Goal: Task Accomplishment & Management: Manage account settings

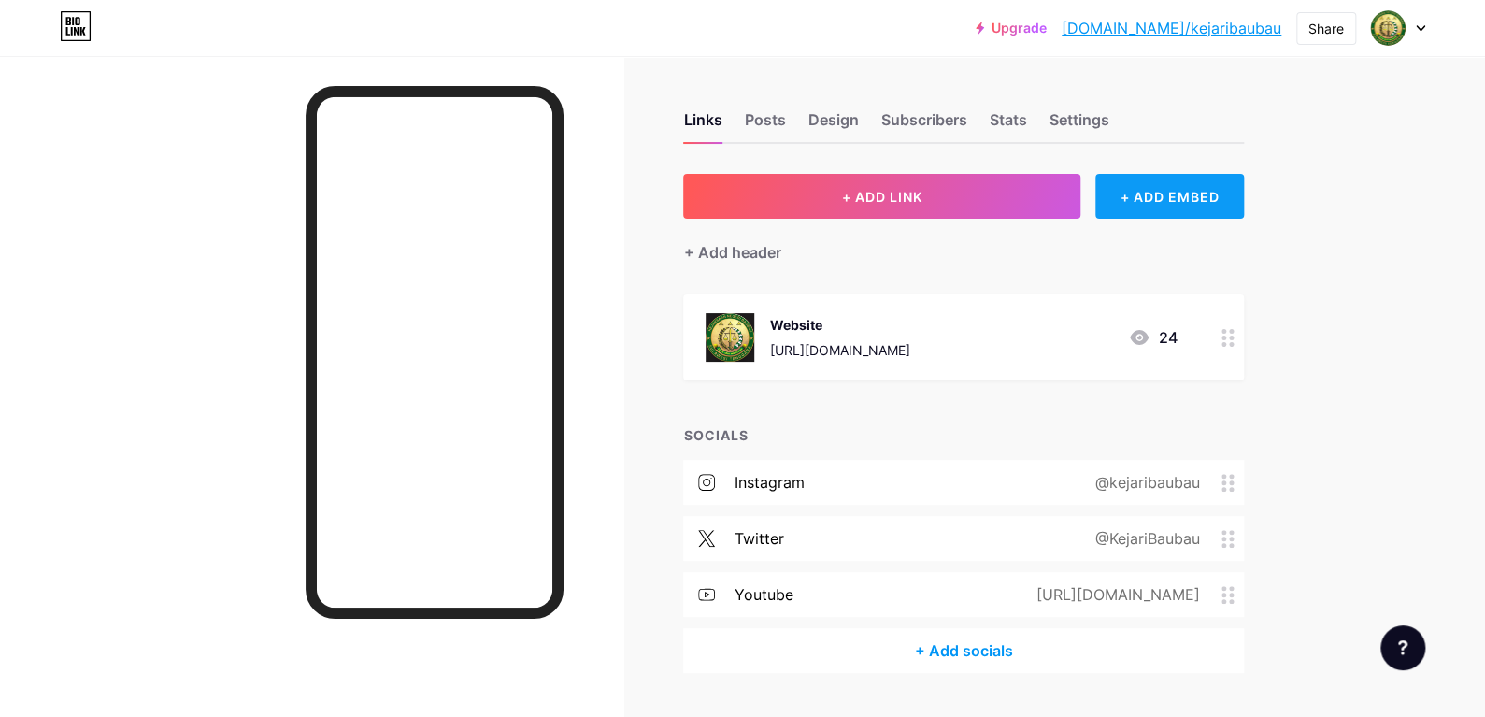
click at [1188, 193] on div "+ ADD EMBED" at bounding box center [1169, 196] width 149 height 45
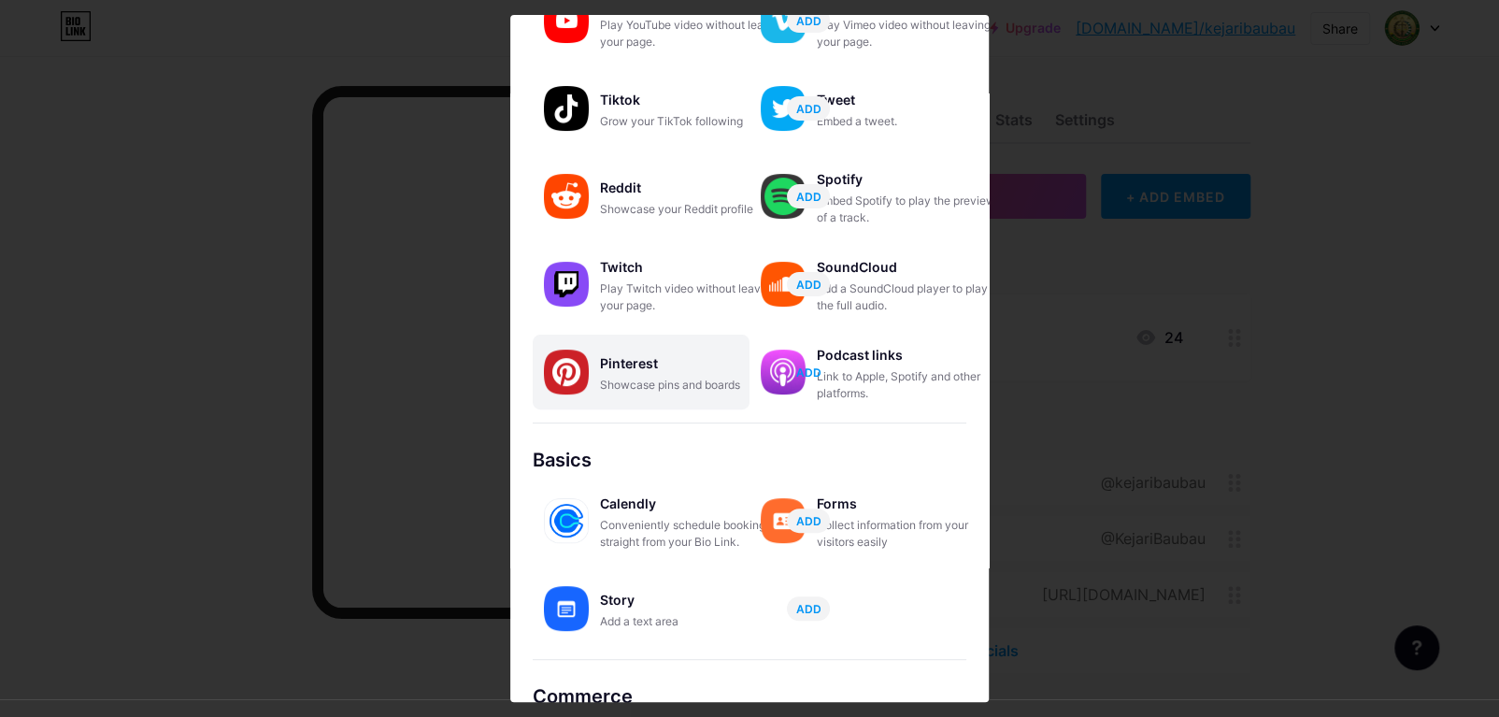
scroll to position [187, 0]
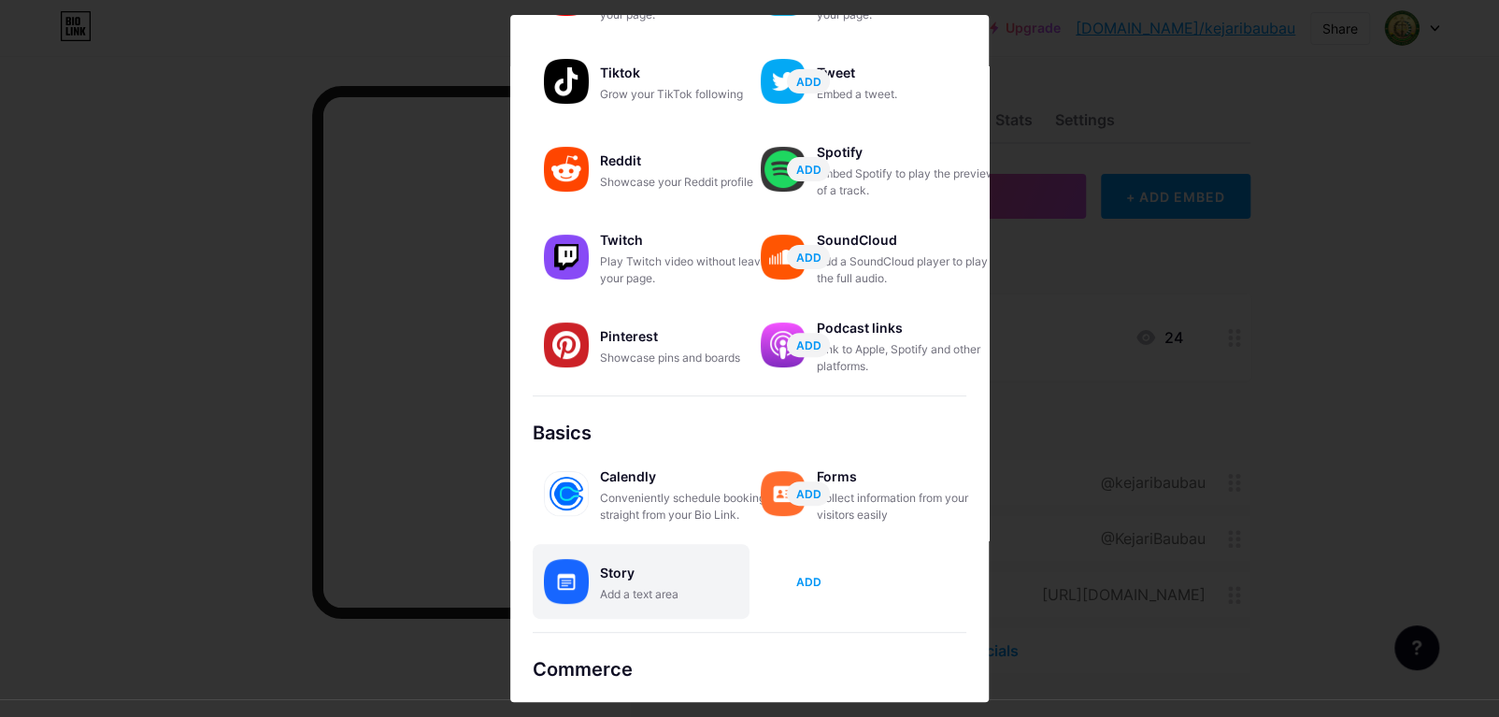
click at [811, 577] on span "ADD" at bounding box center [808, 582] width 25 height 16
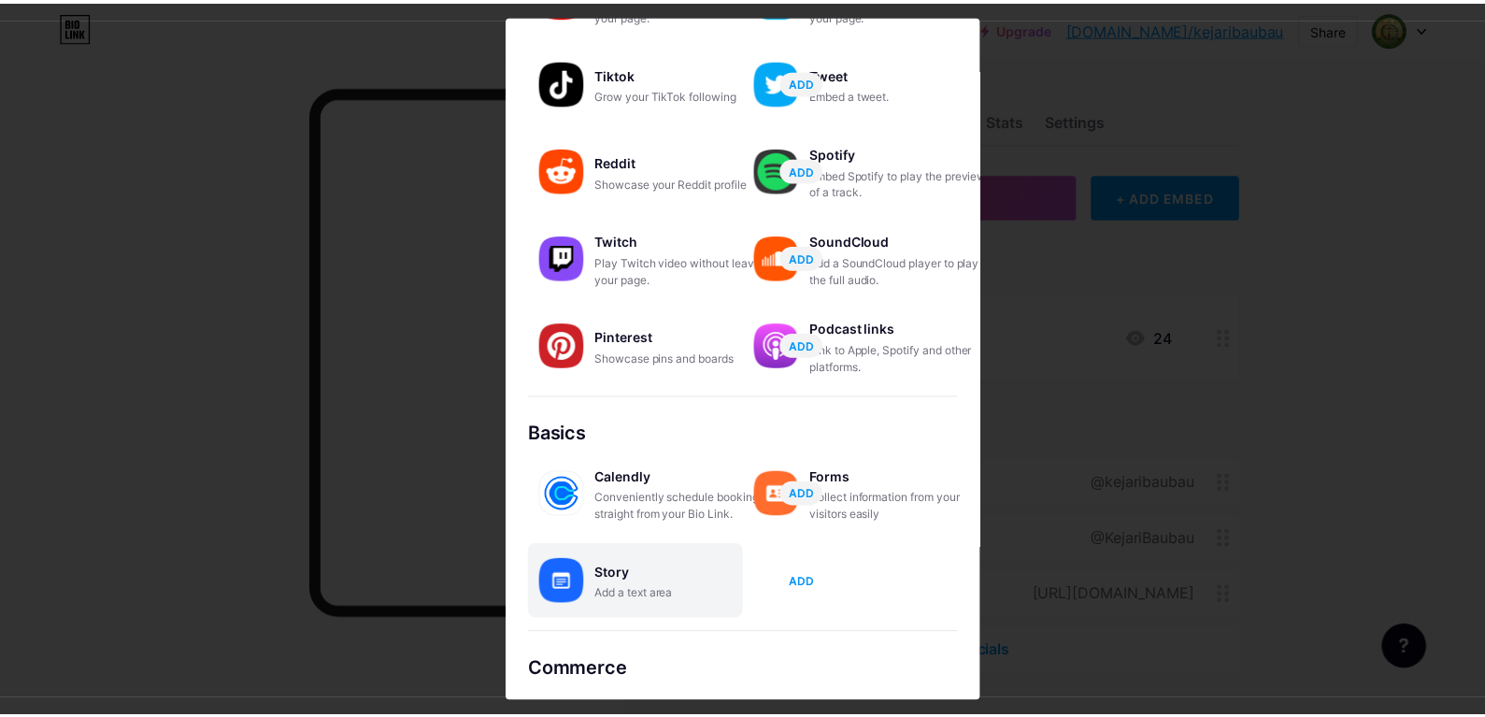
scroll to position [0, 0]
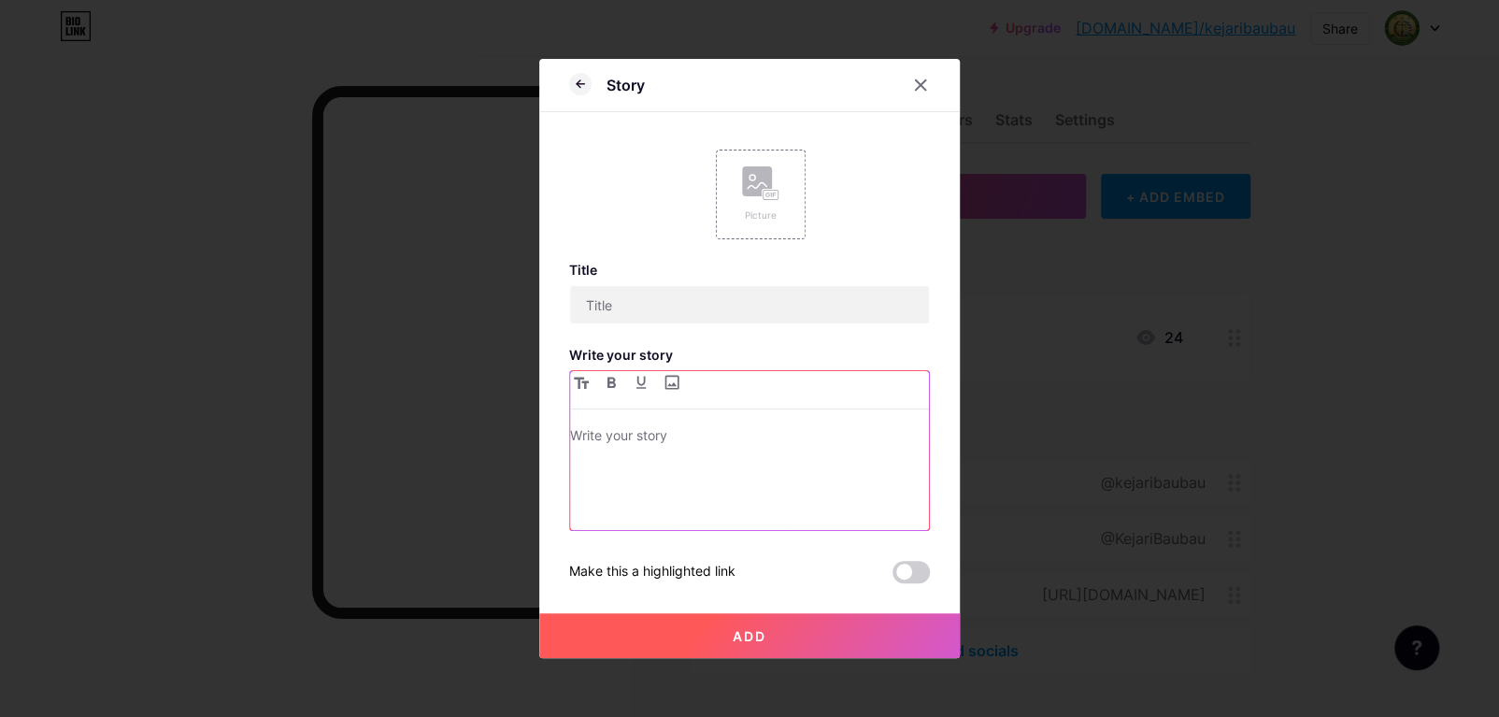
click at [694, 433] on p at bounding box center [749, 437] width 359 height 26
click at [920, 80] on icon at bounding box center [920, 85] width 15 height 15
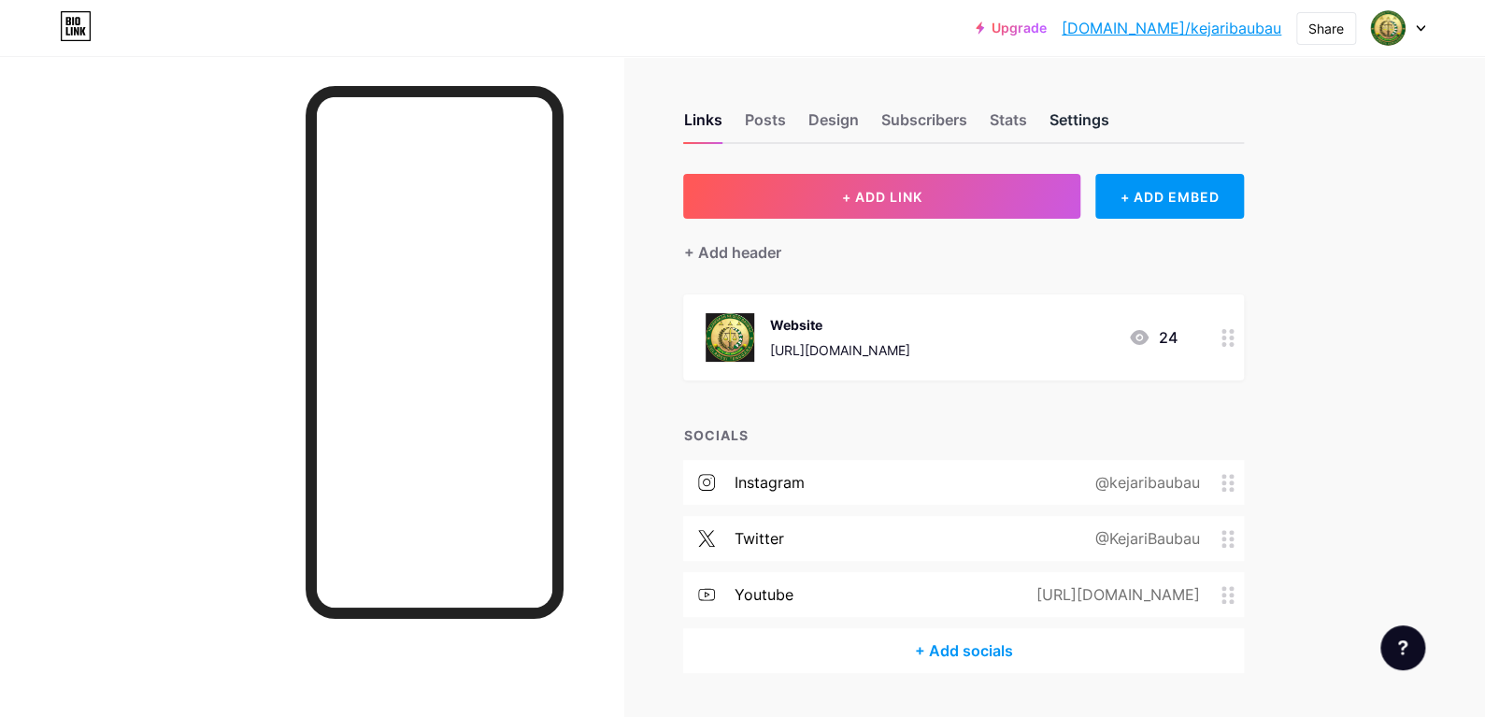
click at [1087, 123] on div "Settings" at bounding box center [1079, 125] width 60 height 34
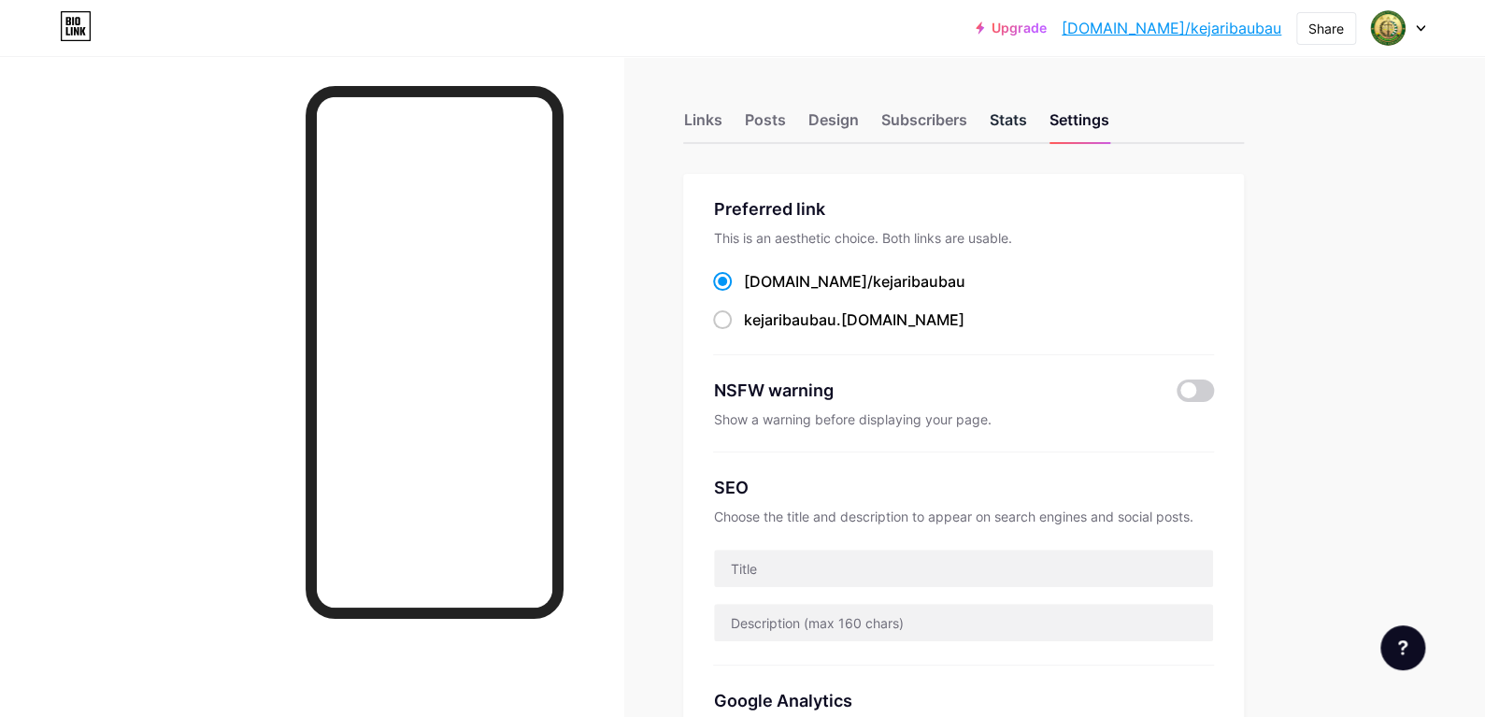
click at [1001, 117] on div "Stats" at bounding box center [1007, 125] width 37 height 34
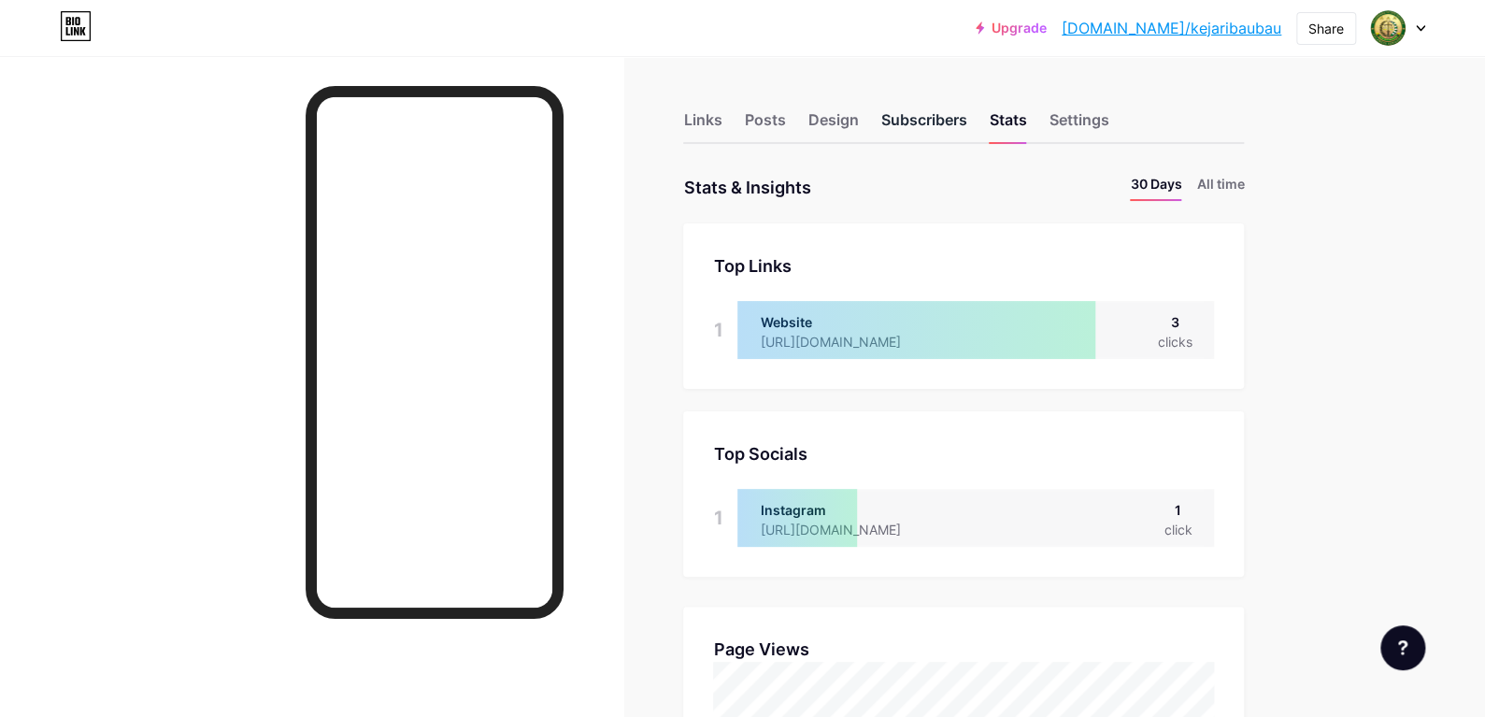
click at [900, 122] on div "Subscribers" at bounding box center [924, 125] width 86 height 34
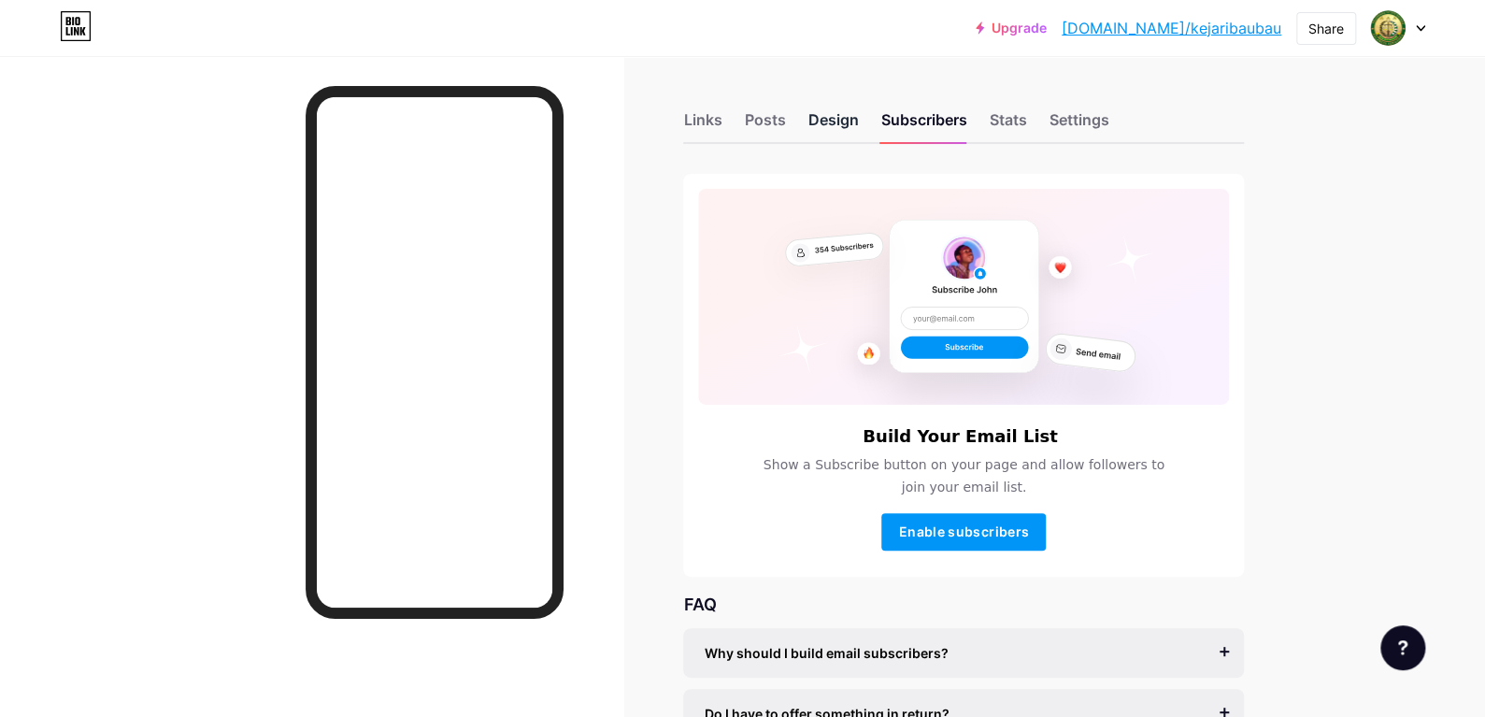
click at [835, 112] on div "Design" at bounding box center [833, 125] width 50 height 34
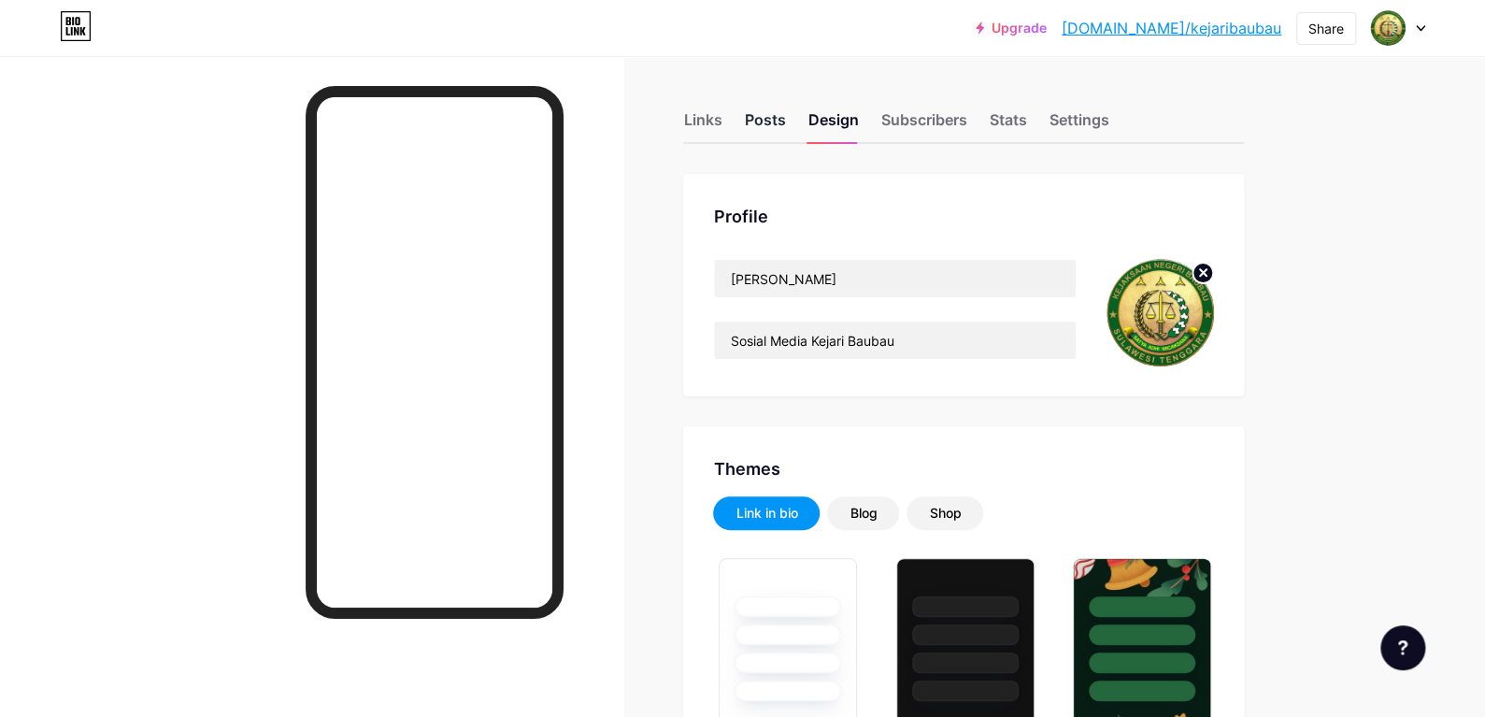
click at [780, 122] on div "Posts" at bounding box center [764, 125] width 41 height 34
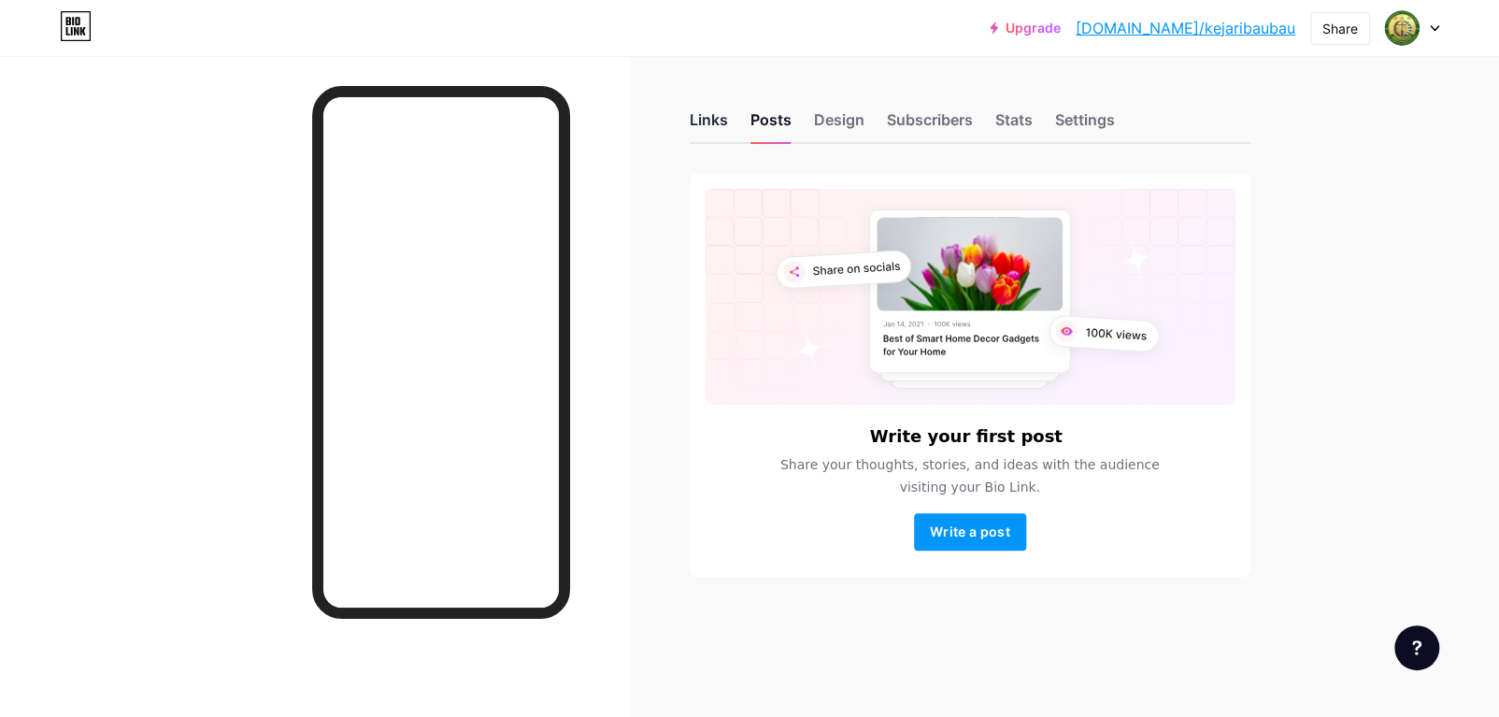
click at [697, 112] on div "Links" at bounding box center [709, 125] width 38 height 34
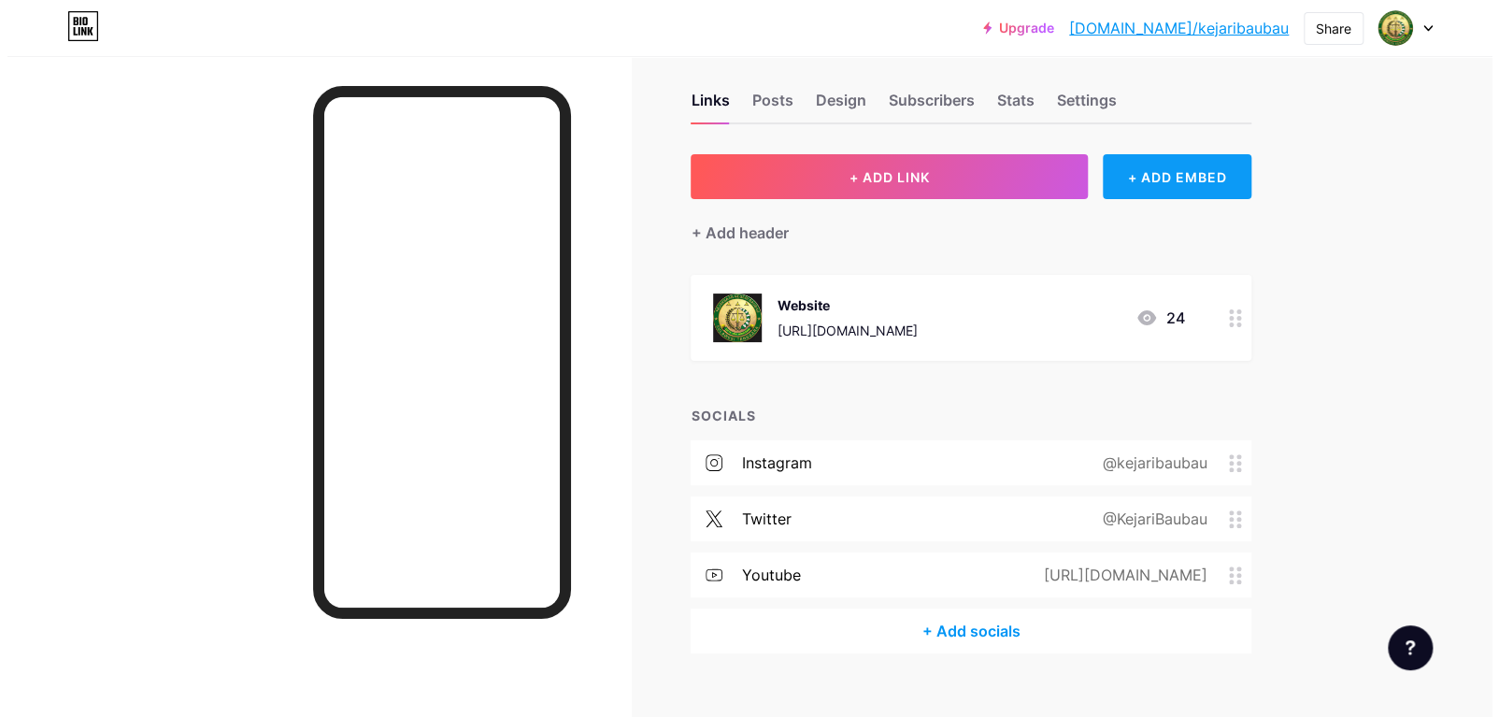
scroll to position [48, 0]
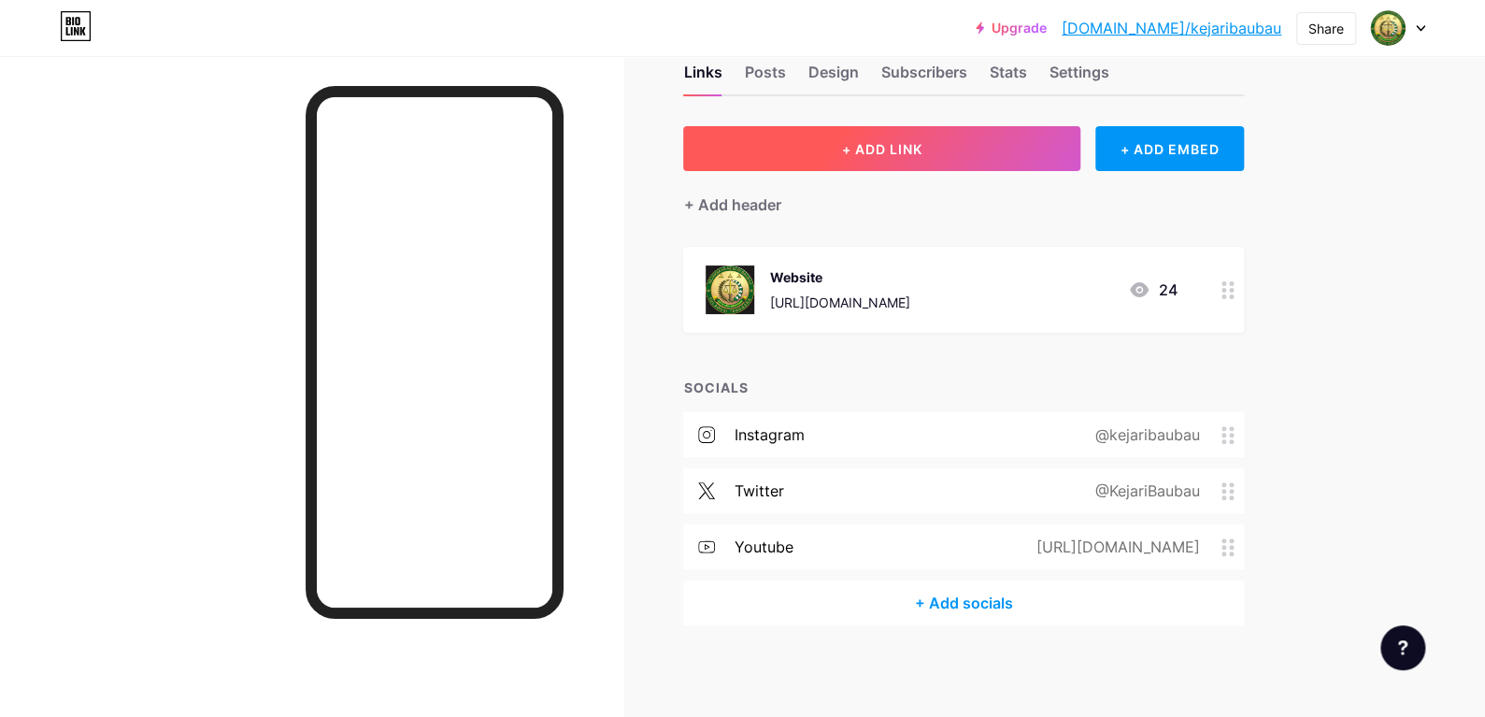
click at [871, 150] on span "+ ADD LINK" at bounding box center [882, 149] width 80 height 16
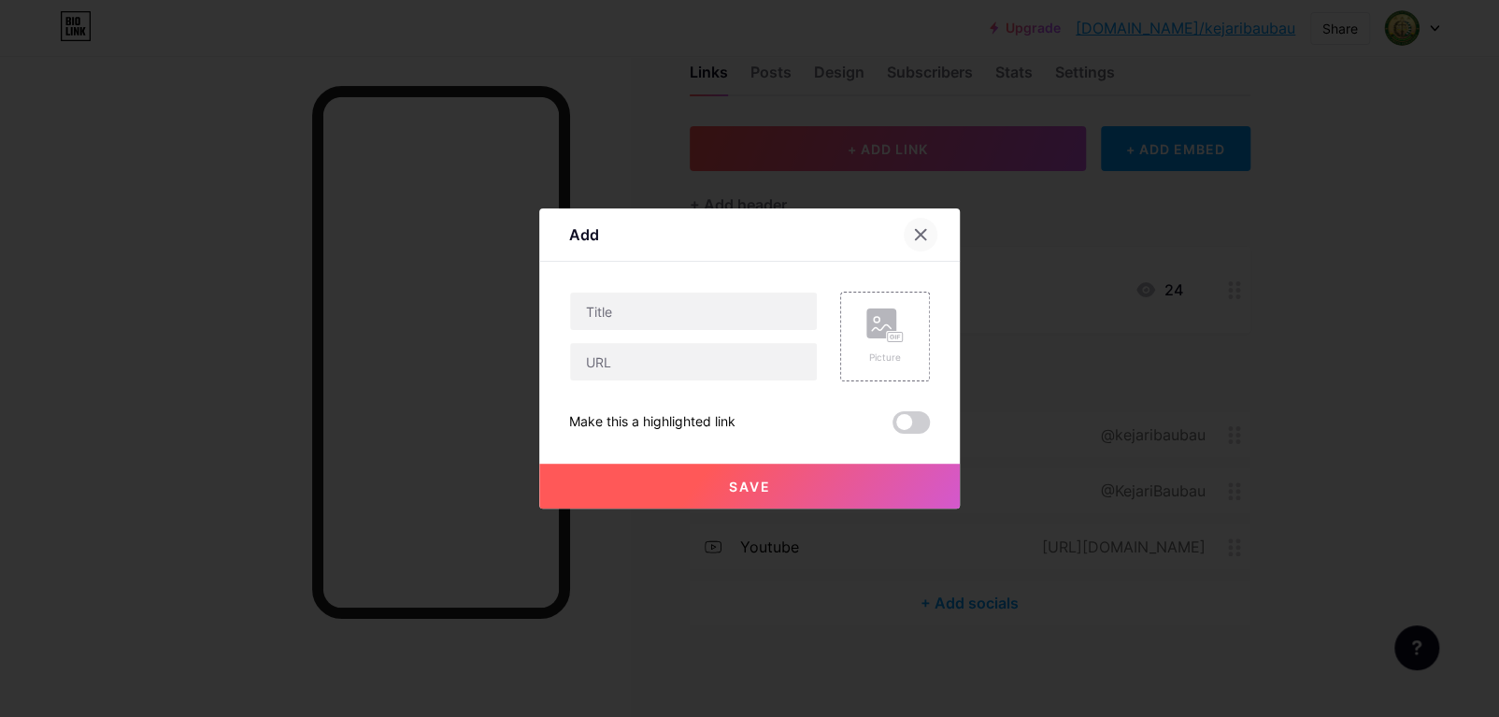
click at [925, 225] on div at bounding box center [921, 235] width 34 height 34
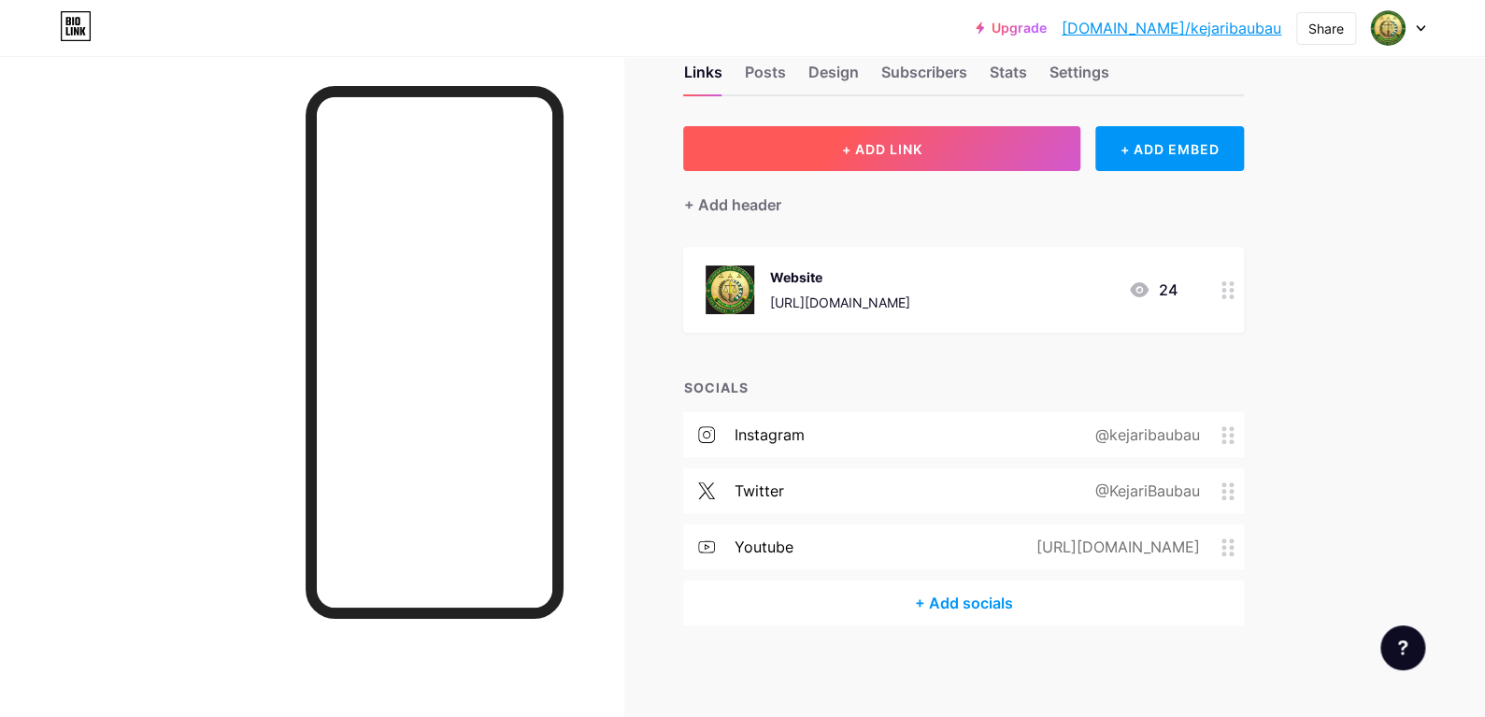
click at [853, 141] on span "+ ADD LINK" at bounding box center [882, 149] width 80 height 16
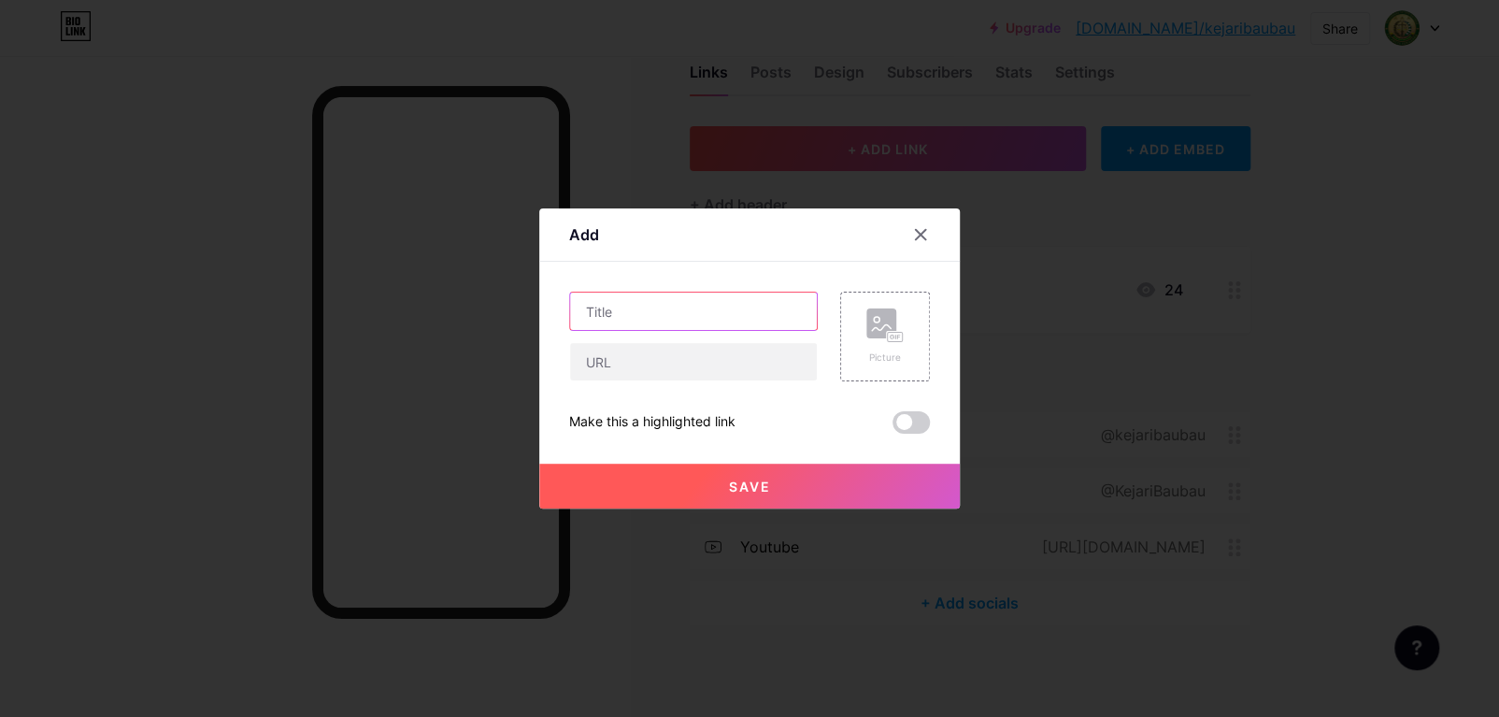
click at [775, 301] on input "text" at bounding box center [693, 311] width 247 height 37
paste input "SURVEI PERSEPSI KUALITAS PELAYANAN (SPKP) DAN SURVEI PERSEPSI ANTI KORUPSI (SPA…"
click at [672, 306] on input "SURVEI PERSEPSI KUALITAS PELAYANAN (SPKP) DAN SURVEI PERSEPSI ANTI KORUPSI (SPA…" at bounding box center [693, 311] width 247 height 37
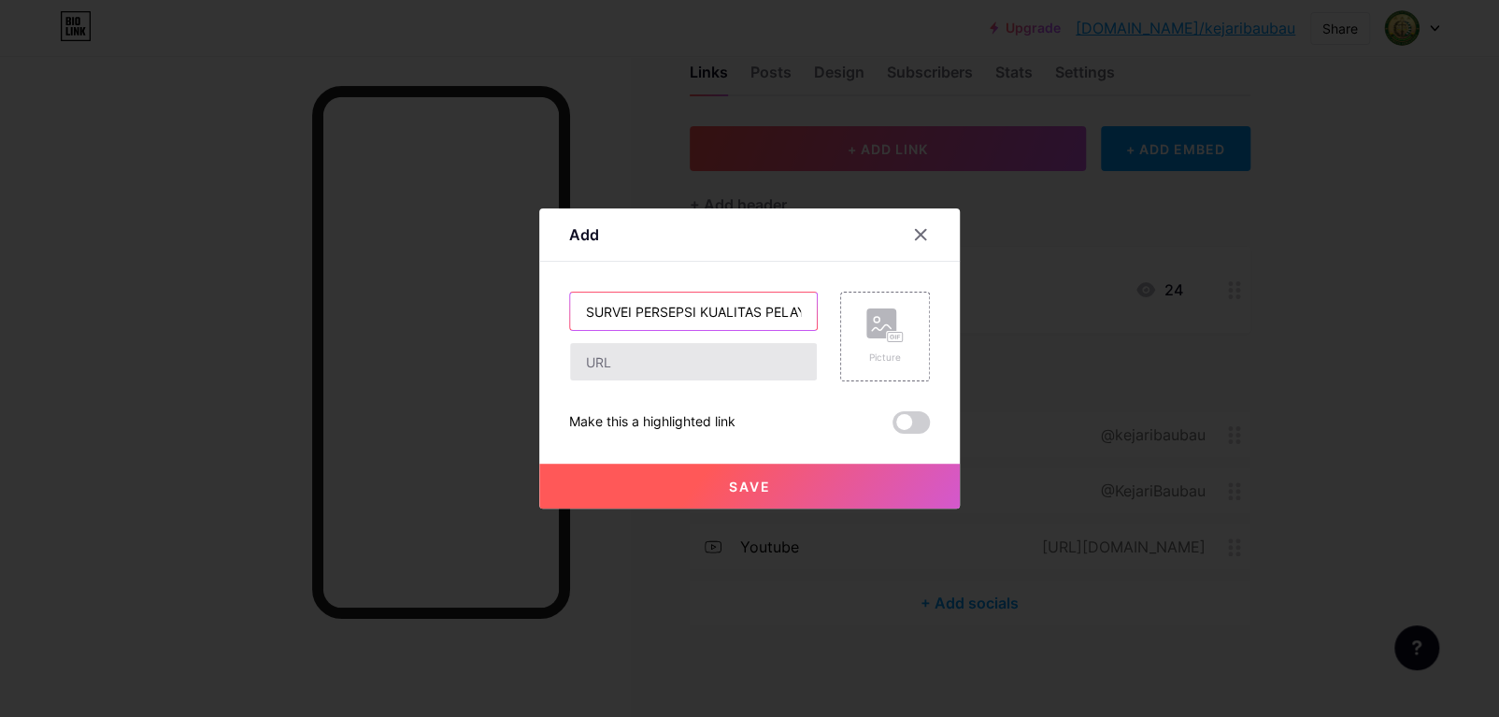
type input "SURVEI PERSEPSI KUALITAS PELAYANAN (SPKP) DAN SURVEI PERSEPSI ANTI KORUPSI (SPA…"
click at [635, 371] on input "text" at bounding box center [693, 361] width 247 height 37
click at [725, 368] on input "text" at bounding box center [693, 361] width 247 height 37
paste input "[URL][DOMAIN_NAME]"
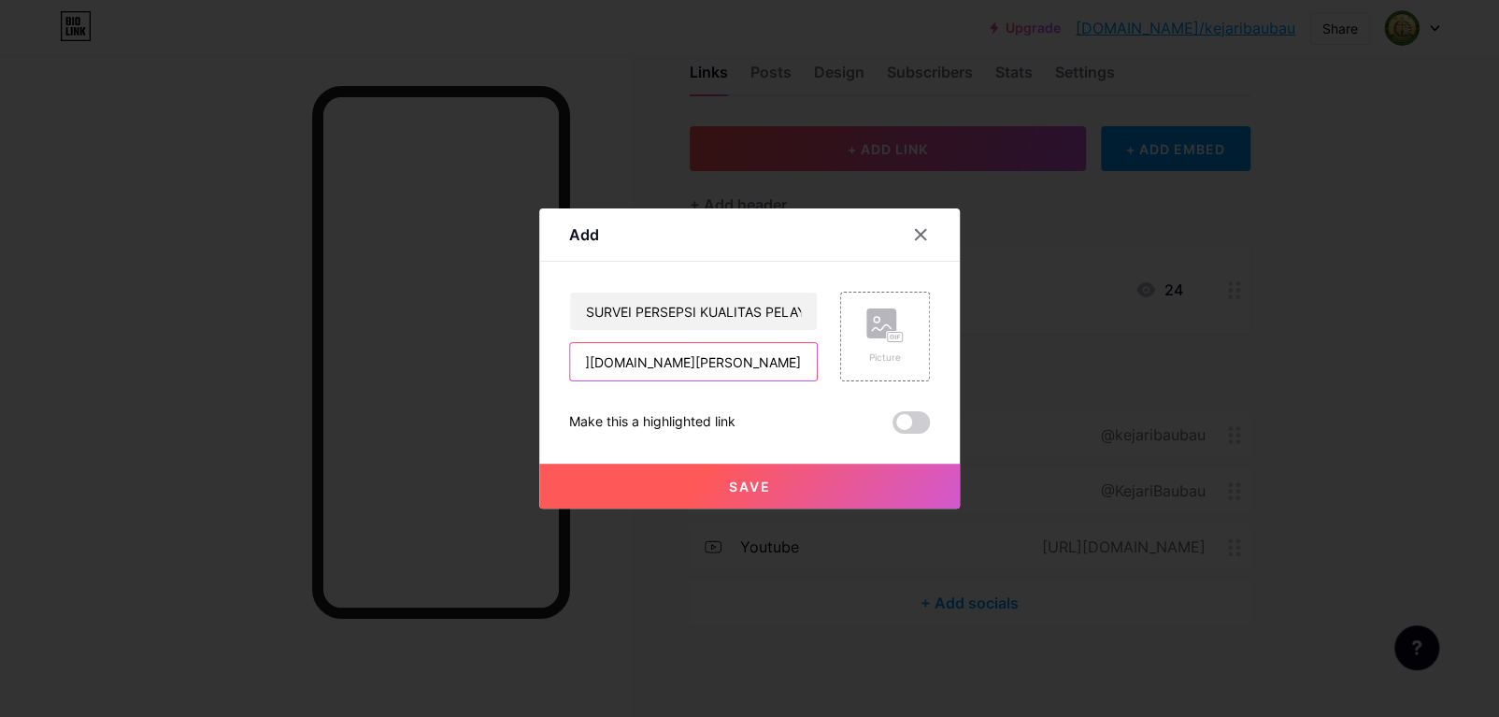
type input "[URL][DOMAIN_NAME]"
click at [883, 343] on div "Picture" at bounding box center [884, 336] width 37 height 56
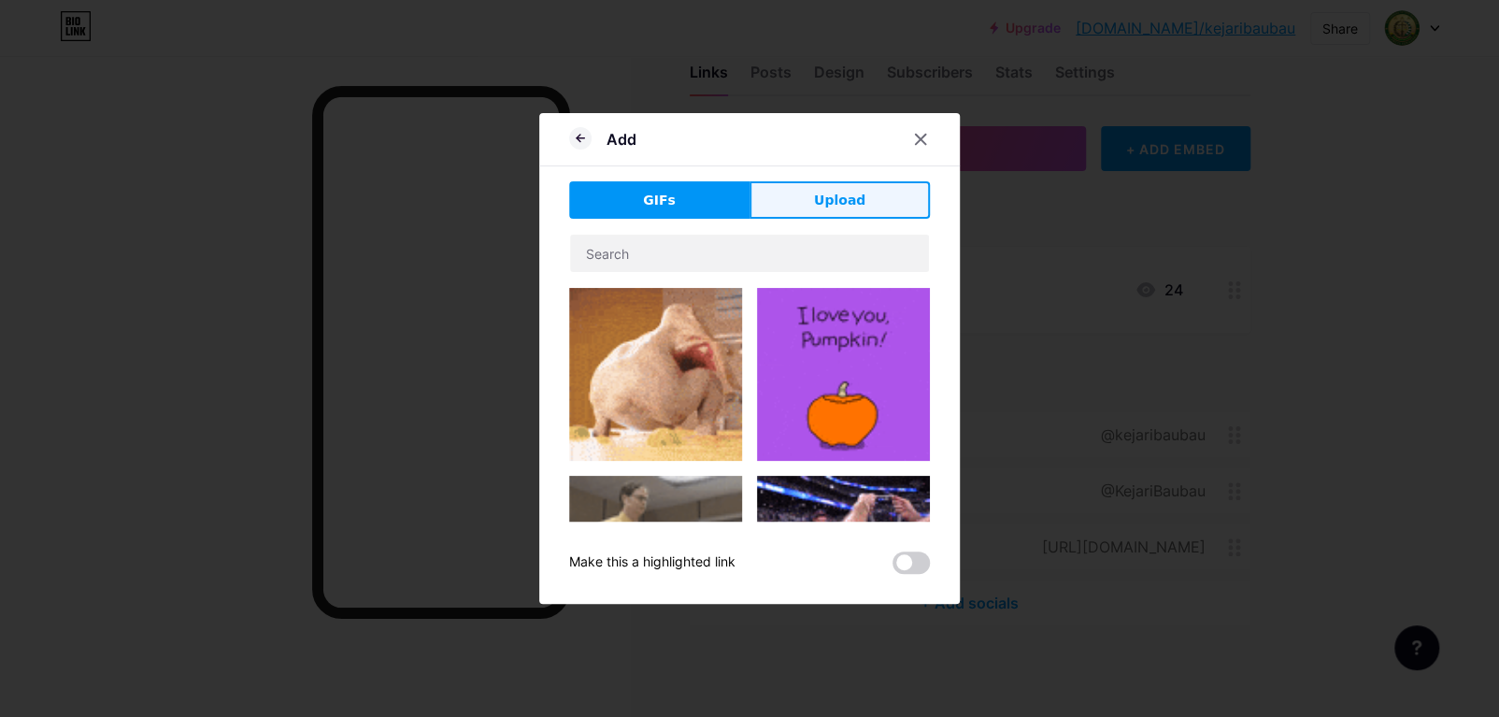
click at [852, 206] on span "Upload" at bounding box center [839, 201] width 51 height 20
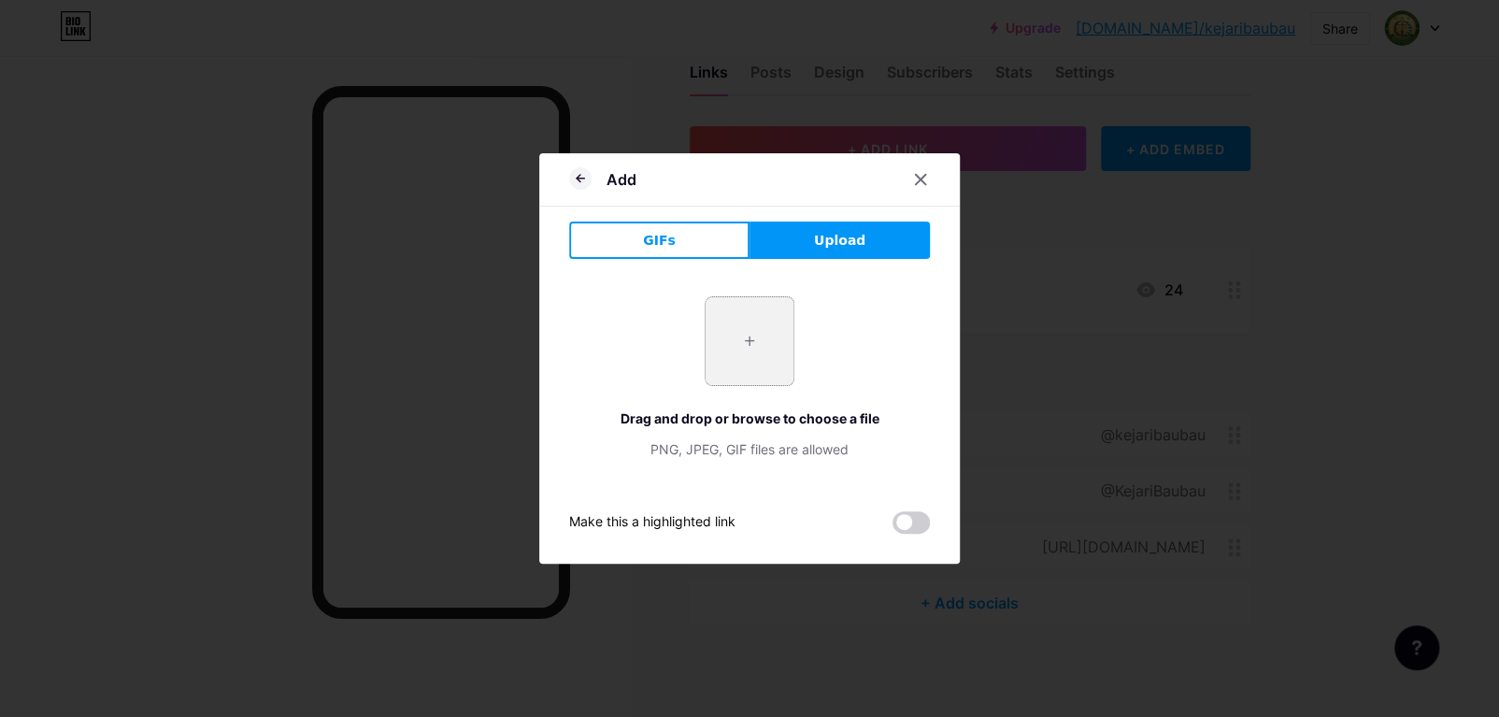
click at [788, 351] on input "file" at bounding box center [750, 341] width 88 height 88
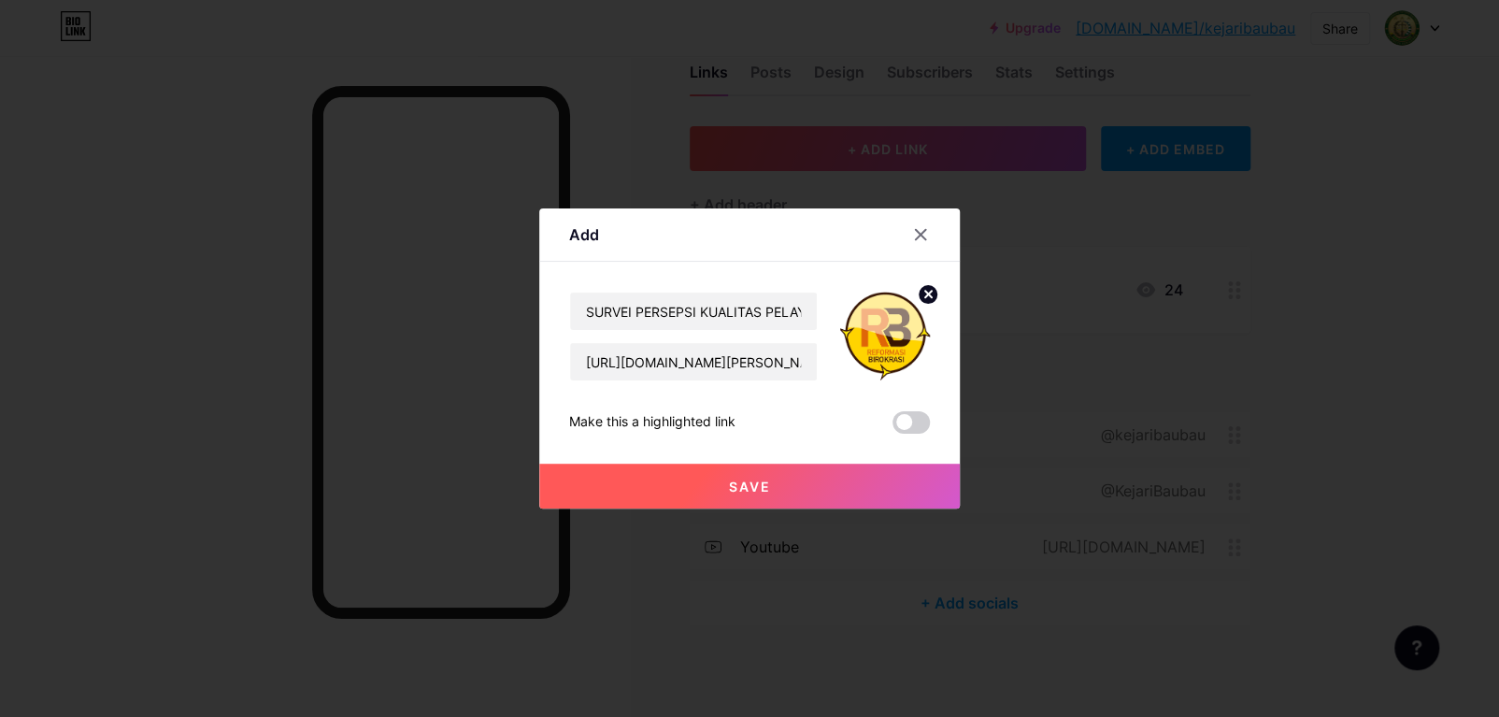
click at [745, 486] on span "Save" at bounding box center [750, 487] width 42 height 16
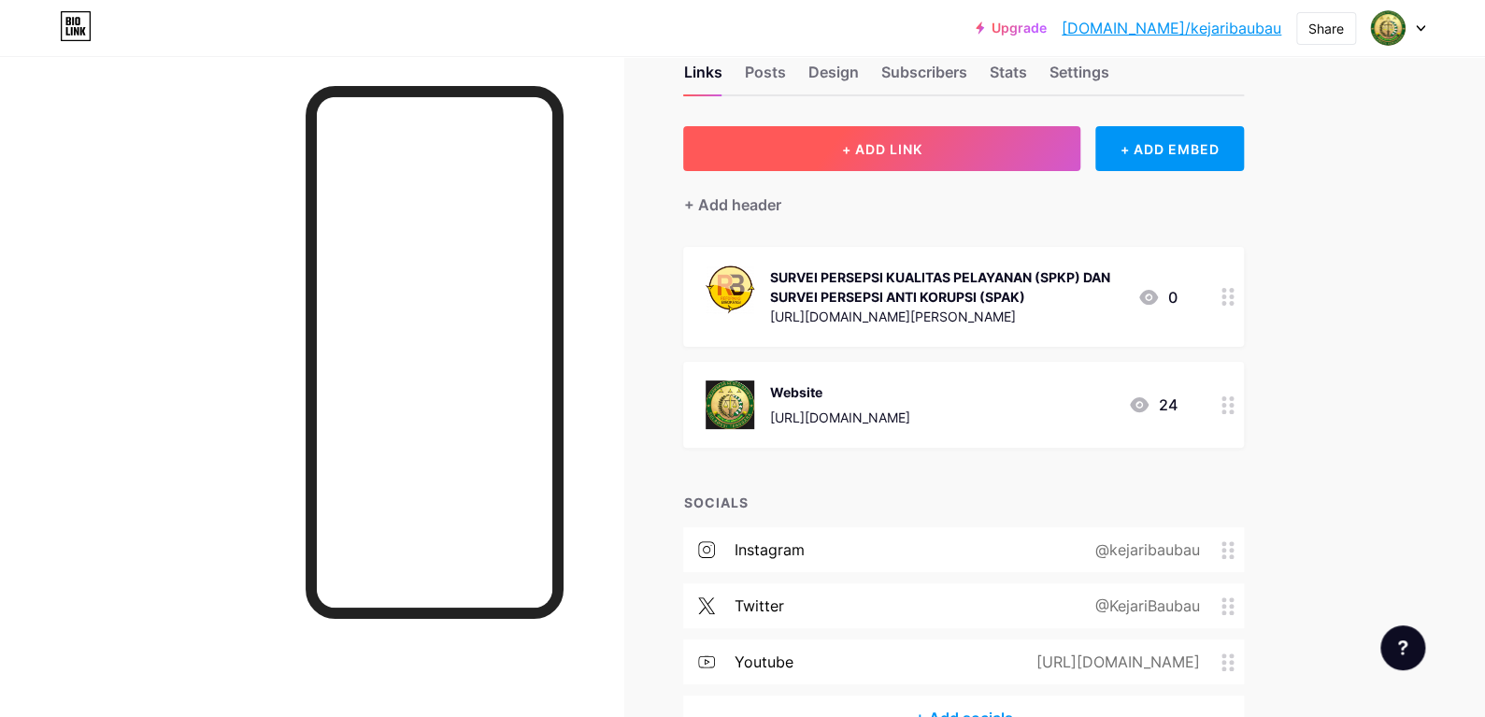
click at [931, 128] on button "+ ADD LINK" at bounding box center [881, 148] width 397 height 45
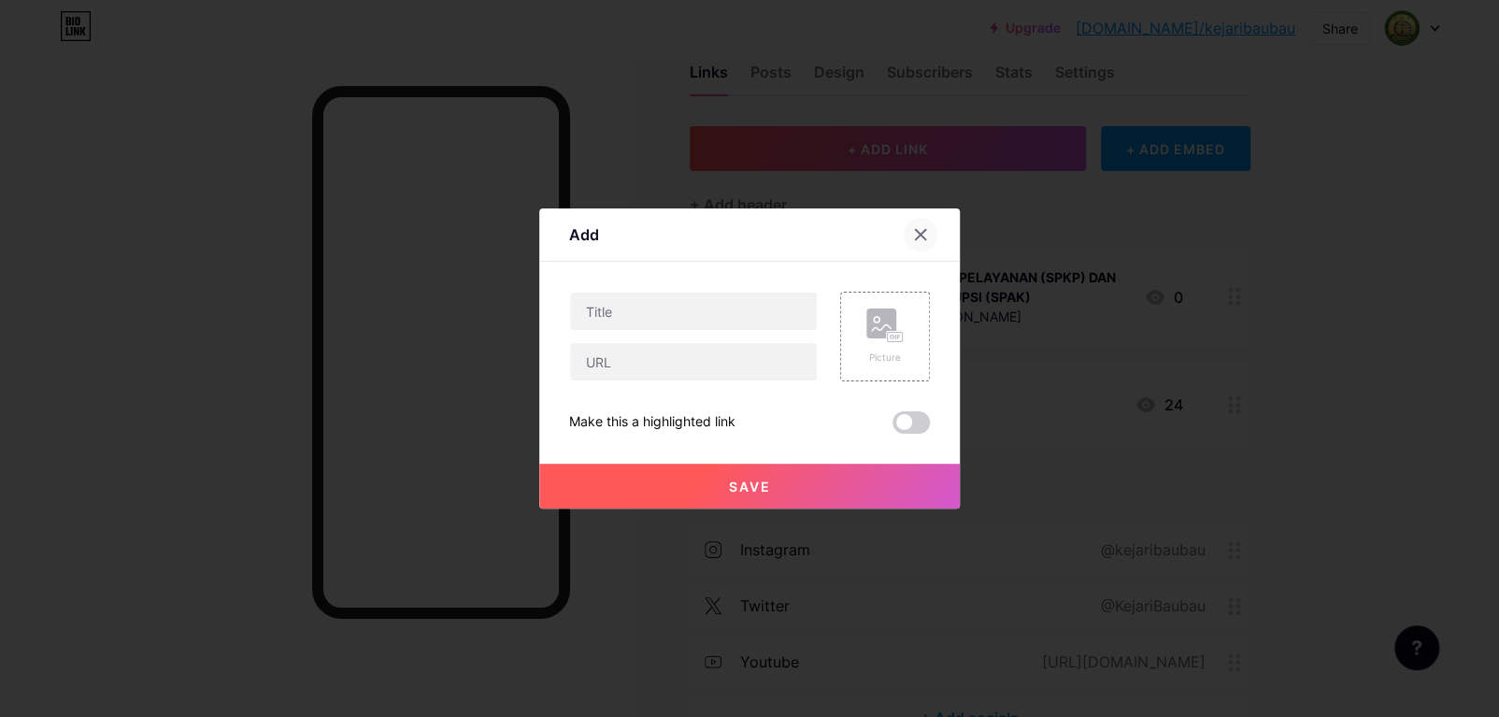
click at [916, 230] on icon at bounding box center [921, 235] width 10 height 10
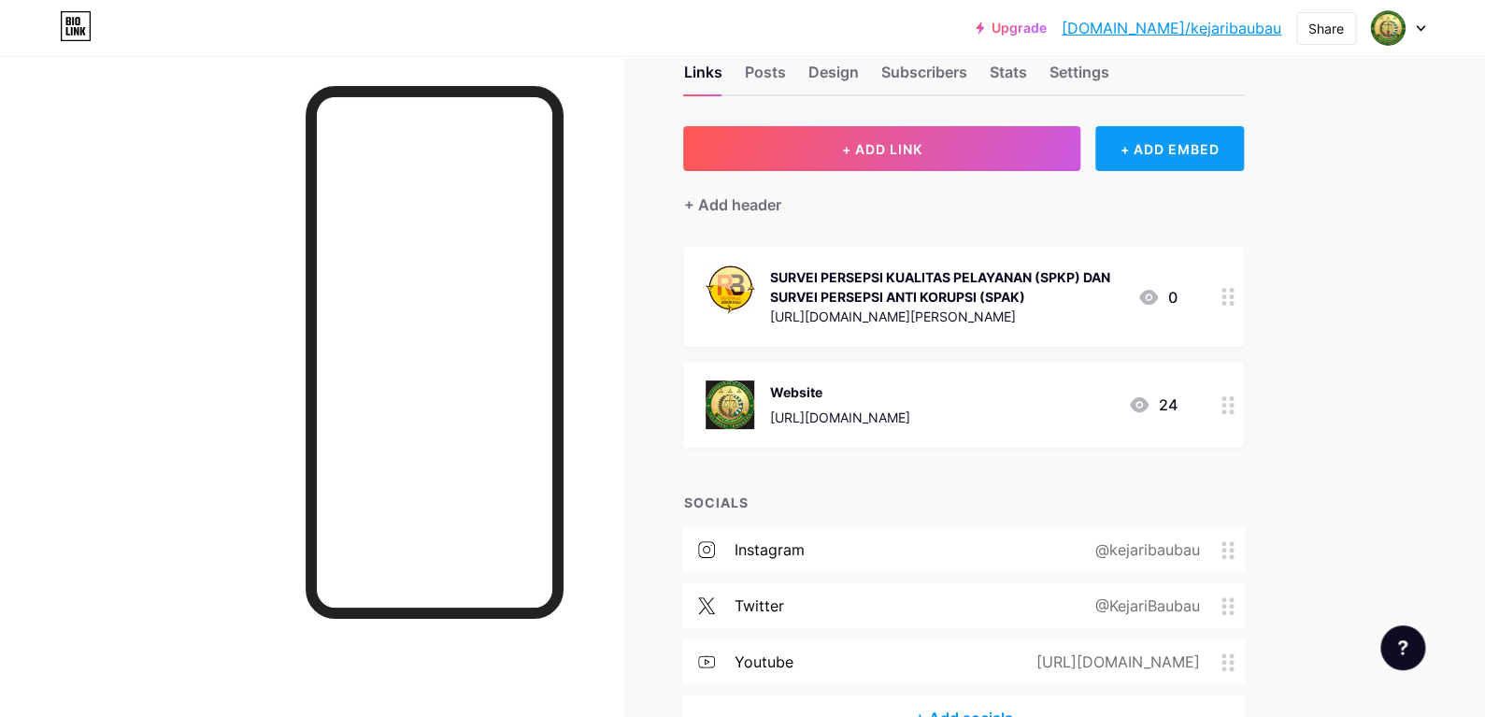
click at [1173, 158] on div "+ ADD EMBED" at bounding box center [1169, 148] width 149 height 45
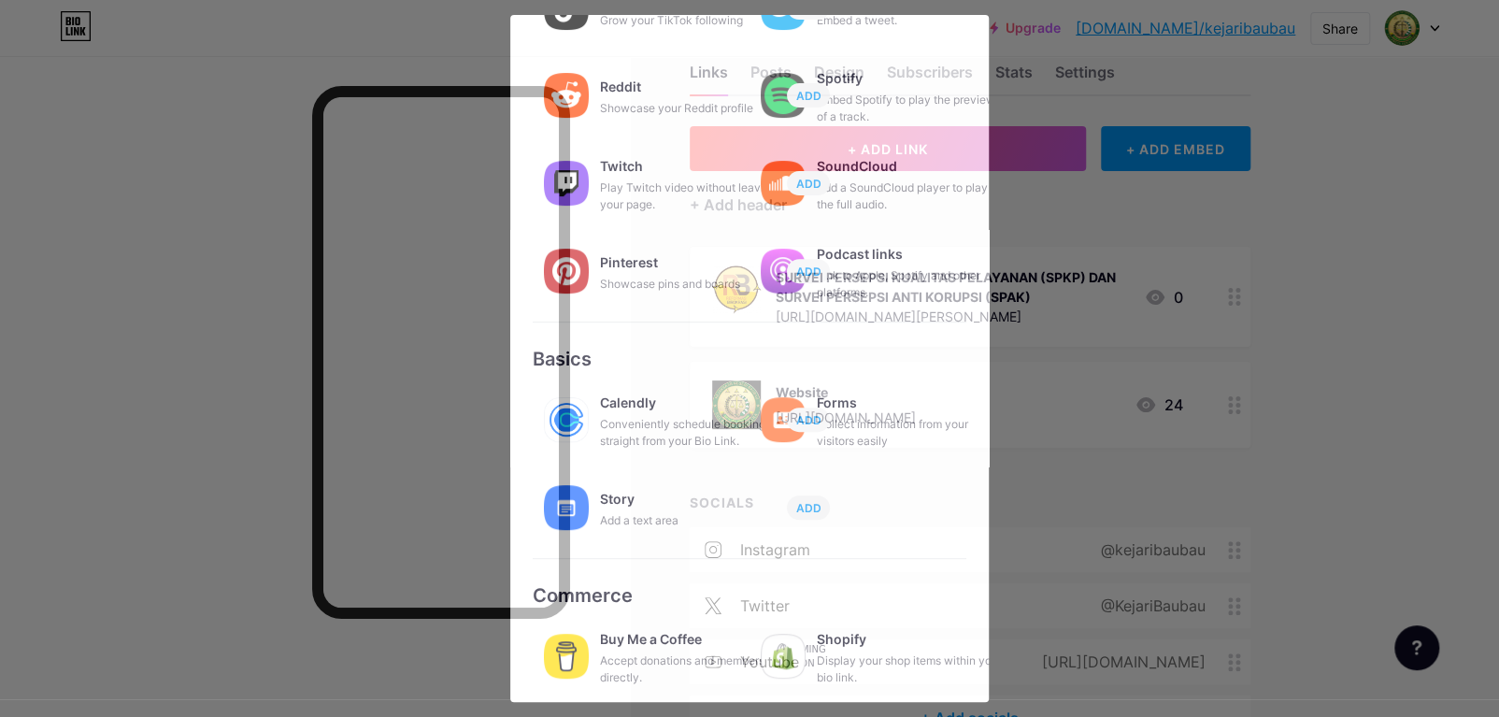
scroll to position [265, 0]
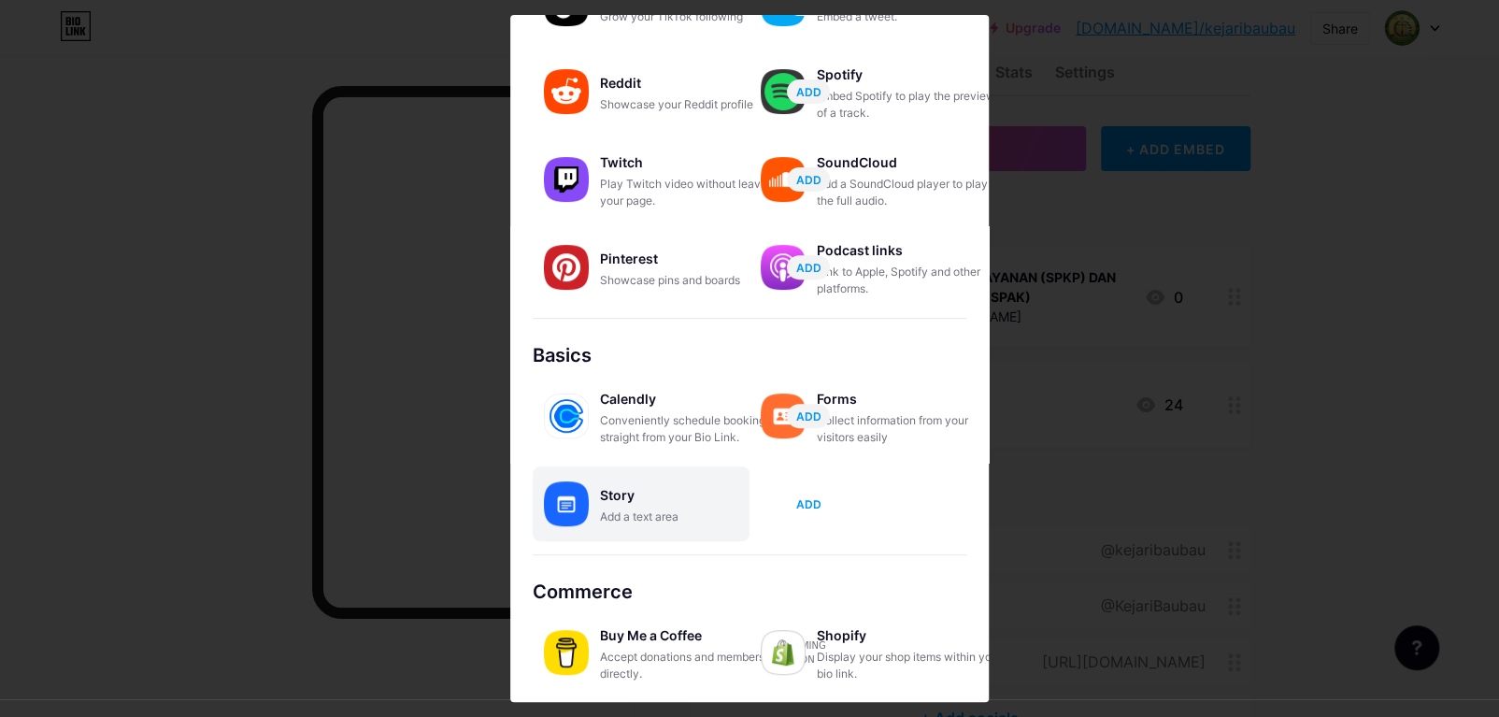
click at [810, 514] on button "ADD" at bounding box center [808, 504] width 43 height 24
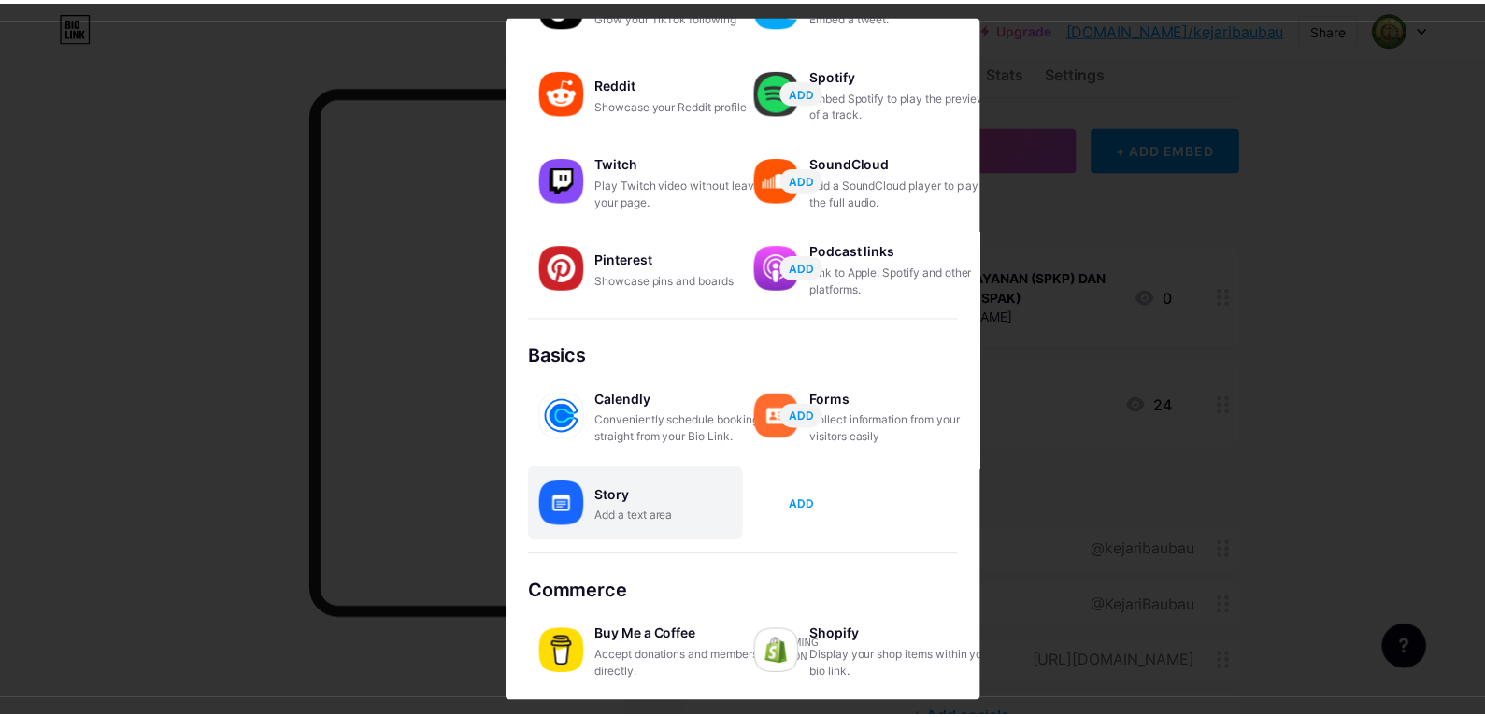
scroll to position [0, 0]
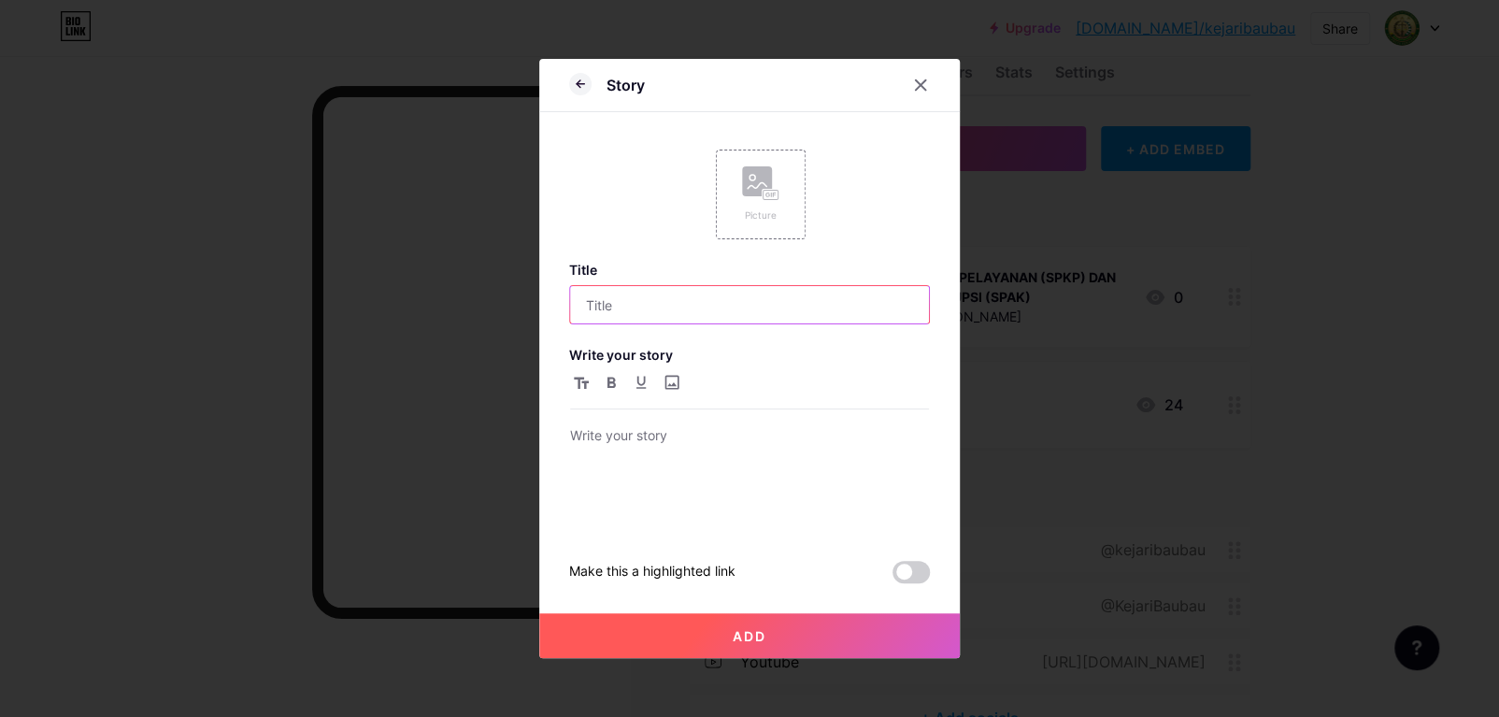
click at [795, 303] on input "text" at bounding box center [749, 304] width 359 height 37
type input "Survei Kepuasan Masyarakat (SKM)"
click at [783, 201] on div "Picture" at bounding box center [761, 195] width 90 height 90
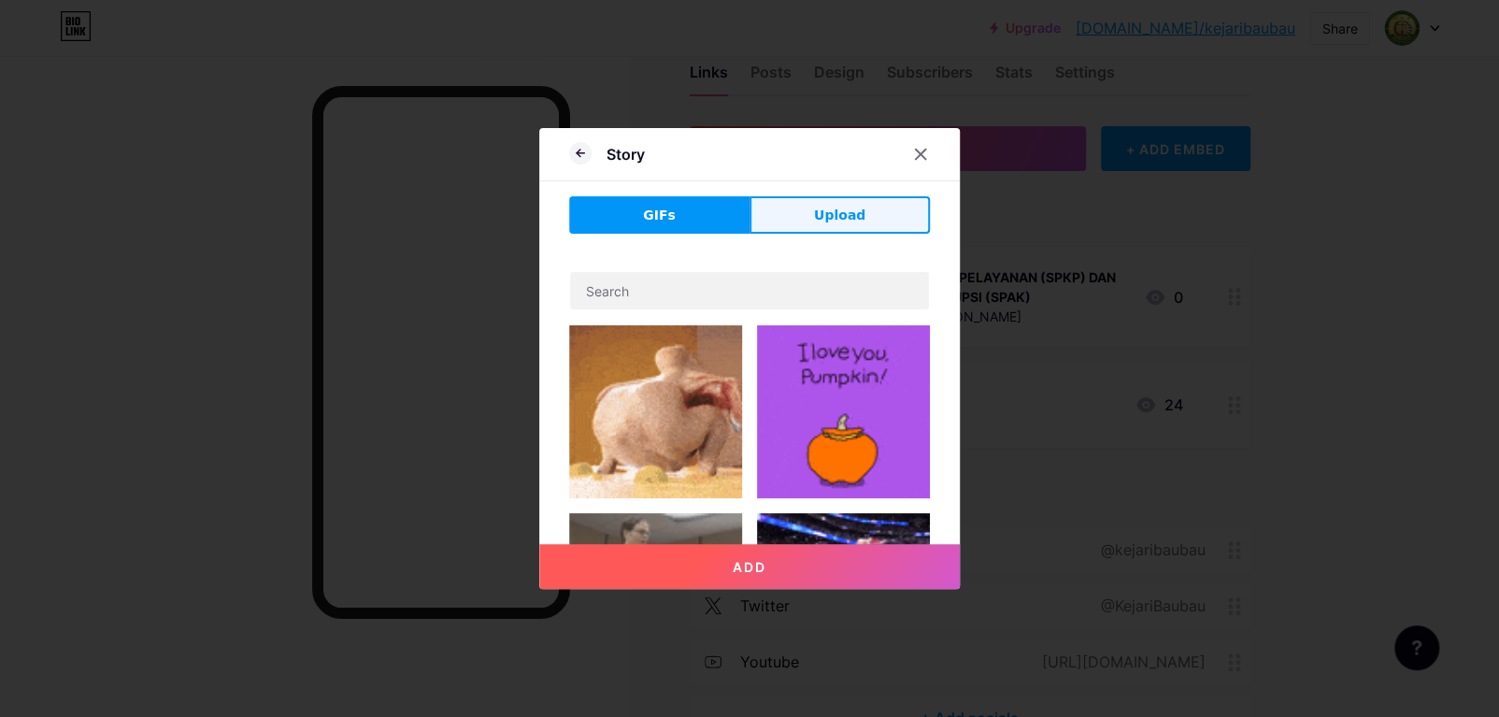
click at [817, 224] on span "Upload" at bounding box center [839, 216] width 51 height 20
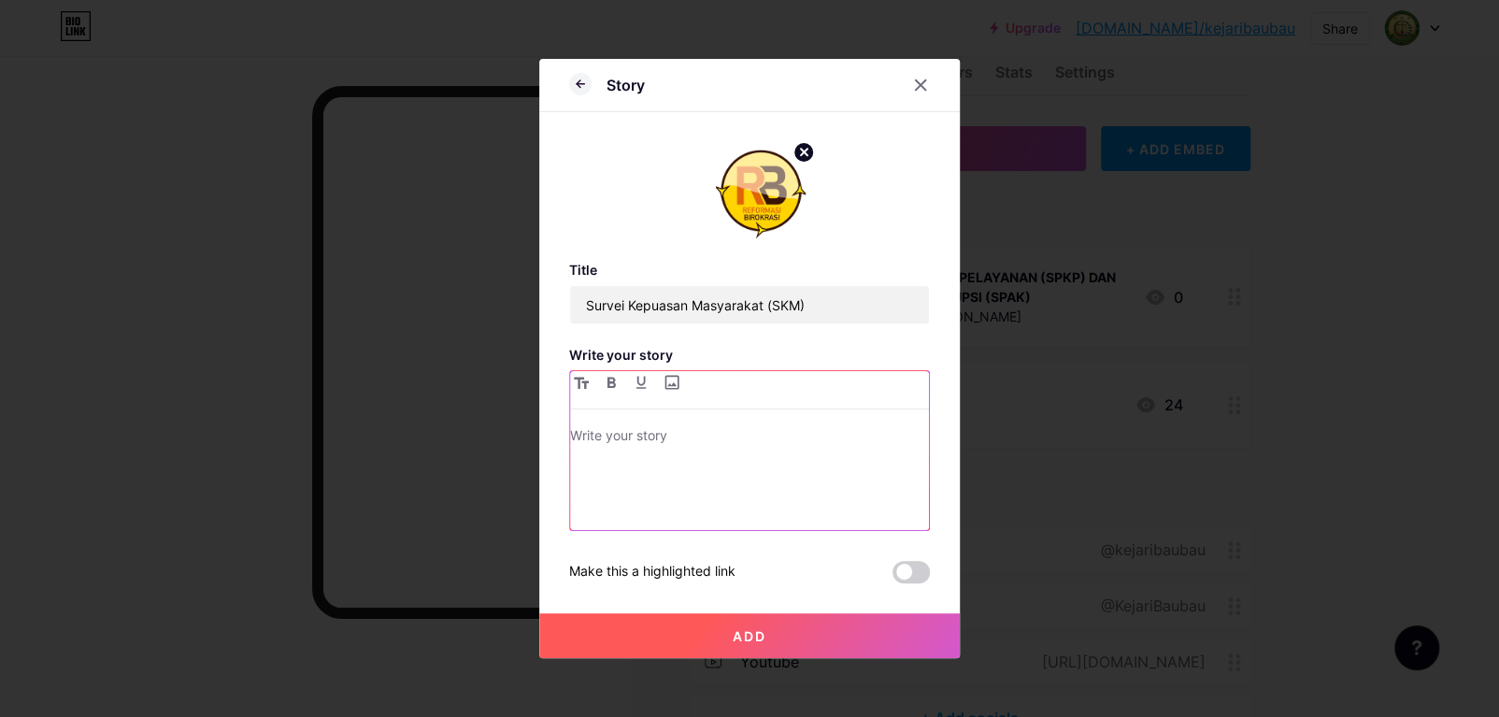
click at [593, 442] on p at bounding box center [749, 437] width 359 height 26
click at [706, 593] on div "Add" at bounding box center [749, 620] width 421 height 75
click at [731, 640] on button "Add" at bounding box center [749, 635] width 421 height 45
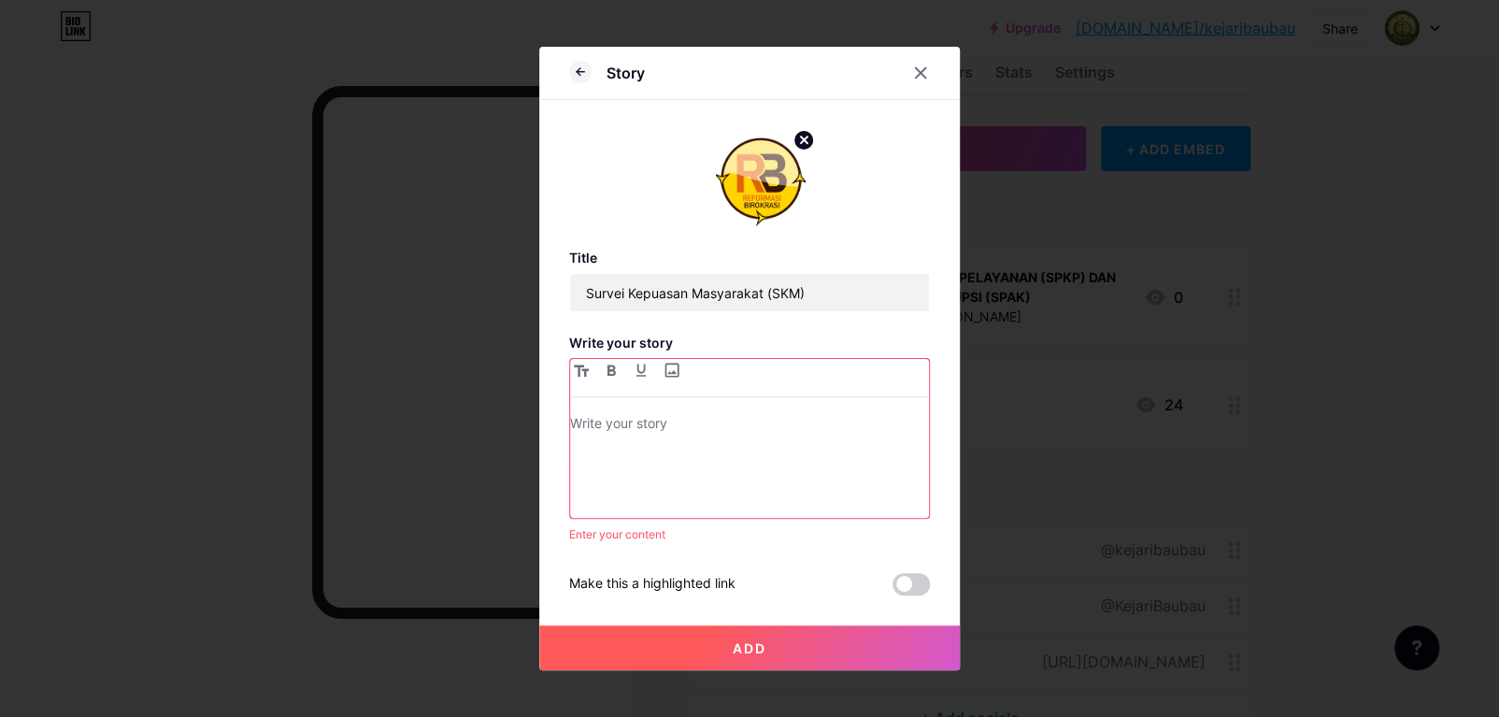
click at [732, 440] on div at bounding box center [749, 465] width 359 height 106
click at [805, 444] on div at bounding box center [749, 465] width 359 height 106
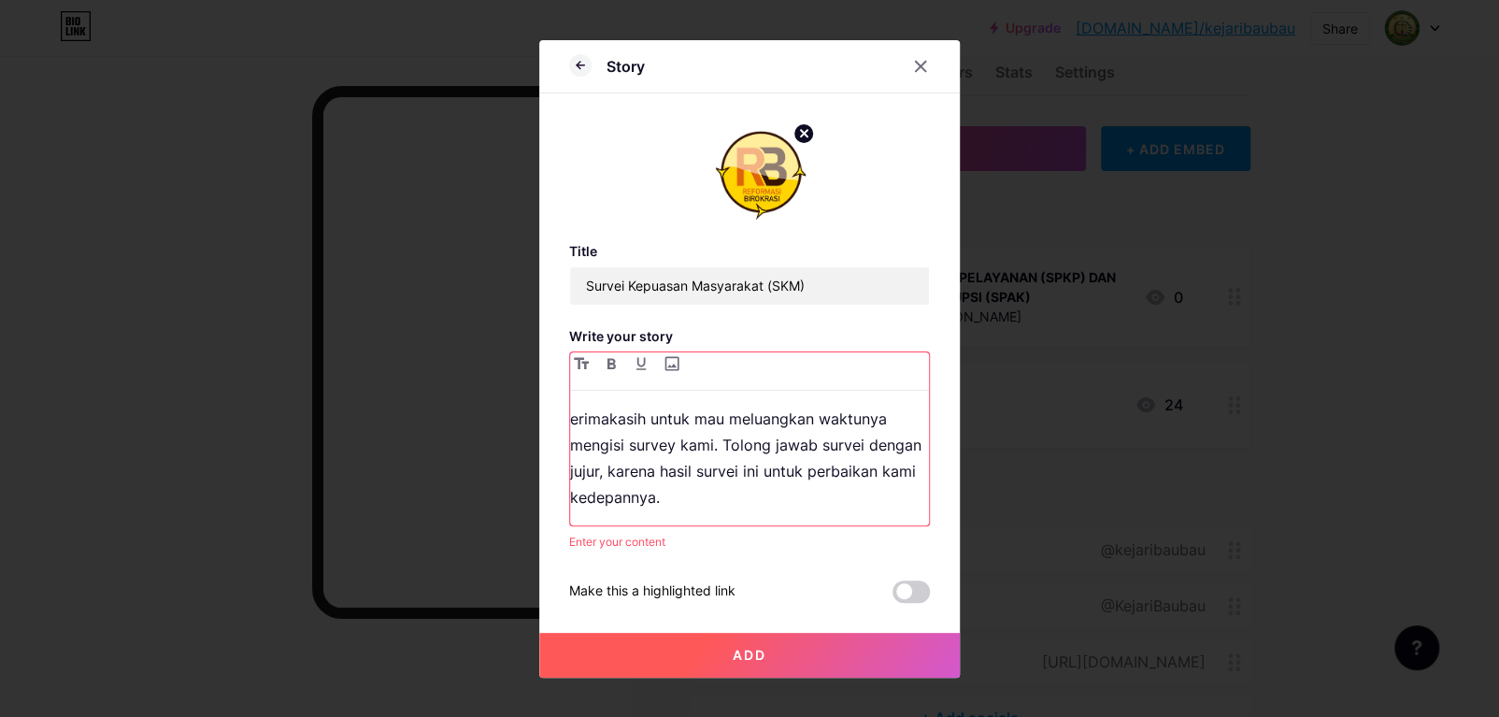
click at [577, 418] on p "erimakasih untuk mau meluangkan waktunya mengisi survey kami. Tolong jawab surv…" at bounding box center [749, 458] width 359 height 105
click at [574, 419] on p "erimakasih untuk mau meluangkan waktunya mengisi survey kami. Tolong jawab surv…" at bounding box center [749, 458] width 359 height 105
click at [571, 419] on p "erimakasih untuk mau meluangkan waktunya mengisi survey kami. Tolong jawab surv…" at bounding box center [749, 458] width 359 height 105
click at [759, 647] on span "Add" at bounding box center [750, 655] width 34 height 16
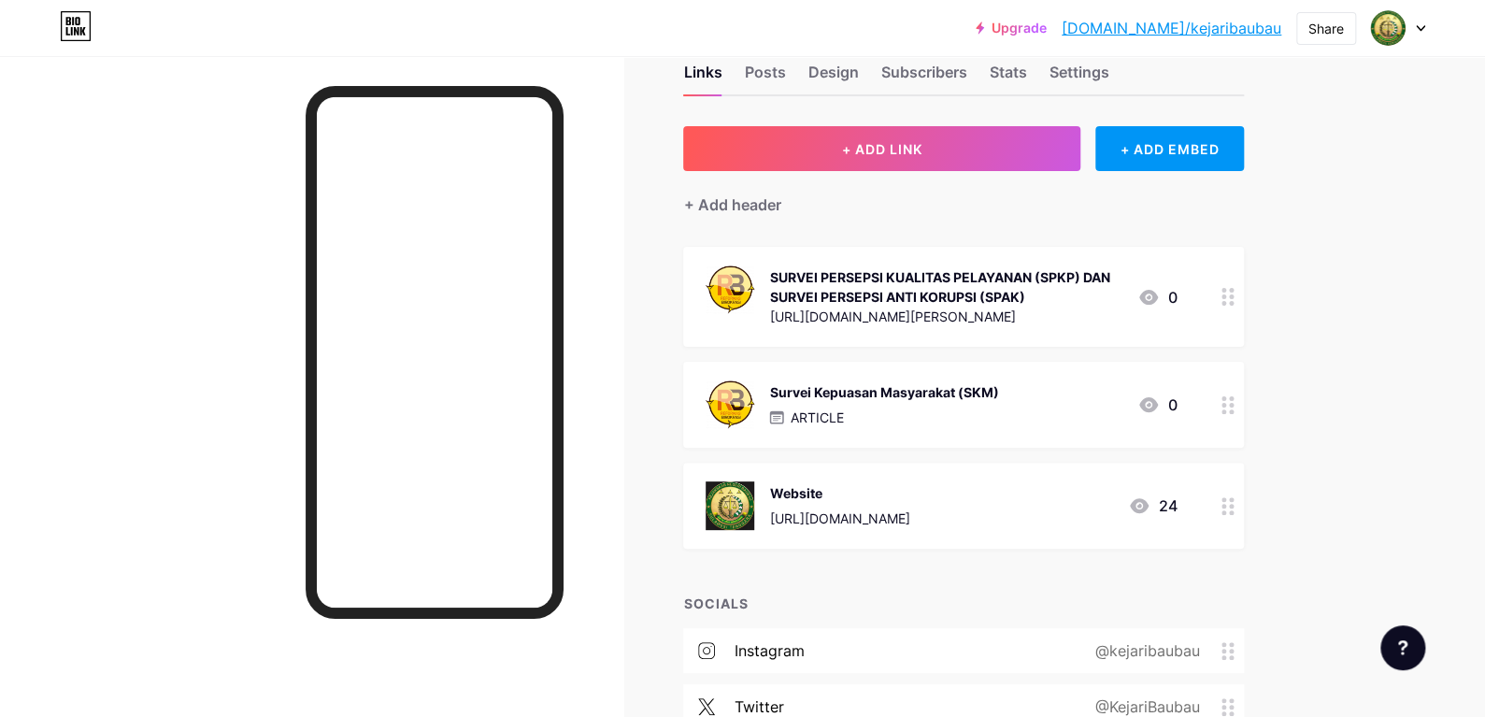
click at [866, 287] on div "SURVEI PERSEPSI KUALITAS PELAYANAN (SPKP) DAN SURVEI PERSEPSI ANTI KORUPSI (SPA…" at bounding box center [945, 286] width 353 height 39
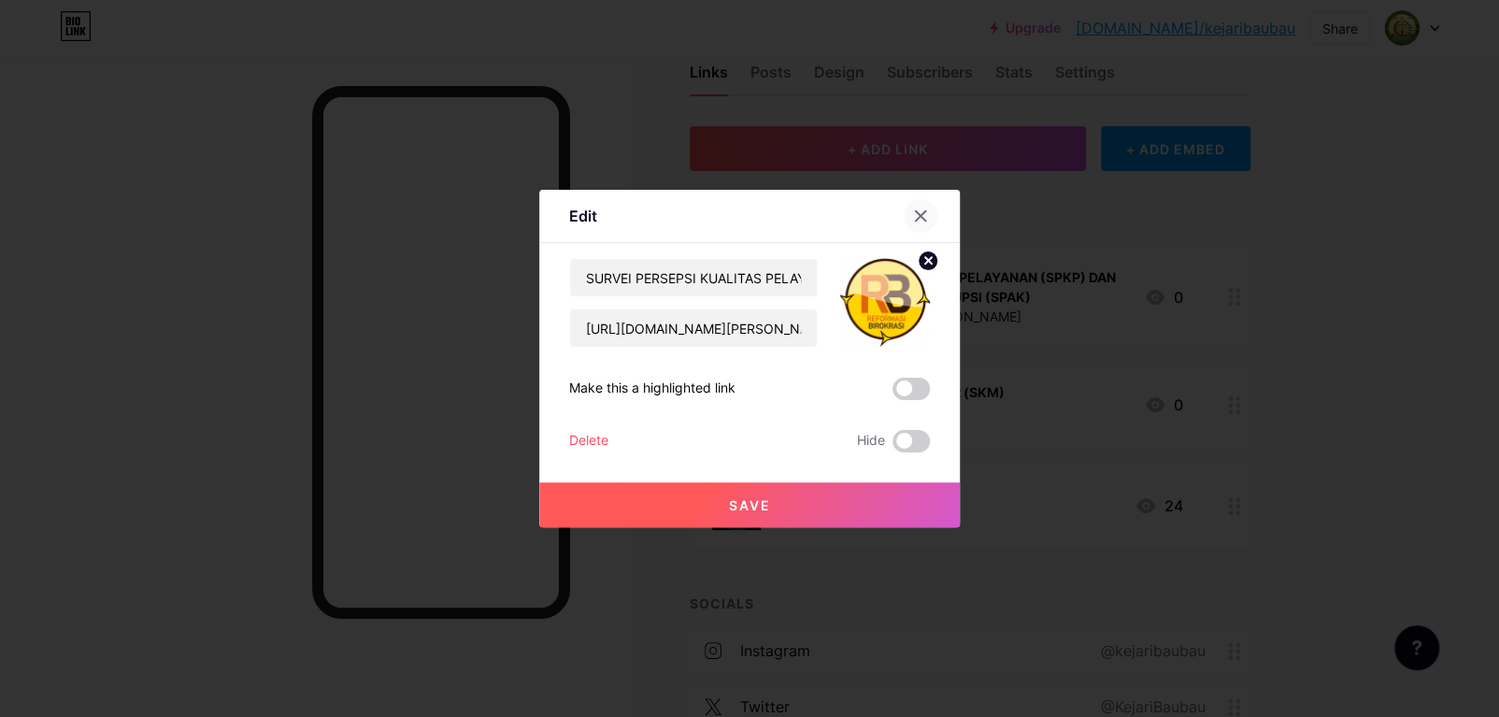
click at [928, 211] on div at bounding box center [921, 216] width 34 height 34
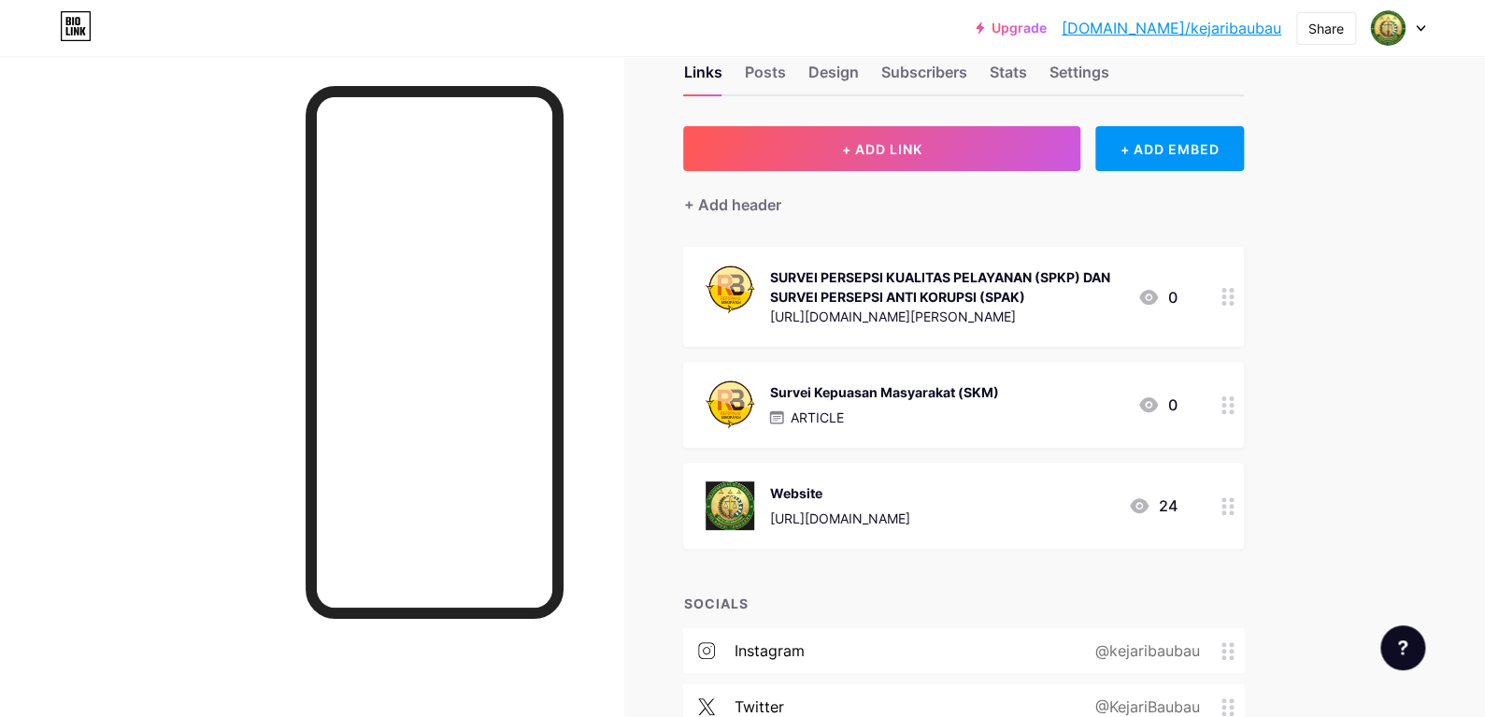
click at [895, 415] on div "ARTICLE" at bounding box center [883, 418] width 229 height 20
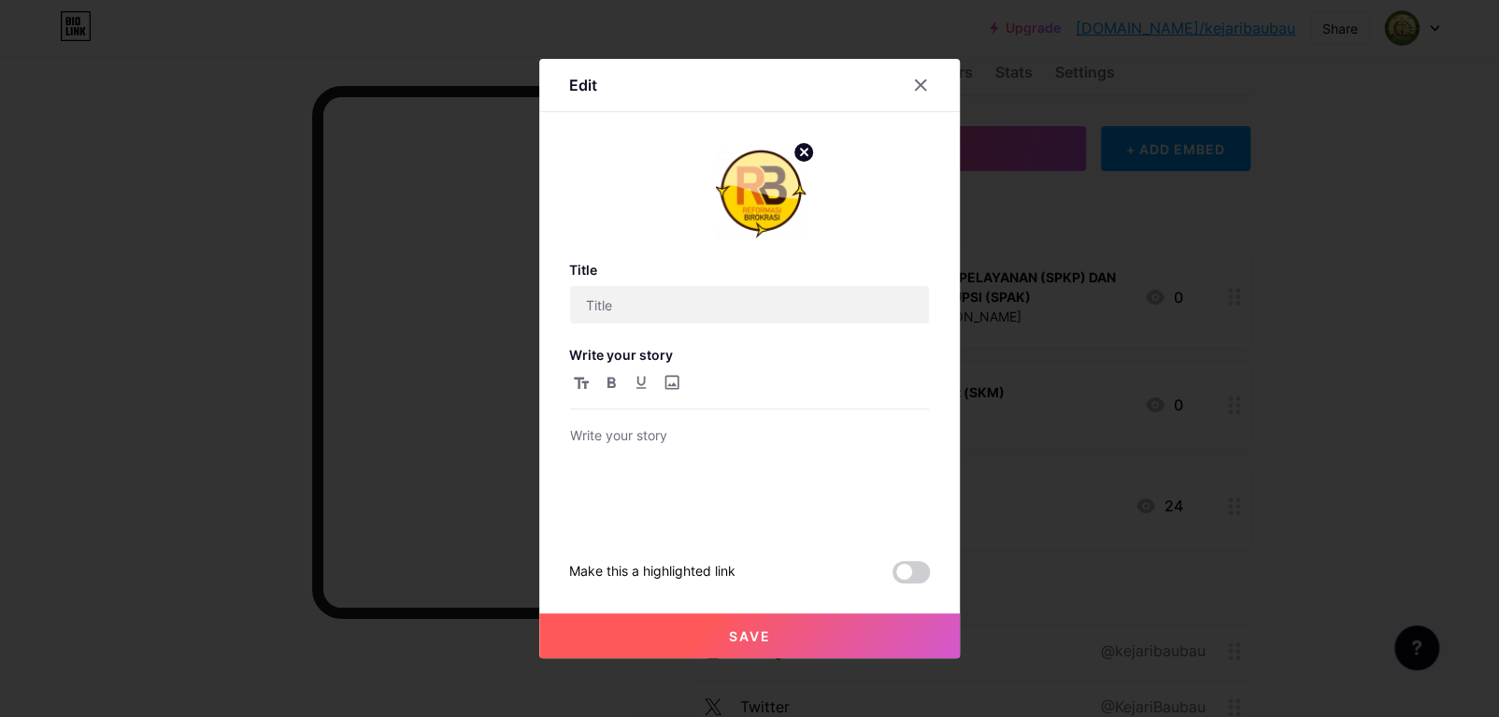
type input "Survei Kepuasan Masyarakat (SKM)"
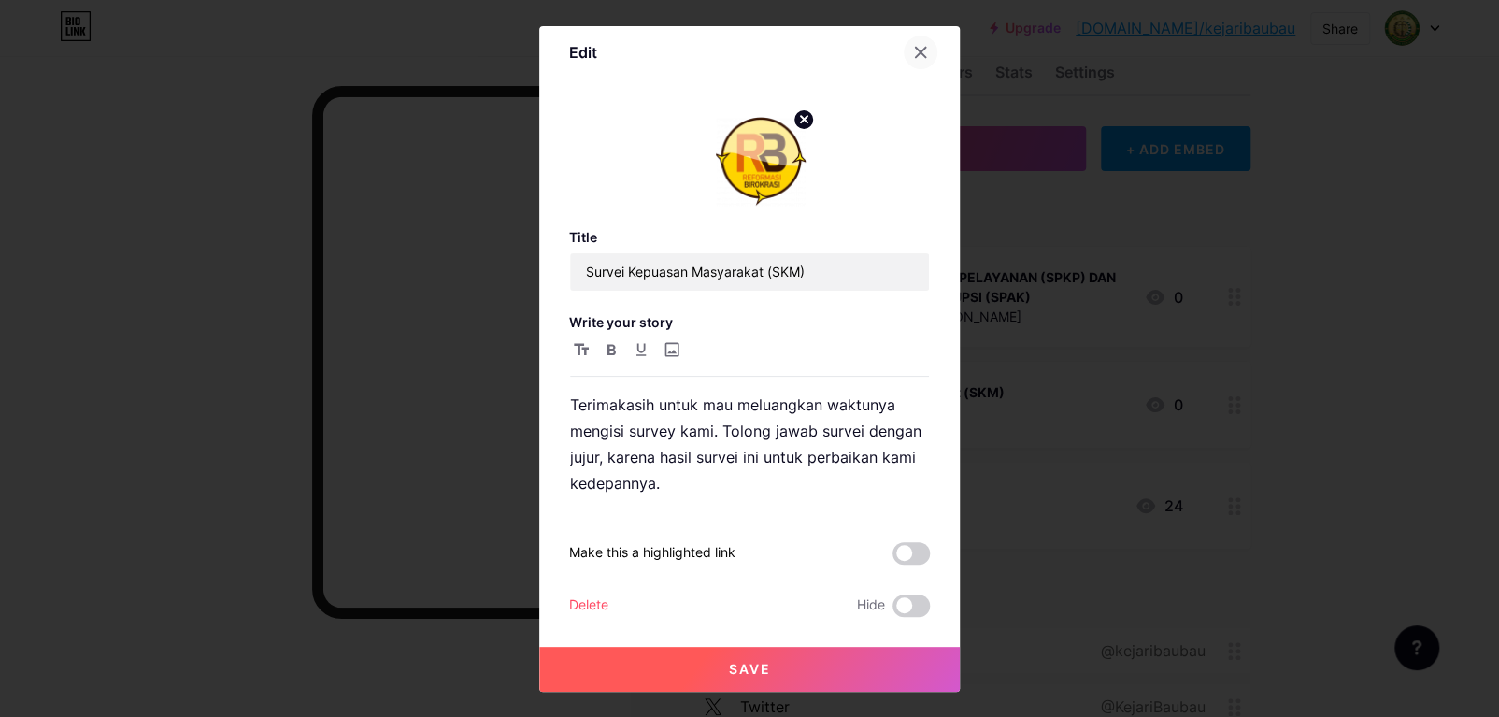
click at [926, 47] on icon at bounding box center [920, 52] width 15 height 15
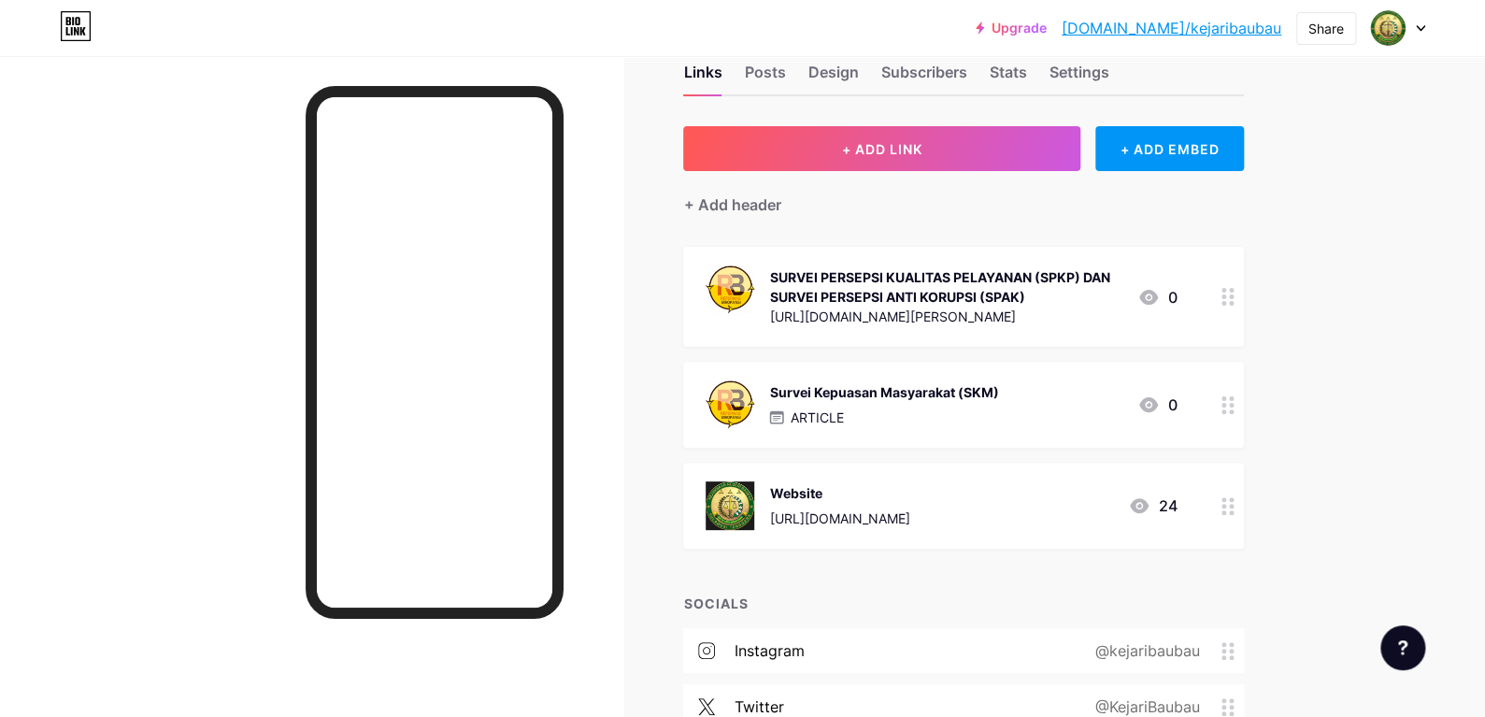
click at [932, 408] on div "ARTICLE" at bounding box center [883, 418] width 229 height 20
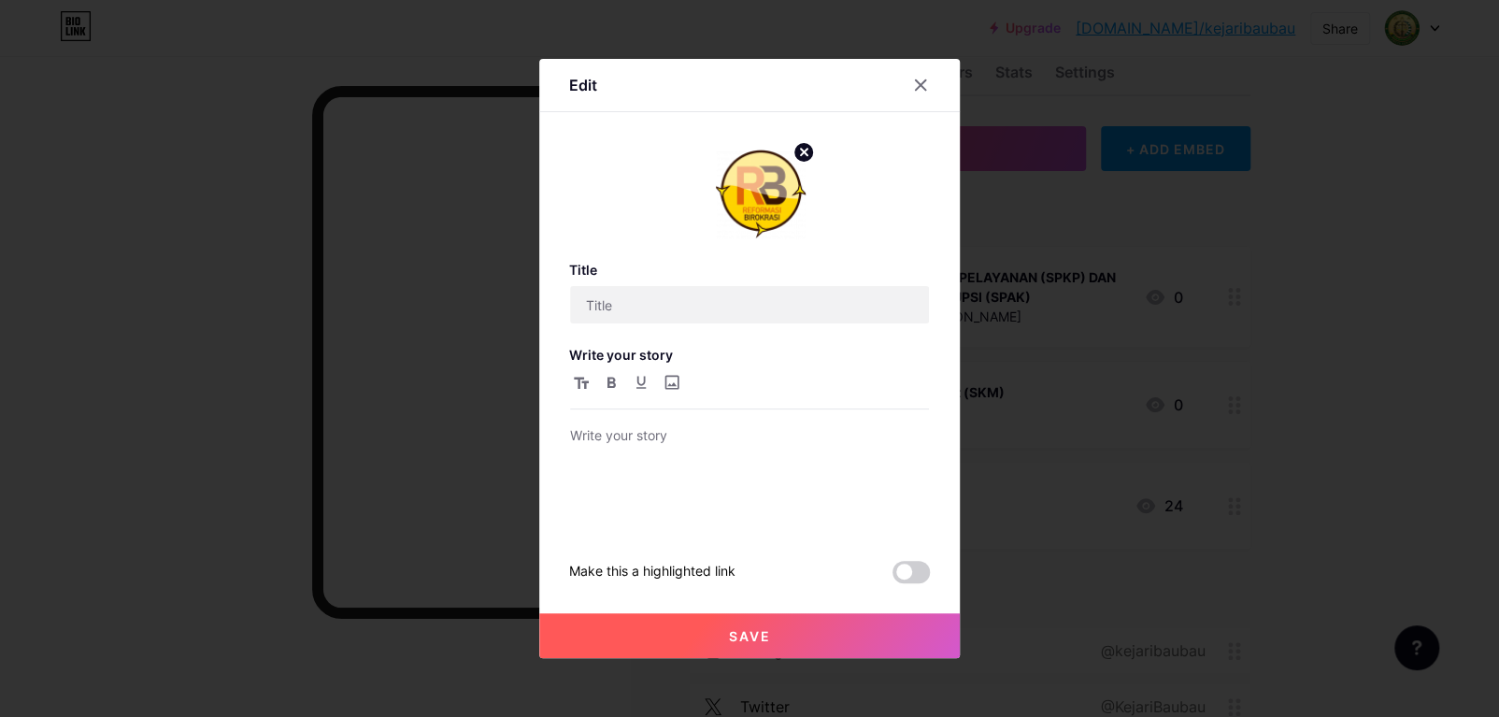
type input "Survei Kepuasan Masyarakat (SKM)"
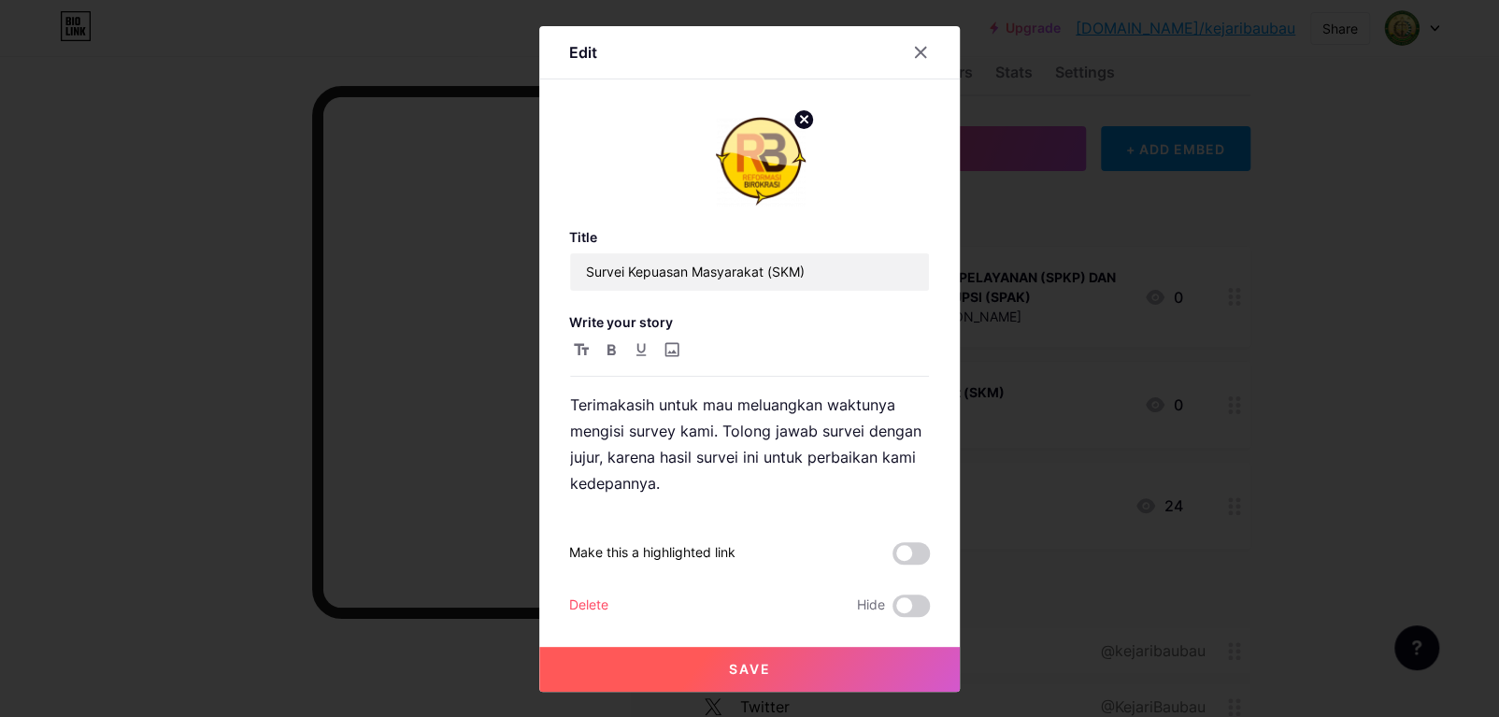
click at [592, 599] on div "Delete" at bounding box center [588, 605] width 39 height 22
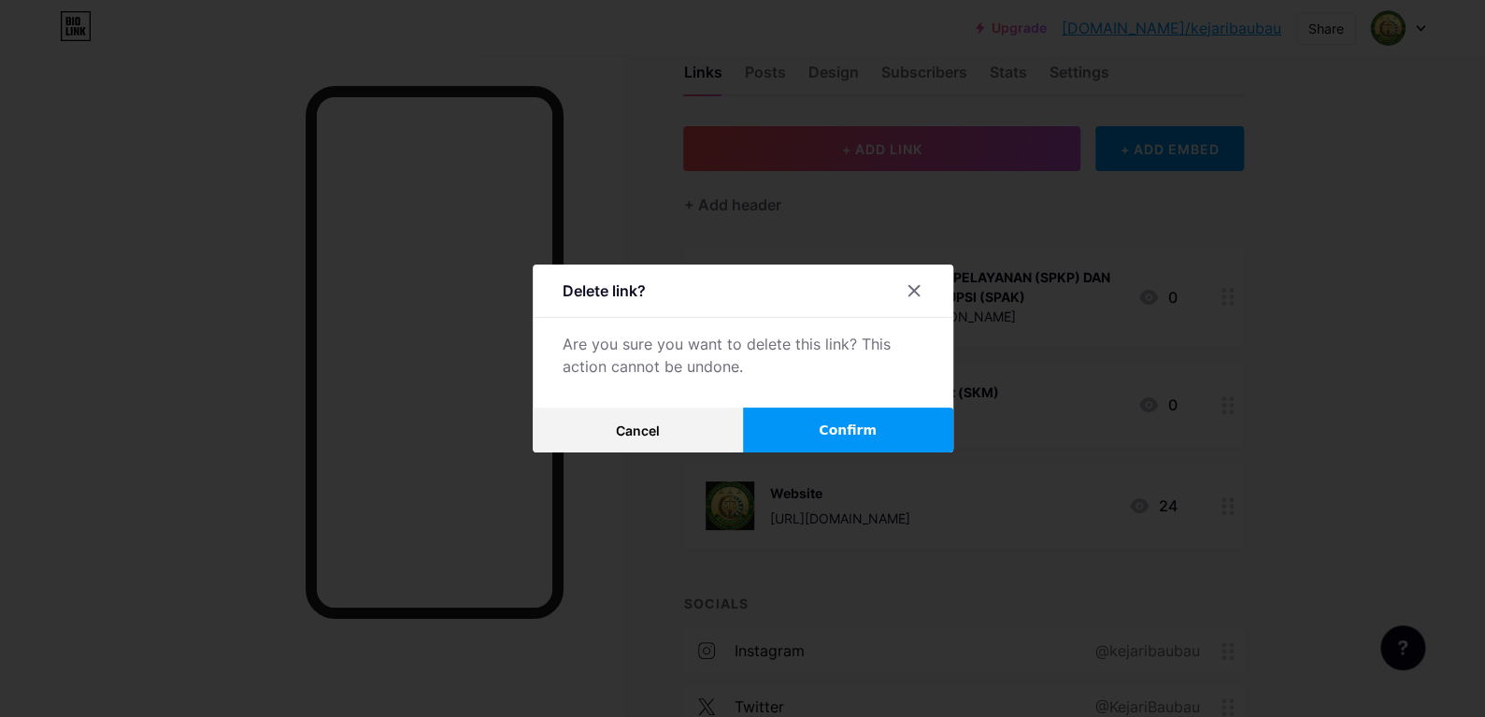
click at [812, 447] on button "Confirm" at bounding box center [848, 430] width 210 height 45
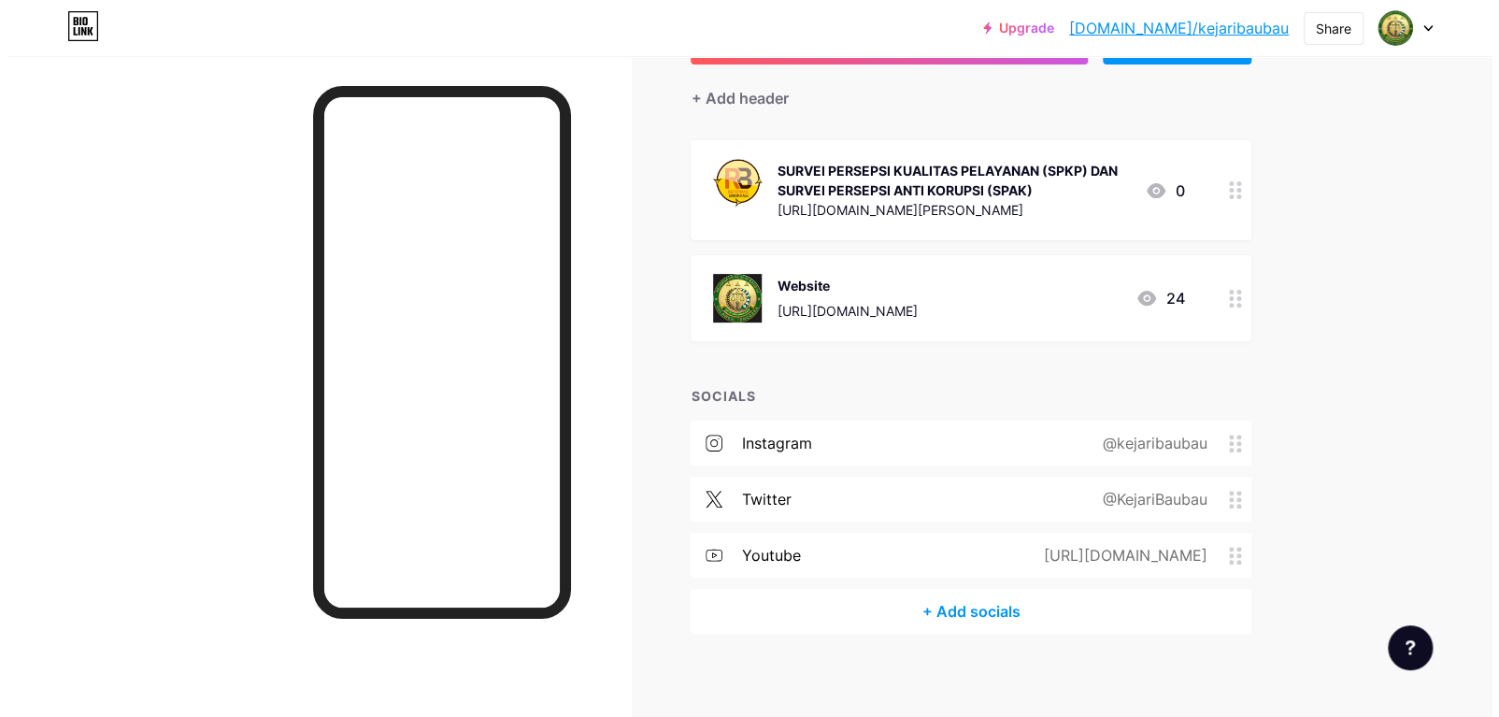
scroll to position [163, 0]
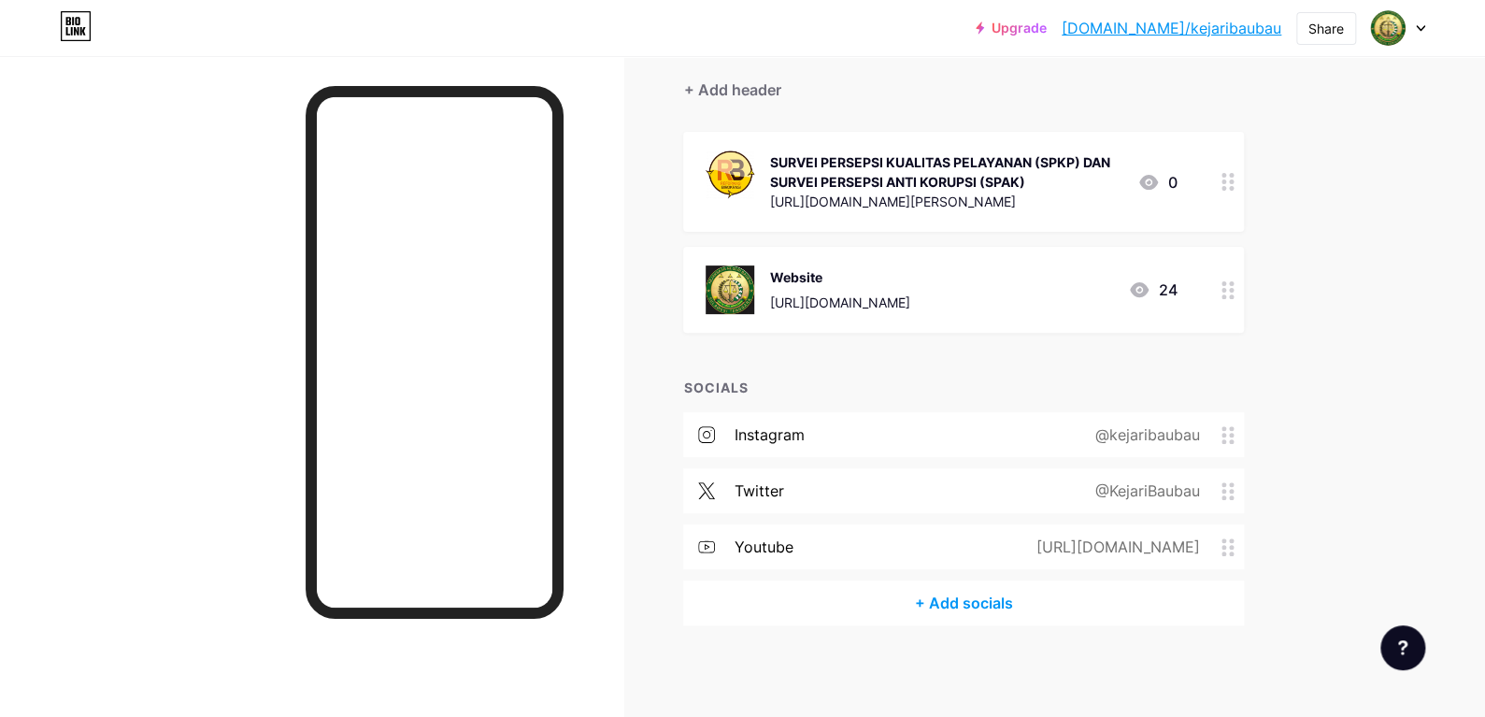
click at [939, 610] on div "+ Add socials" at bounding box center [963, 602] width 561 height 45
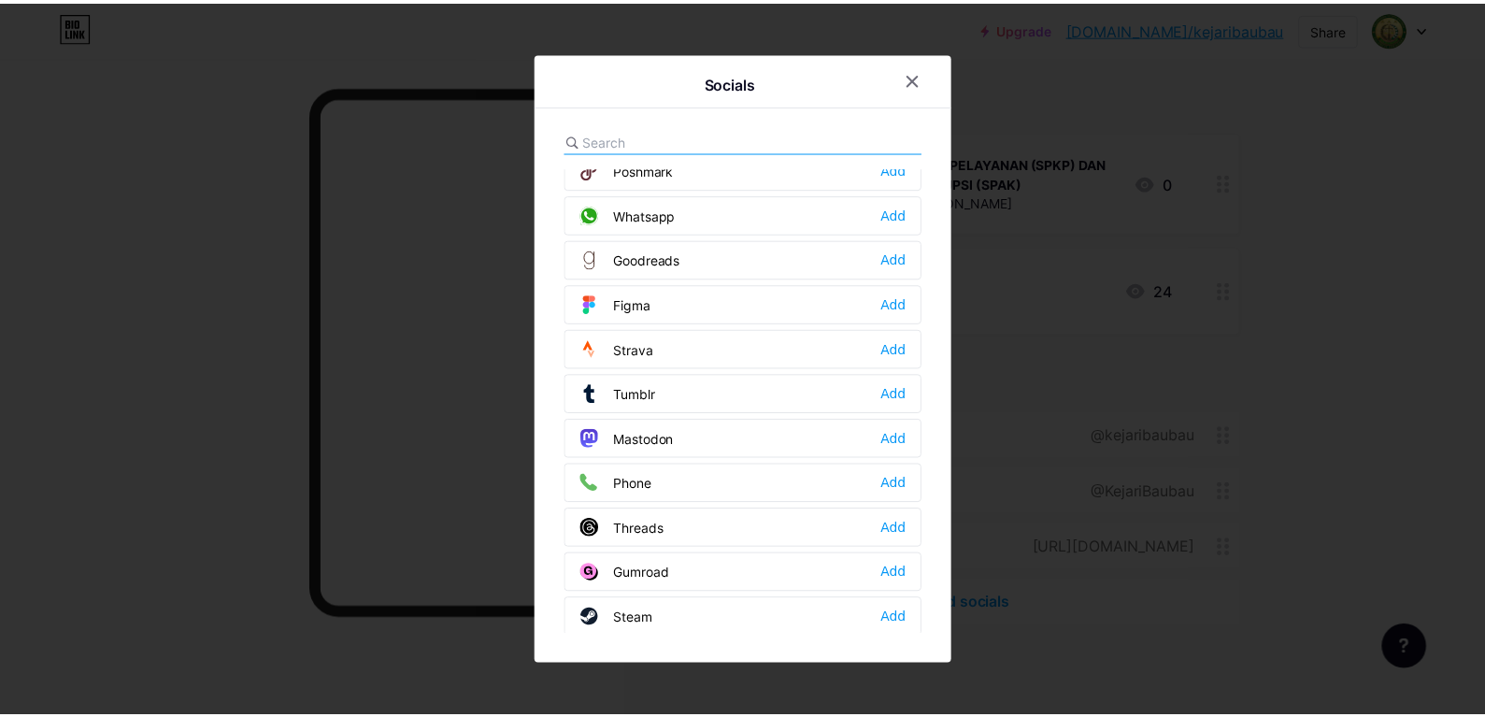
scroll to position [1670, 0]
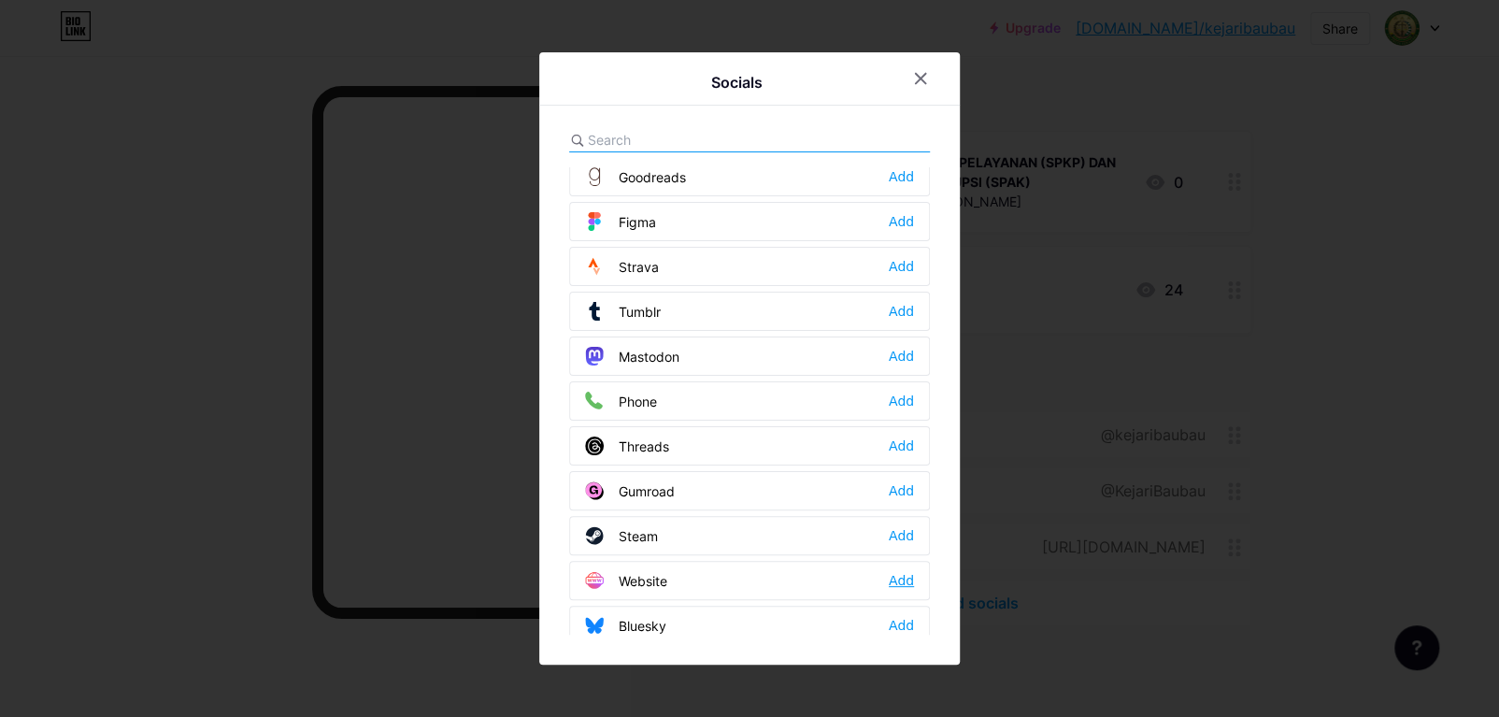
click at [906, 573] on div "Add" at bounding box center [901, 580] width 25 height 19
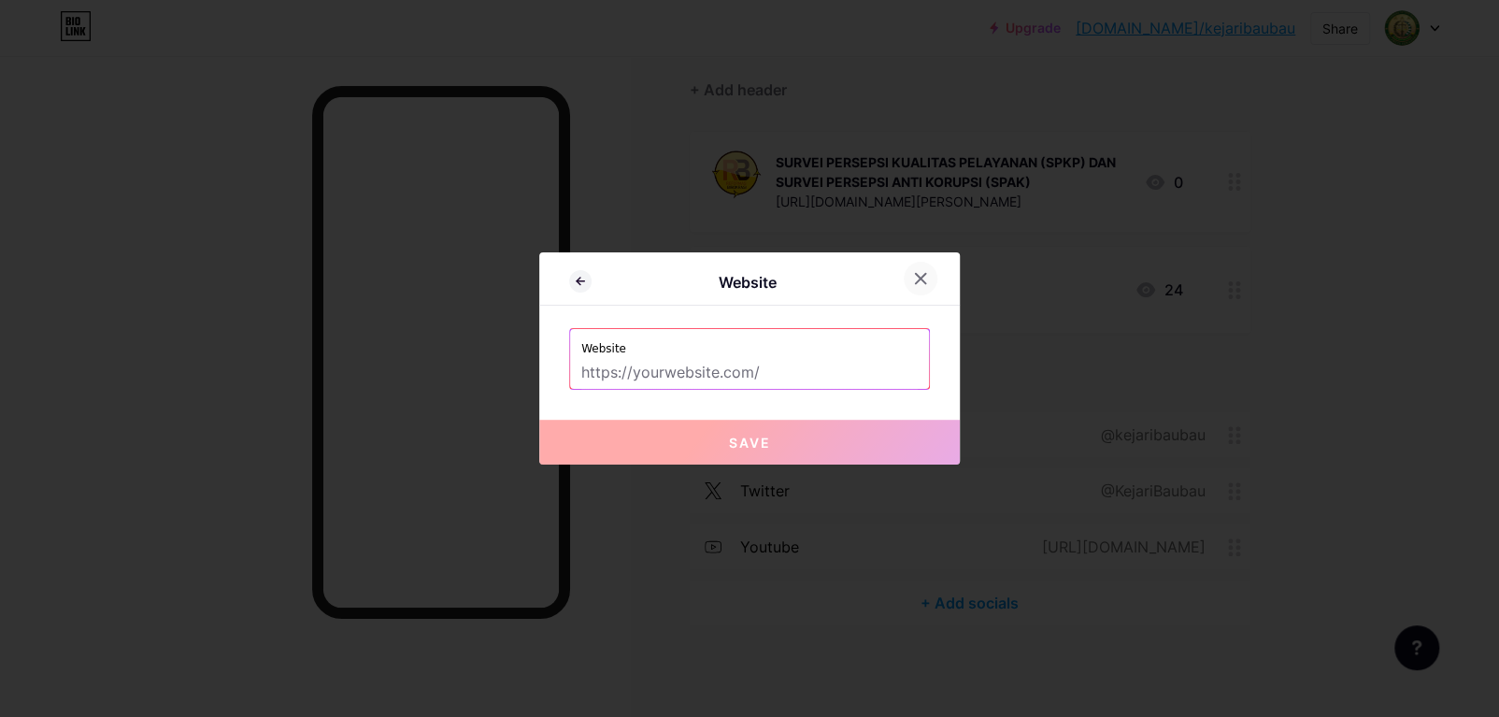
click at [922, 279] on icon at bounding box center [920, 278] width 15 height 15
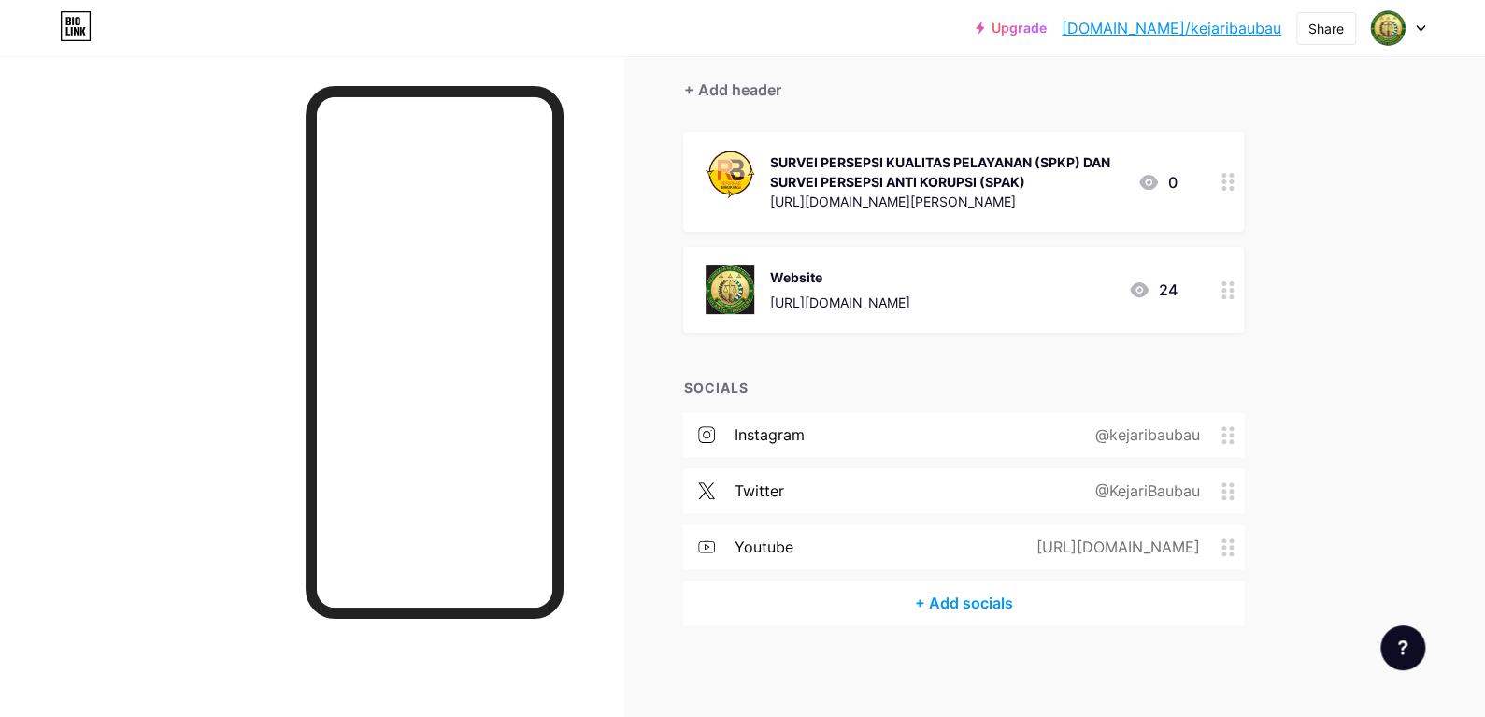
click at [1421, 27] on icon at bounding box center [1420, 28] width 9 height 7
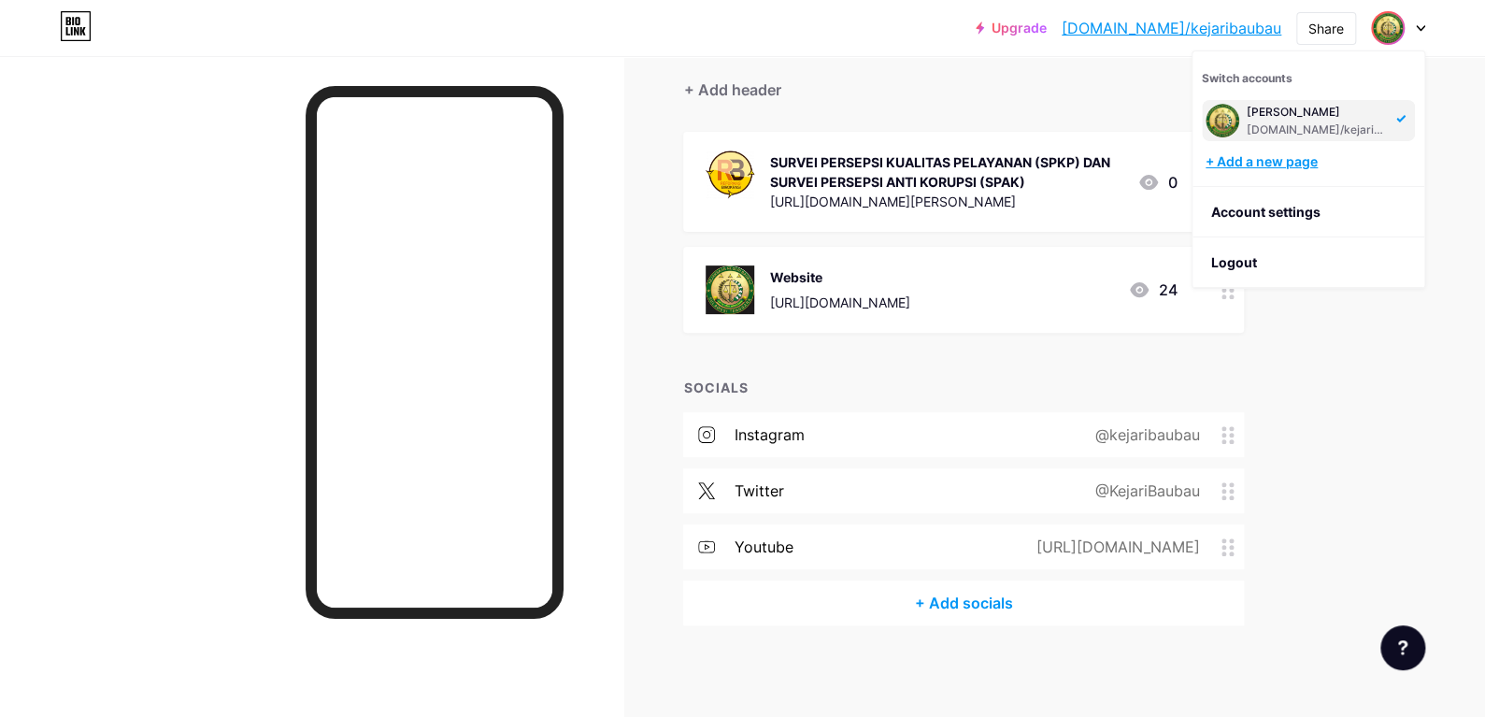
click at [1316, 155] on div "+ Add a new page" at bounding box center [1310, 161] width 209 height 19
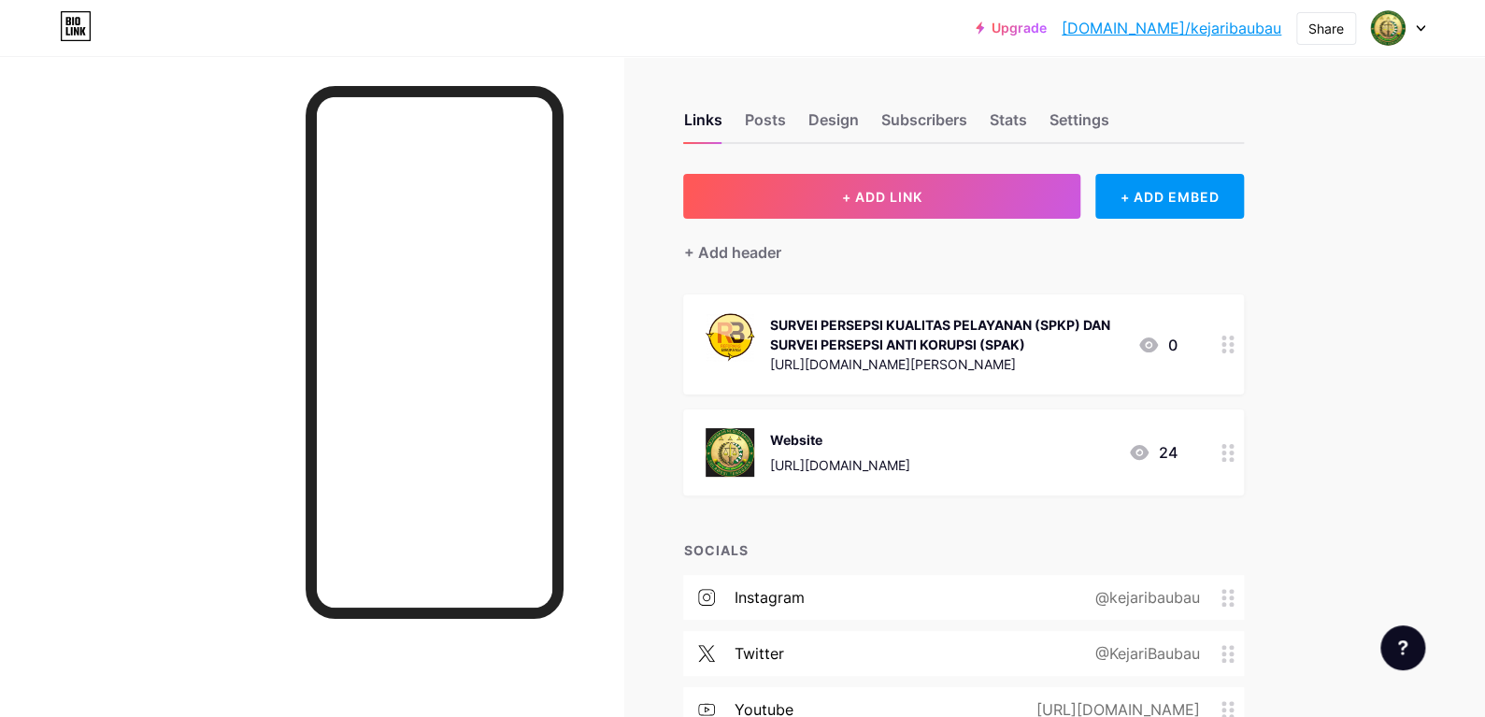
drag, startPoint x: 856, startPoint y: 467, endPoint x: 850, endPoint y: 320, distance: 147.8
click at [850, 320] on span "SURVEI PERSEPSI KUALITAS PELAYANAN (SPKP) DAN SURVEI PERSEPSI ANTI KORUPSI (SPA…" at bounding box center [963, 394] width 561 height 201
click at [1374, 475] on div "Upgrade bio.link/kejari... bio.link/kejaribaubau Share Switch accounts Kejari B…" at bounding box center [742, 440] width 1485 height 881
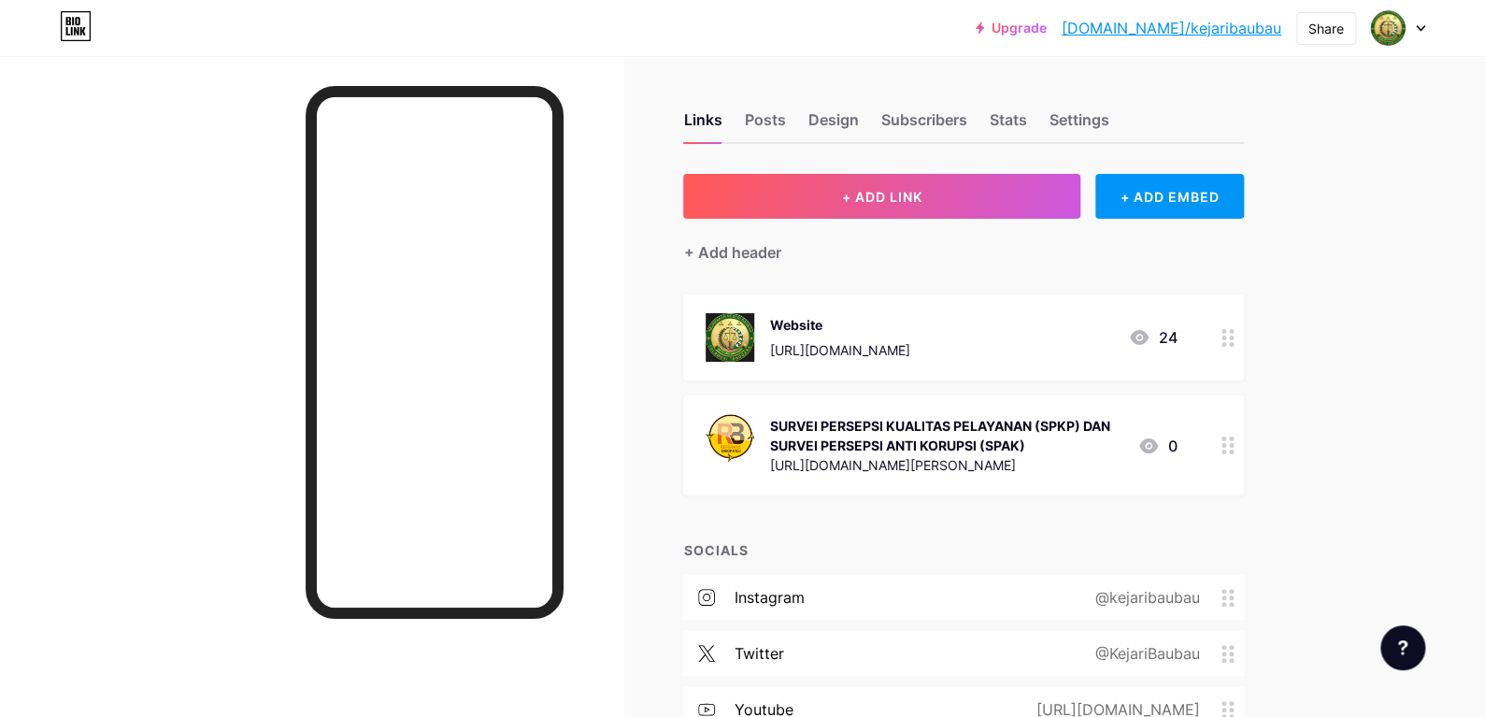
click at [1351, 403] on div "Upgrade bio.link/kejari... bio.link/kejaribaubau Share Switch accounts Kejari B…" at bounding box center [742, 440] width 1485 height 881
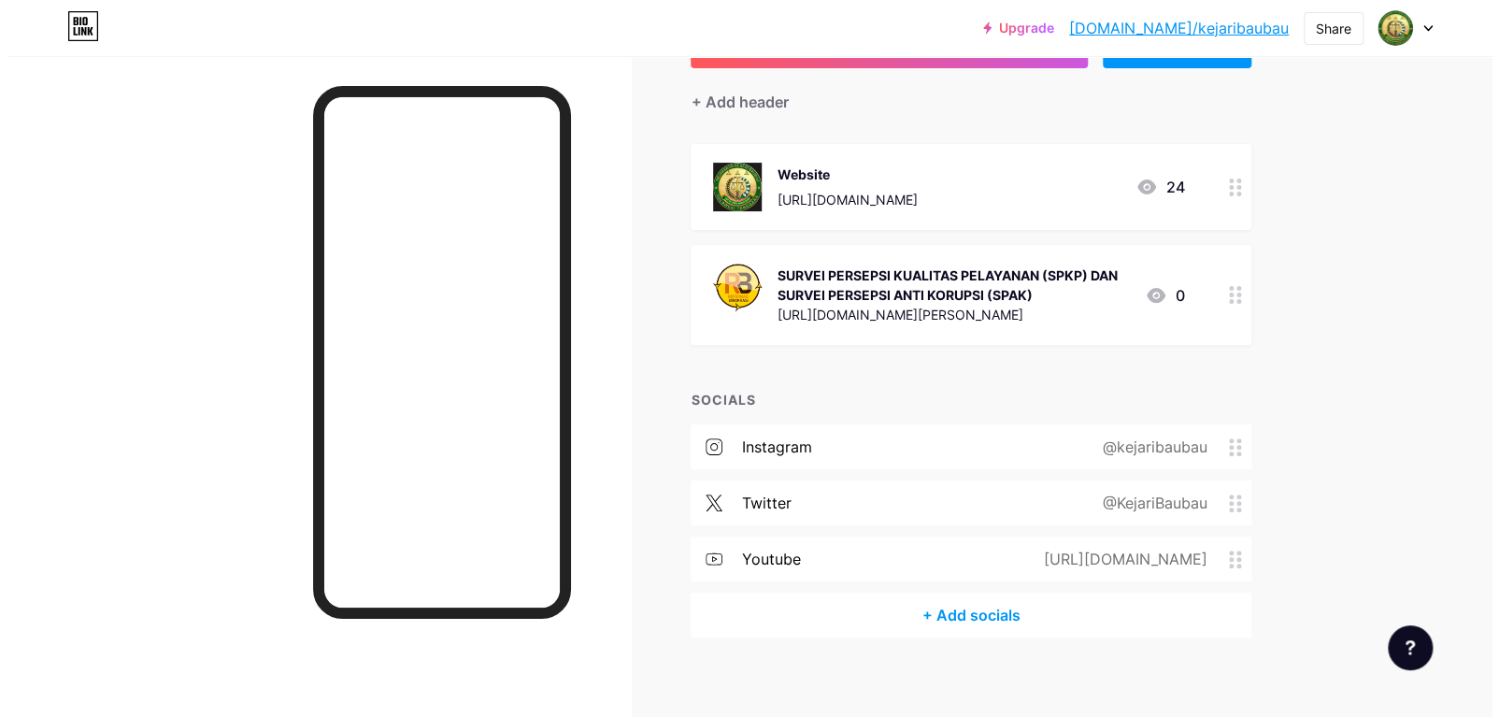
scroll to position [163, 0]
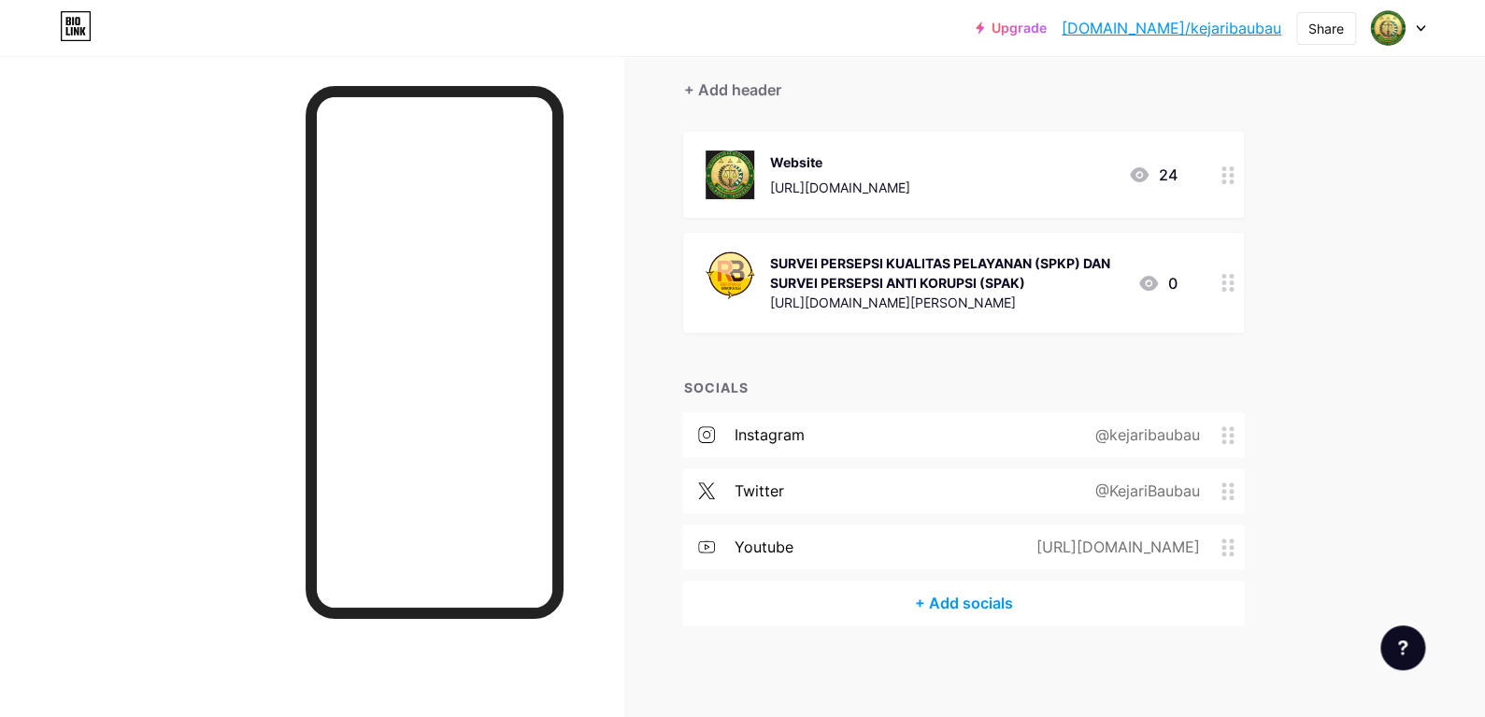
click at [982, 607] on div "+ Add socials" at bounding box center [963, 602] width 561 height 45
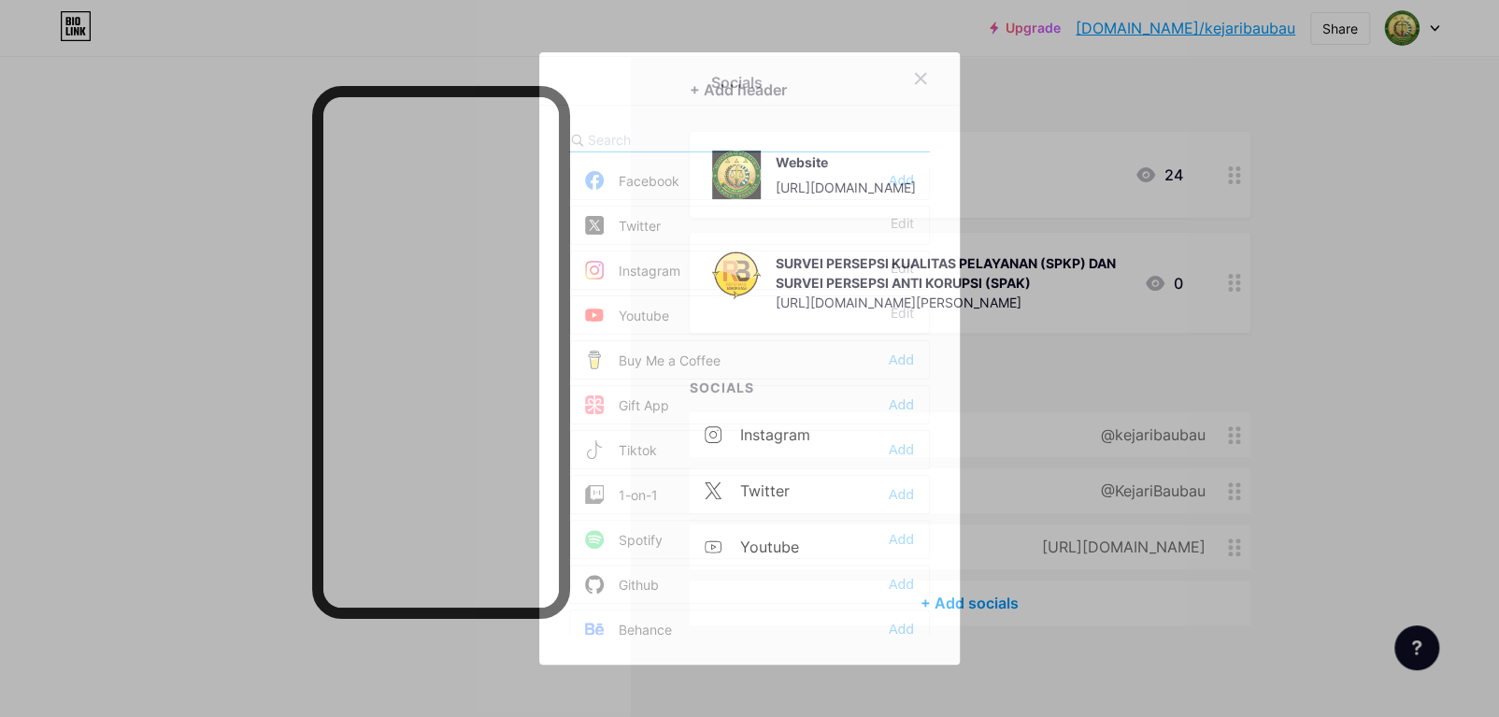
scroll to position [93, 0]
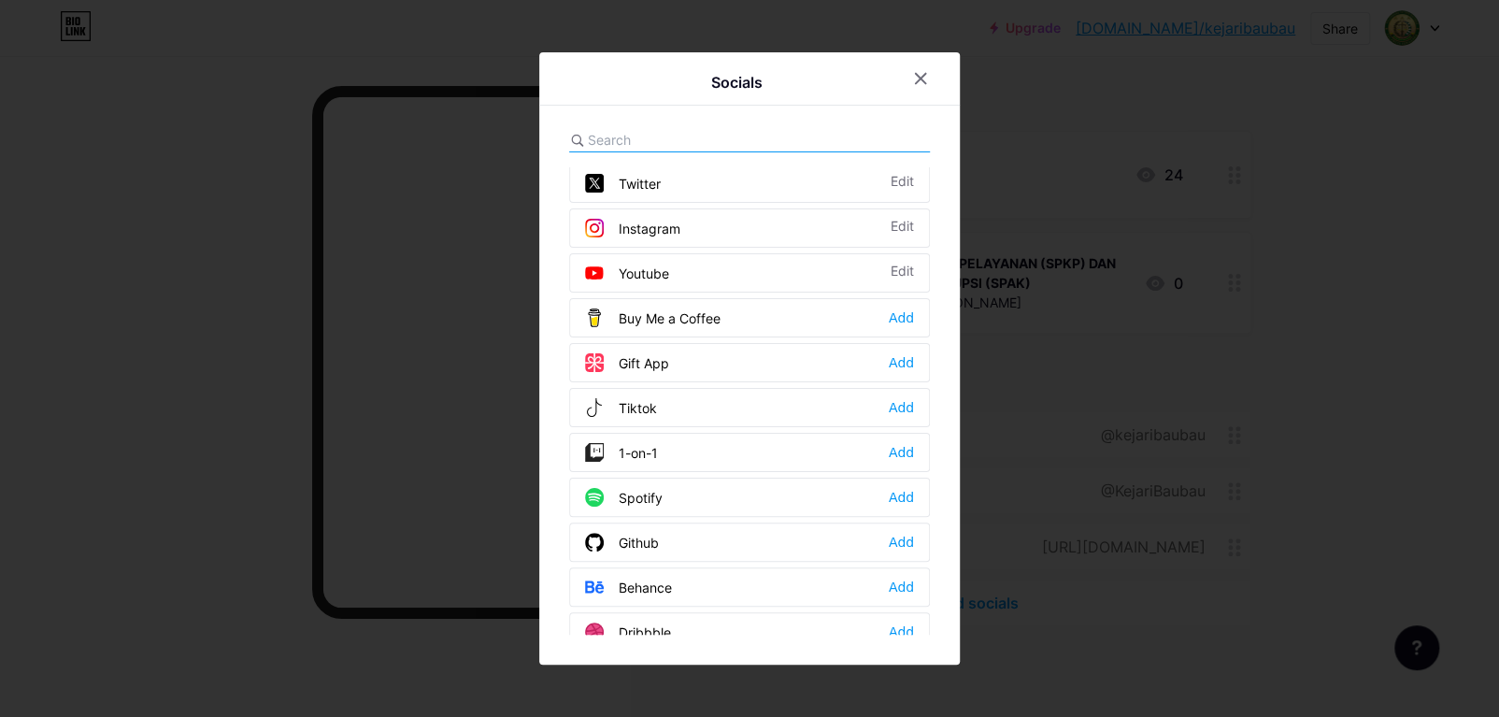
click at [1229, 604] on div at bounding box center [749, 358] width 1499 height 717
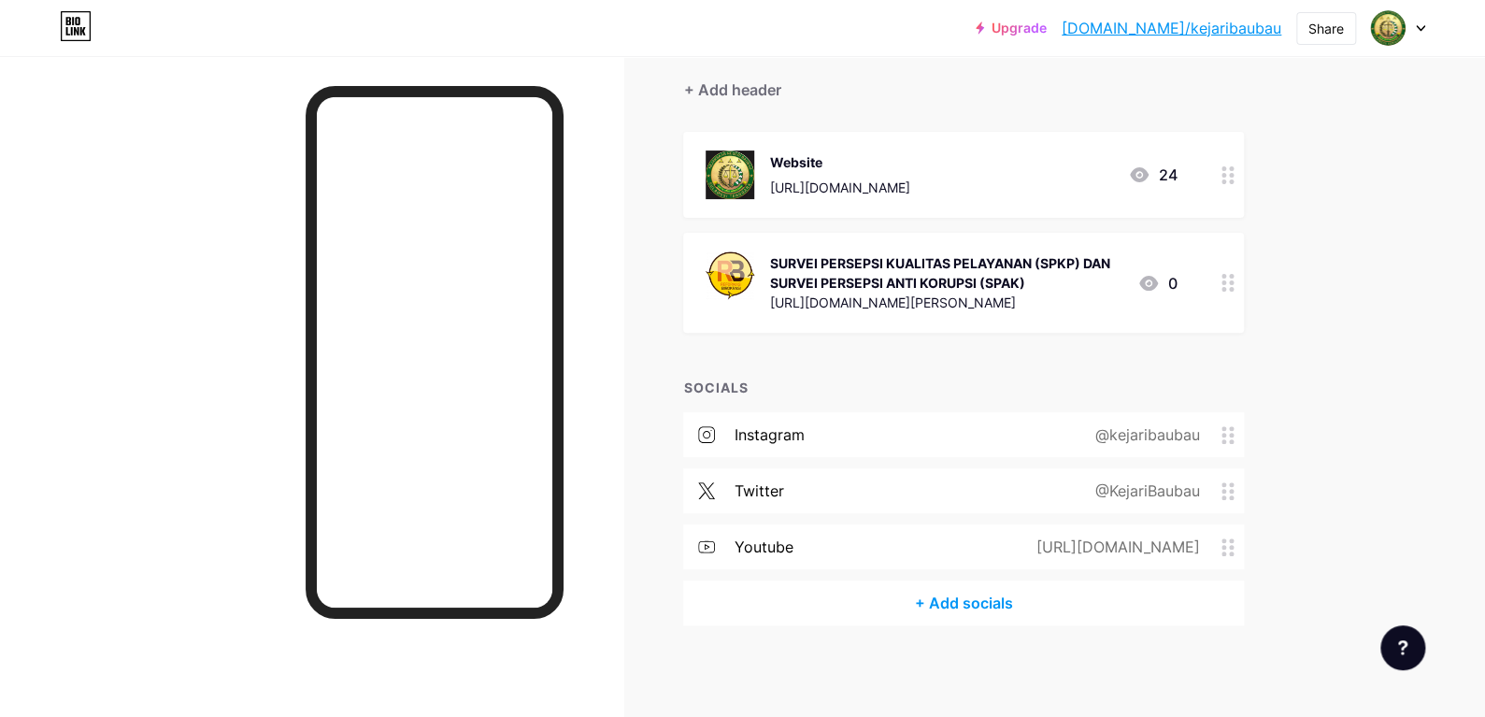
click at [977, 607] on div "+ Add socials" at bounding box center [963, 602] width 561 height 45
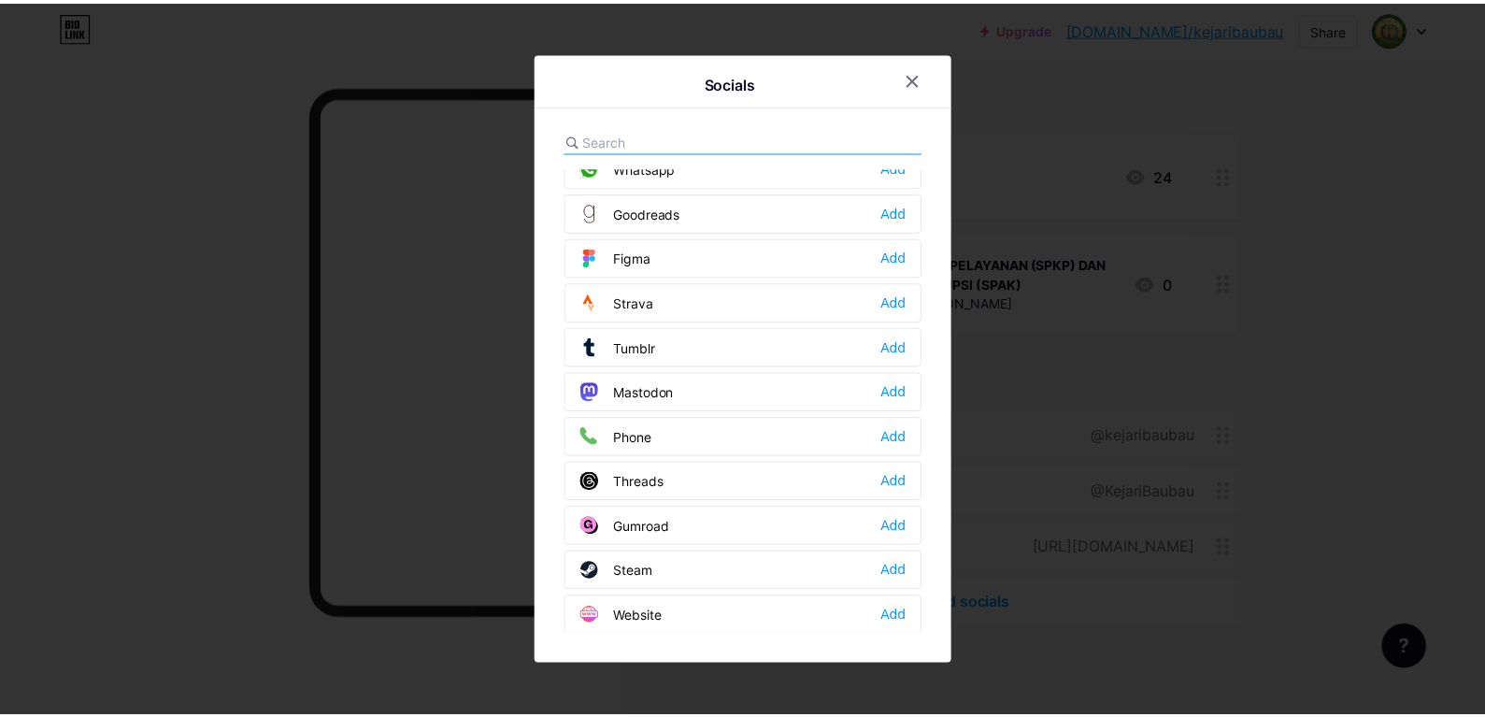
scroll to position [1670, 0]
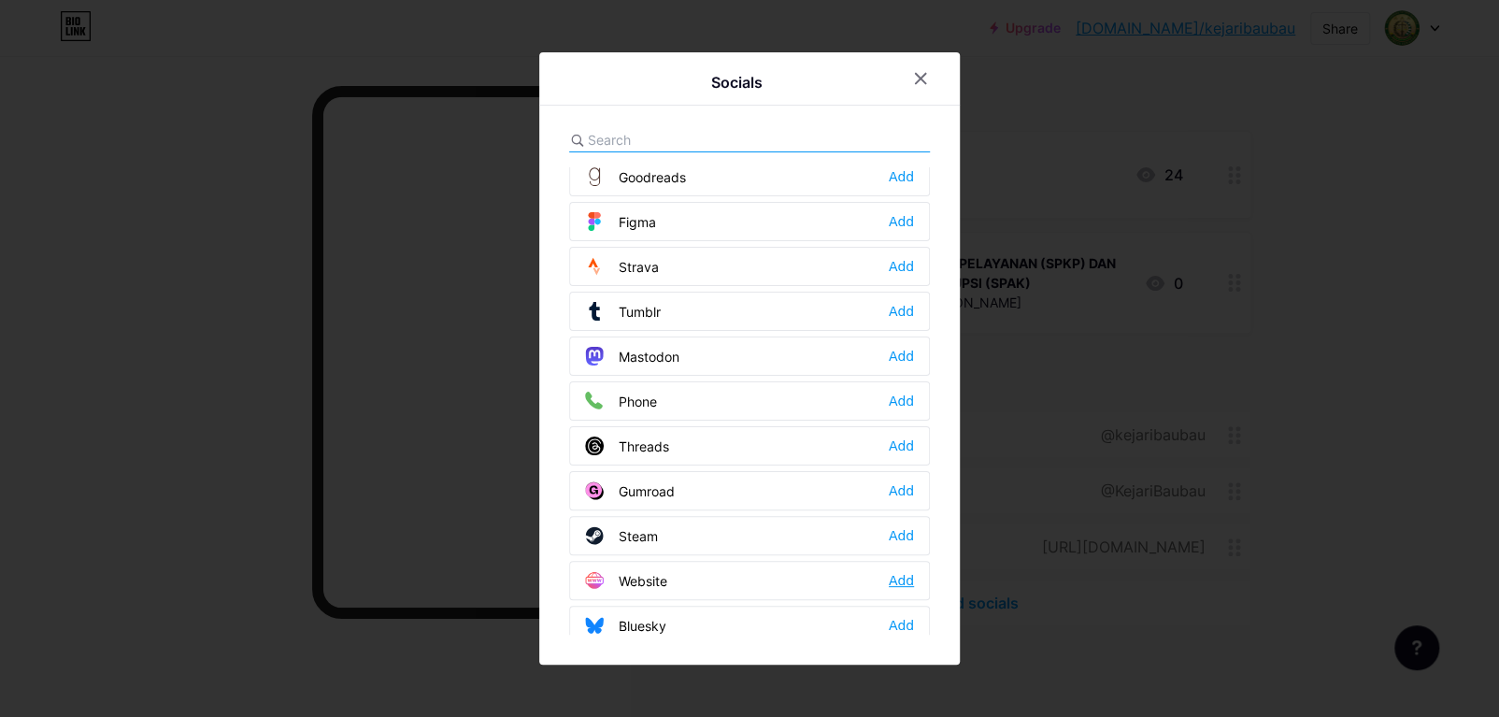
click at [900, 571] on div "Add" at bounding box center [901, 580] width 25 height 19
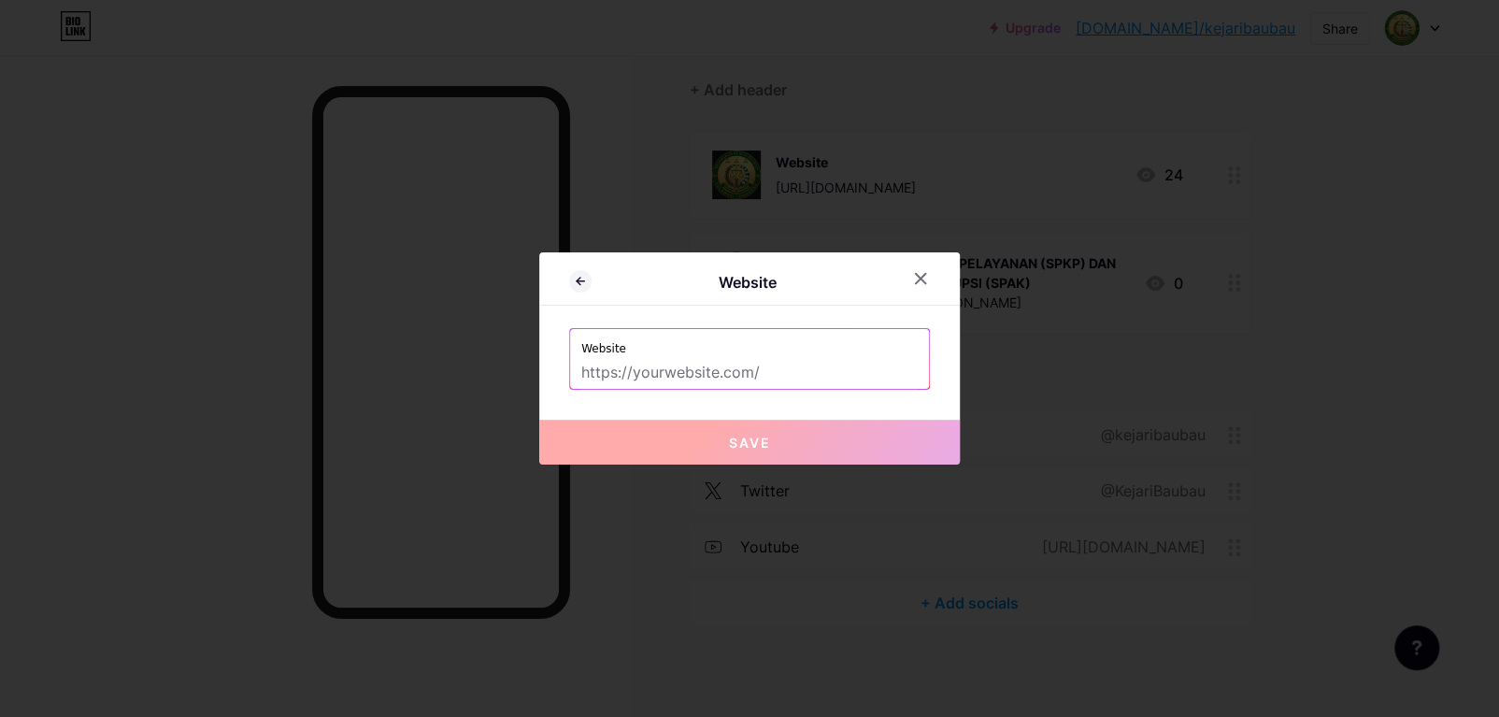
click at [704, 377] on input "text" at bounding box center [749, 373] width 336 height 32
paste input "[URL][DOMAIN_NAME]"
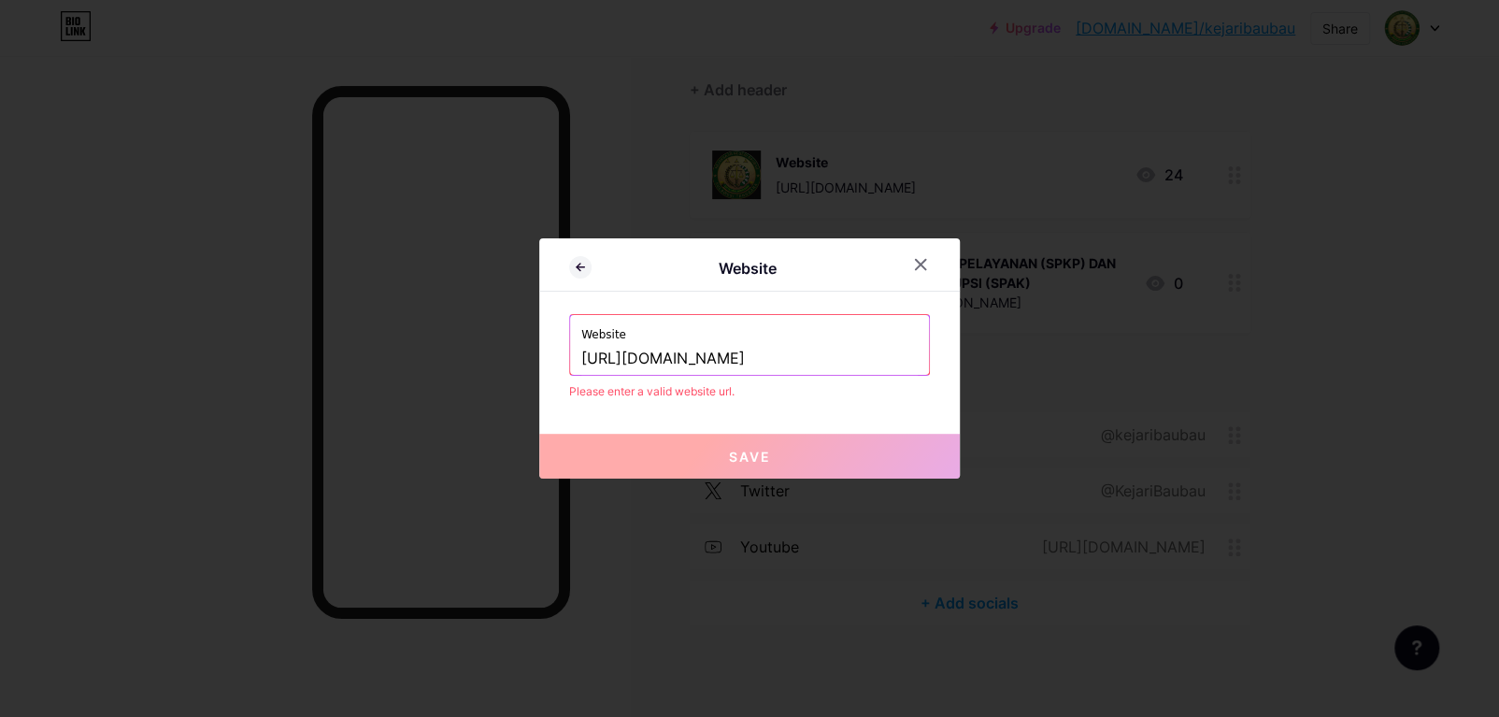
click at [847, 357] on input "[URL][DOMAIN_NAME]" at bounding box center [749, 359] width 336 height 32
click at [628, 357] on input "[URL][DOMAIN_NAME]" at bounding box center [749, 359] width 336 height 32
click at [632, 362] on input "[URL][DOMAIN_NAME]" at bounding box center [749, 359] width 336 height 32
type input "kejari-baubau.kejaksaan.go.id/"
click at [832, 345] on input "text" at bounding box center [749, 359] width 336 height 32
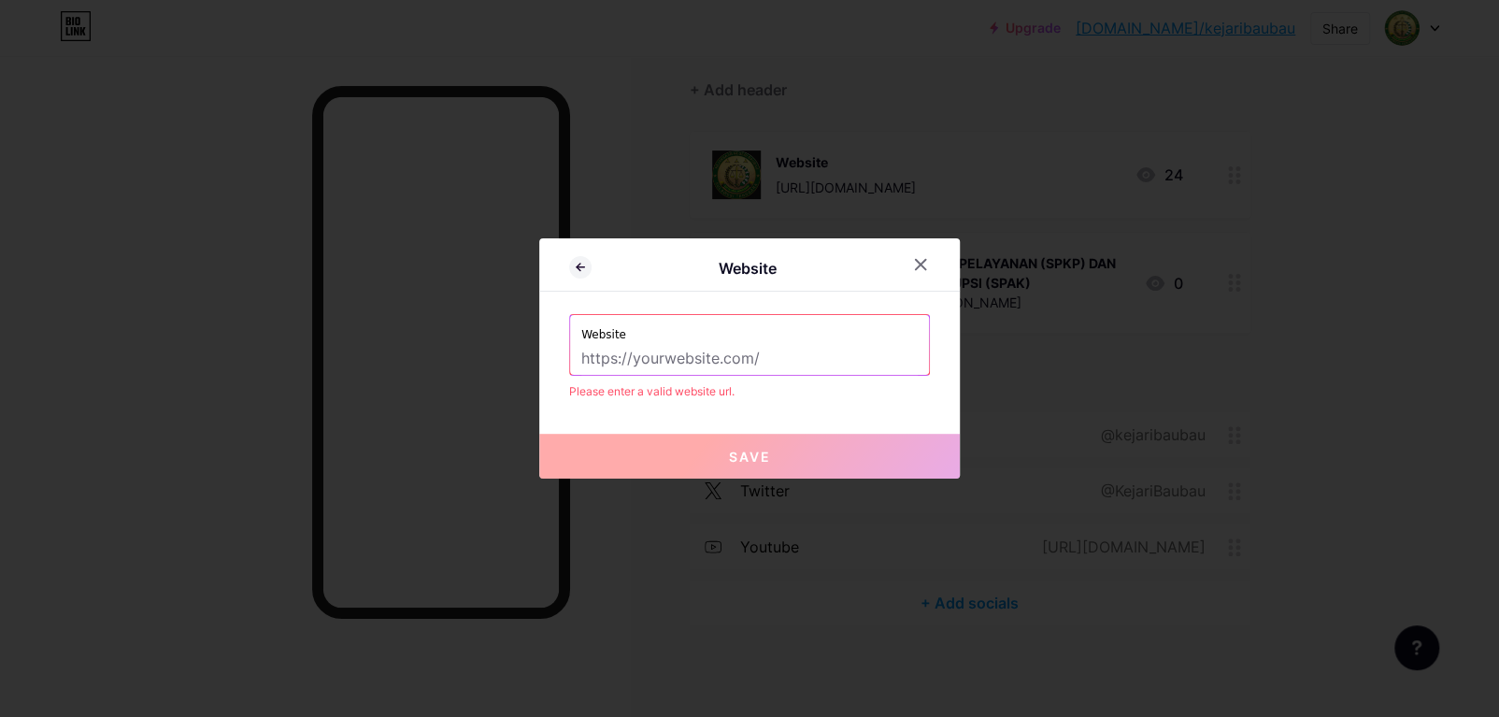
paste input "[URL][DOMAIN_NAME]"
click at [797, 343] on input "[URL][DOMAIN_NAME]" at bounding box center [749, 359] width 336 height 32
click at [735, 334] on label "Website" at bounding box center [749, 329] width 336 height 28
click at [603, 352] on input "[URL][DOMAIN_NAME]" at bounding box center [749, 359] width 336 height 32
click at [586, 358] on input "[URL][DOMAIN_NAME]" at bounding box center [749, 359] width 336 height 32
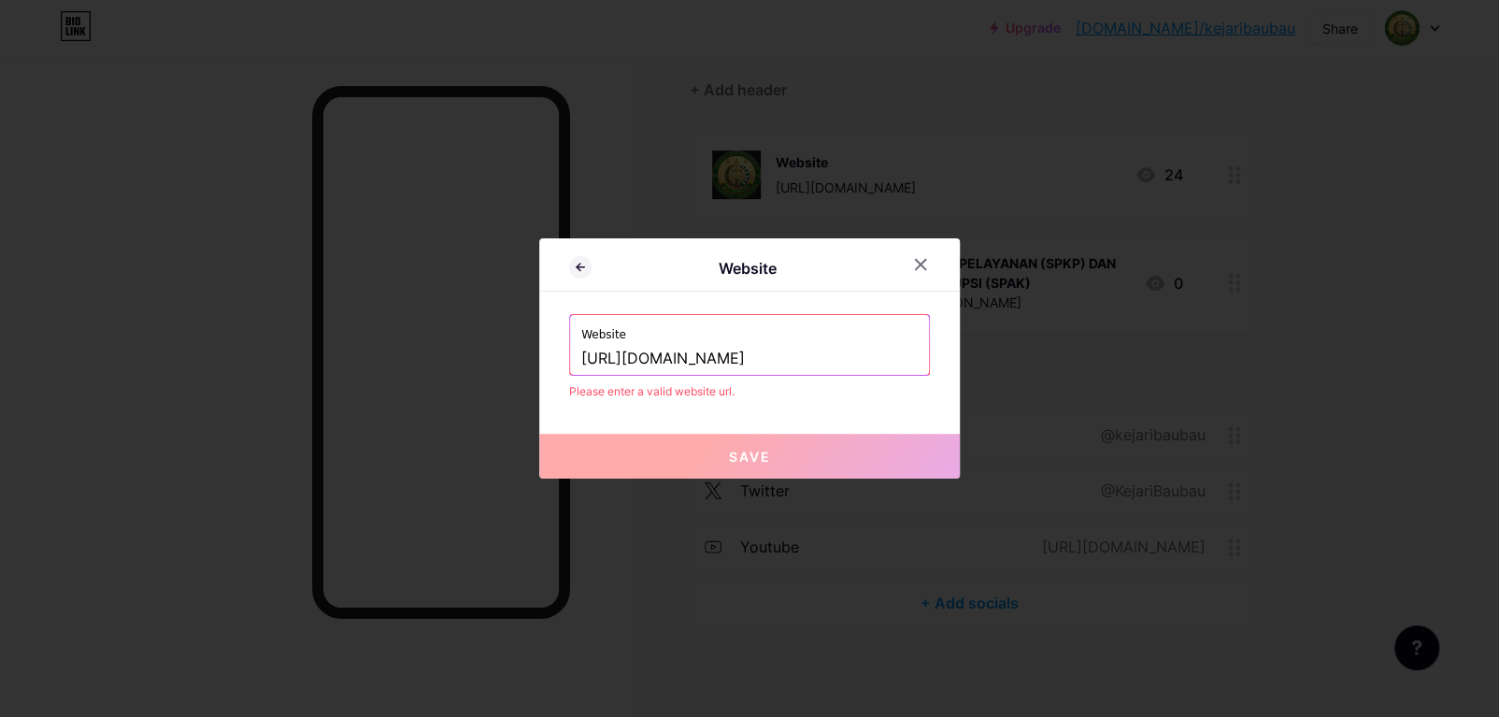
click at [863, 355] on input "[URL][DOMAIN_NAME]" at bounding box center [749, 359] width 336 height 32
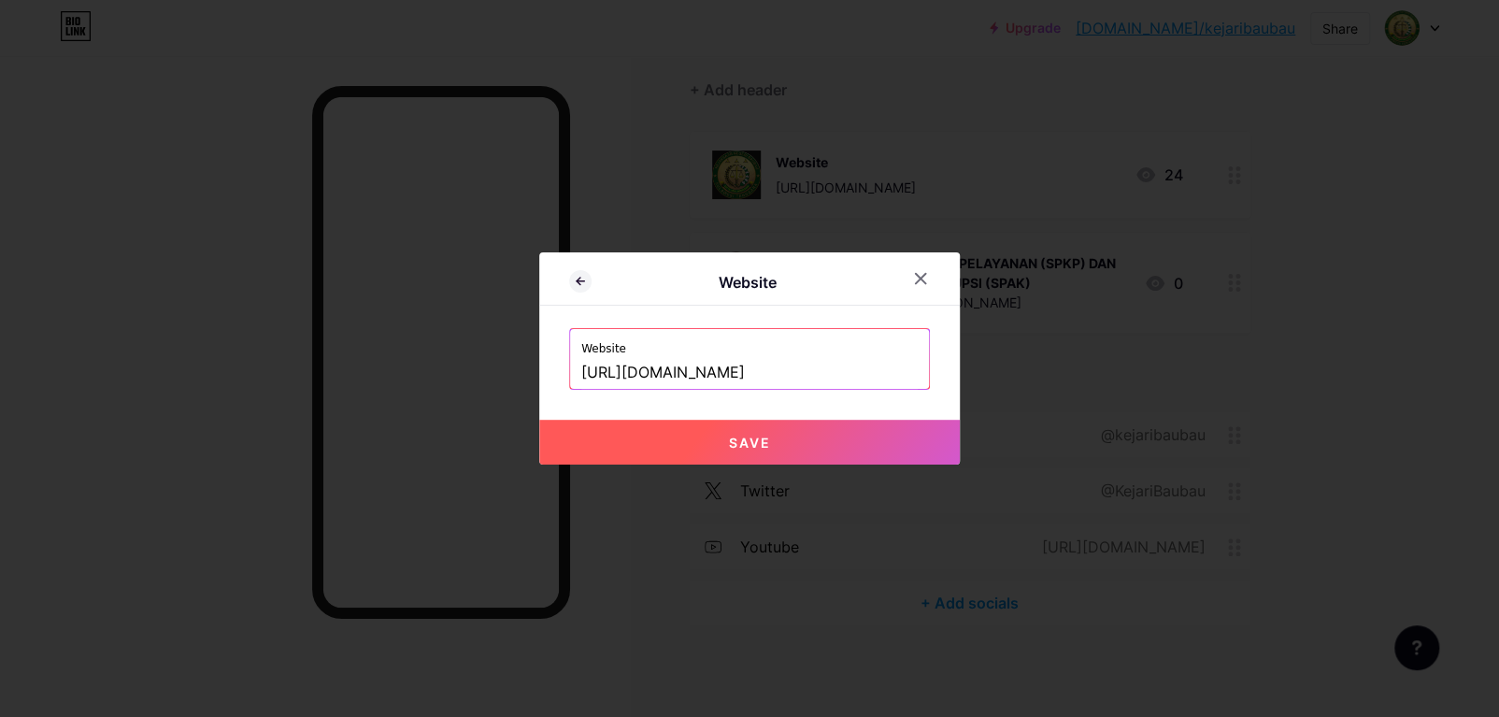
type input "[URL][DOMAIN_NAME][PERSON_NAME]"
click at [849, 449] on button "Save" at bounding box center [749, 442] width 421 height 45
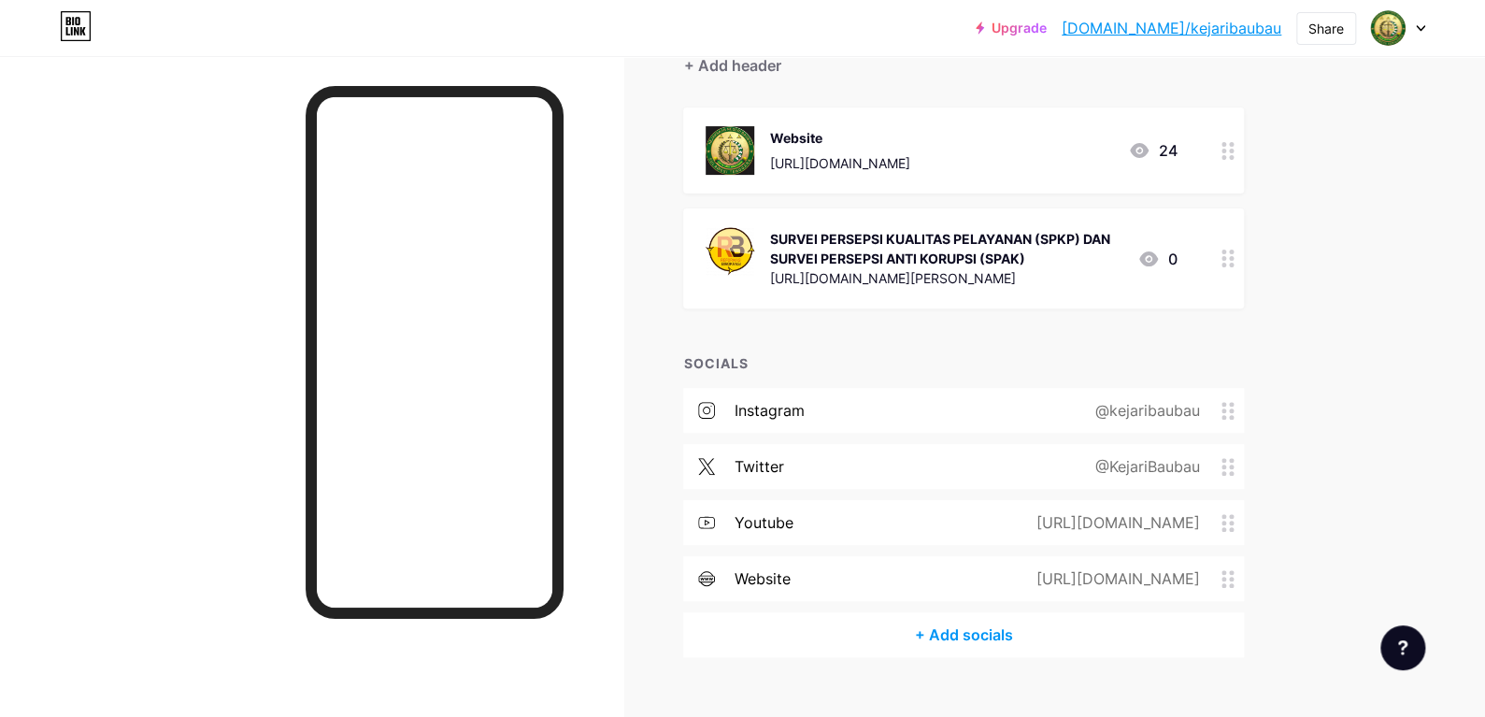
scroll to position [219, 0]
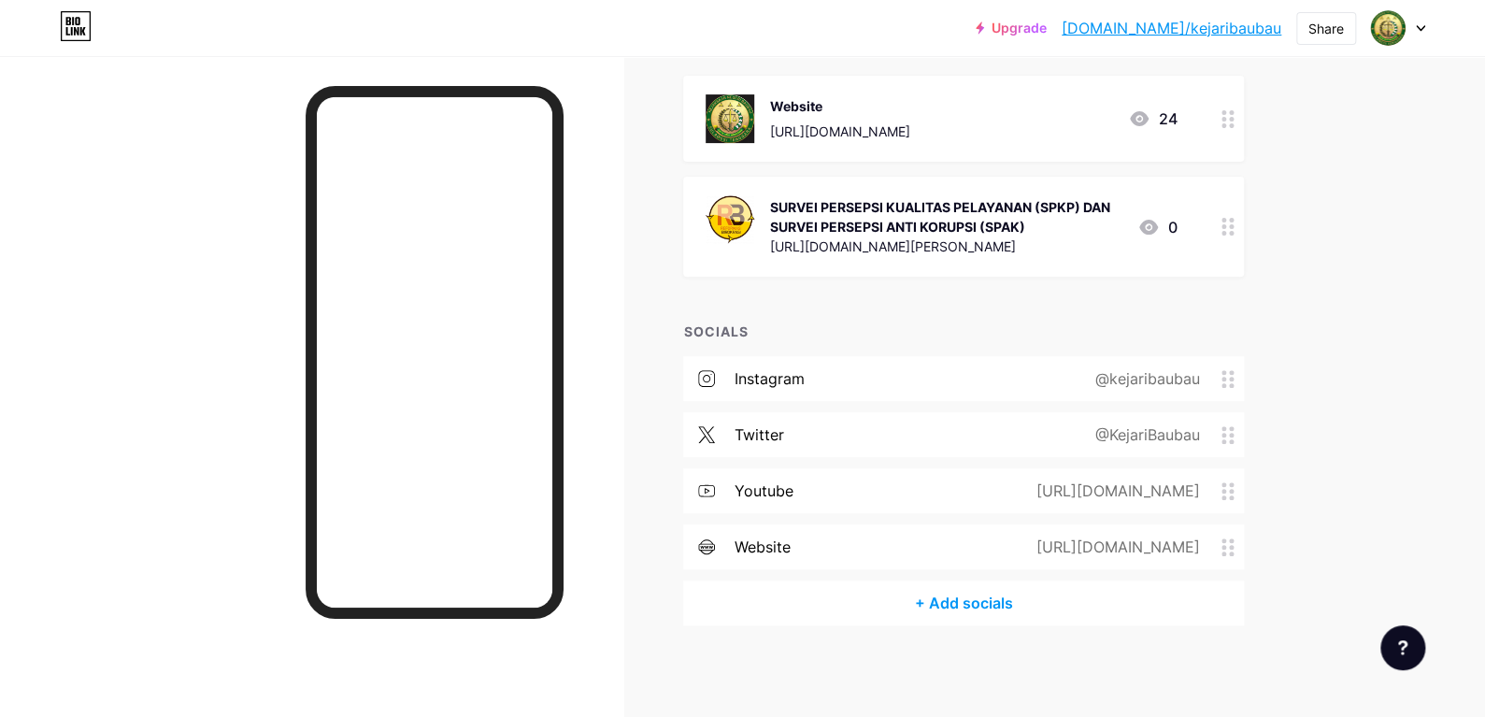
click at [706, 322] on div "SOCIALS" at bounding box center [963, 332] width 561 height 20
click at [746, 331] on div "SOCIALS" at bounding box center [963, 332] width 561 height 20
click at [647, 396] on div "Links Posts Design Subscribers Stats Settings + ADD LINK + ADD EMBED + Add head…" at bounding box center [661, 277] width 1323 height 881
click at [1422, 25] on icon at bounding box center [1420, 28] width 9 height 7
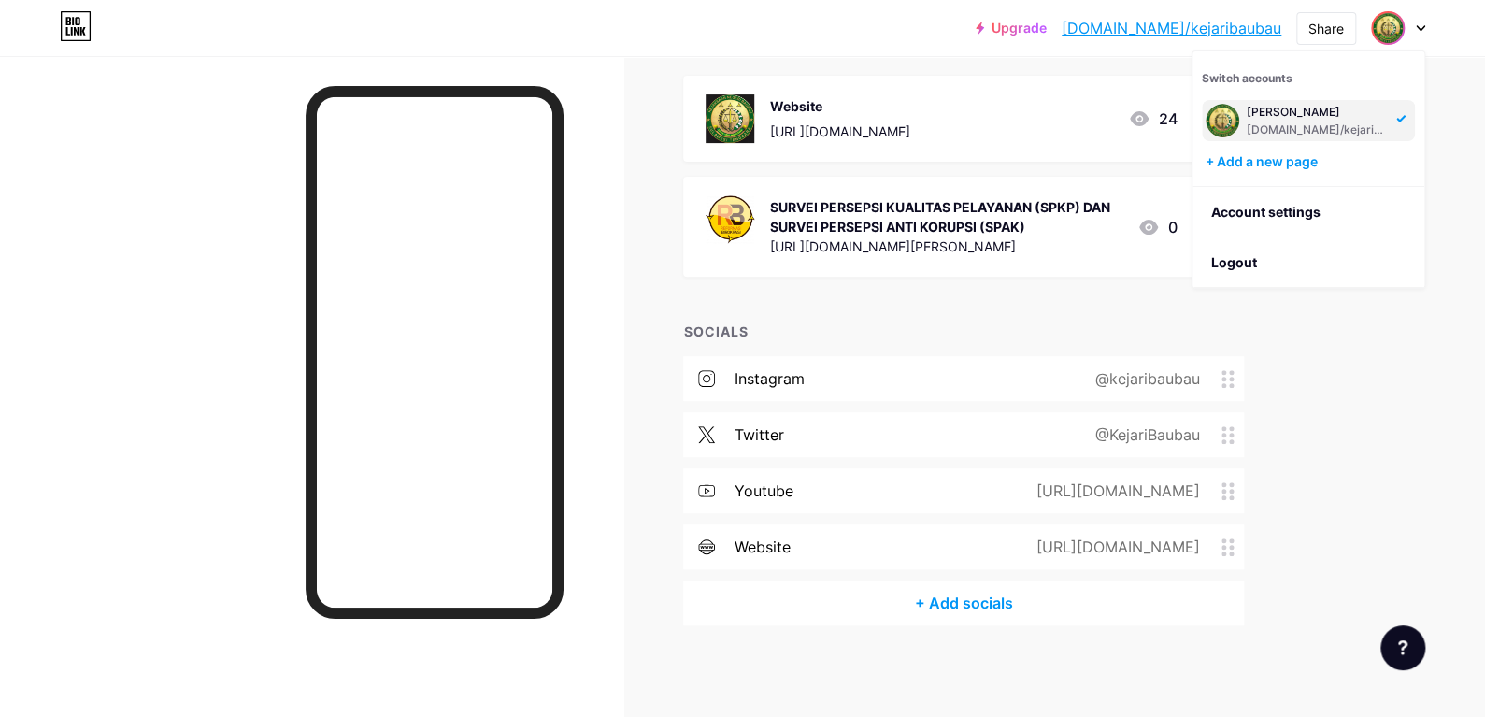
click at [1340, 338] on div "Upgrade bio.link/kejari... bio.link/kejaribaubau Share Switch accounts Kejari B…" at bounding box center [742, 250] width 1485 height 938
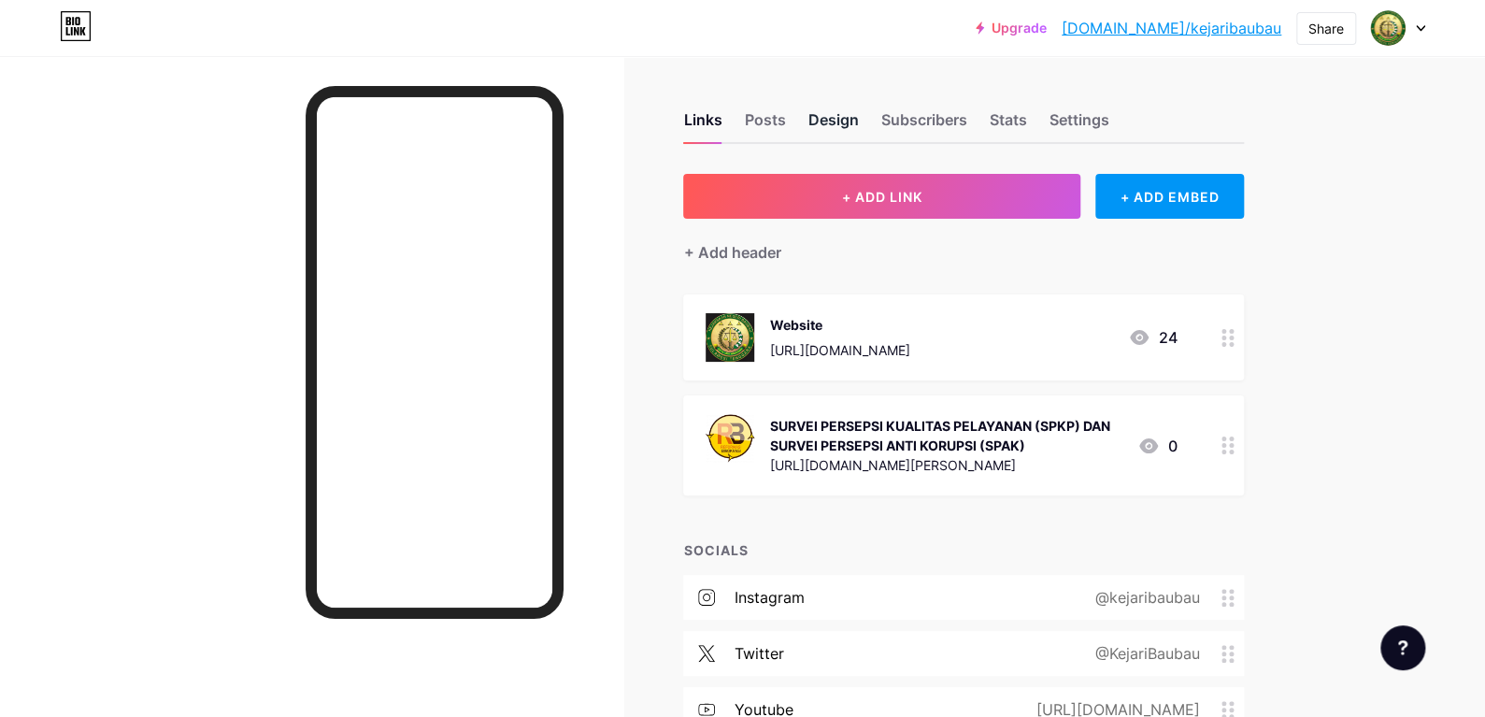
scroll to position [0, 0]
click at [739, 253] on div "+ Add header" at bounding box center [731, 252] width 97 height 22
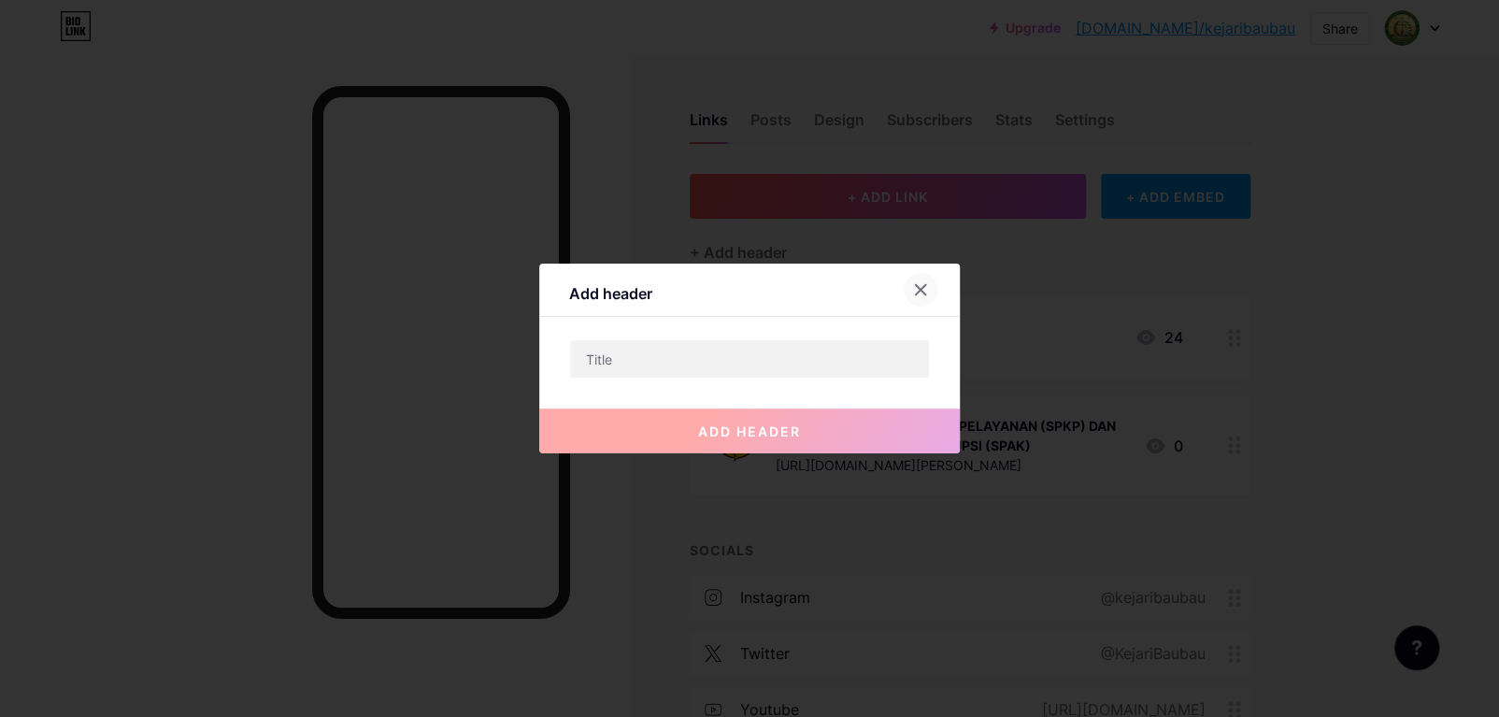
click at [919, 285] on icon at bounding box center [920, 289] width 15 height 15
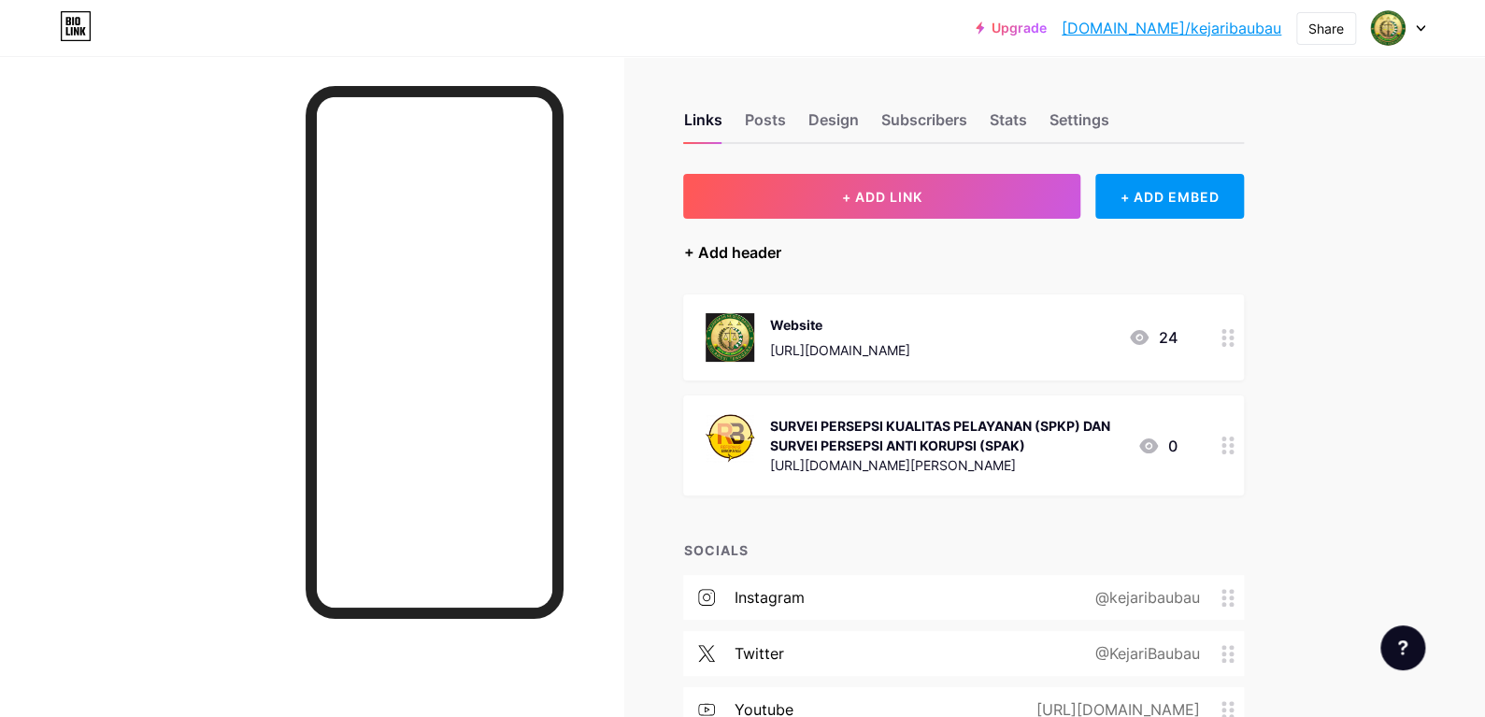
click at [720, 242] on div "+ Add header" at bounding box center [731, 252] width 97 height 22
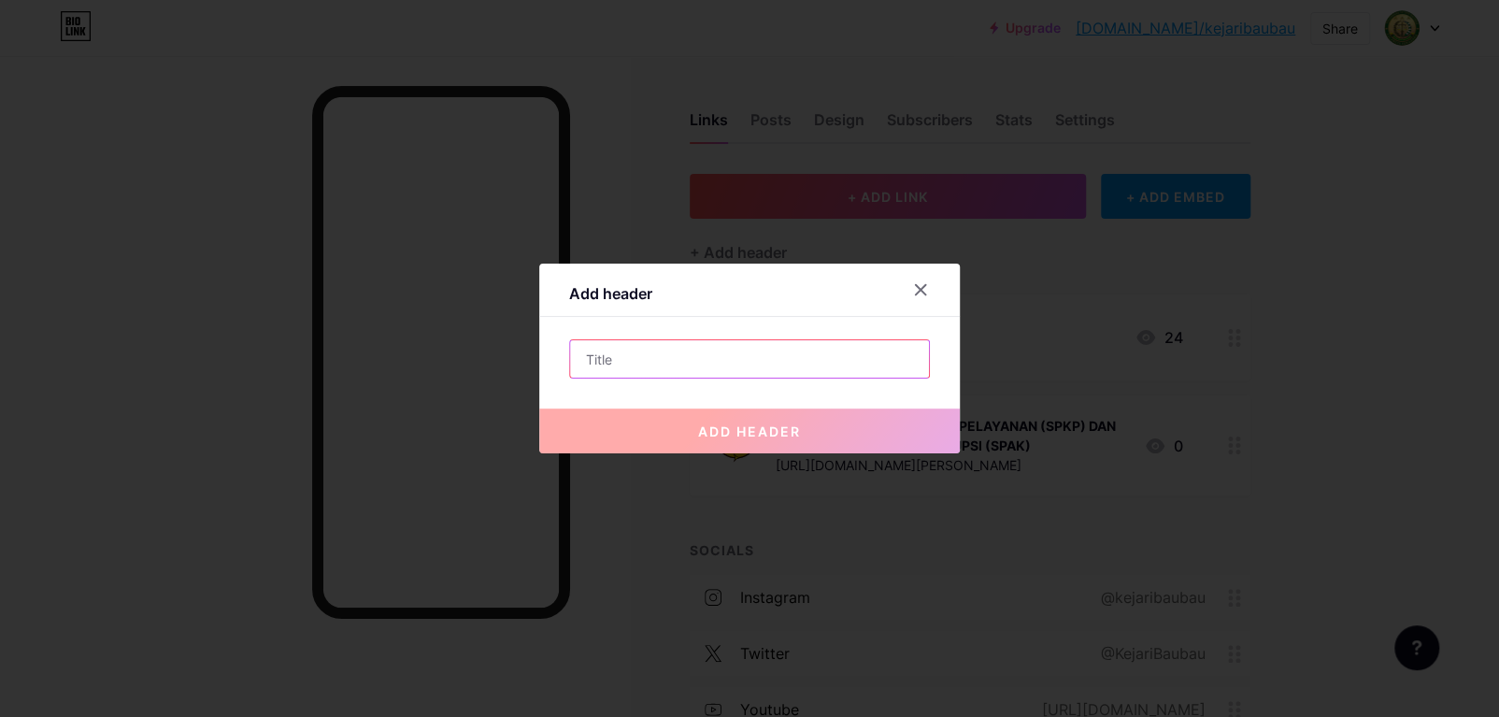
click at [689, 370] on input "text" at bounding box center [749, 358] width 359 height 37
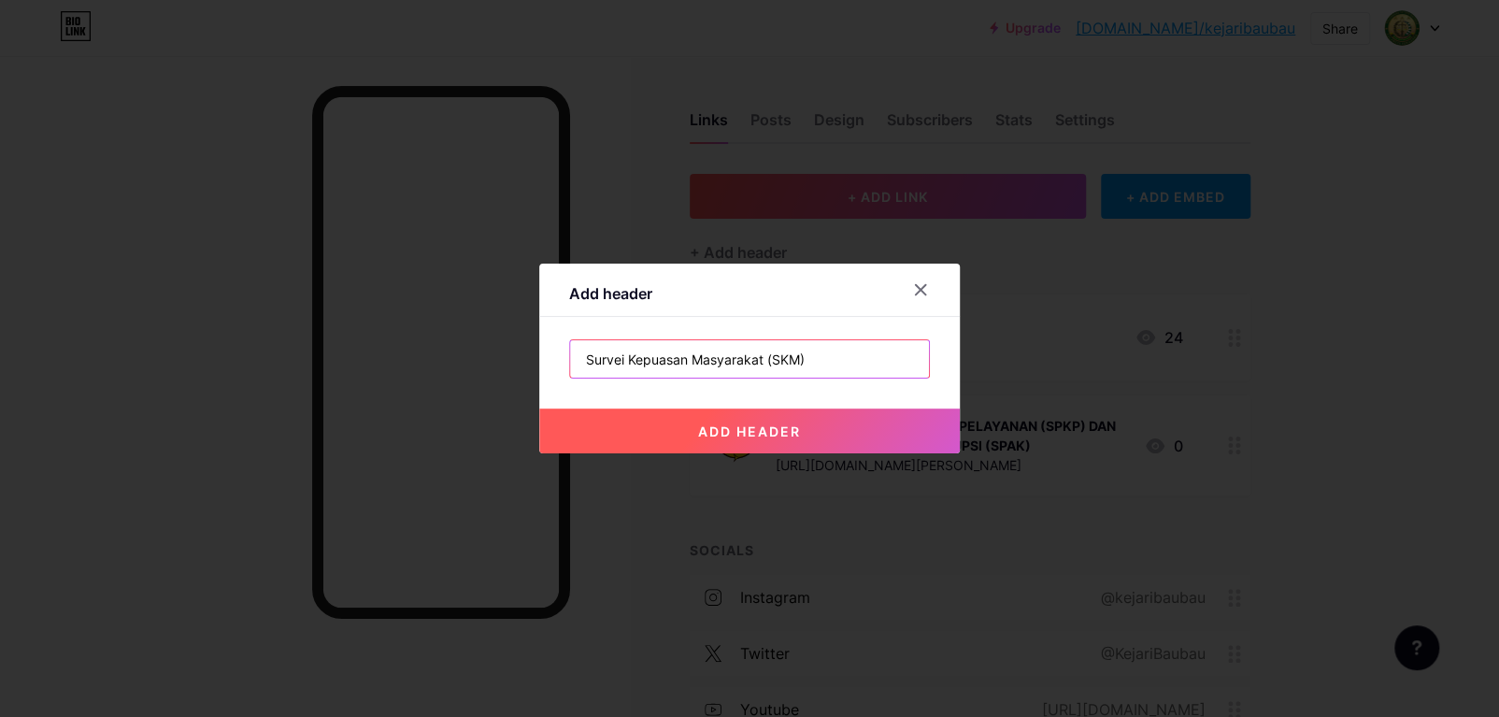
type input "Survei Kepuasan Masyarakat (SKM)"
click at [761, 434] on span "add header" at bounding box center [749, 431] width 103 height 16
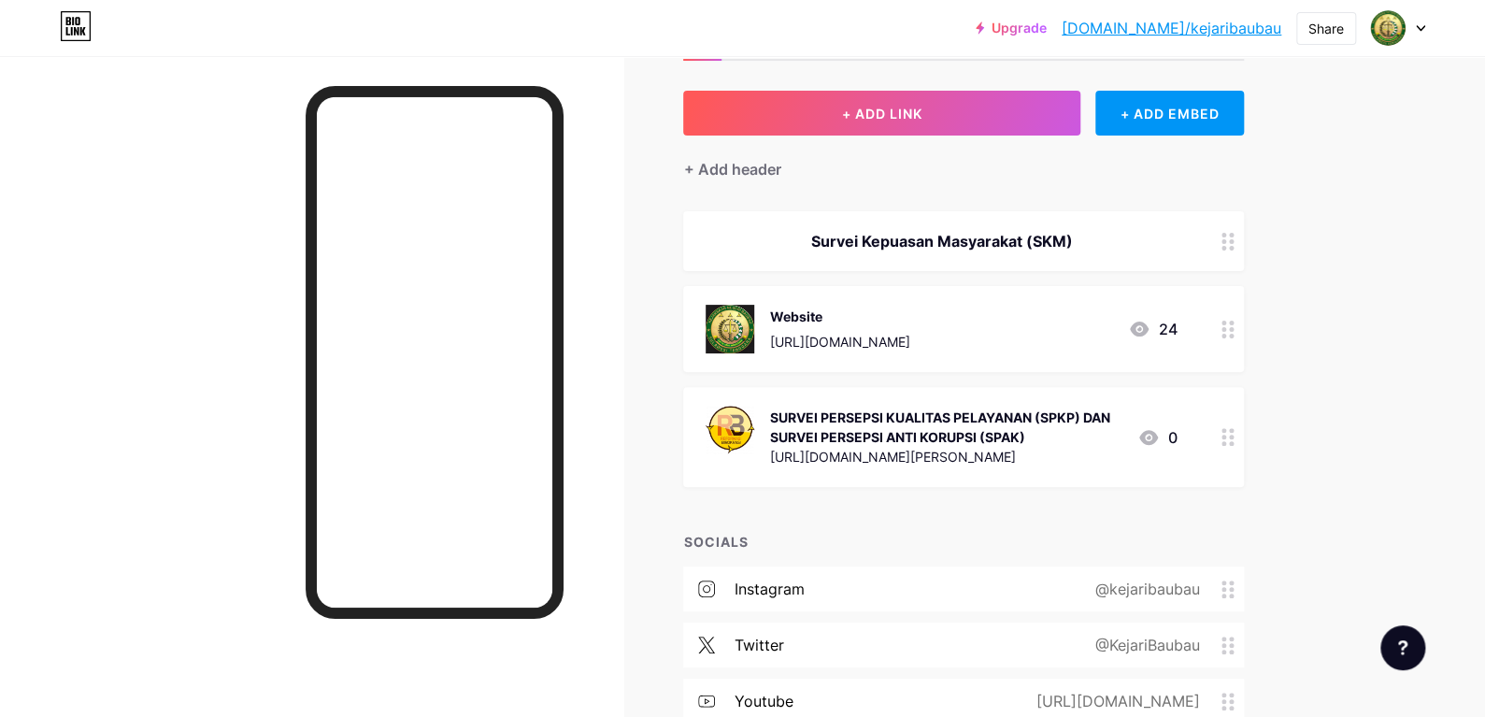
scroll to position [93, 0]
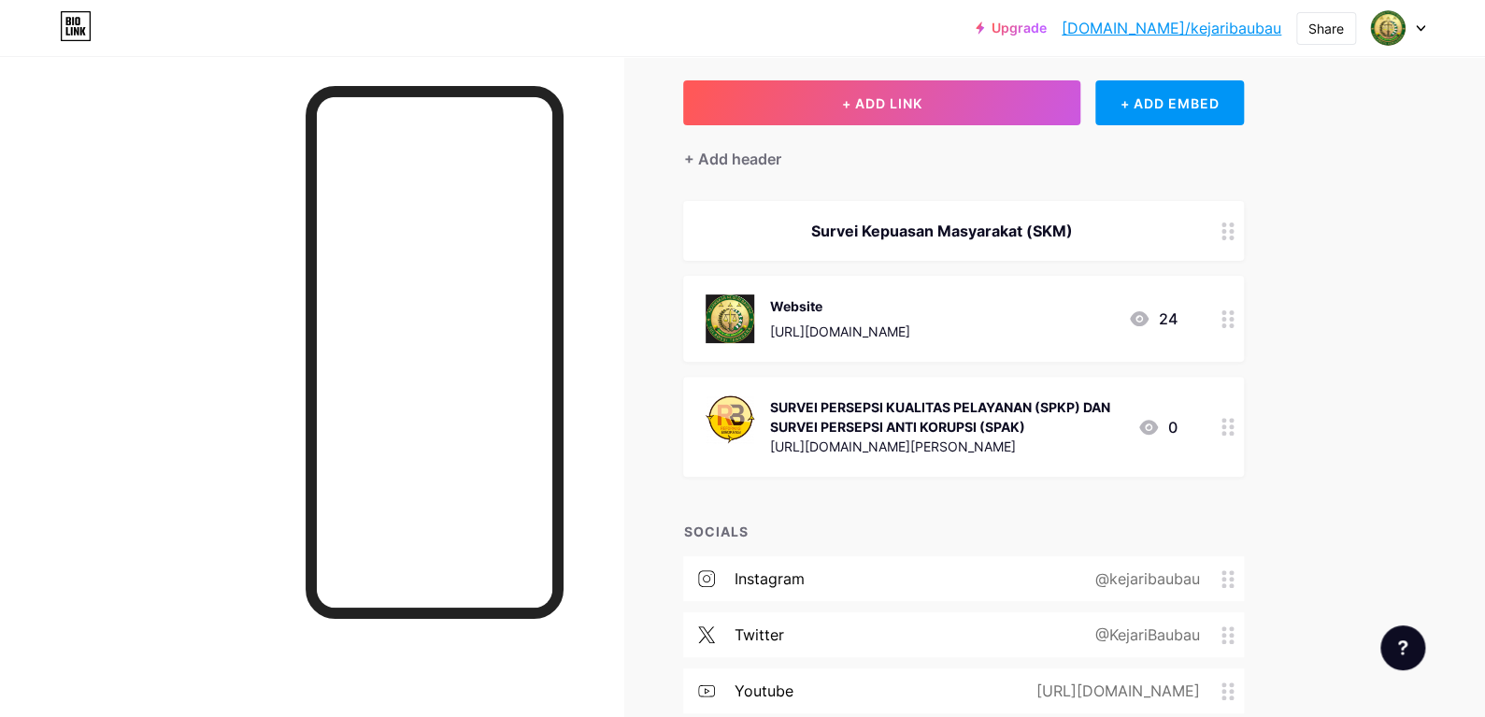
click at [1150, 224] on div "Survei Kepuasan Masyarakat (SKM)" at bounding box center [941, 231] width 471 height 22
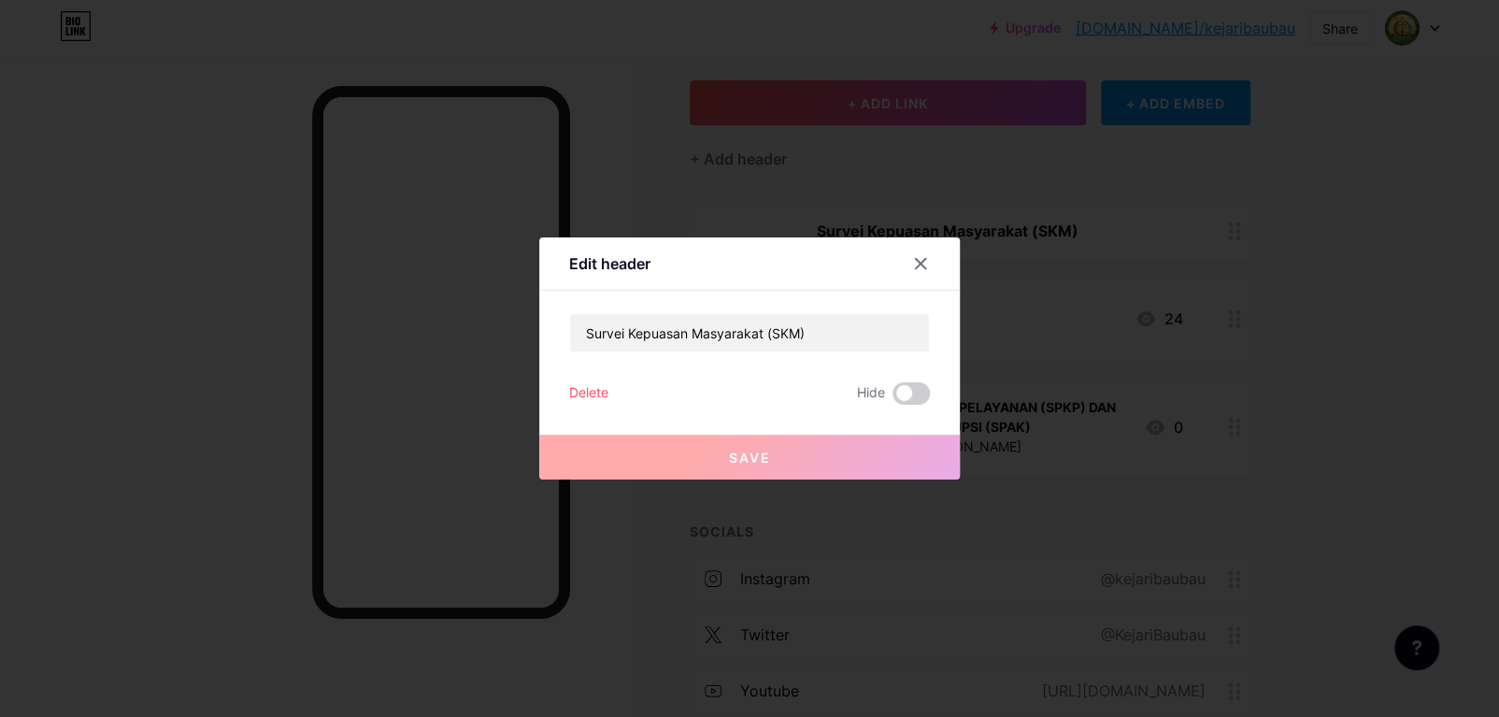
click at [1150, 224] on div at bounding box center [749, 358] width 1499 height 717
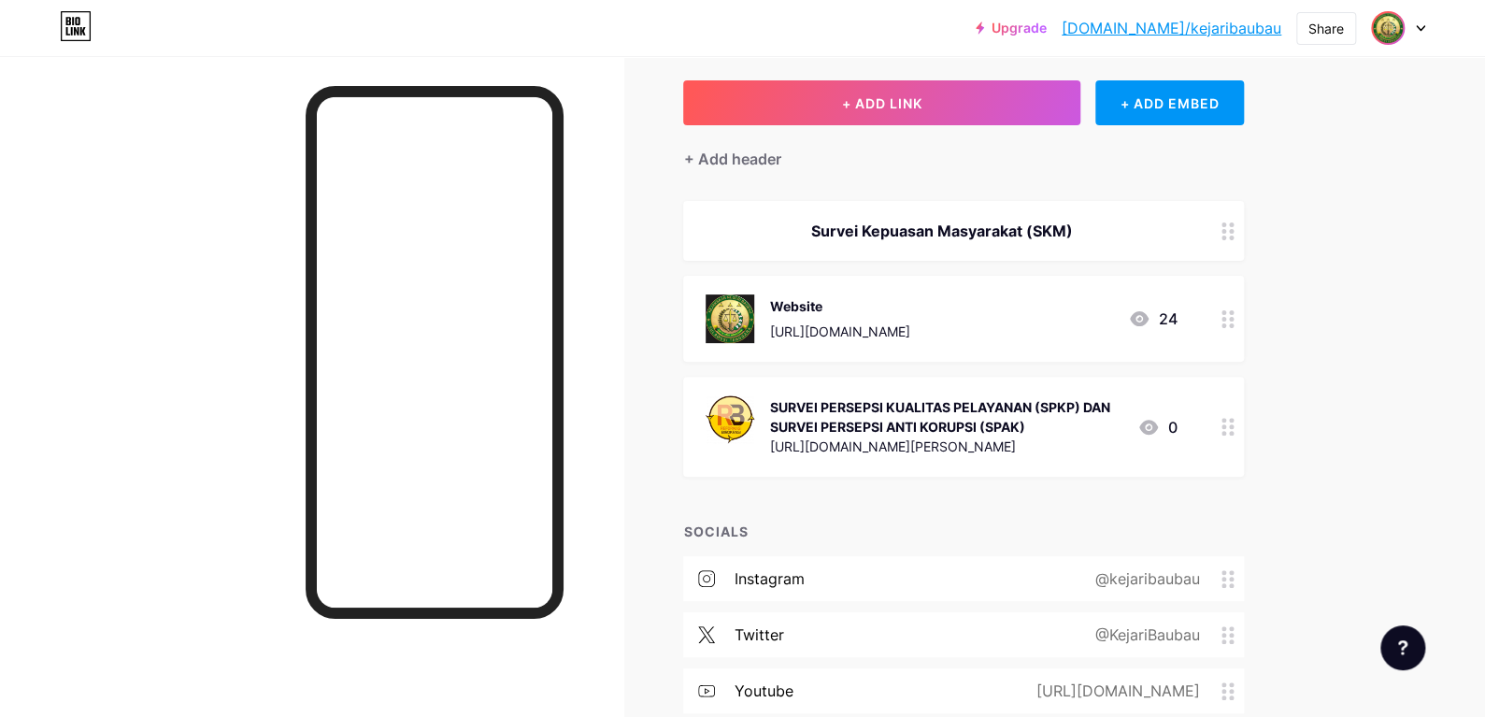
click at [1399, 21] on img at bounding box center [1388, 28] width 30 height 30
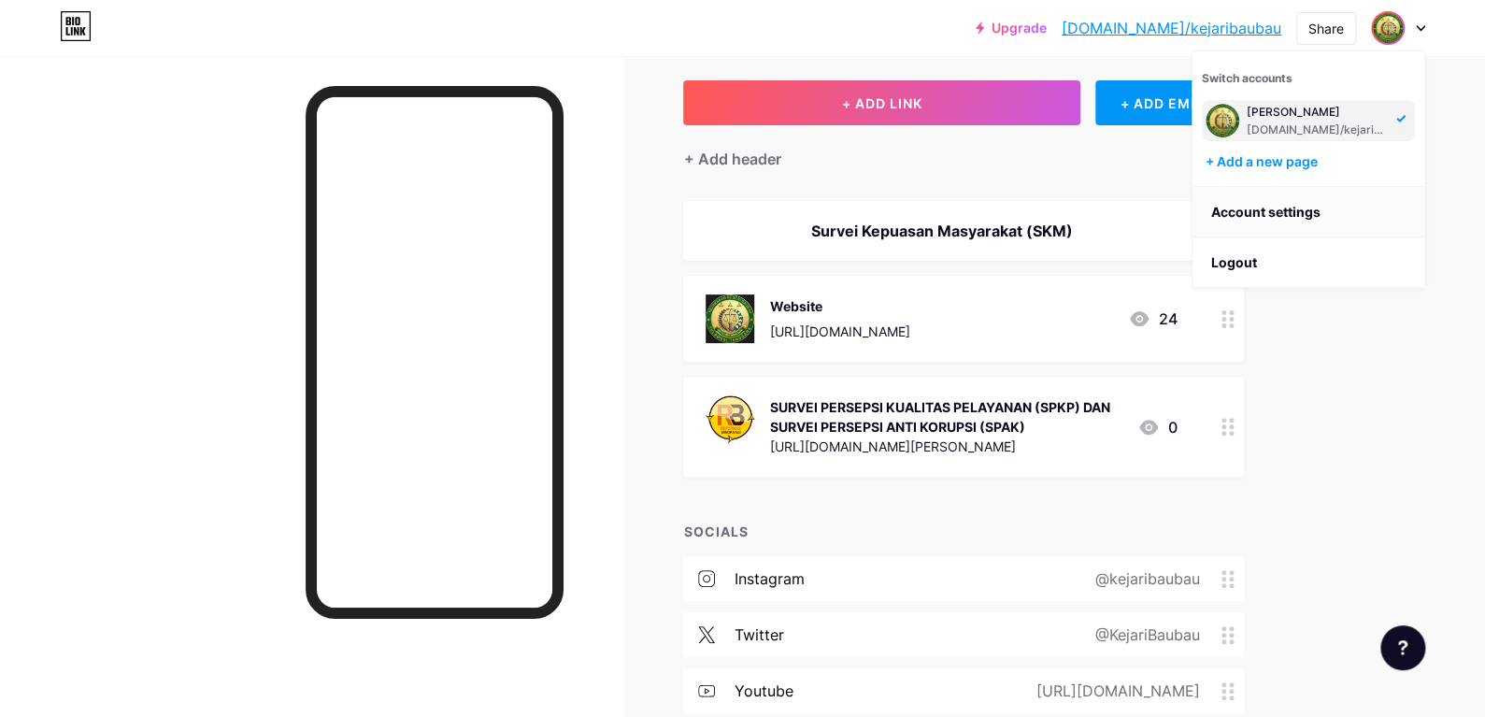
click at [1289, 203] on link "Account settings" at bounding box center [1309, 212] width 232 height 50
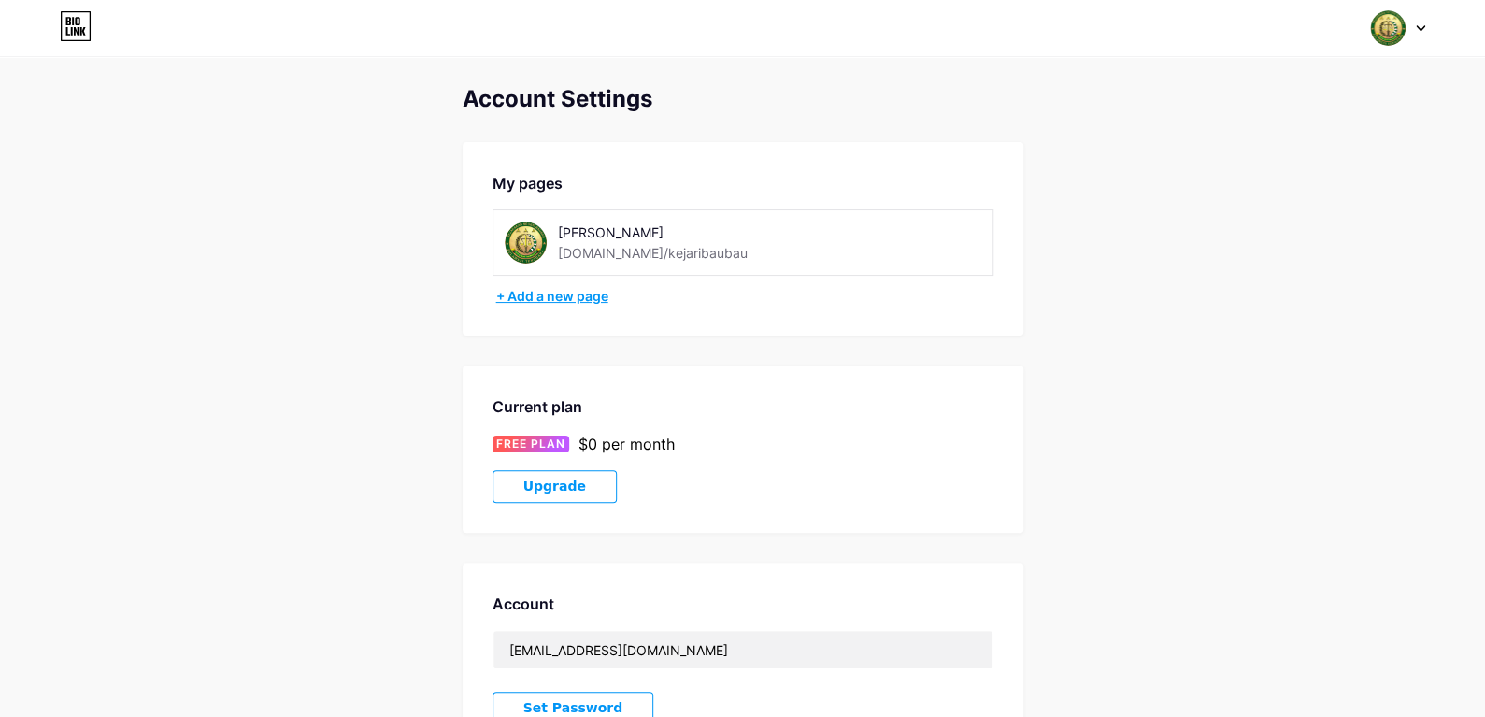
click at [590, 287] on div "+ Add a new page" at bounding box center [744, 296] width 497 height 19
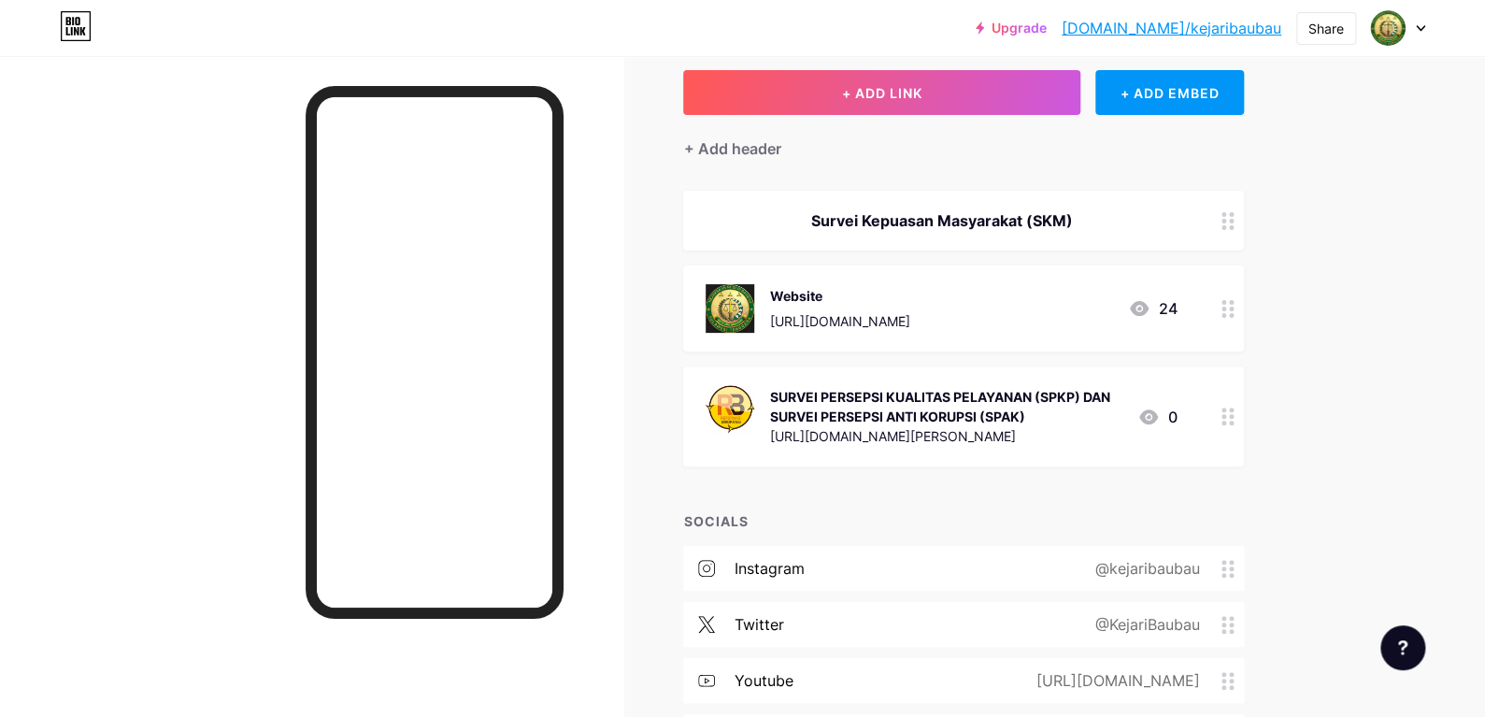
scroll to position [93, 0]
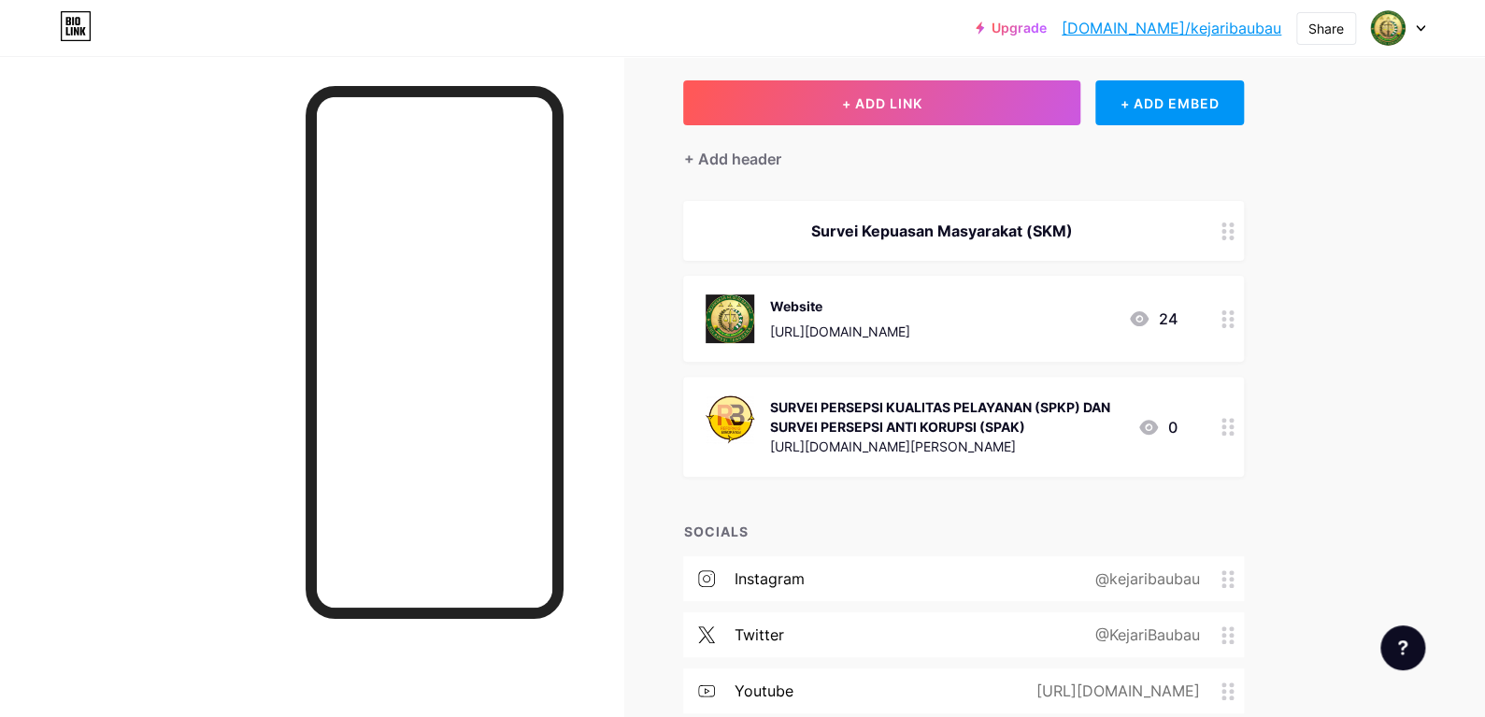
click at [1210, 323] on div "Website https://kejari-baubau.kejaksaan.go.id/ 24" at bounding box center [963, 319] width 561 height 86
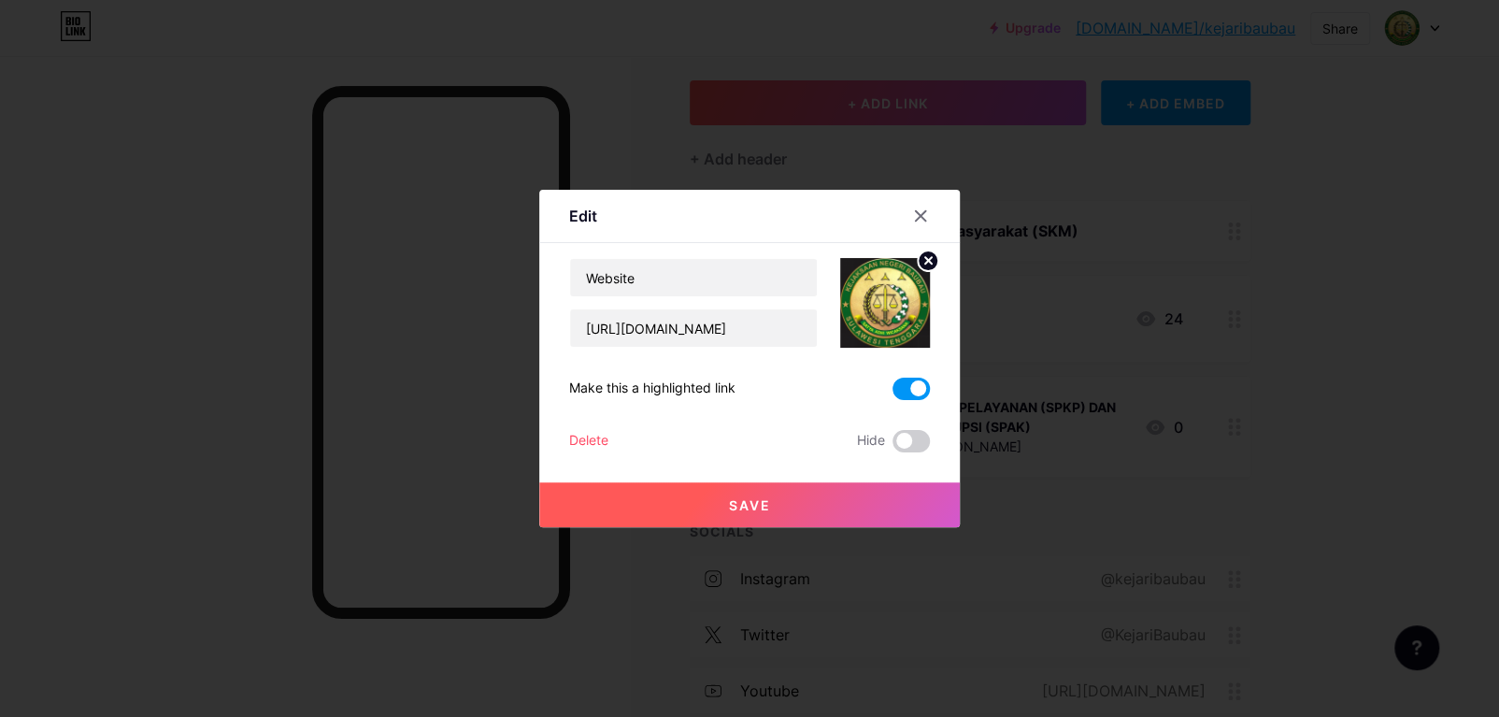
click at [914, 386] on span at bounding box center [911, 389] width 37 height 22
click at [893, 394] on input "checkbox" at bounding box center [893, 394] width 0 height 0
click at [914, 386] on span at bounding box center [911, 389] width 37 height 22
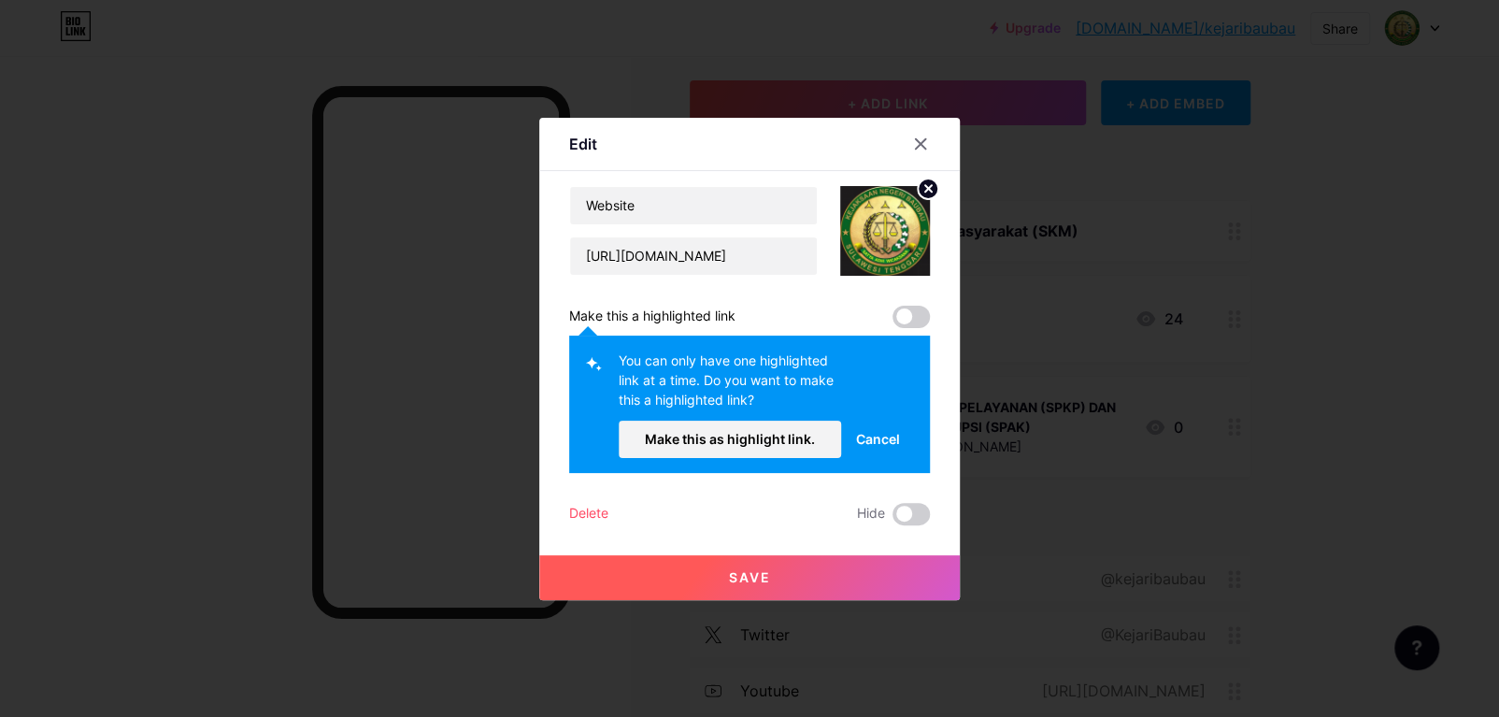
click at [890, 435] on span "Cancel" at bounding box center [878, 439] width 44 height 20
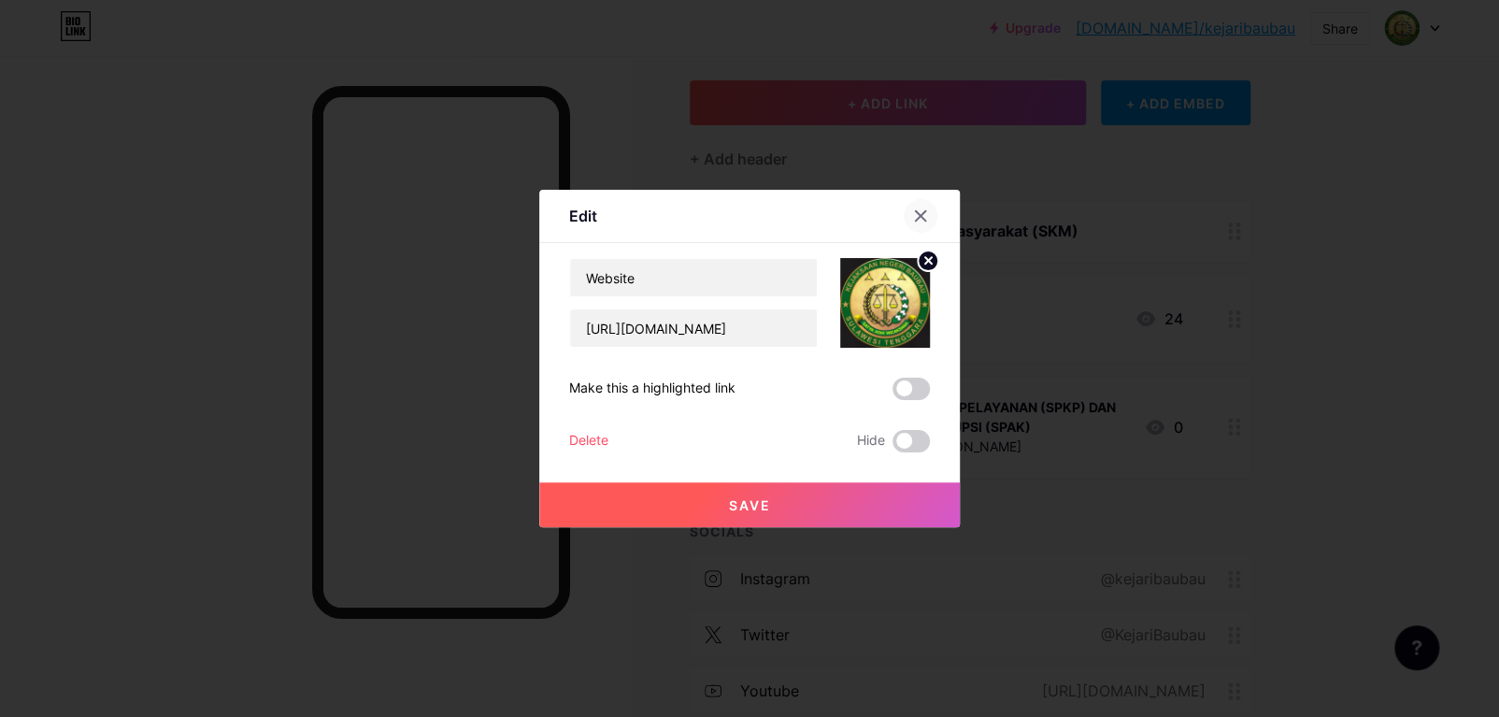
click at [916, 216] on icon at bounding box center [920, 215] width 15 height 15
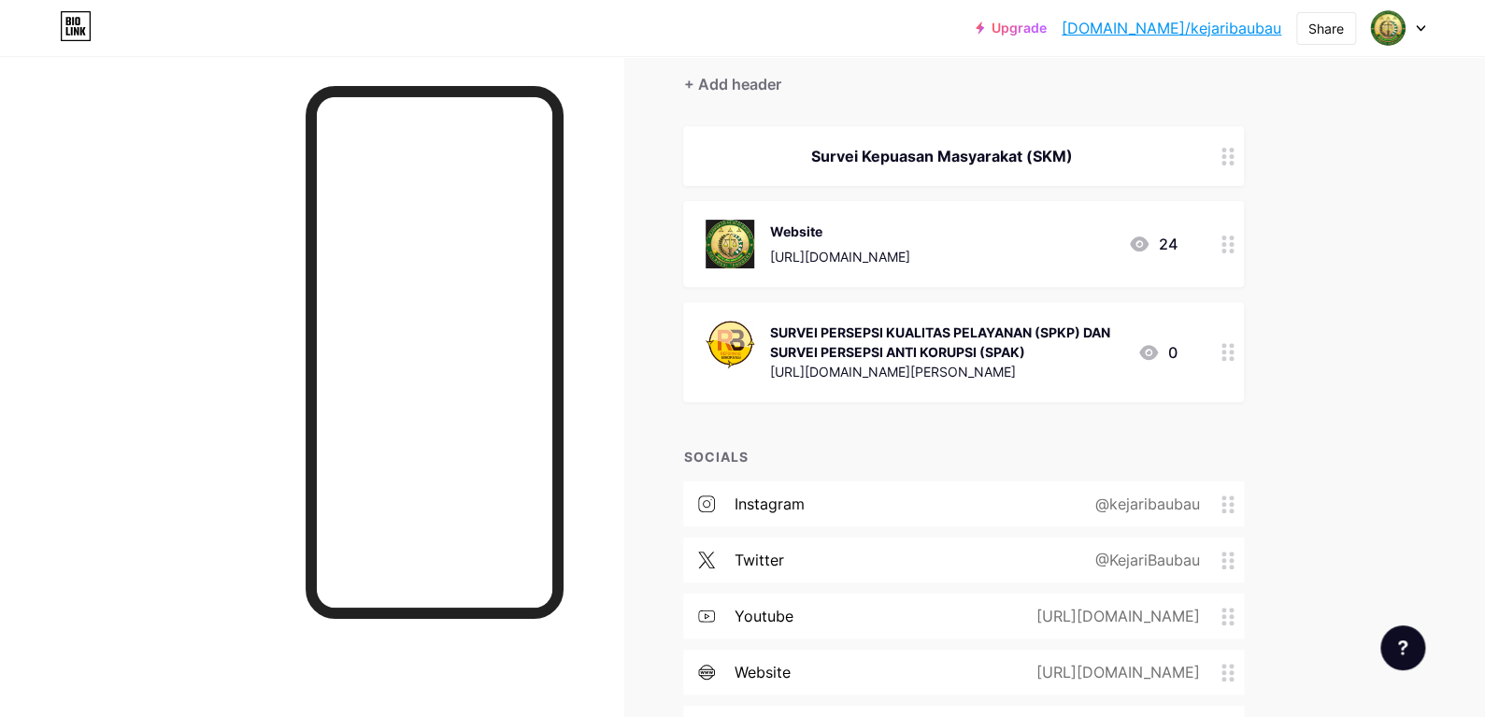
scroll to position [107, 0]
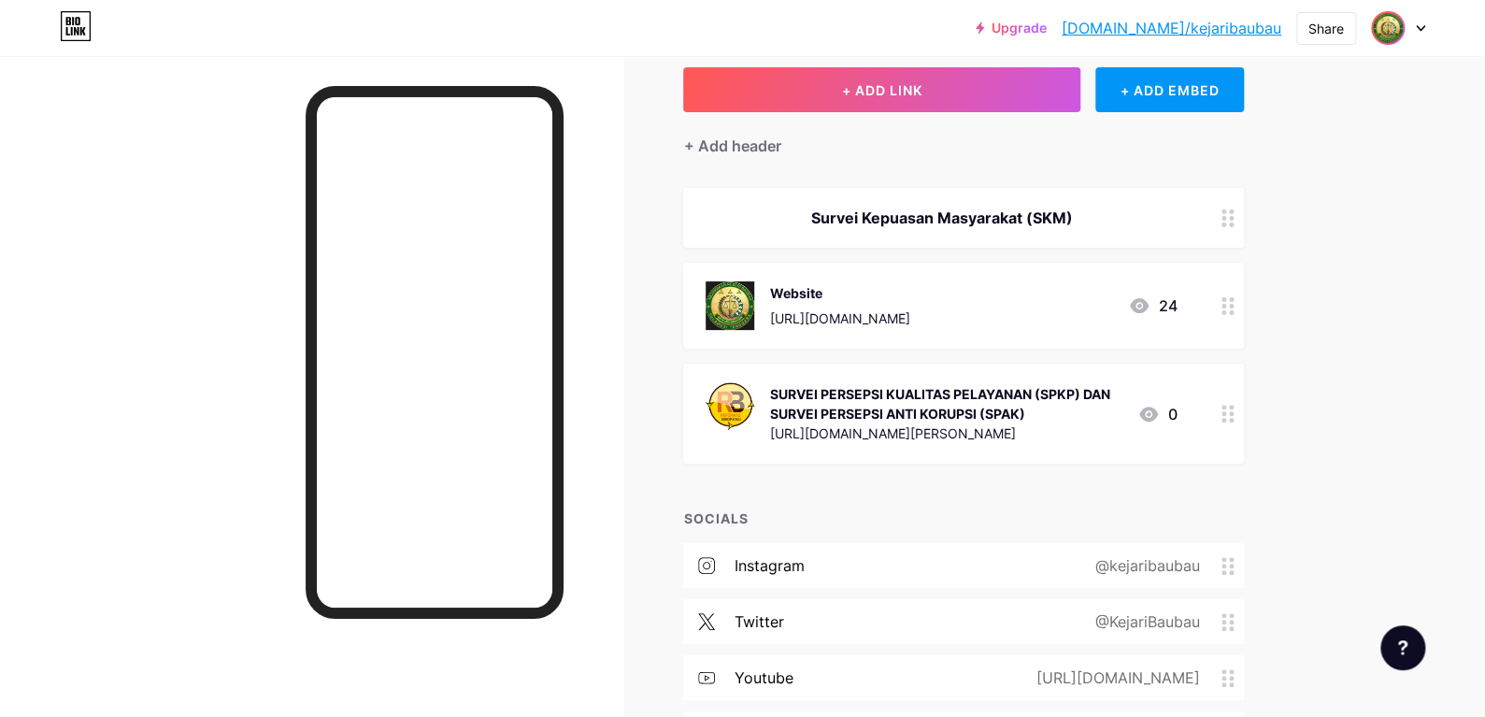
click at [1393, 43] on div at bounding box center [1388, 28] width 34 height 34
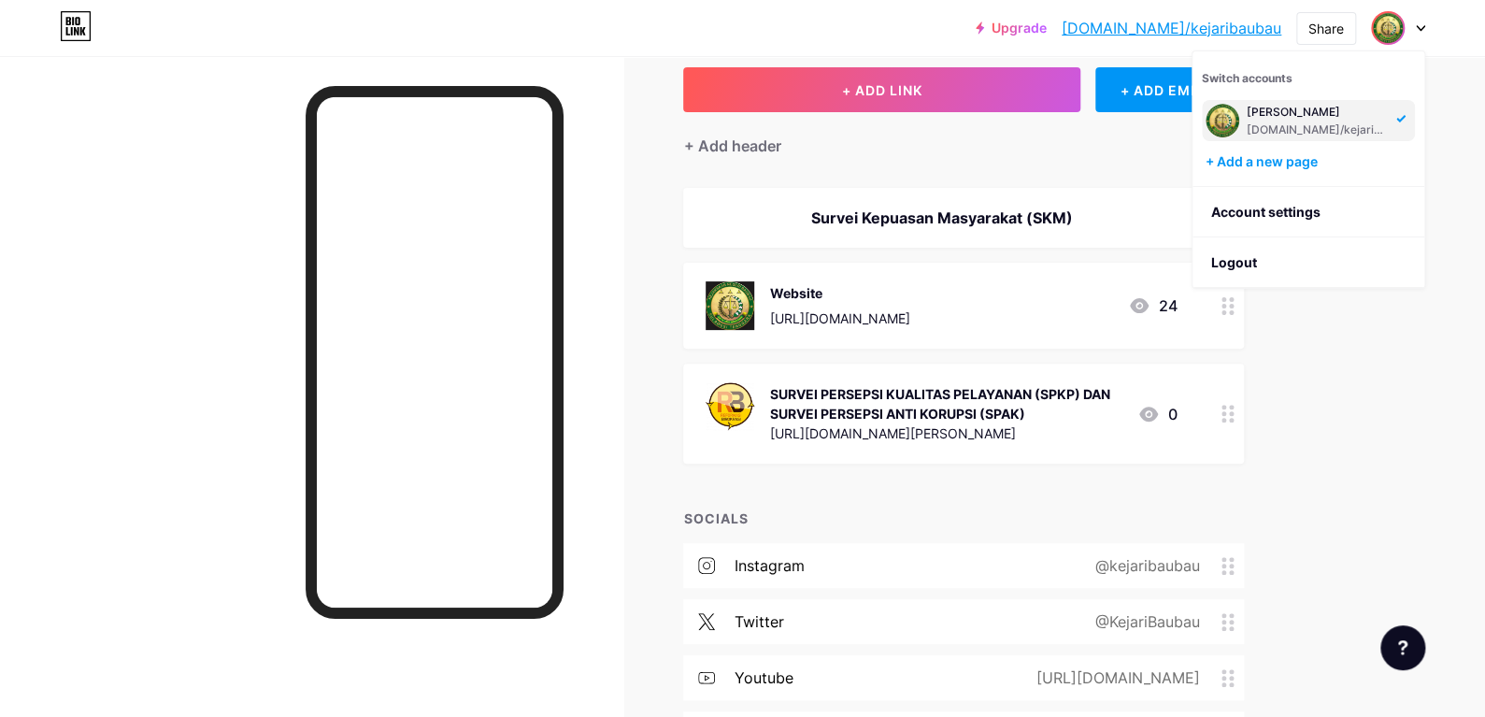
click at [1339, 124] on div "[DOMAIN_NAME]/kejaribaubau" at bounding box center [1319, 129] width 144 height 15
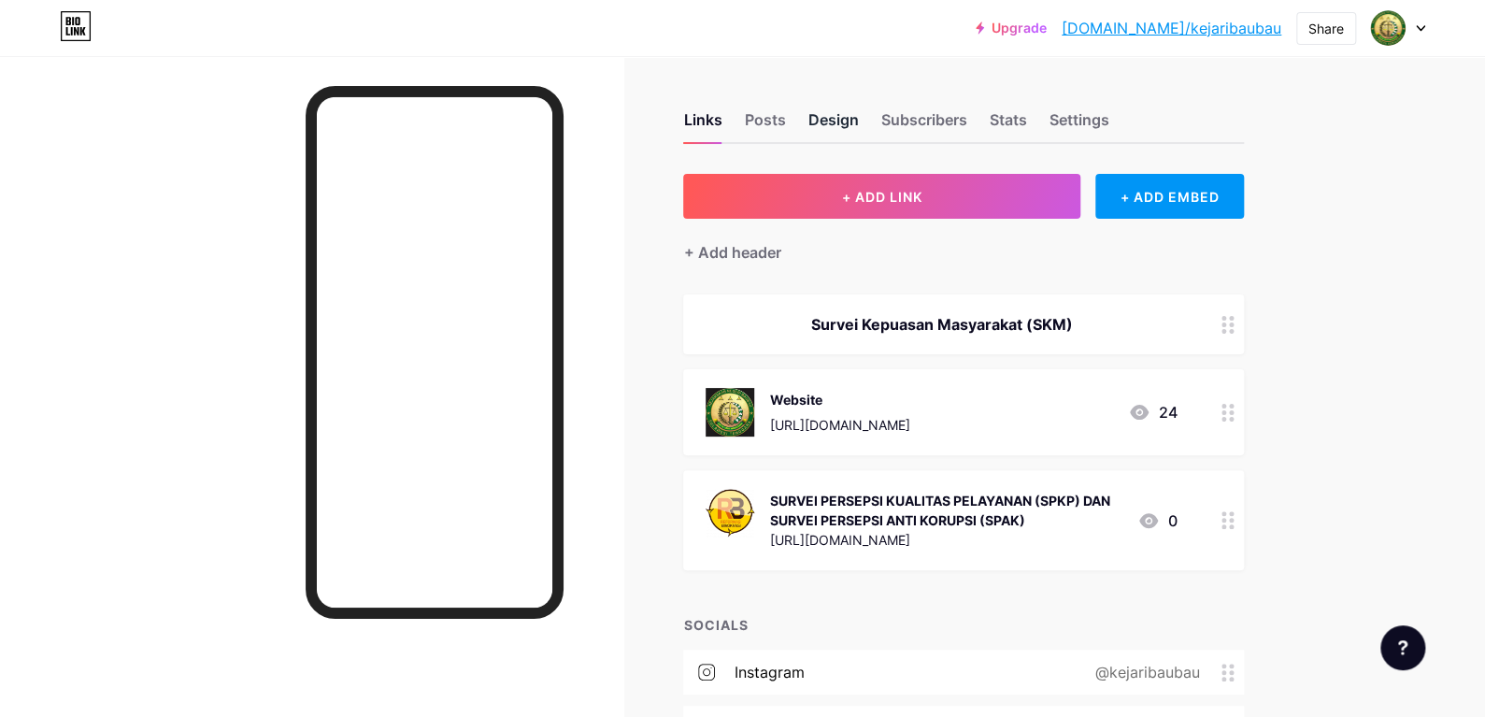
click at [848, 132] on div "Design" at bounding box center [833, 125] width 50 height 34
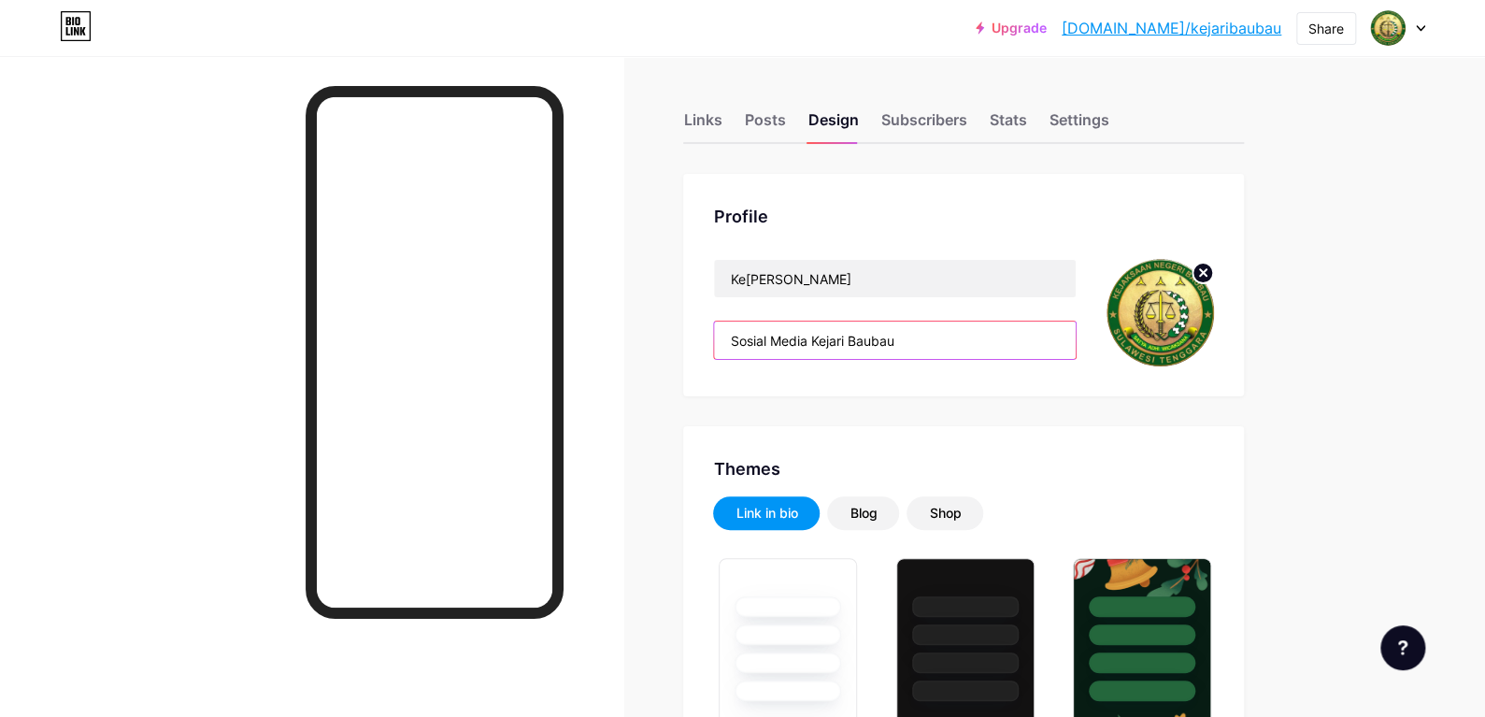
drag, startPoint x: 925, startPoint y: 343, endPoint x: 637, endPoint y: 343, distance: 287.9
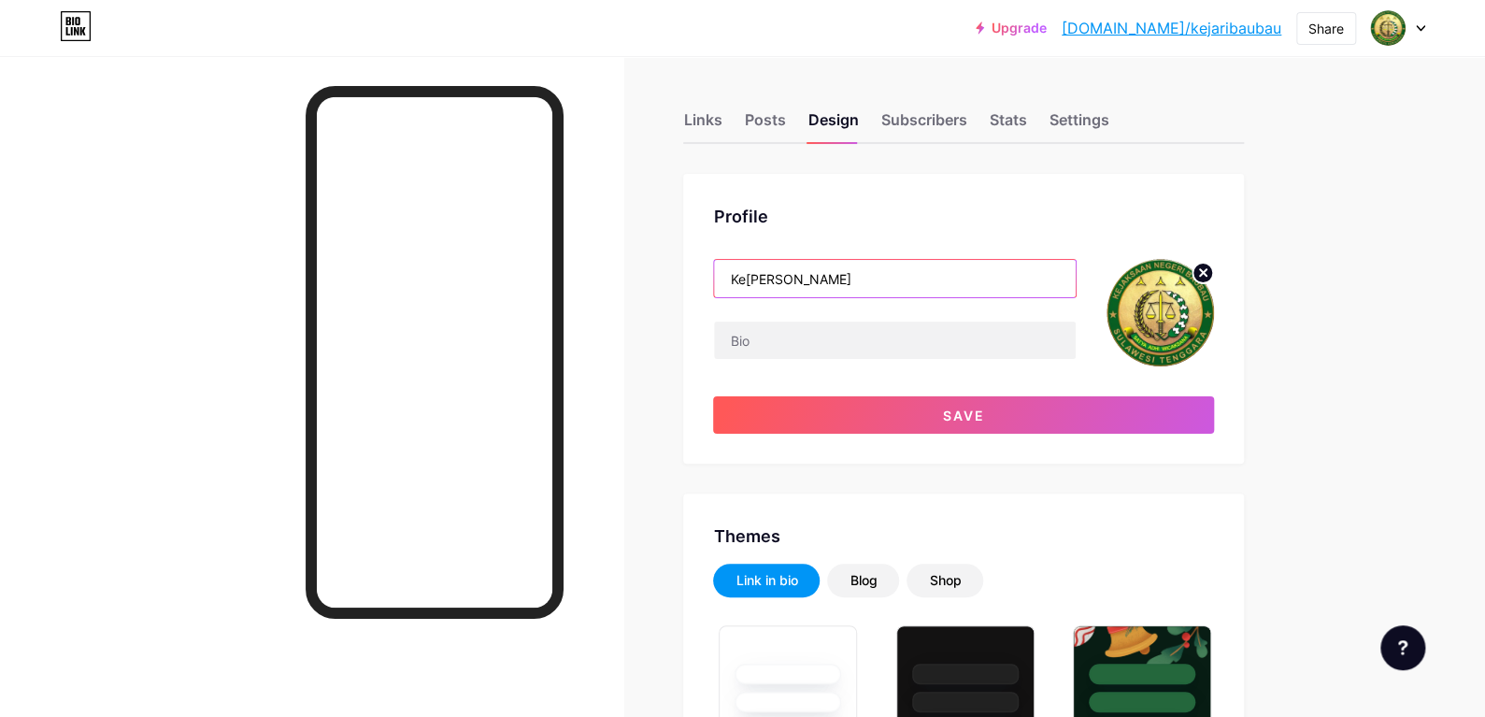
click at [756, 278] on input "Ke[PERSON_NAME]" at bounding box center [895, 278] width 362 height 37
click at [765, 279] on input "Ke[PERSON_NAME]" at bounding box center [895, 278] width 362 height 37
click at [760, 277] on input "Ke[PERSON_NAME]" at bounding box center [895, 278] width 362 height 37
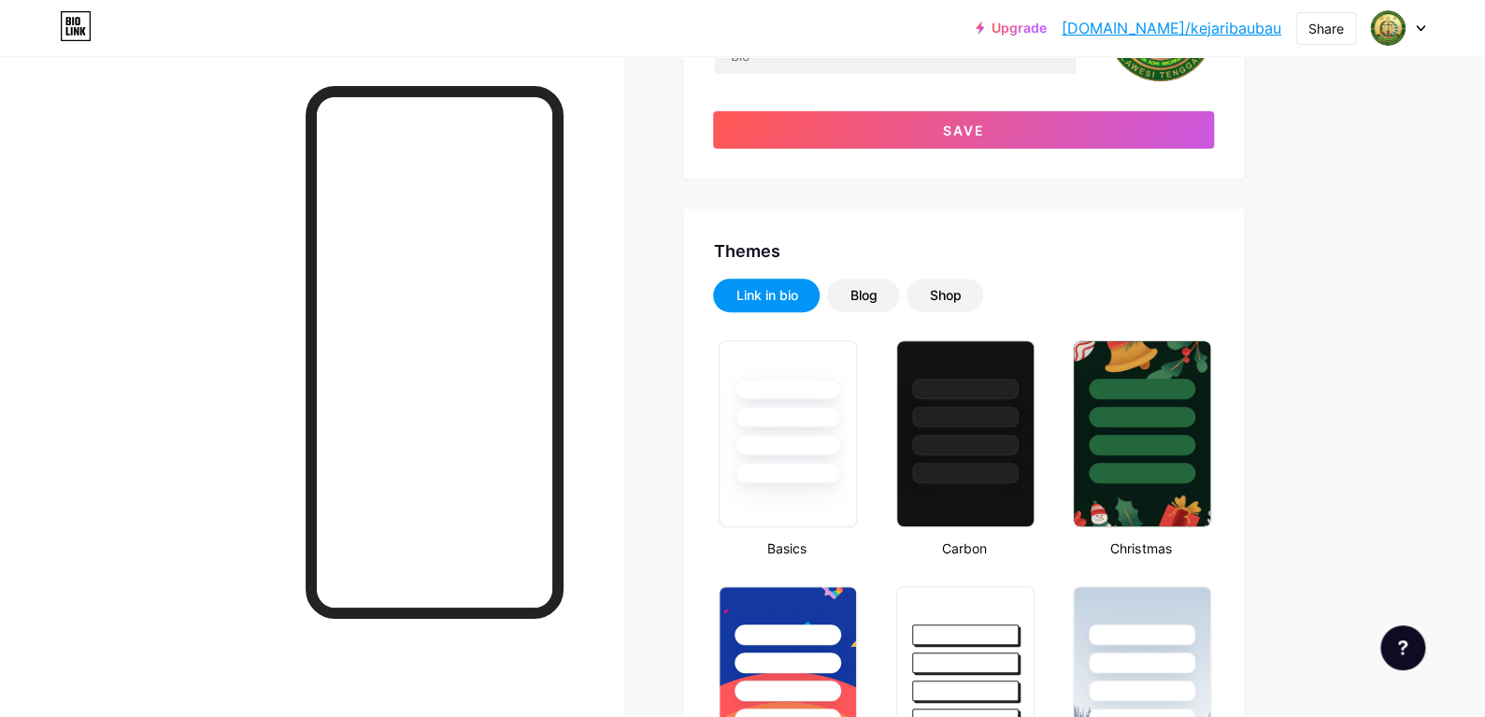
scroll to position [187, 0]
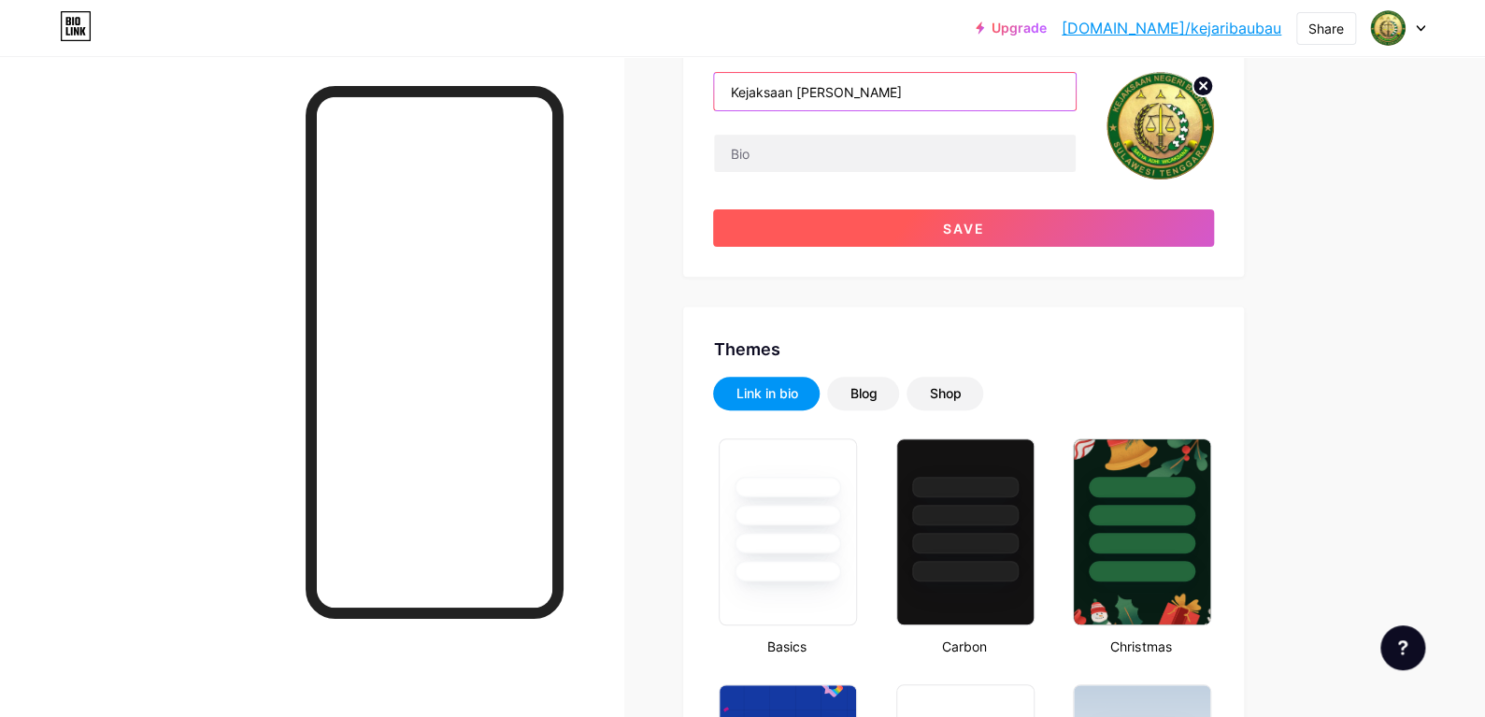
type input "Kejaksaan [PERSON_NAME]"
click at [870, 229] on button "Save" at bounding box center [963, 227] width 501 height 37
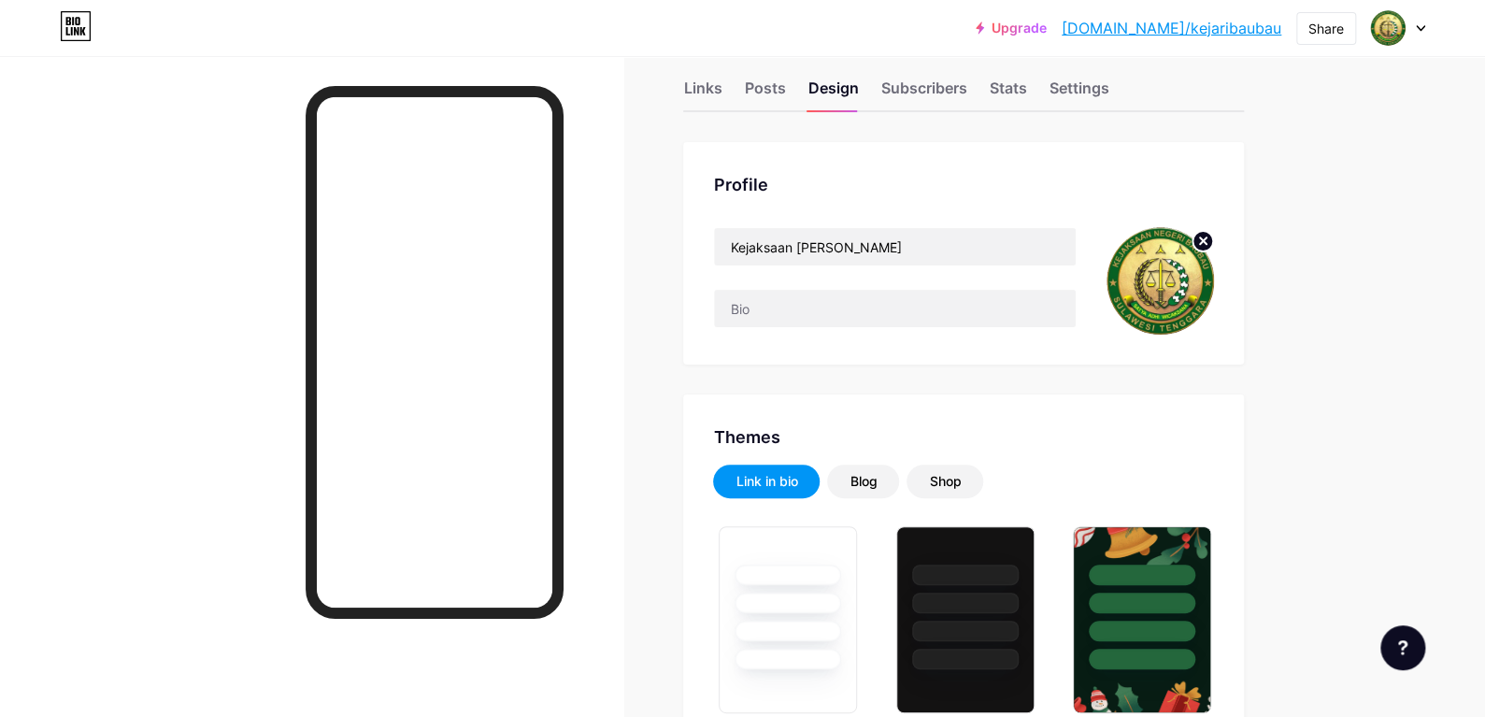
scroll to position [0, 0]
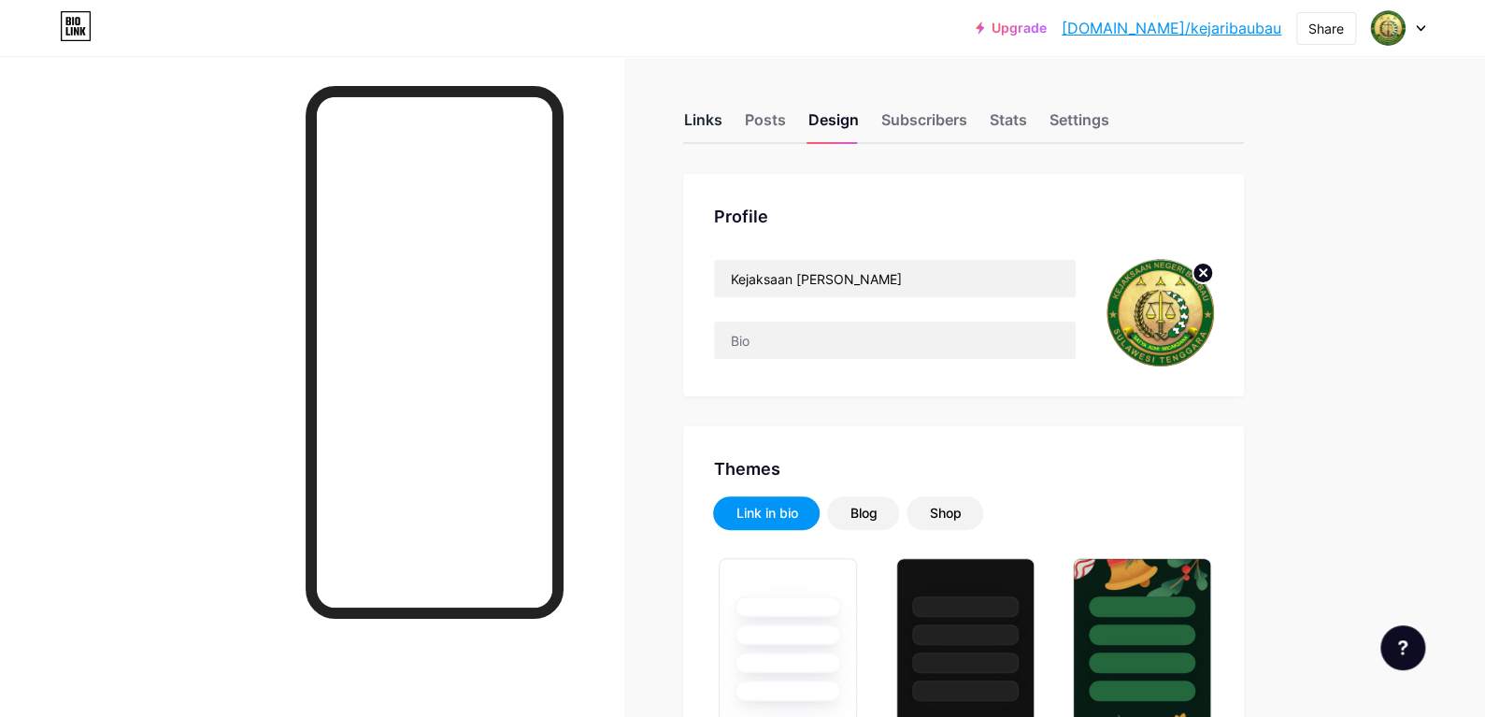
click at [715, 122] on div "Links" at bounding box center [702, 125] width 38 height 34
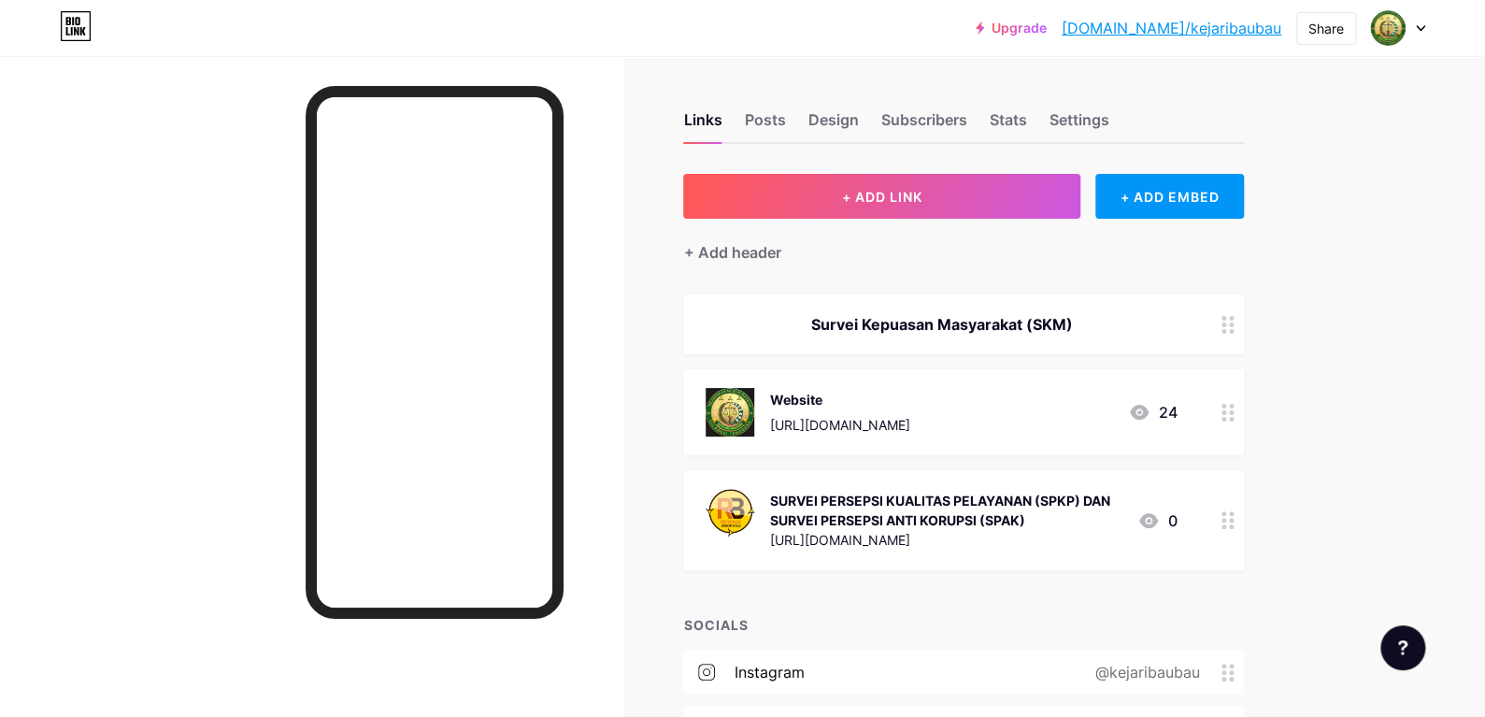
click at [1226, 410] on circle at bounding box center [1224, 412] width 5 height 5
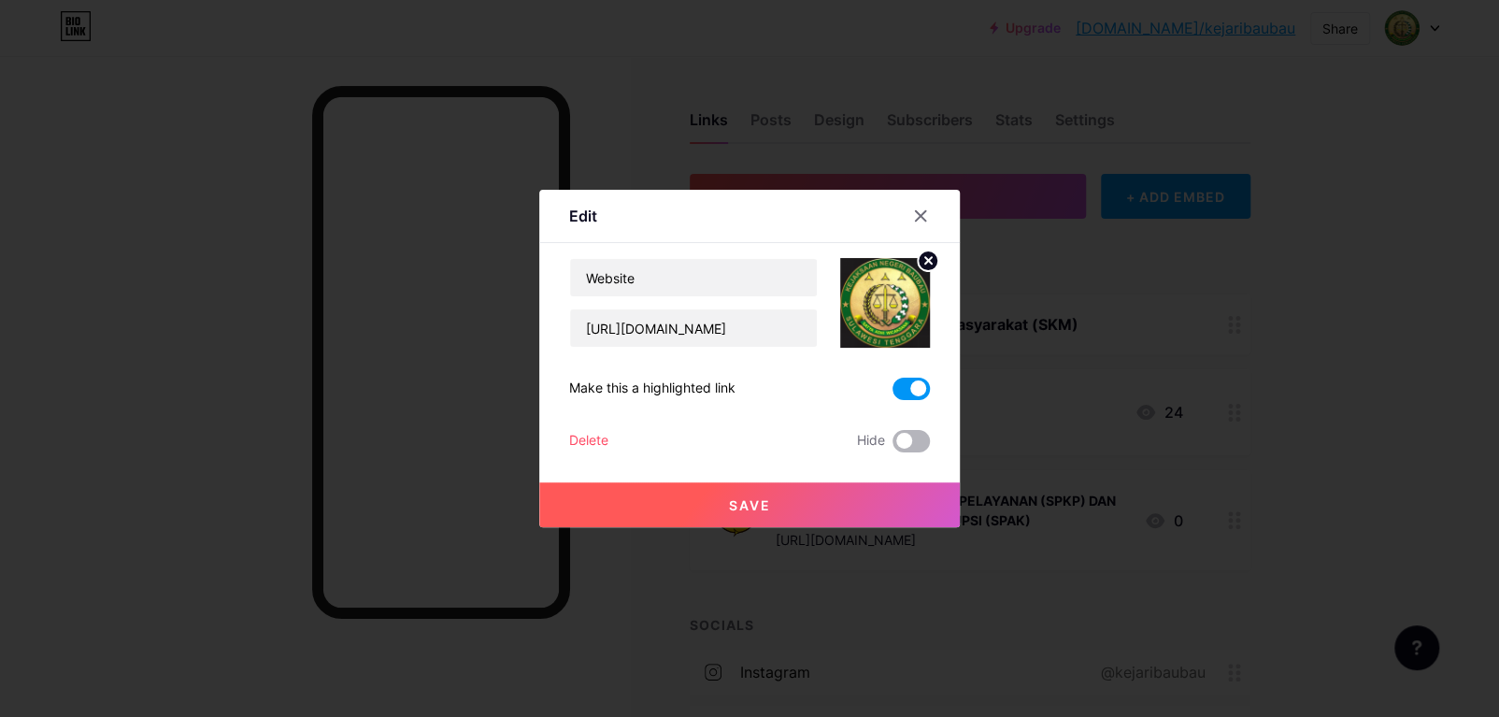
click at [921, 437] on span at bounding box center [911, 441] width 37 height 22
click at [893, 446] on input "checkbox" at bounding box center [893, 446] width 0 height 0
click at [869, 489] on button "Save" at bounding box center [749, 504] width 421 height 45
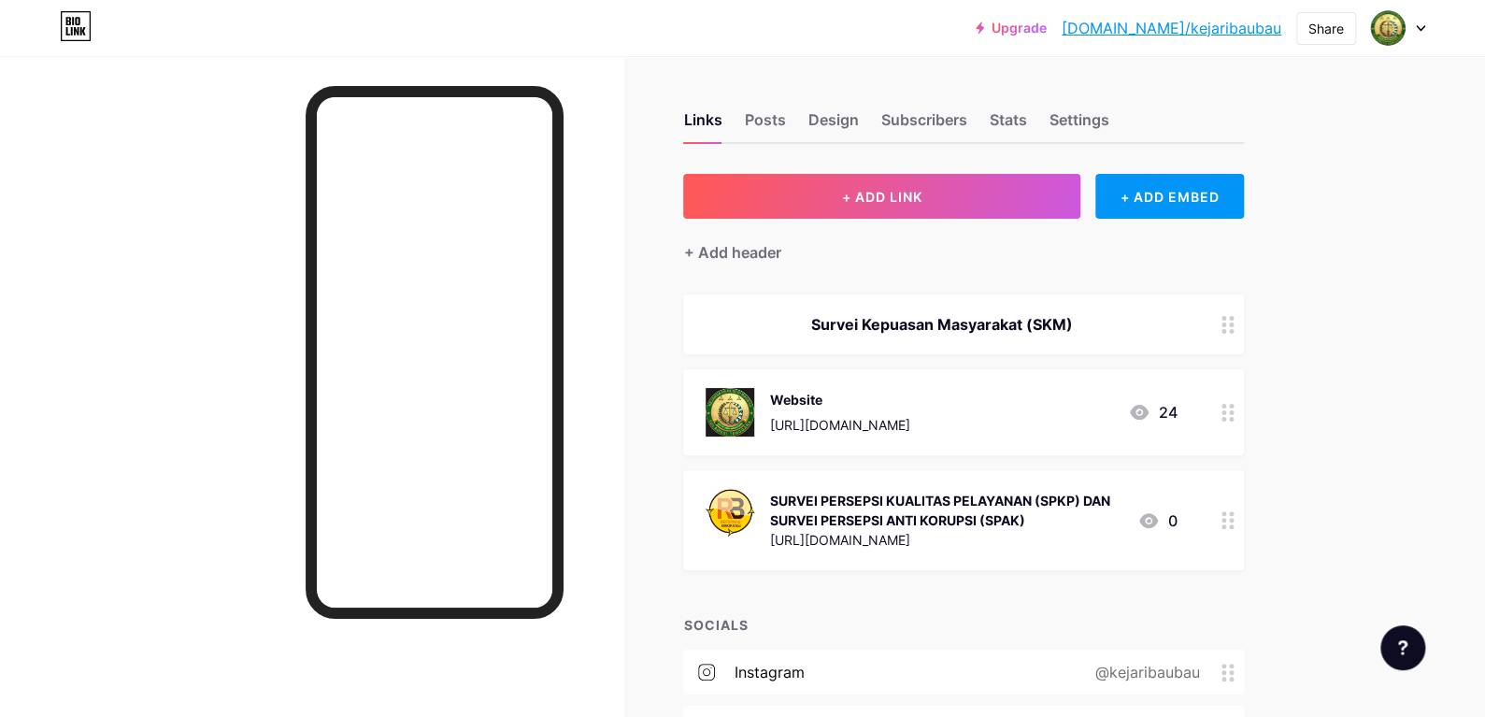
click at [670, 450] on div "Links Posts Design Subscribers Stats Settings + ADD LINK + ADD EMBED + Add head…" at bounding box center [661, 534] width 1323 height 956
drag, startPoint x: 899, startPoint y: 400, endPoint x: 907, endPoint y: 478, distance: 77.9
click at [907, 478] on span "Survei Kepuasan Masyarakat (SKM) Website [URL][DOMAIN_NAME] 24 SURVEI PERSEPSI …" at bounding box center [963, 432] width 561 height 276
click at [1306, 437] on div "Links Posts Design Subscribers Stats Settings + ADD LINK + ADD EMBED + Add head…" at bounding box center [661, 534] width 1323 height 956
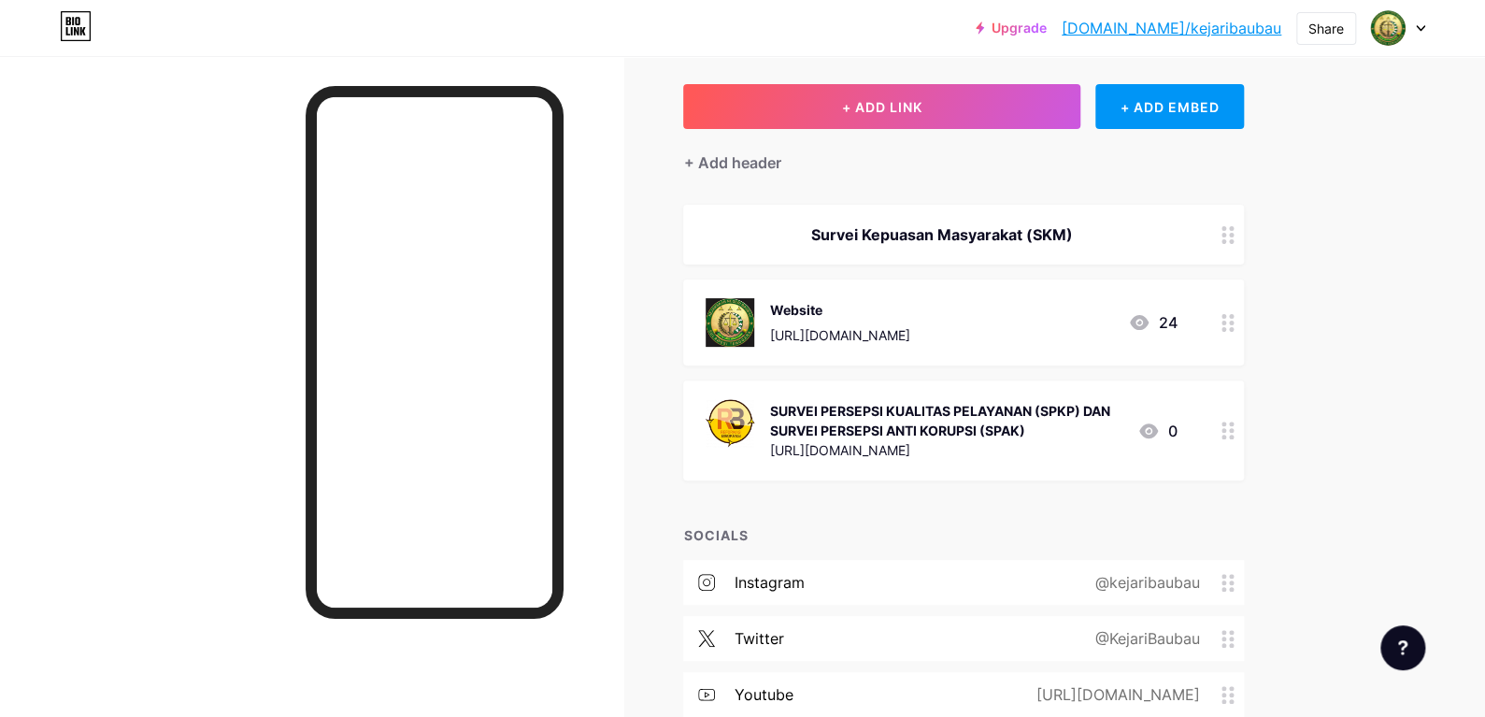
scroll to position [294, 0]
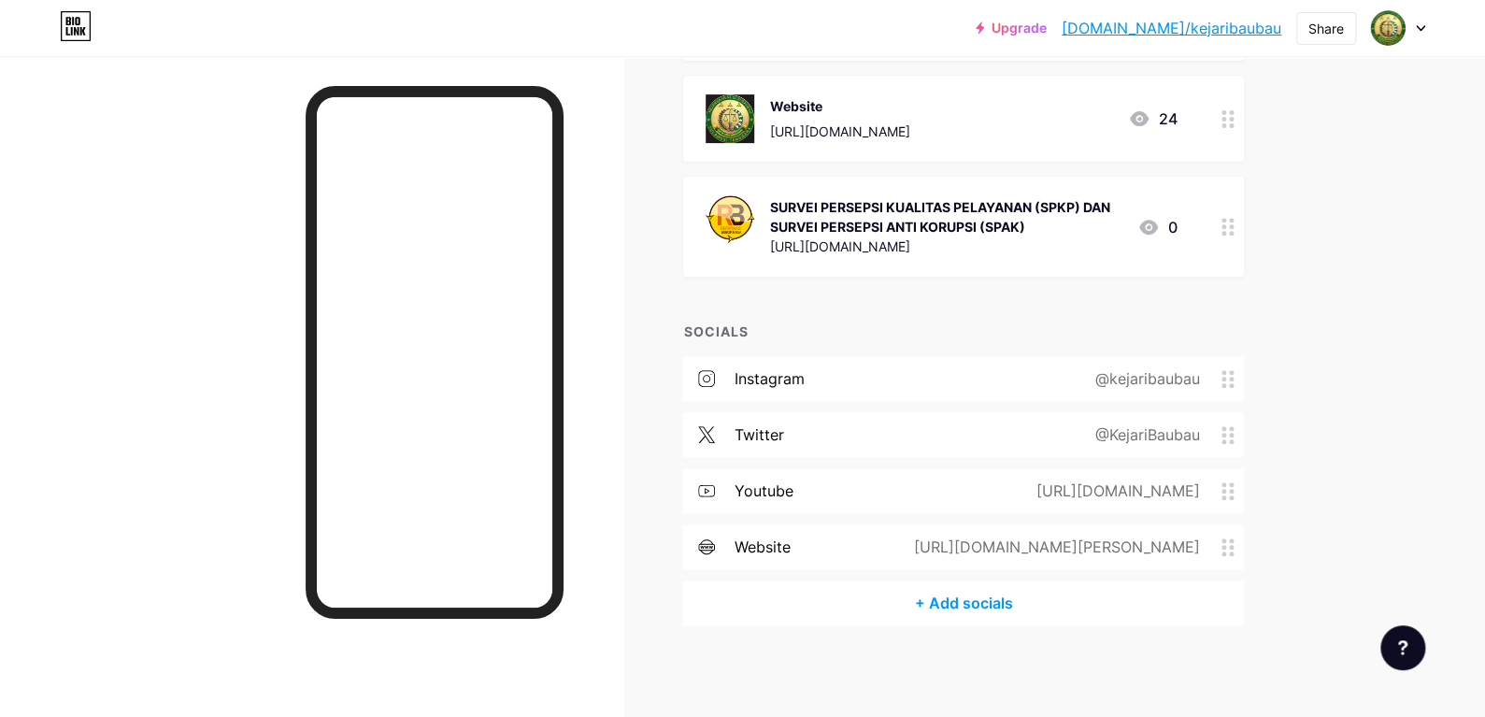
click at [1046, 544] on div "[URL][DOMAIN_NAME][PERSON_NAME]" at bounding box center [1052, 547] width 338 height 22
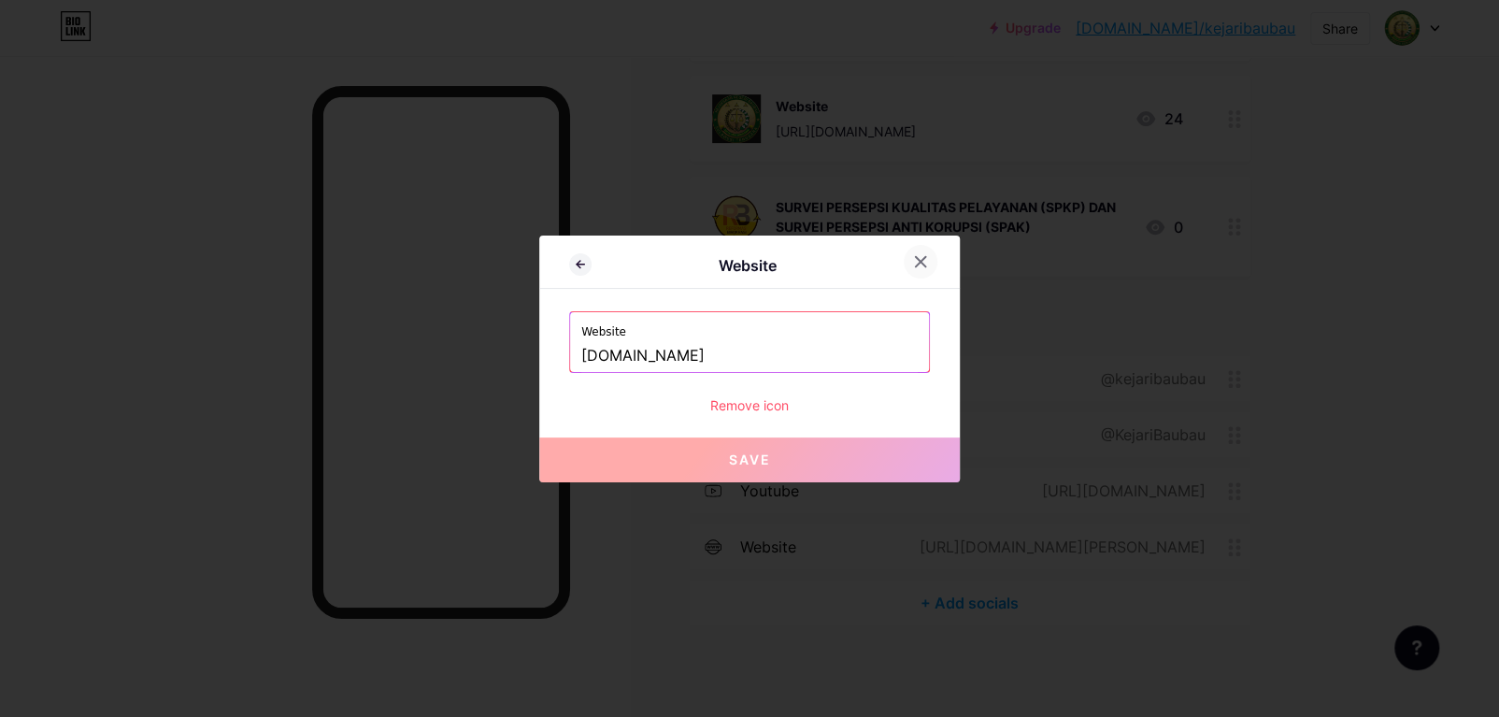
click at [926, 247] on div at bounding box center [921, 262] width 34 height 34
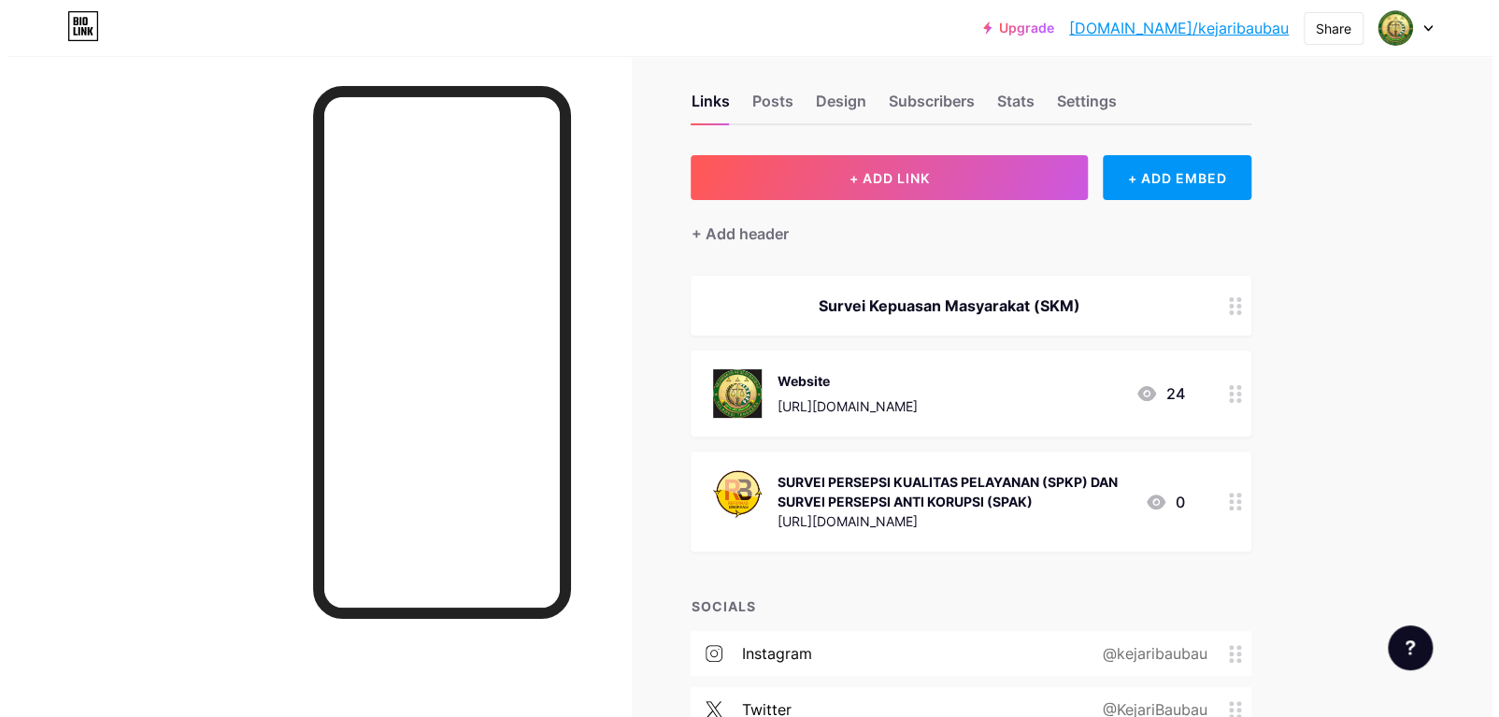
scroll to position [0, 0]
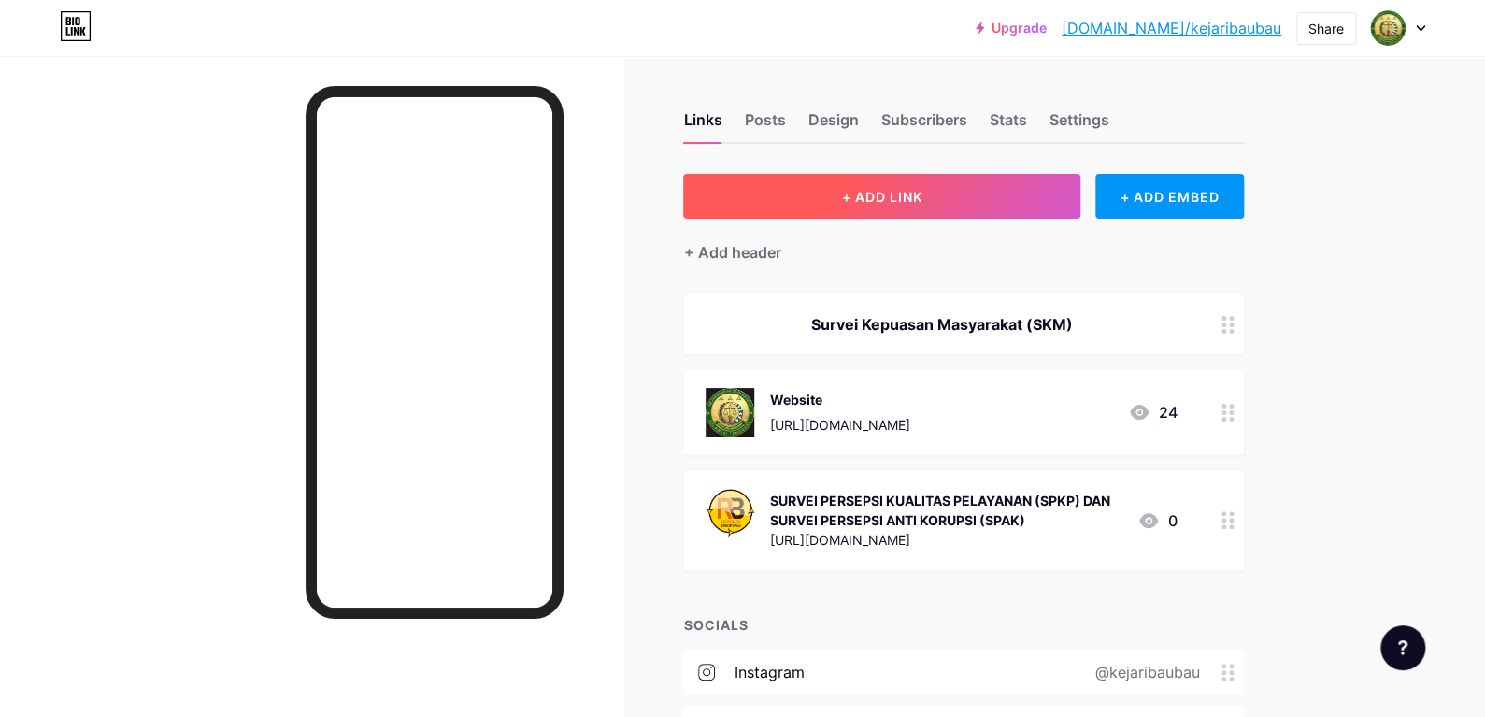
click at [875, 193] on span "+ ADD LINK" at bounding box center [882, 197] width 80 height 16
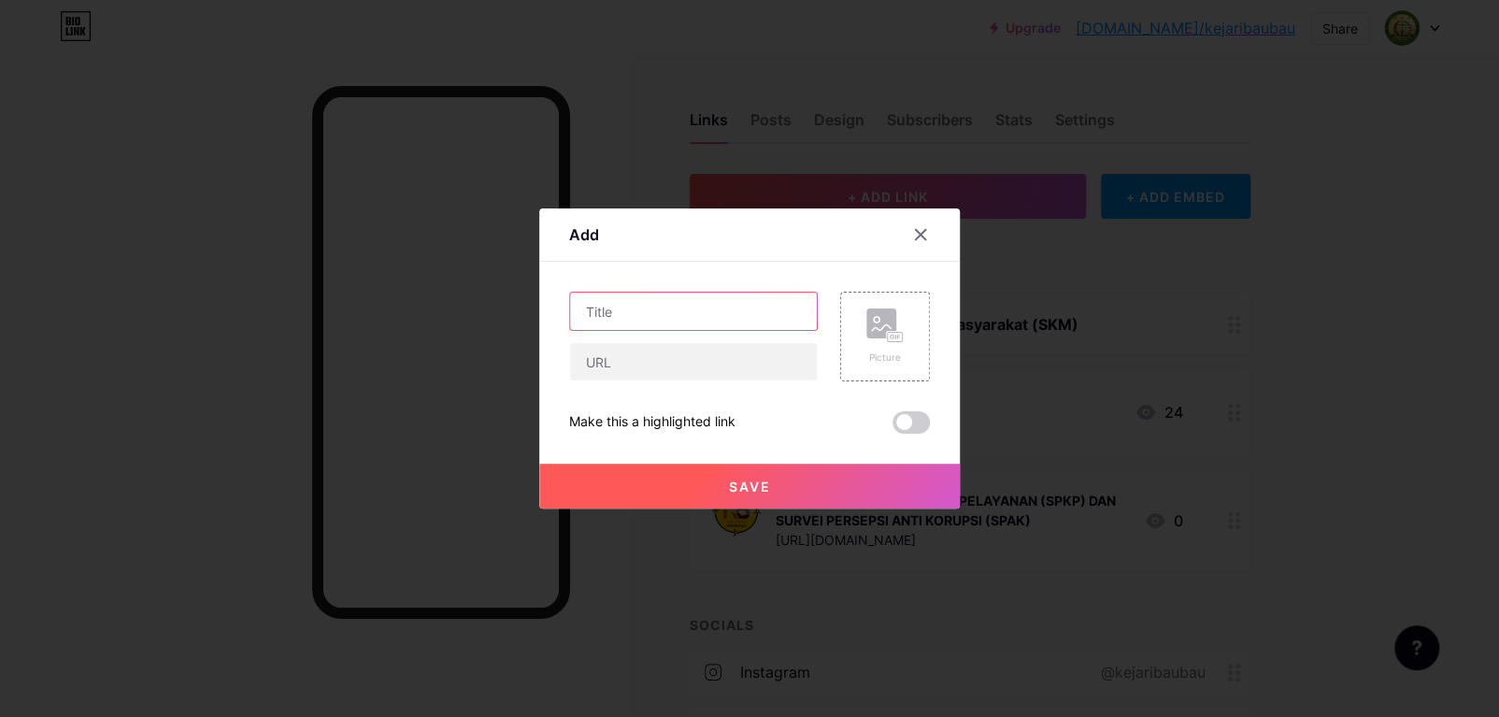
click at [728, 318] on input "text" at bounding box center [693, 311] width 247 height 37
paste input "Penerimaan Surat"
click at [590, 308] on input "Penerimaan Surat" at bounding box center [693, 311] width 247 height 37
click at [585, 313] on input "Penerimaan Surat" at bounding box center [693, 311] width 247 height 37
type input "Survei Penerimaan [GEOGRAPHIC_DATA]"
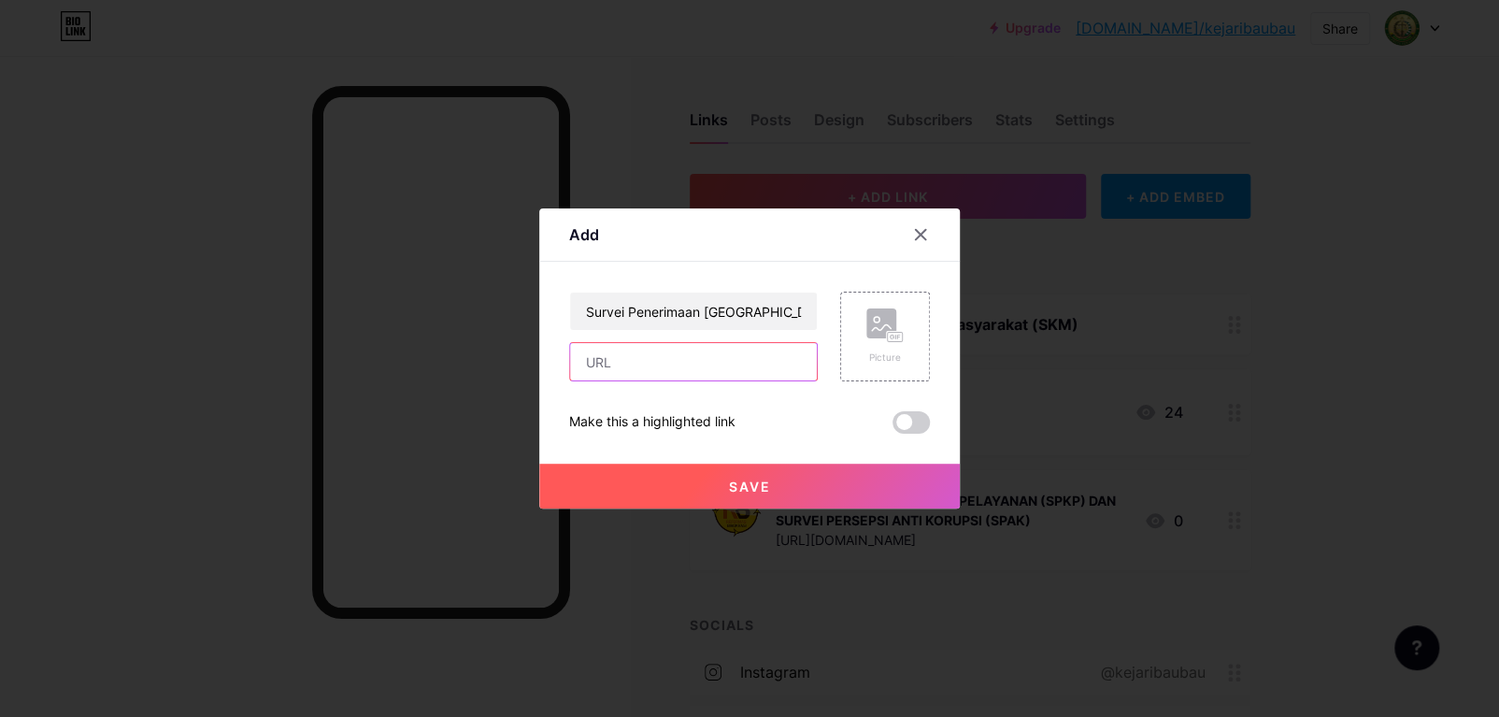
click at [647, 374] on input "text" at bounding box center [693, 361] width 247 height 37
paste input "[URL][DOMAIN_NAME]"
type input "[URL][DOMAIN_NAME]"
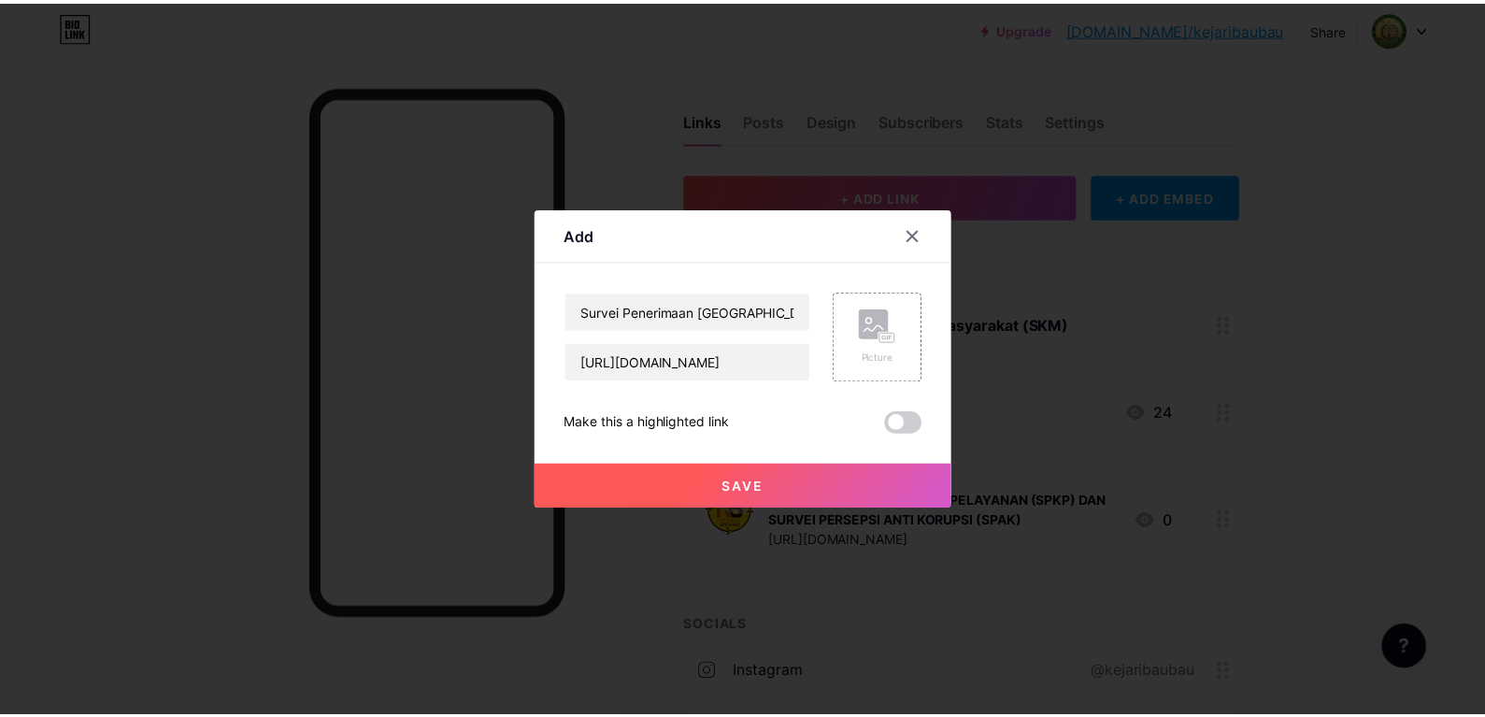
scroll to position [0, 0]
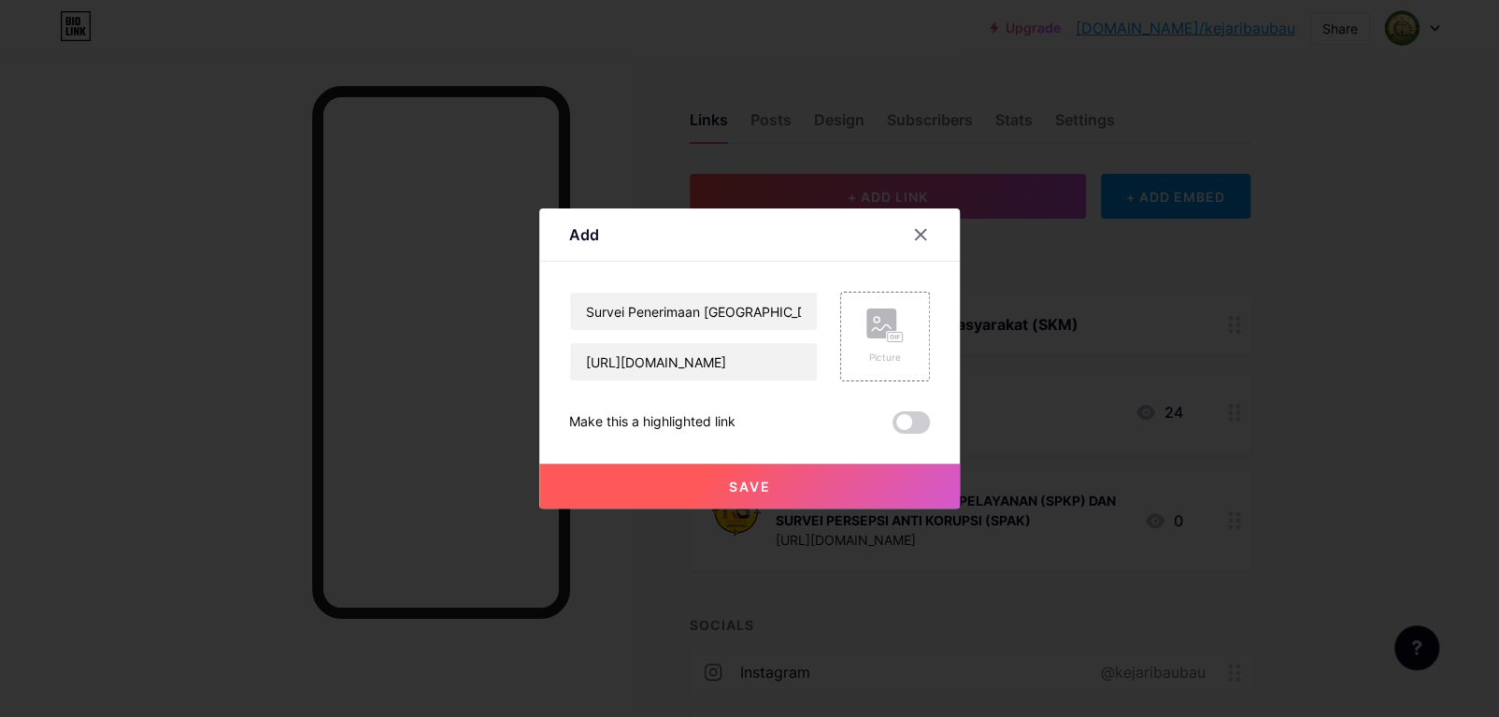
click at [799, 473] on button "Save" at bounding box center [749, 486] width 421 height 45
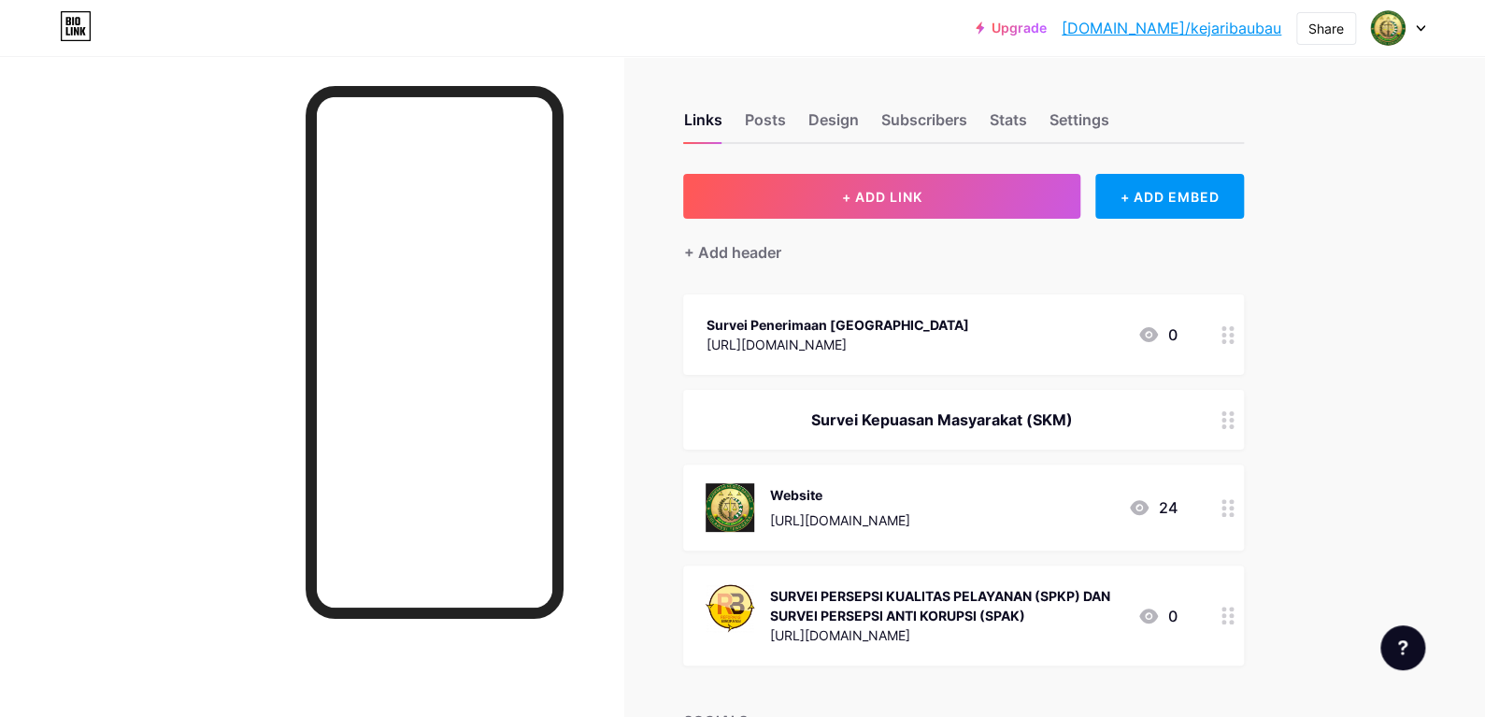
click at [1047, 609] on div "SURVEI PERSEPSI KUALITAS PELAYANAN (SPKP) DAN SURVEI PERSEPSI ANTI KORUPSI (SPA…" at bounding box center [945, 605] width 353 height 39
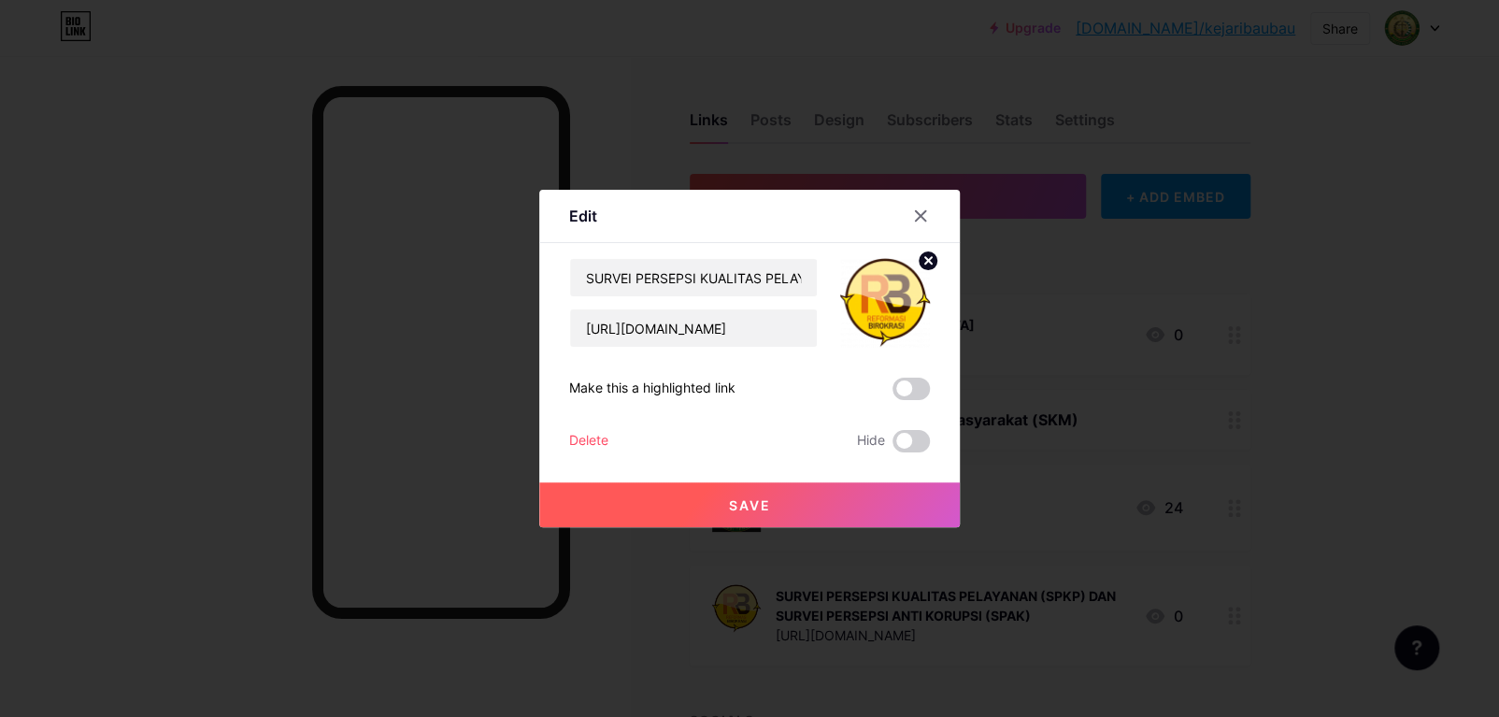
click at [922, 260] on circle at bounding box center [928, 261] width 21 height 21
click at [828, 510] on button "Save" at bounding box center [749, 504] width 421 height 45
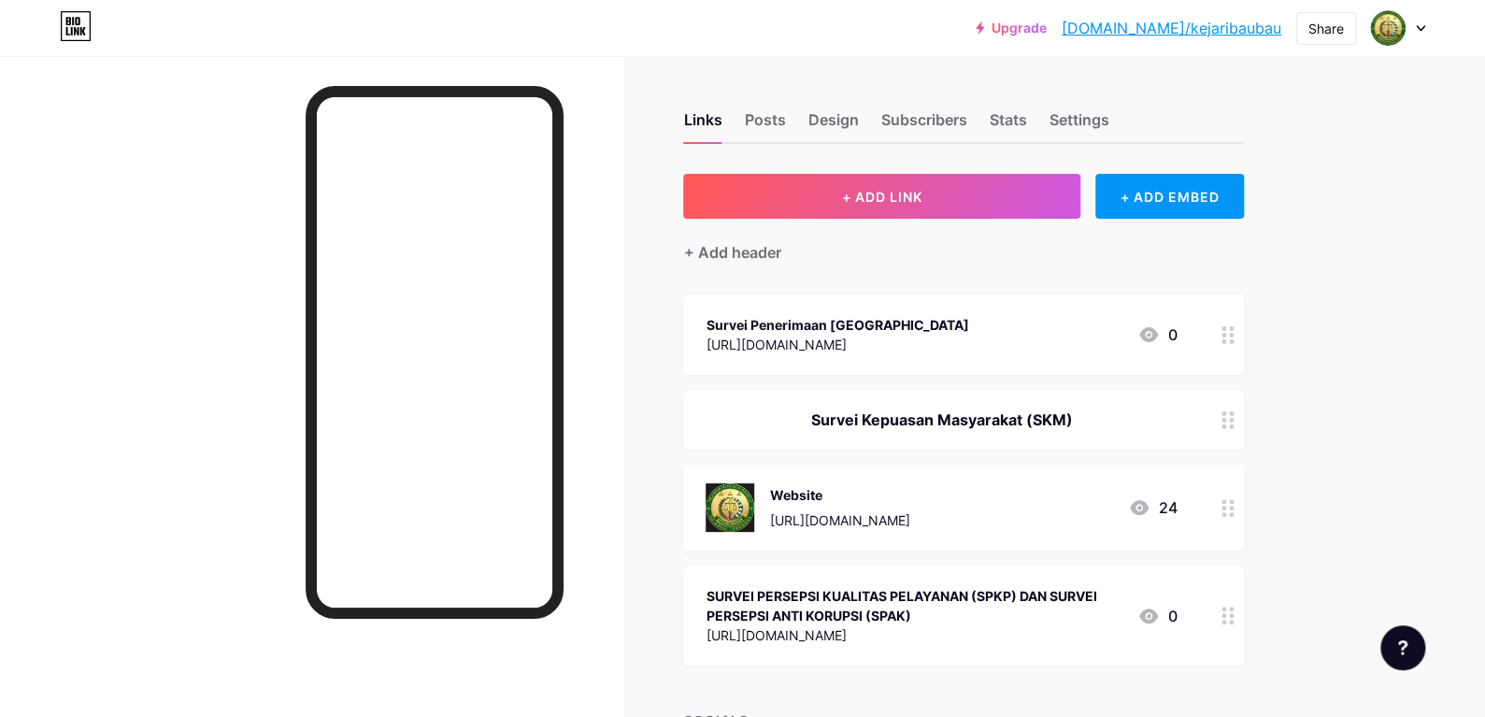
click at [651, 550] on div "Links Posts Design Subscribers Stats Settings + ADD LINK + ADD EMBED + Add head…" at bounding box center [661, 582] width 1323 height 1052
drag, startPoint x: 868, startPoint y: 420, endPoint x: 854, endPoint y: 310, distance: 110.3
click at [854, 310] on span "Survei Penerimaan [GEOGRAPHIC_DATA] [URL][DOMAIN_NAME] 0 Survei Kepuasan Masyar…" at bounding box center [963, 479] width 561 height 371
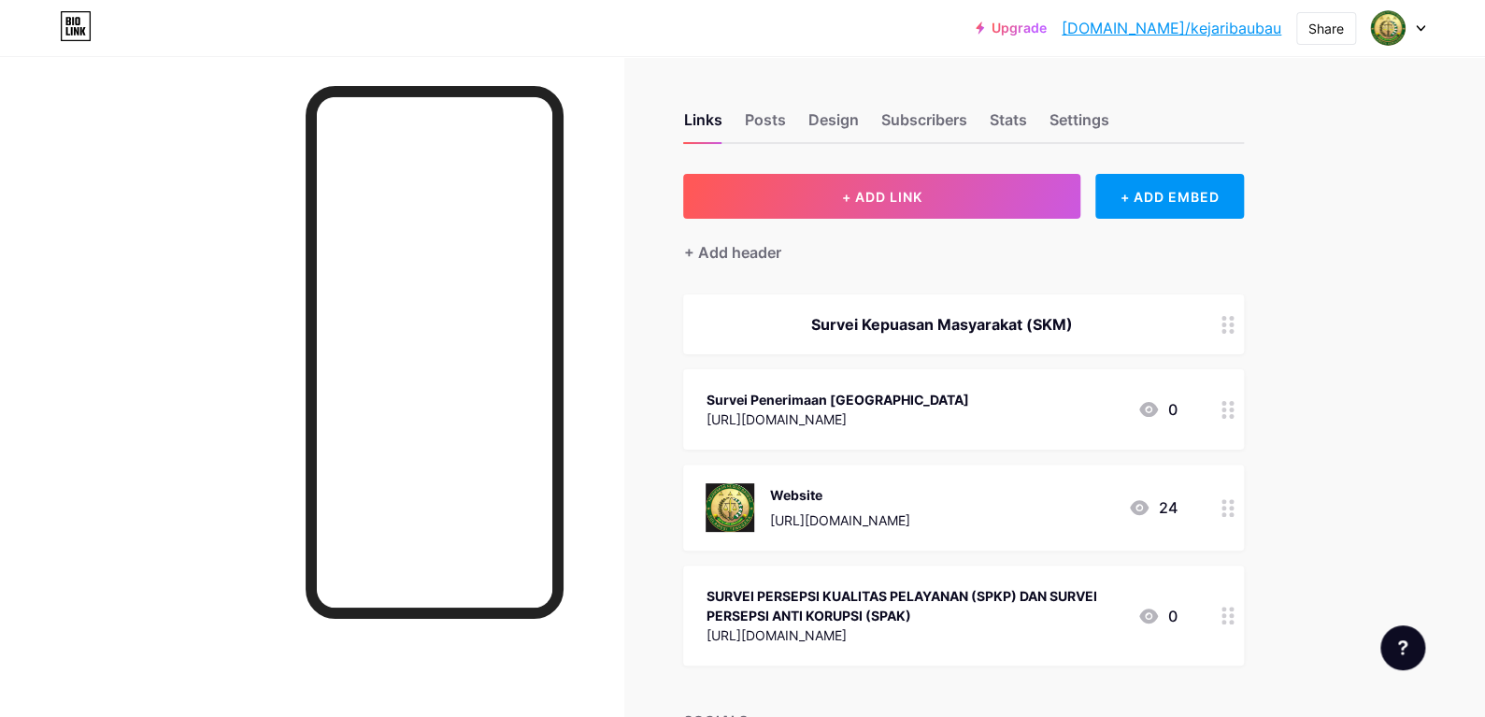
click at [1322, 367] on div "Links Posts Design Subscribers Stats Settings + ADD LINK + ADD EMBED + Add head…" at bounding box center [661, 582] width 1323 height 1052
click at [1224, 414] on div at bounding box center [1228, 409] width 32 height 80
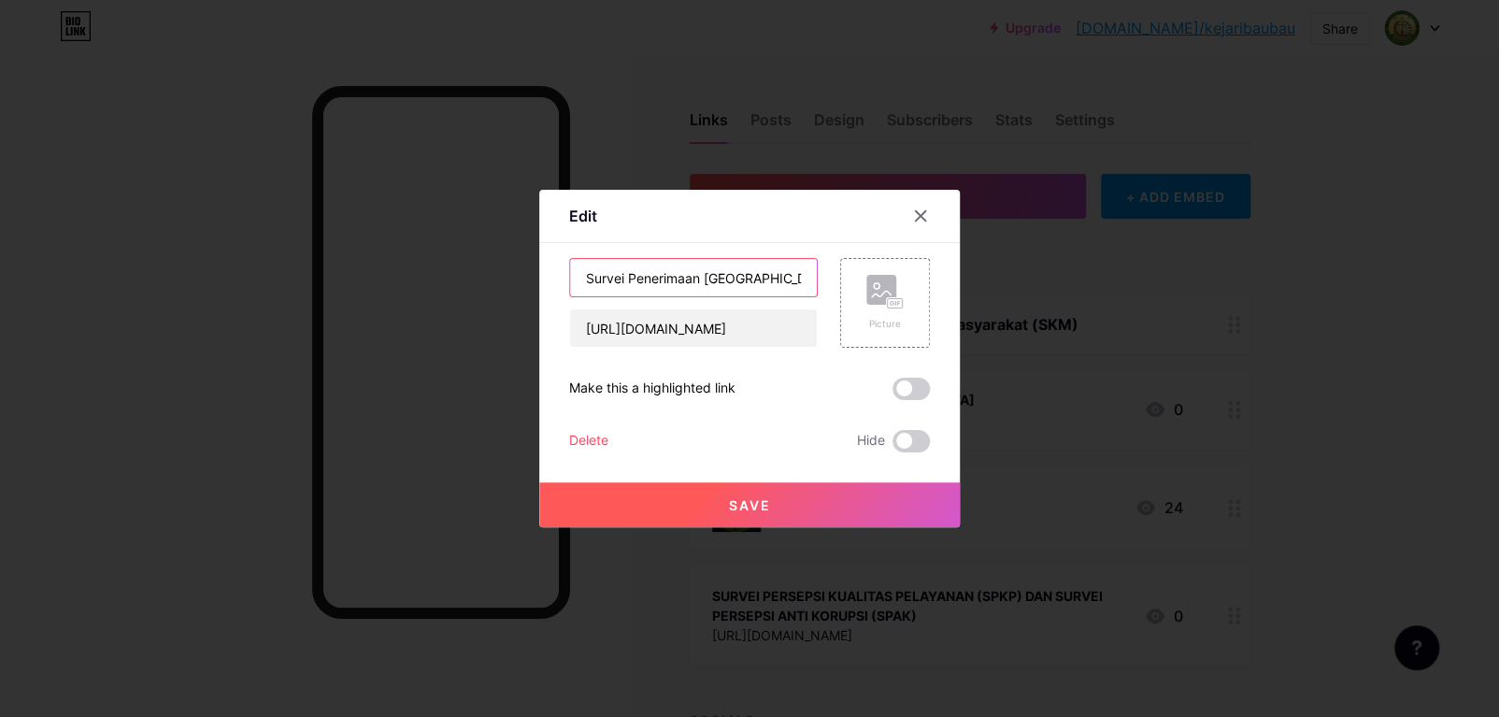
drag, startPoint x: 763, startPoint y: 270, endPoint x: 493, endPoint y: 265, distance: 270.2
click at [493, 265] on div "Edit Content YouTube Play YouTube video without leaving your page. ADD Vimeo Pl…" at bounding box center [749, 358] width 1499 height 717
type input "SURVEI PENERIMAAN SURAT"
click at [630, 495] on button "Save" at bounding box center [749, 504] width 421 height 45
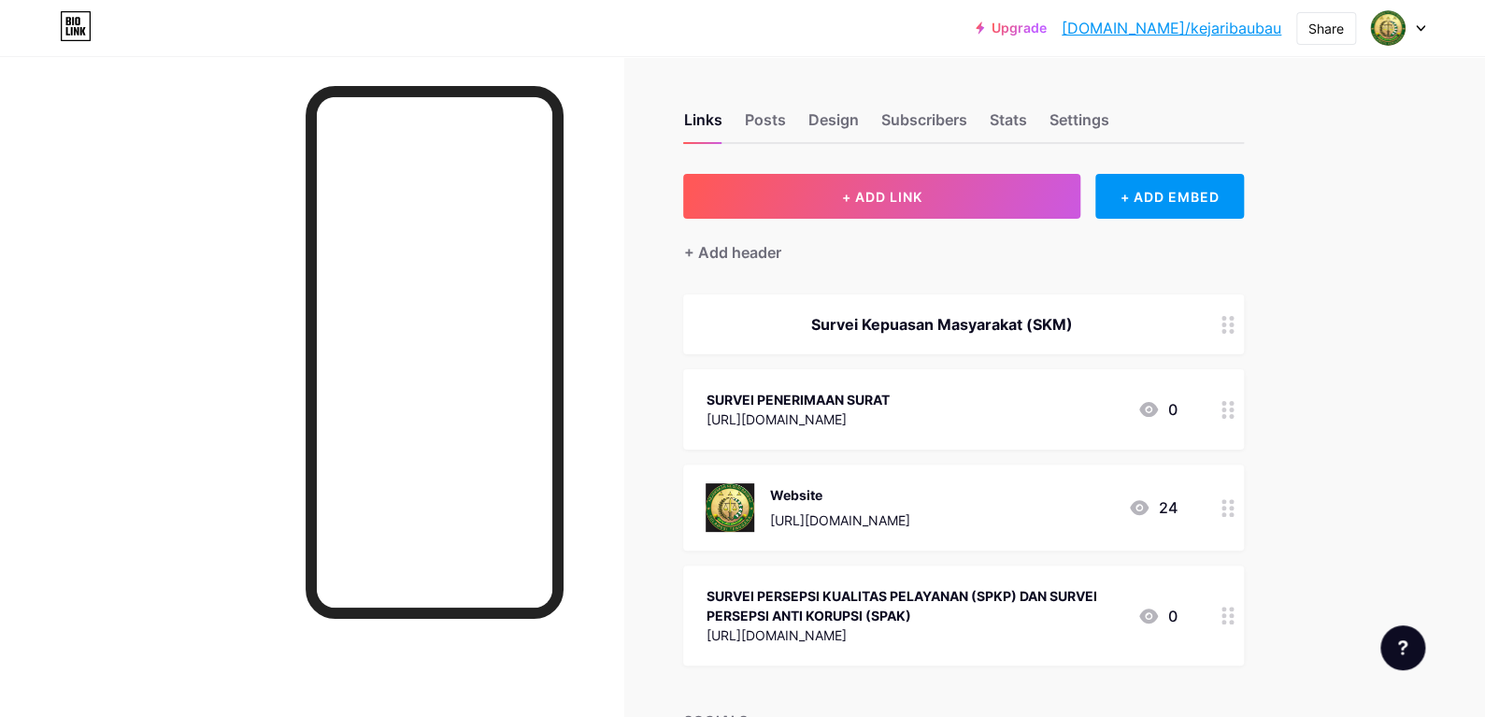
click at [637, 478] on div "Links Posts Design Subscribers Stats Settings + ADD LINK + ADD EMBED + Add head…" at bounding box center [661, 582] width 1323 height 1052
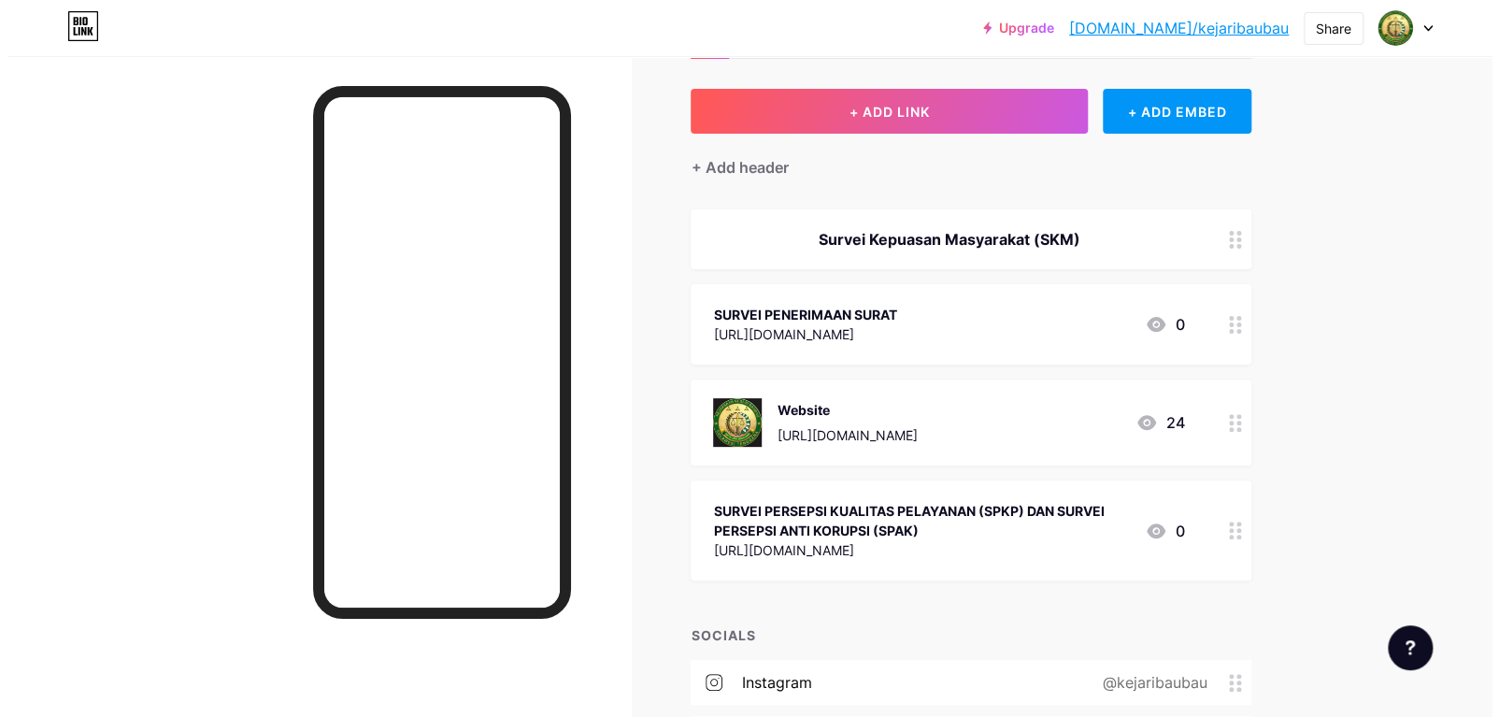
scroll to position [93, 0]
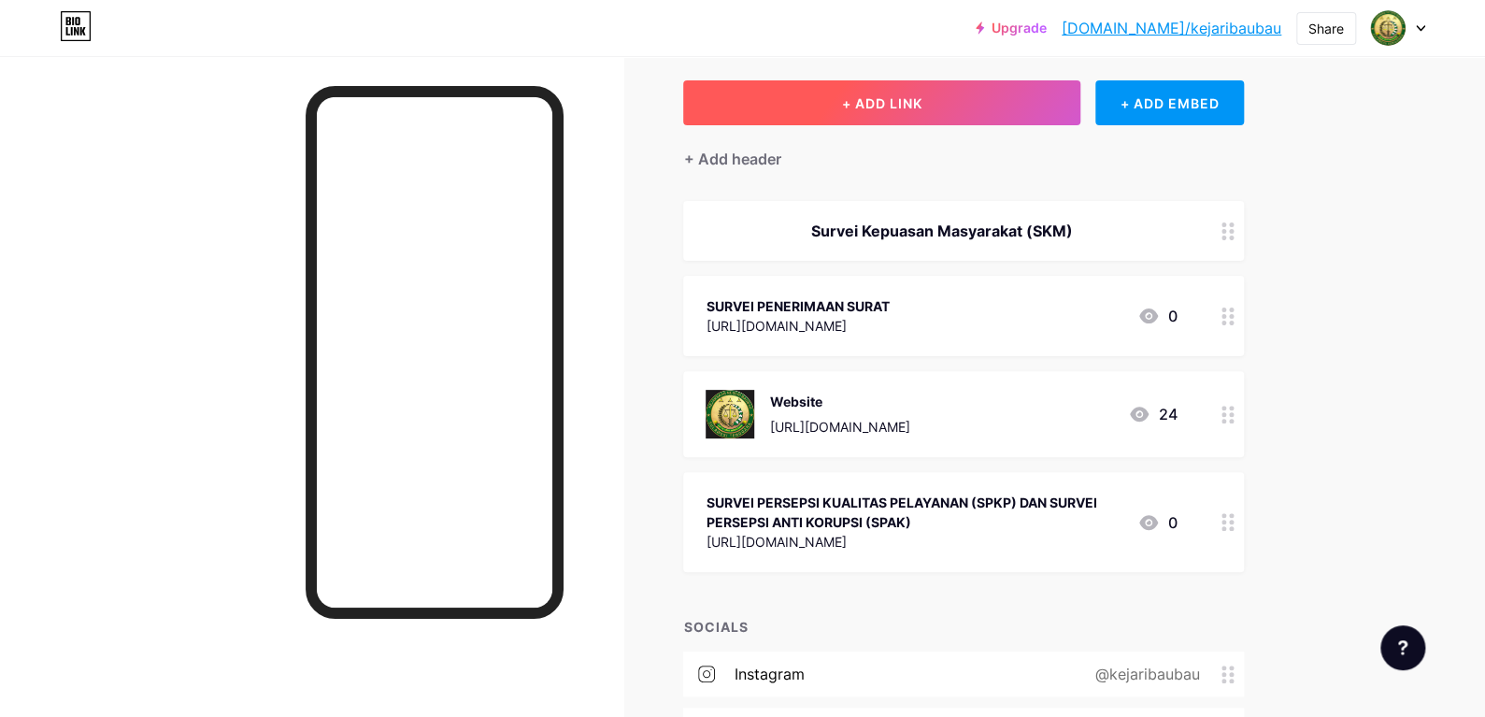
click at [894, 114] on button "+ ADD LINK" at bounding box center [881, 102] width 397 height 45
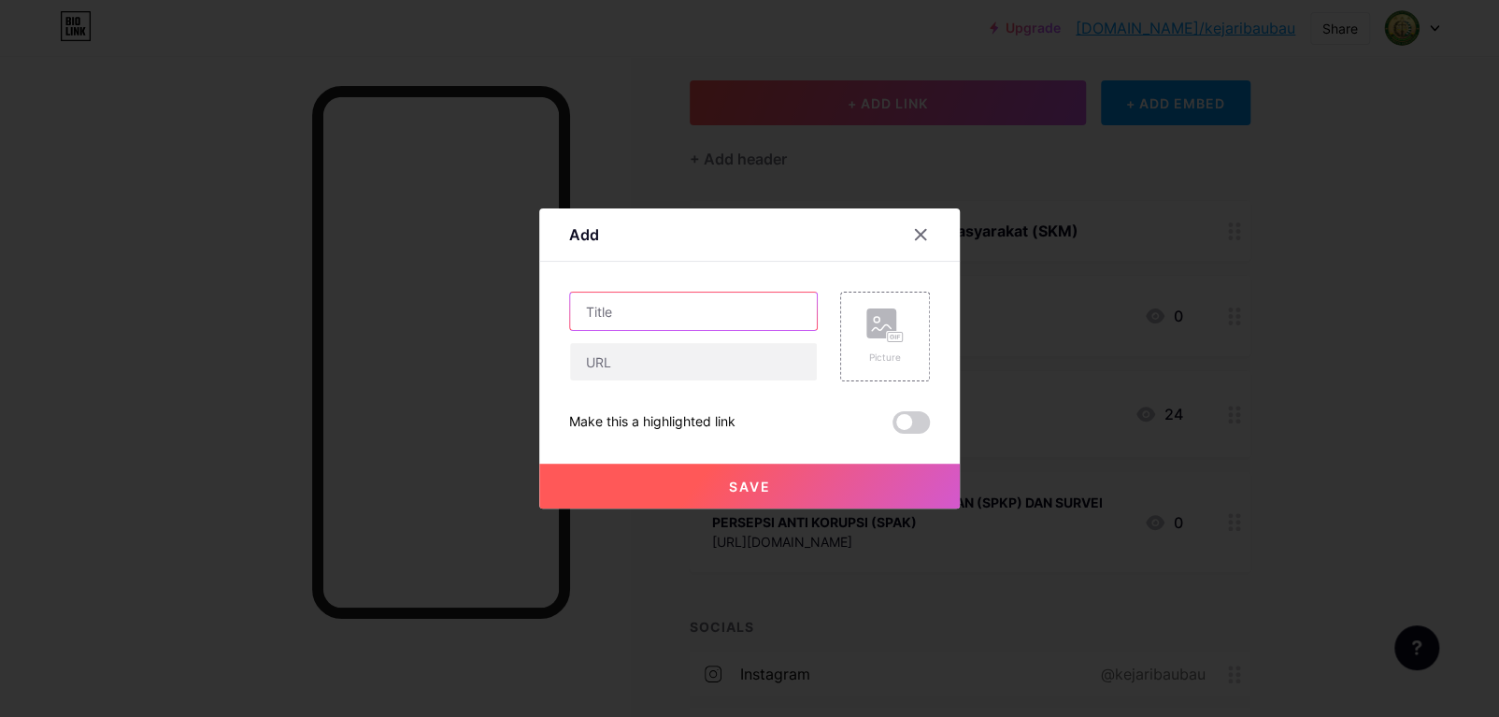
click at [766, 301] on input "text" at bounding box center [693, 311] width 247 height 37
type input "SURVEI LAYANAN PENDAMPINGAN HUKUM"
click at [642, 365] on input "text" at bounding box center [693, 361] width 247 height 37
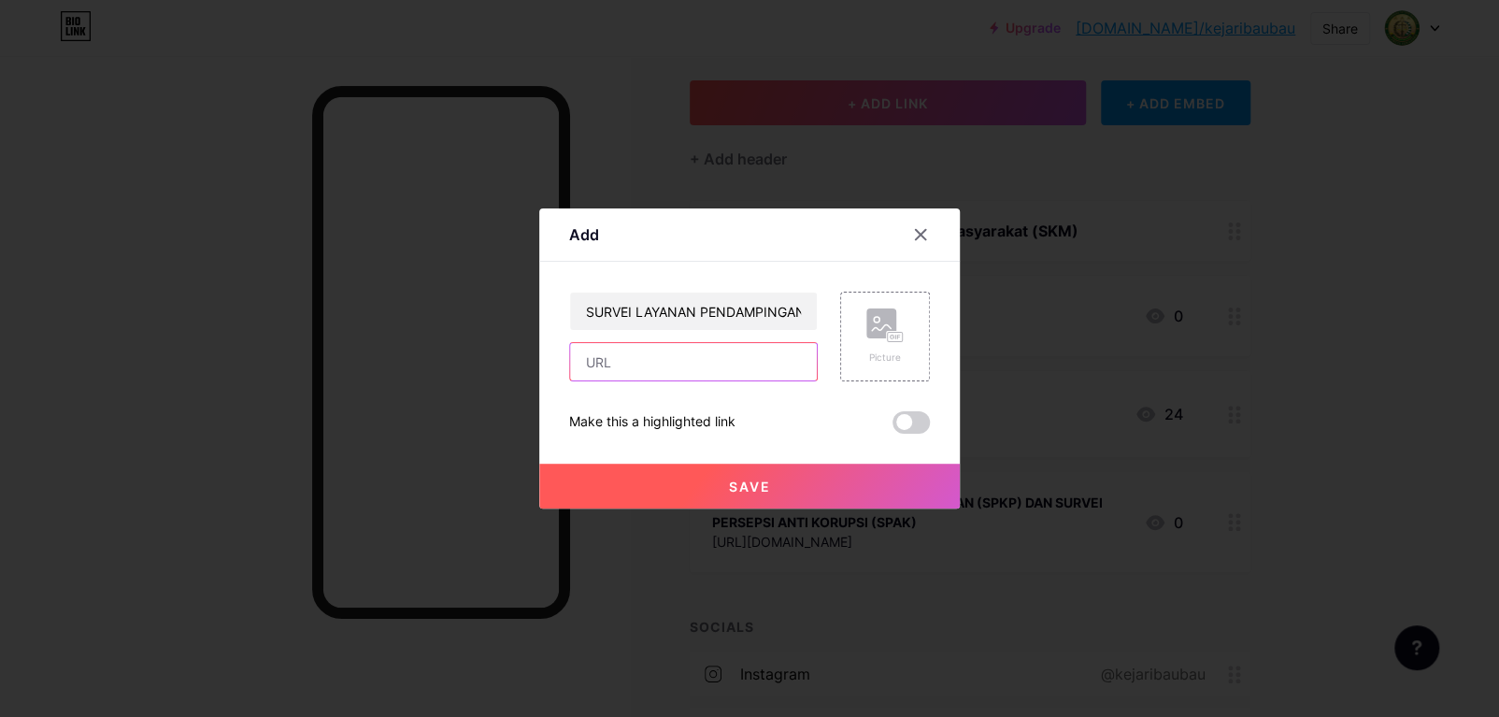
paste input "[URL][DOMAIN_NAME]"
type input "[URL][DOMAIN_NAME]"
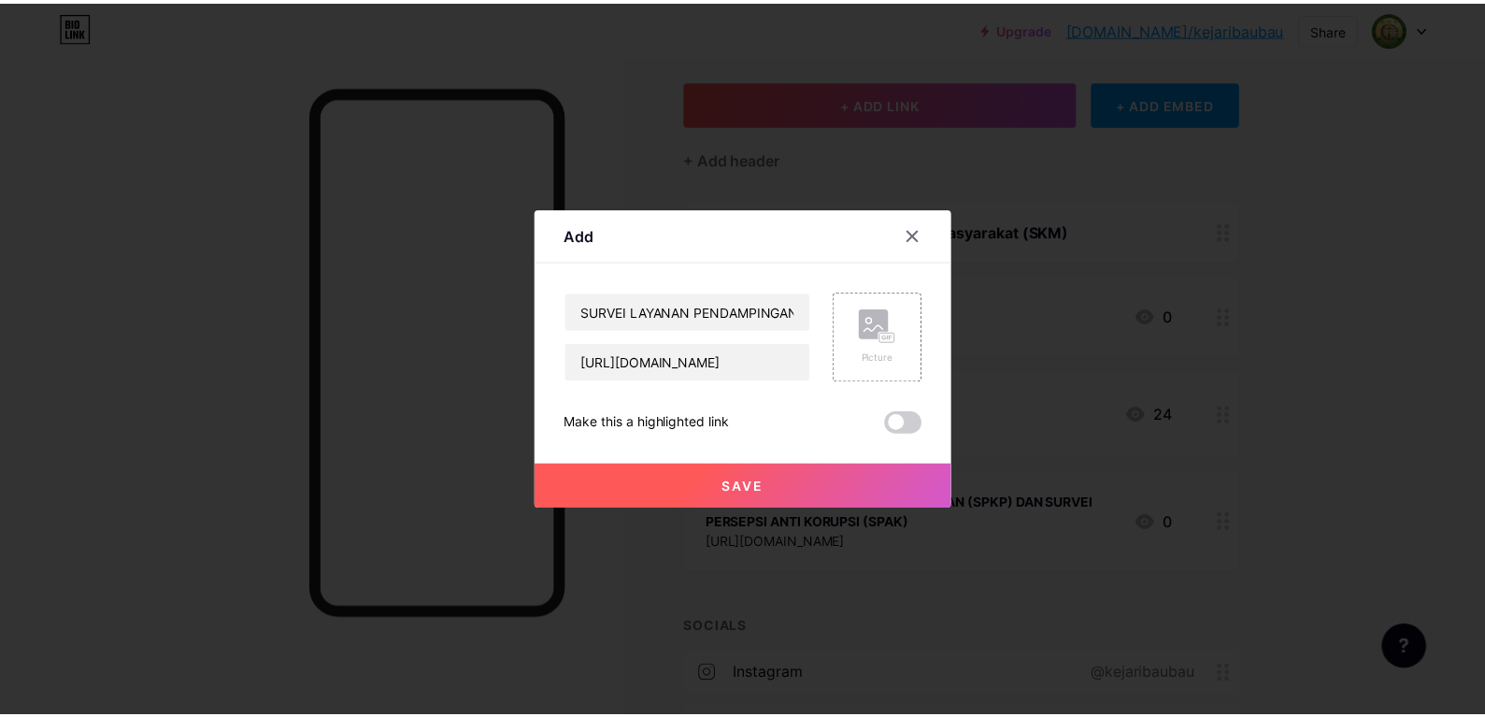
scroll to position [0, 0]
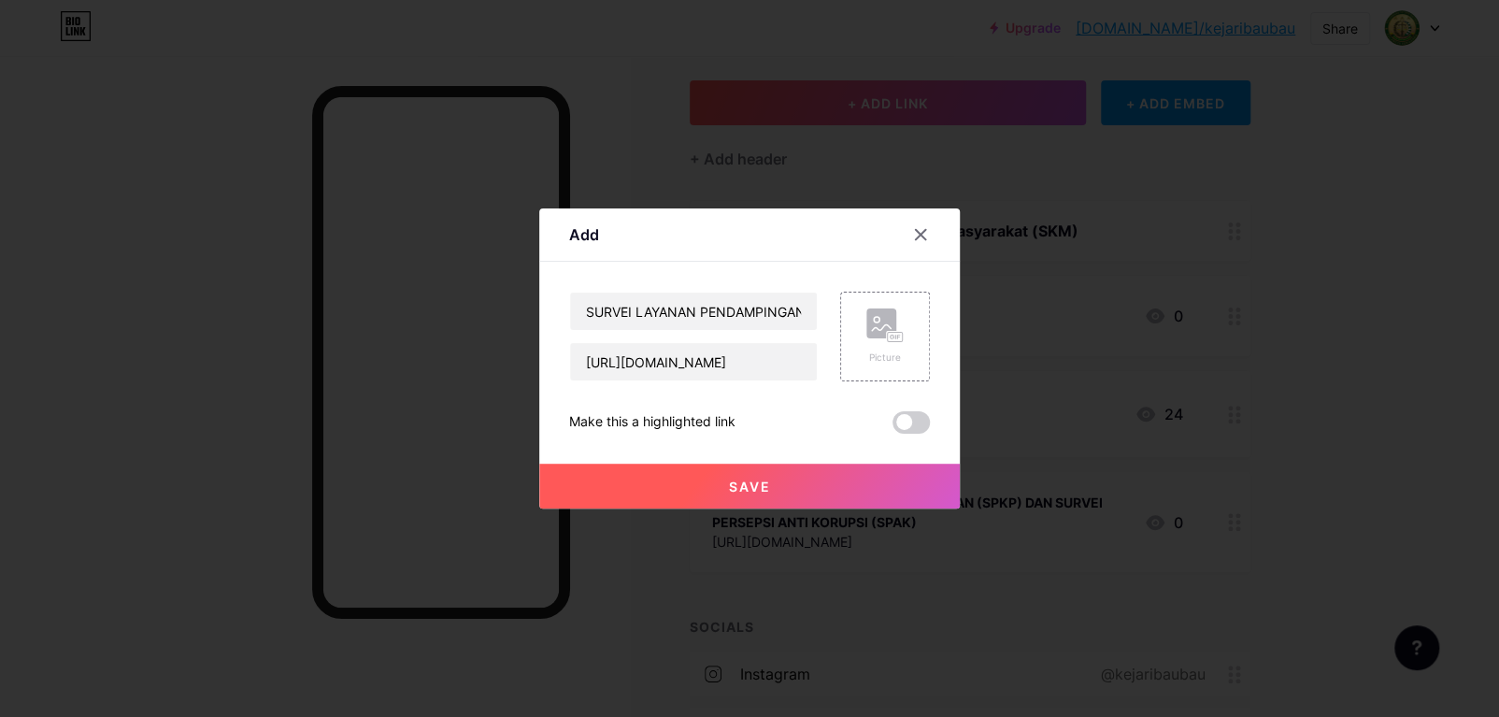
click at [691, 480] on button "Save" at bounding box center [749, 486] width 421 height 45
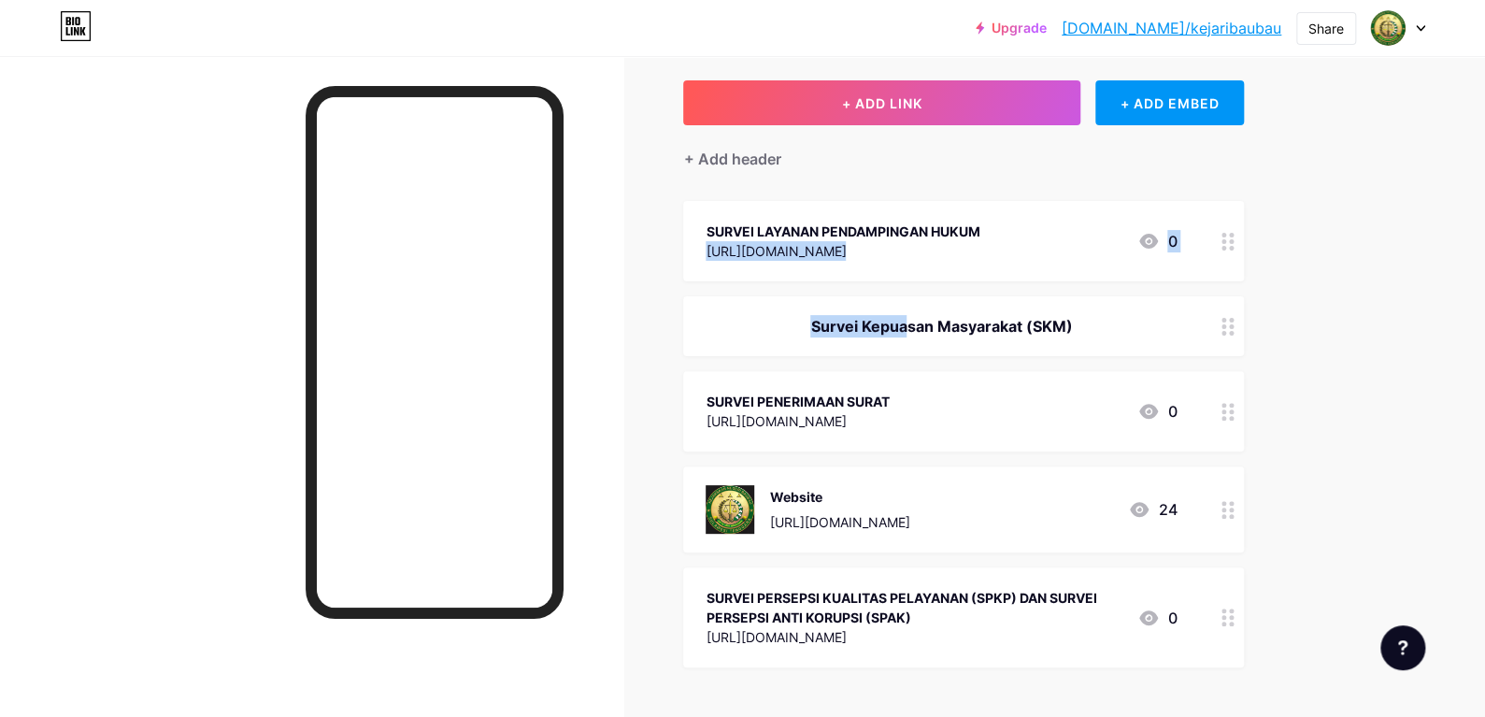
drag, startPoint x: 882, startPoint y: 334, endPoint x: 871, endPoint y: 197, distance: 136.9
click at [871, 197] on div "+ ADD LINK + ADD EMBED + Add header SURVEI LAYANAN PENDAMPINGAN HUKUM [URL][DOM…" at bounding box center [963, 548] width 561 height 936
click at [1345, 290] on div "Upgrade [DOMAIN_NAME]/kejari... [DOMAIN_NAME]/kejaribaubau Share Switch account…" at bounding box center [742, 508] width 1485 height 1203
drag, startPoint x: 1042, startPoint y: 344, endPoint x: 1044, endPoint y: 195, distance: 148.6
click at [1044, 195] on div "+ ADD LINK + ADD EMBED + Add header SURVEI LAYANAN PENDAMPINGAN HUKUM [URL][DOM…" at bounding box center [963, 548] width 561 height 936
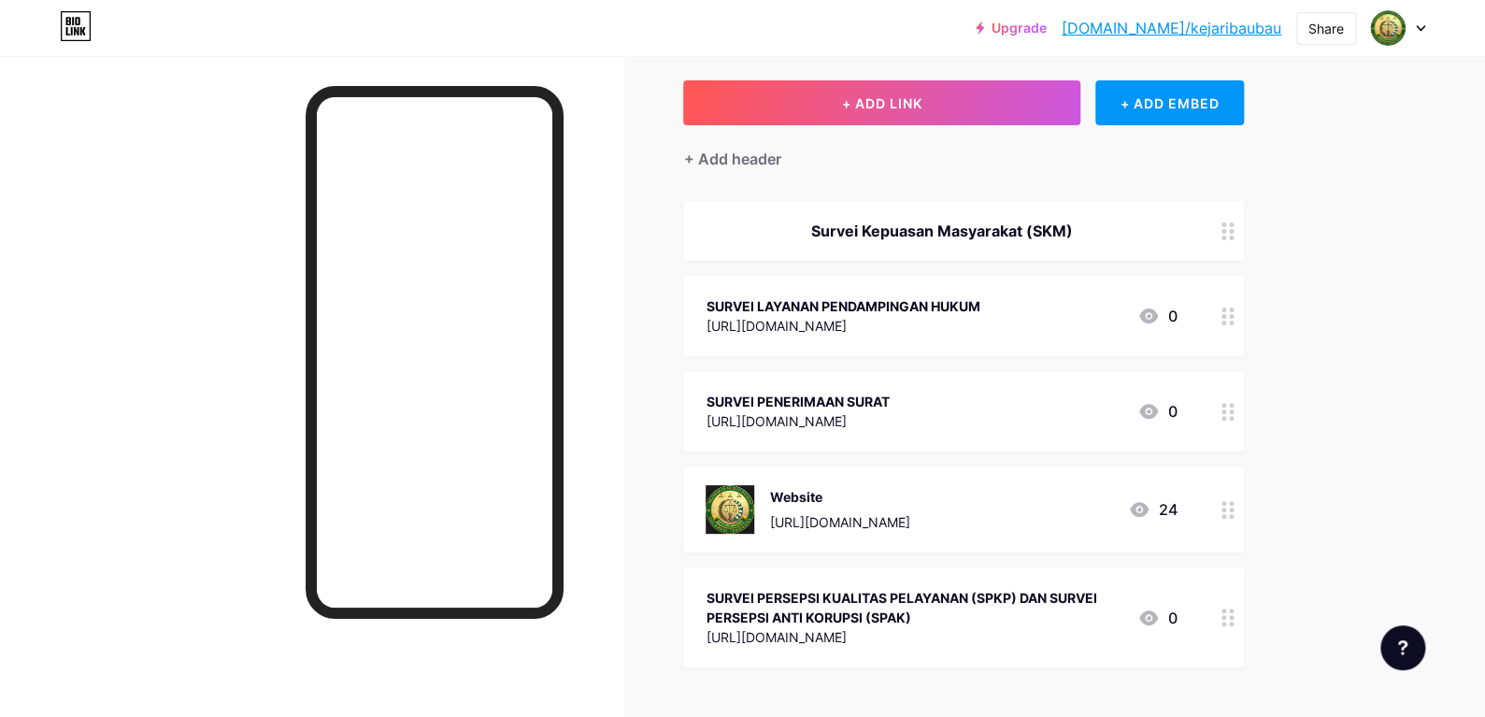
click at [1384, 320] on div "Upgrade [DOMAIN_NAME]/kejari... [DOMAIN_NAME]/kejaribaubau Share Switch account…" at bounding box center [742, 508] width 1485 height 1203
click at [1226, 229] on circle at bounding box center [1224, 231] width 5 height 5
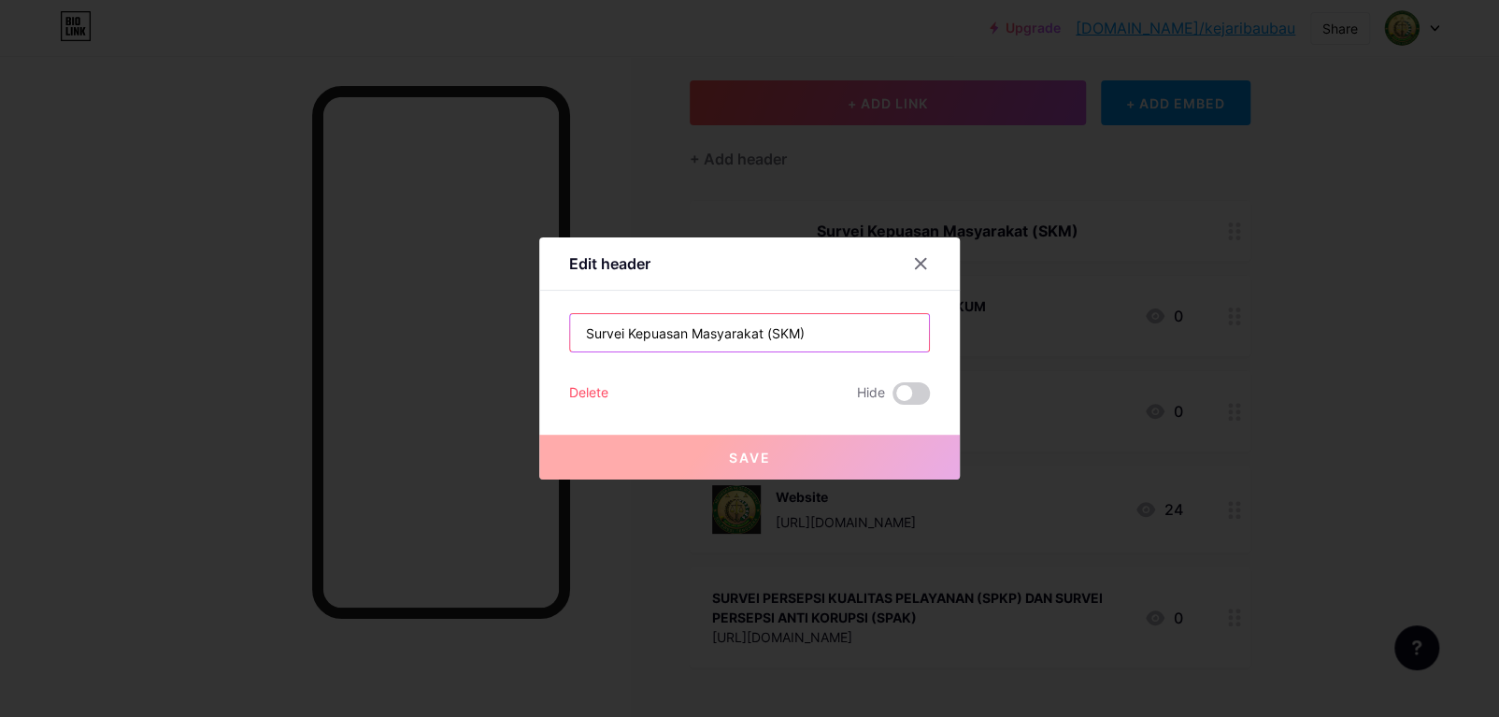
drag, startPoint x: 816, startPoint y: 344, endPoint x: 600, endPoint y: 350, distance: 216.0
click at [616, 350] on input "Survei Kepuasan Masyarakat (SKM)" at bounding box center [749, 332] width 359 height 37
click at [630, 344] on input "Survei Kepuasan Masyarakat (SKM)" at bounding box center [749, 332] width 359 height 37
drag, startPoint x: 764, startPoint y: 338, endPoint x: 495, endPoint y: 343, distance: 268.3
click at [495, 343] on div "Edit header Survei Kepuasan Masyarakat (SKM) Delete Hide Save" at bounding box center [749, 358] width 1499 height 717
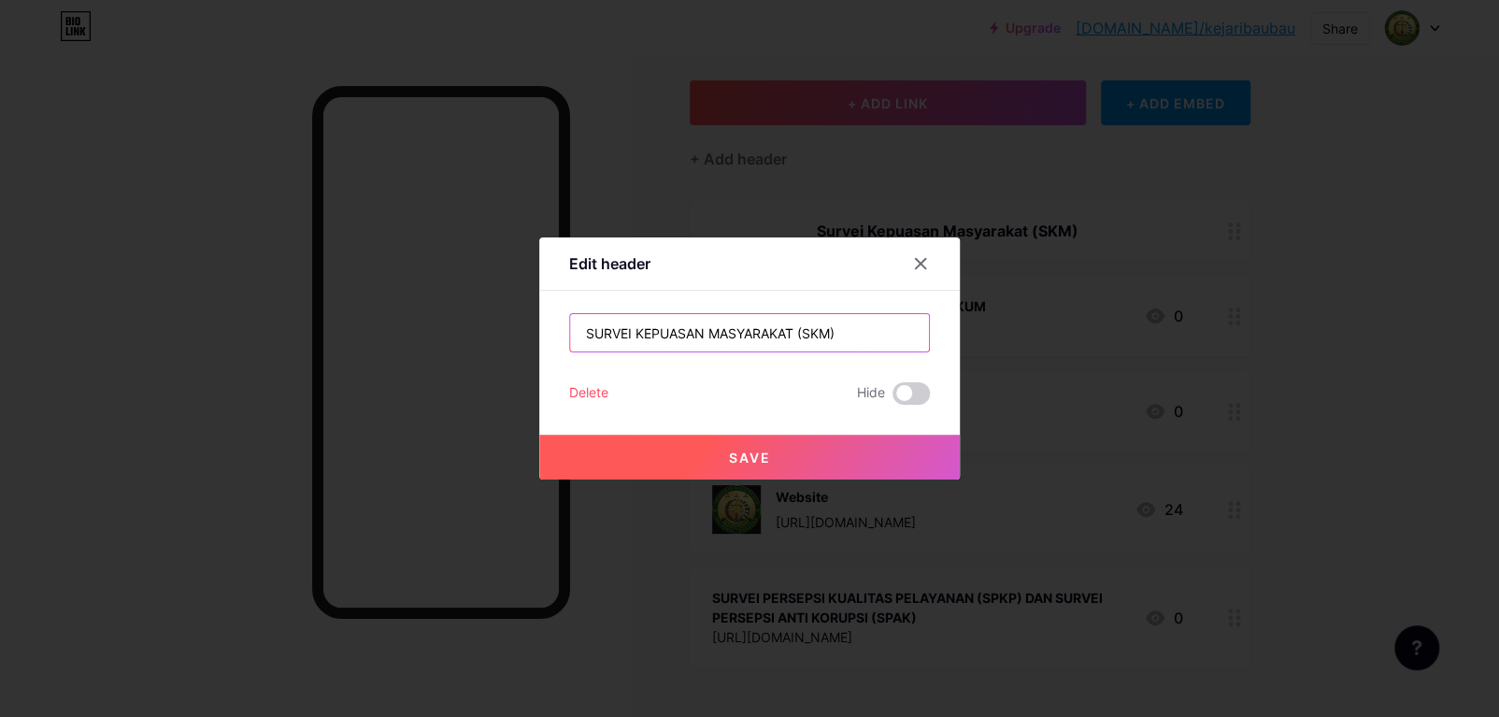
type input "SURVEI KEPUASAN MASYARAKAT (SKM)"
click at [752, 465] on button "Save" at bounding box center [749, 457] width 421 height 45
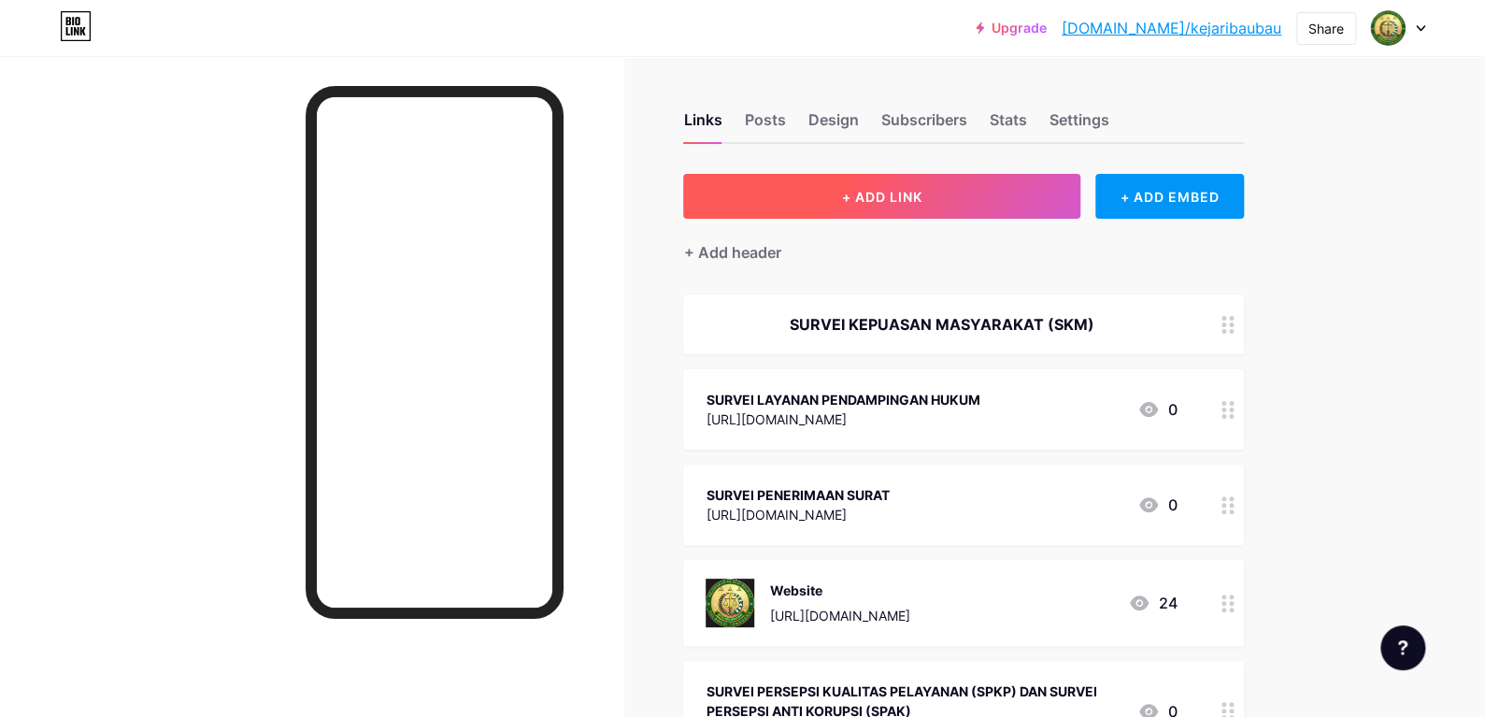
click at [845, 192] on button "+ ADD LINK" at bounding box center [881, 196] width 397 height 45
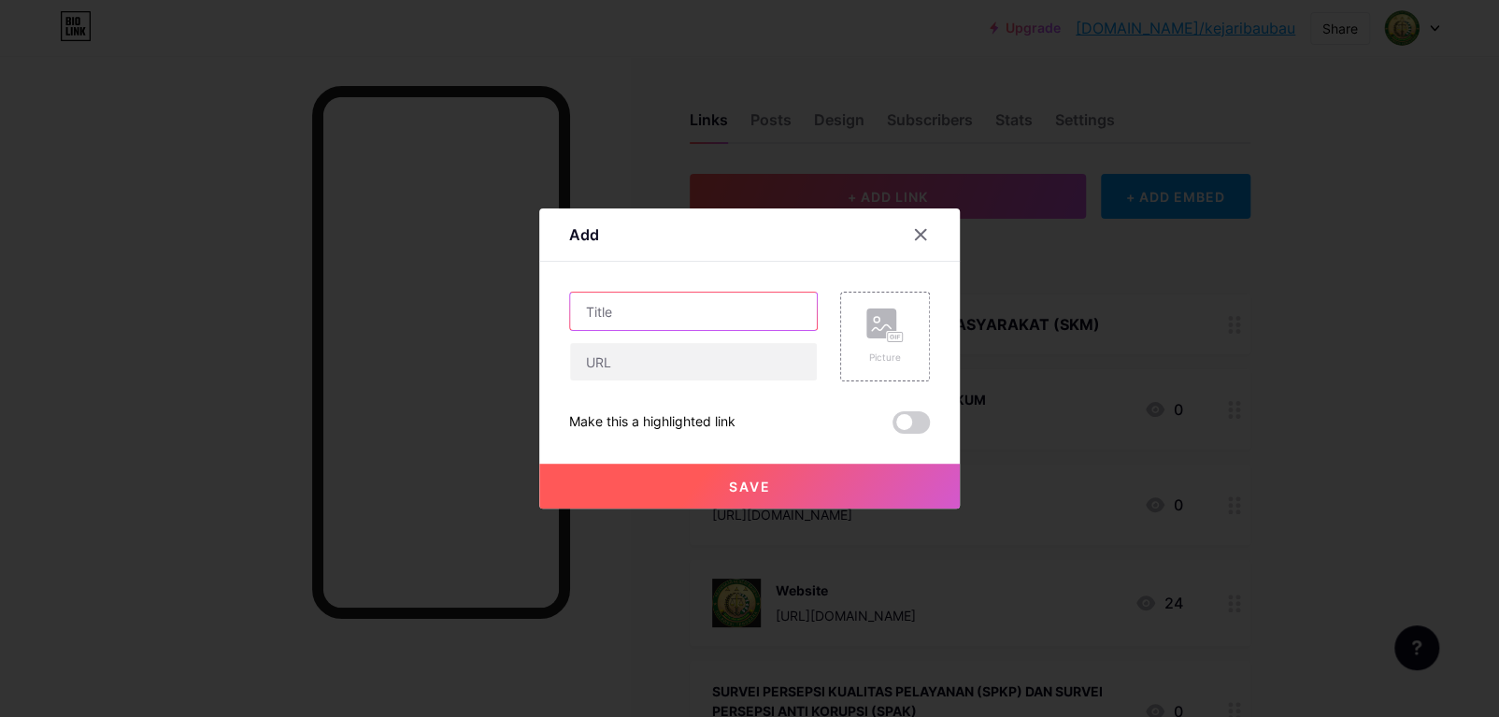
click at [724, 315] on input "text" at bounding box center [693, 311] width 247 height 37
type input "S"
paste input "Pelayanan Hukum dan Halo JPN"
click at [724, 315] on input "Pelayanan Hukum dan Halo JPN" at bounding box center [693, 311] width 247 height 37
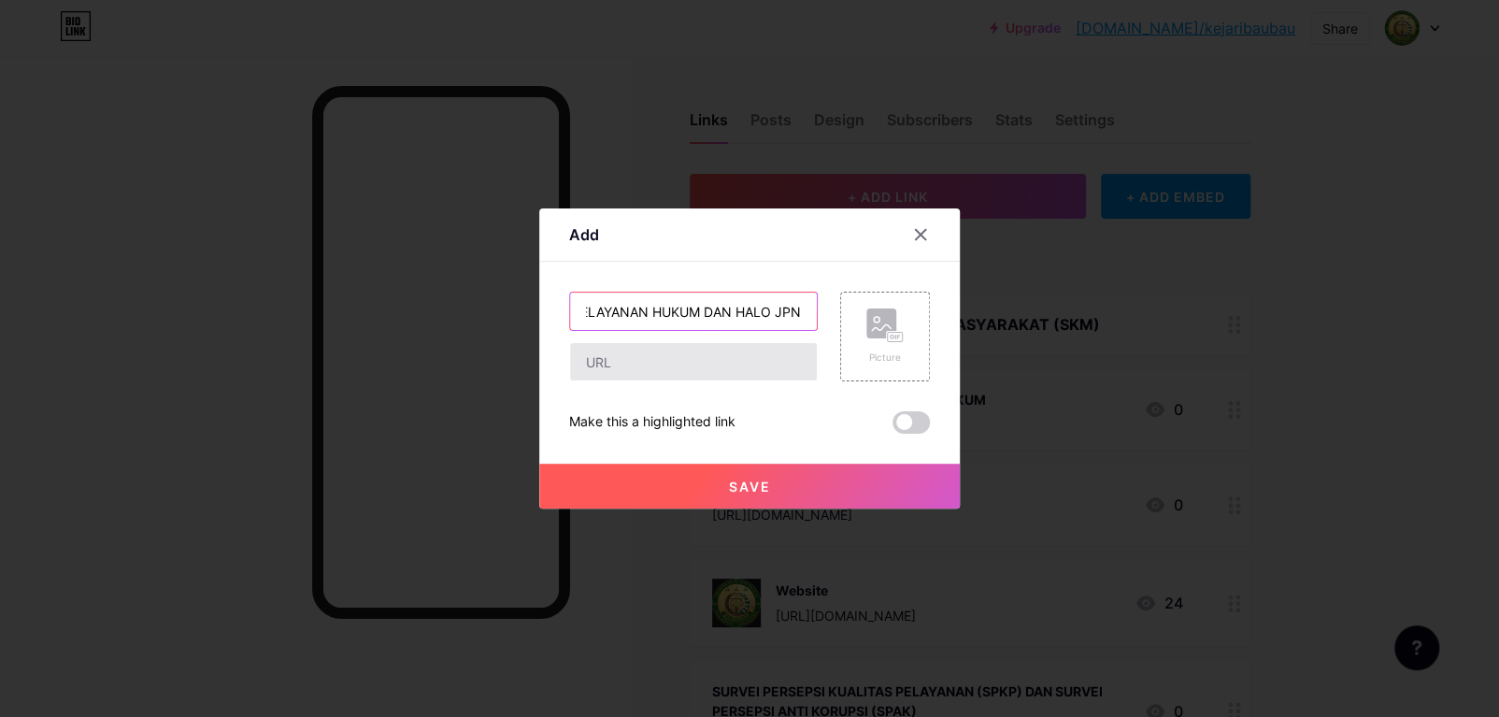
type input "SURVEI PELAYANAN HUKUM DAN HALO JPN"
click at [740, 369] on input "text" at bounding box center [693, 361] width 247 height 37
click at [714, 367] on input "text" at bounding box center [693, 361] width 247 height 37
paste input "[URL][DOMAIN_NAME]"
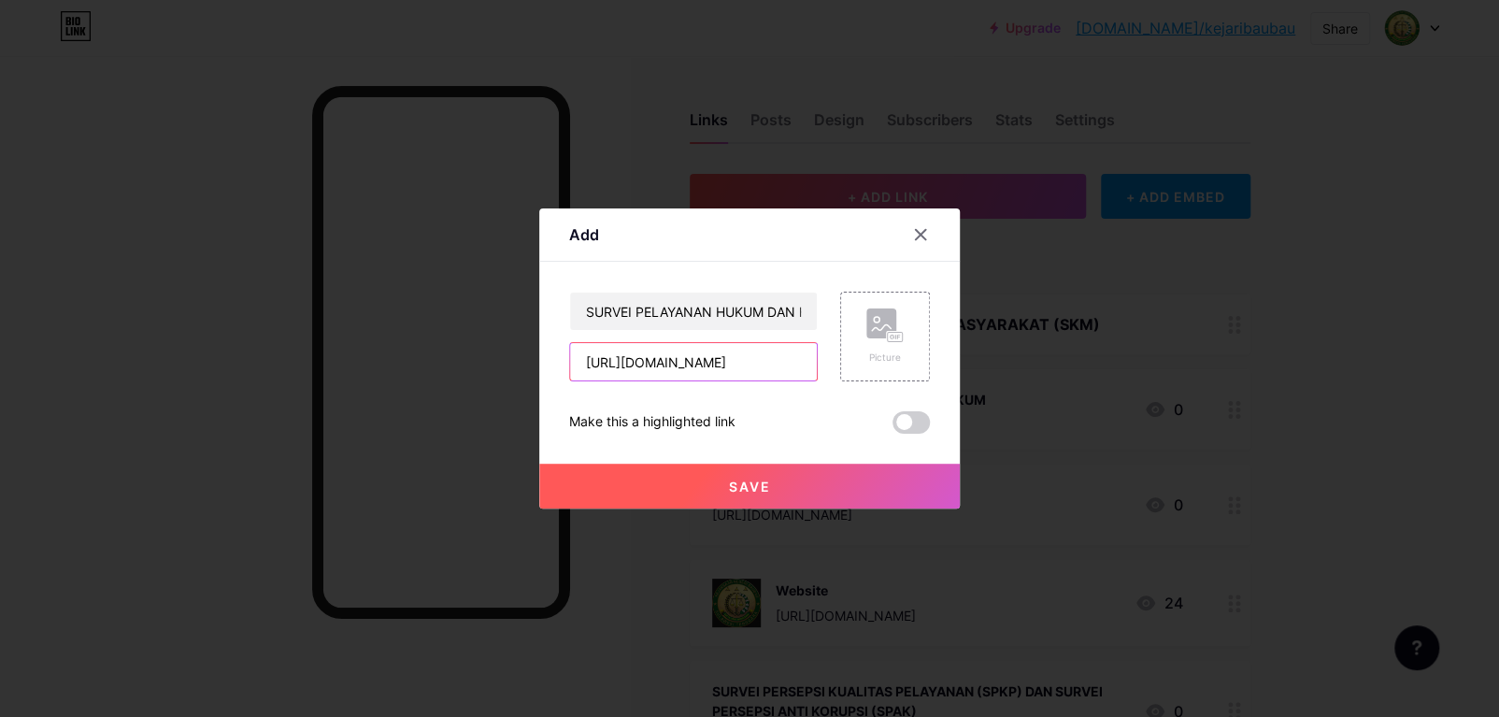
scroll to position [0, 2497]
type input "[URL][DOMAIN_NAME]"
click at [763, 479] on span "Save" at bounding box center [750, 487] width 42 height 16
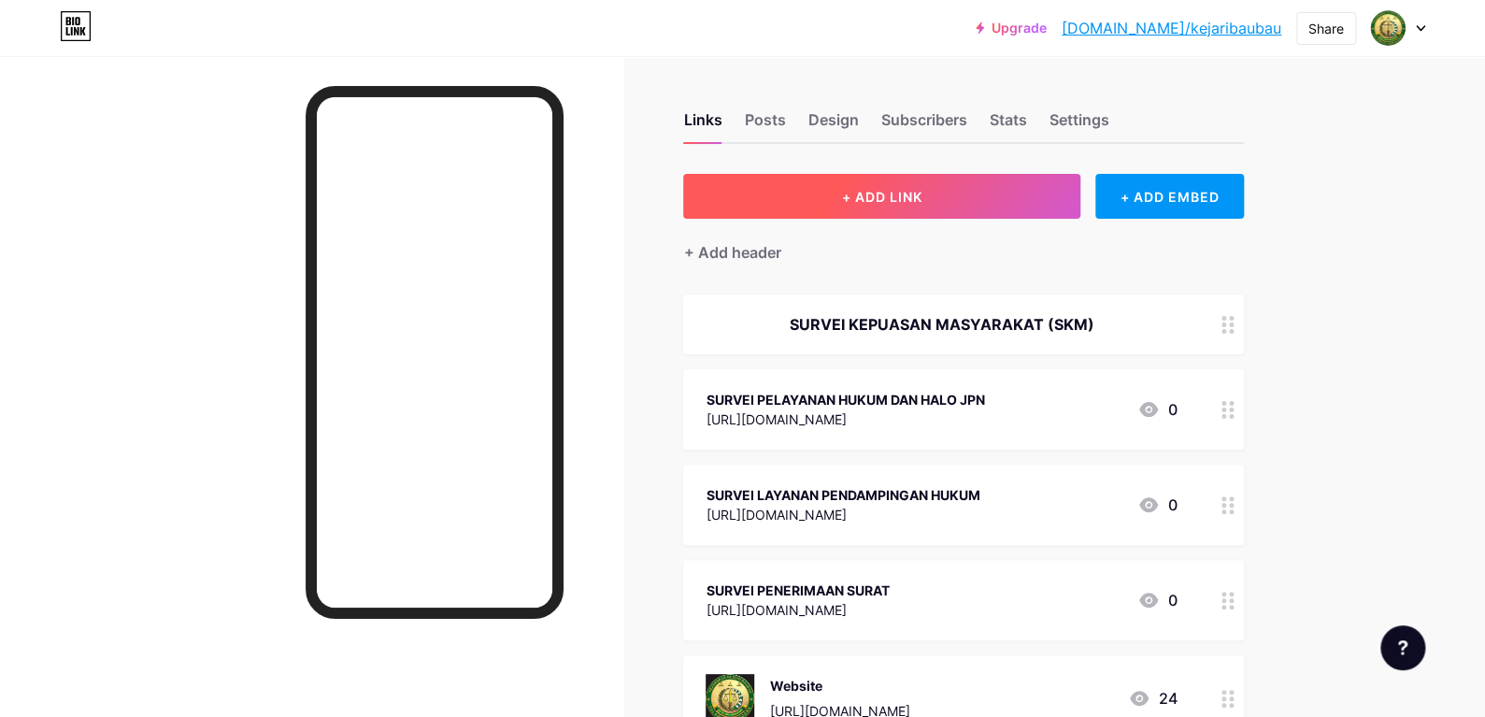
click at [822, 202] on button "+ ADD LINK" at bounding box center [881, 196] width 397 height 45
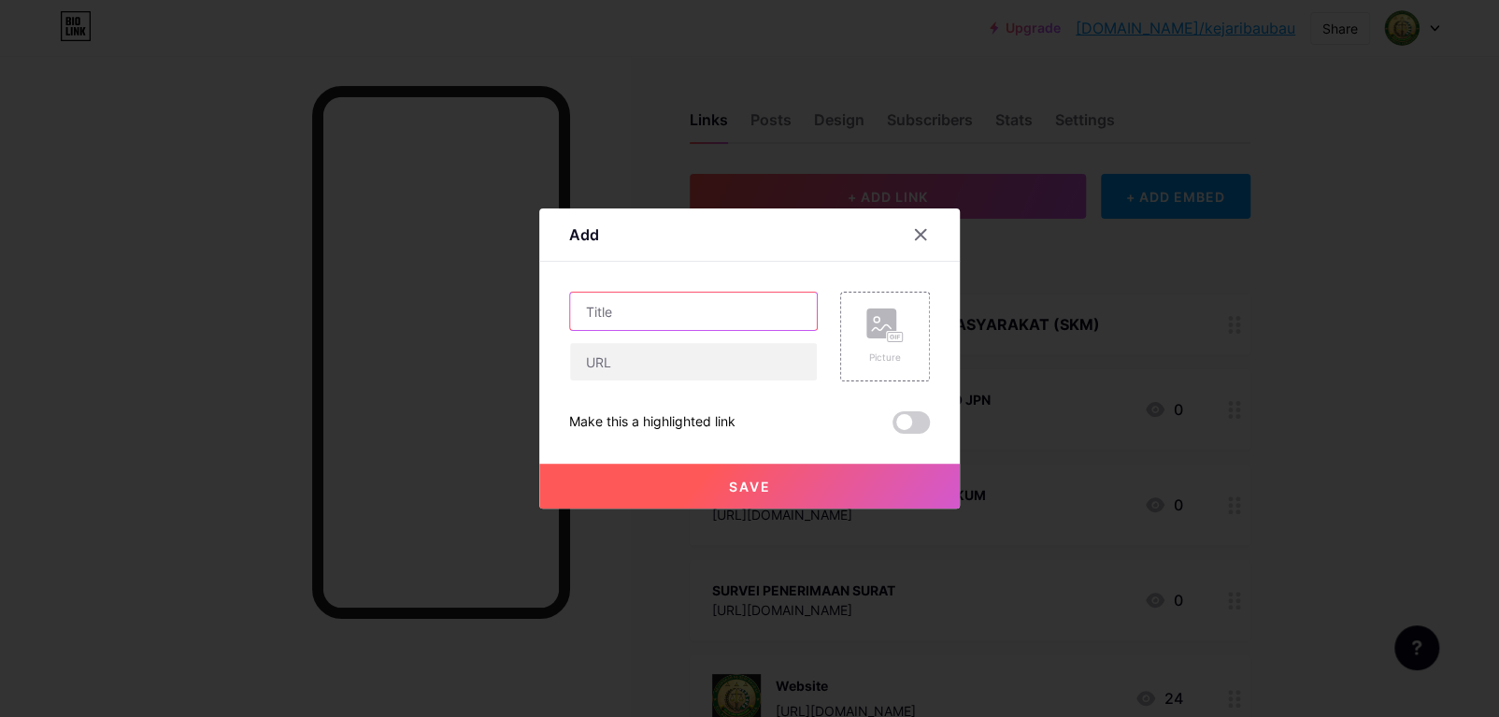
click at [769, 315] on input "text" at bounding box center [693, 311] width 247 height 37
type input "SURVEI LAPORAN PENGADUAN"
click at [749, 343] on input "text" at bounding box center [693, 361] width 247 height 37
paste input "[URL][DOMAIN_NAME]"
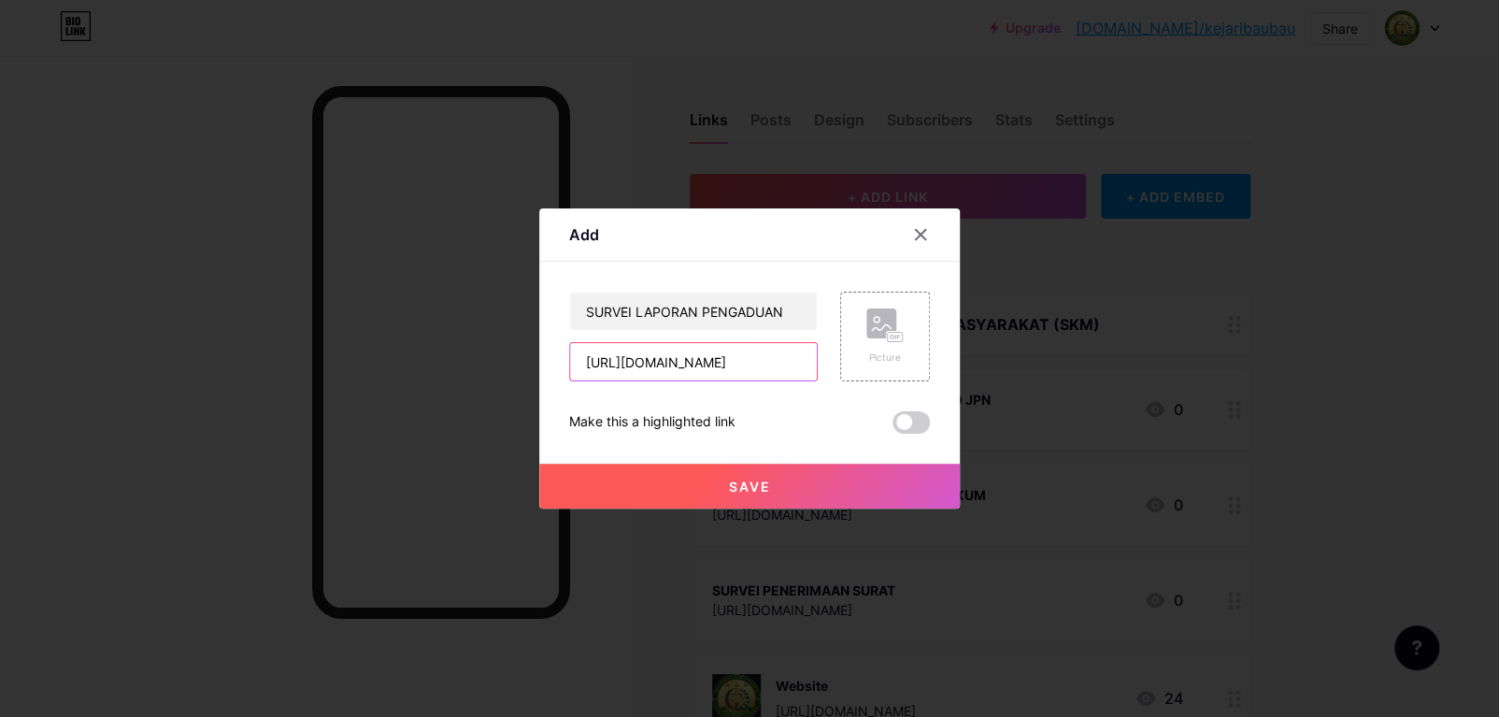
type input "[URL][DOMAIN_NAME]"
click at [757, 355] on input "[URL][DOMAIN_NAME]" at bounding box center [693, 361] width 247 height 37
click at [791, 468] on button "Save" at bounding box center [749, 486] width 421 height 45
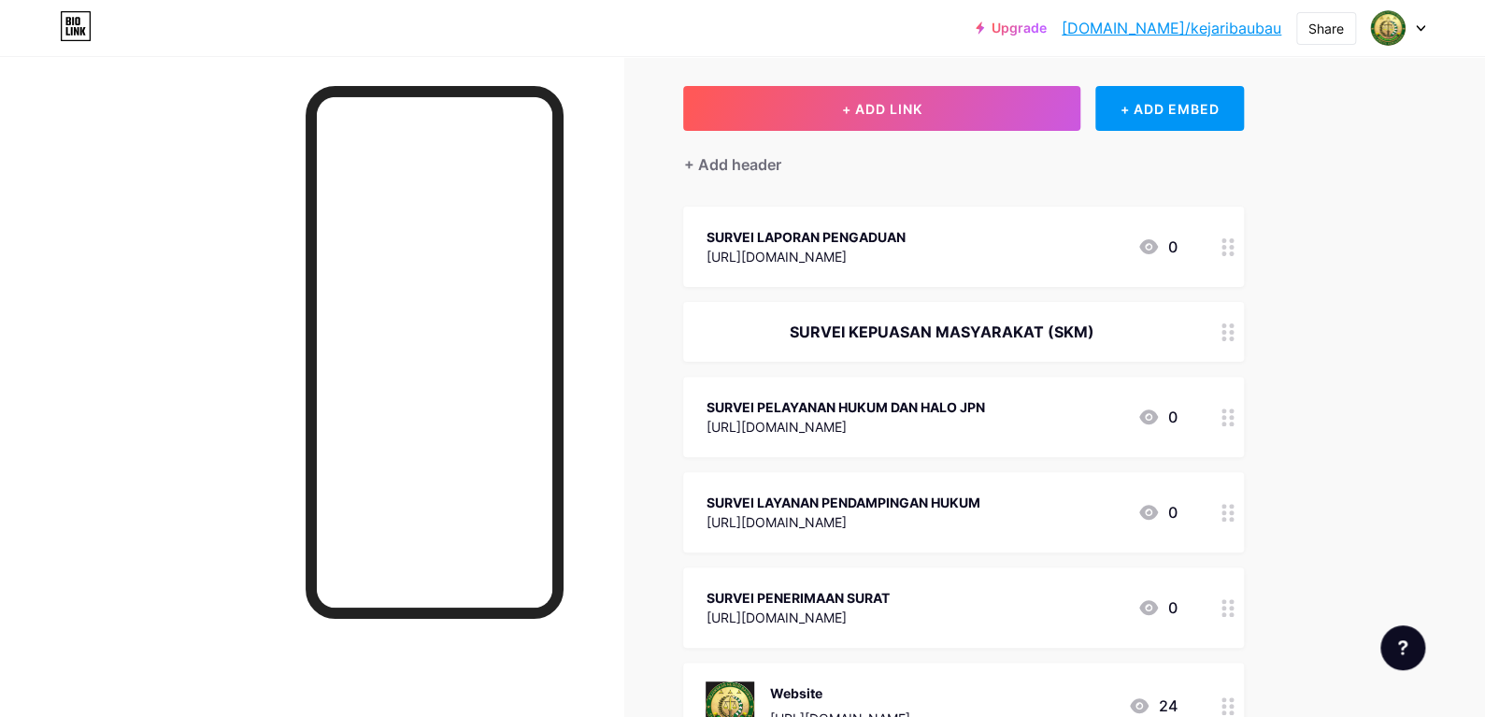
scroll to position [93, 0]
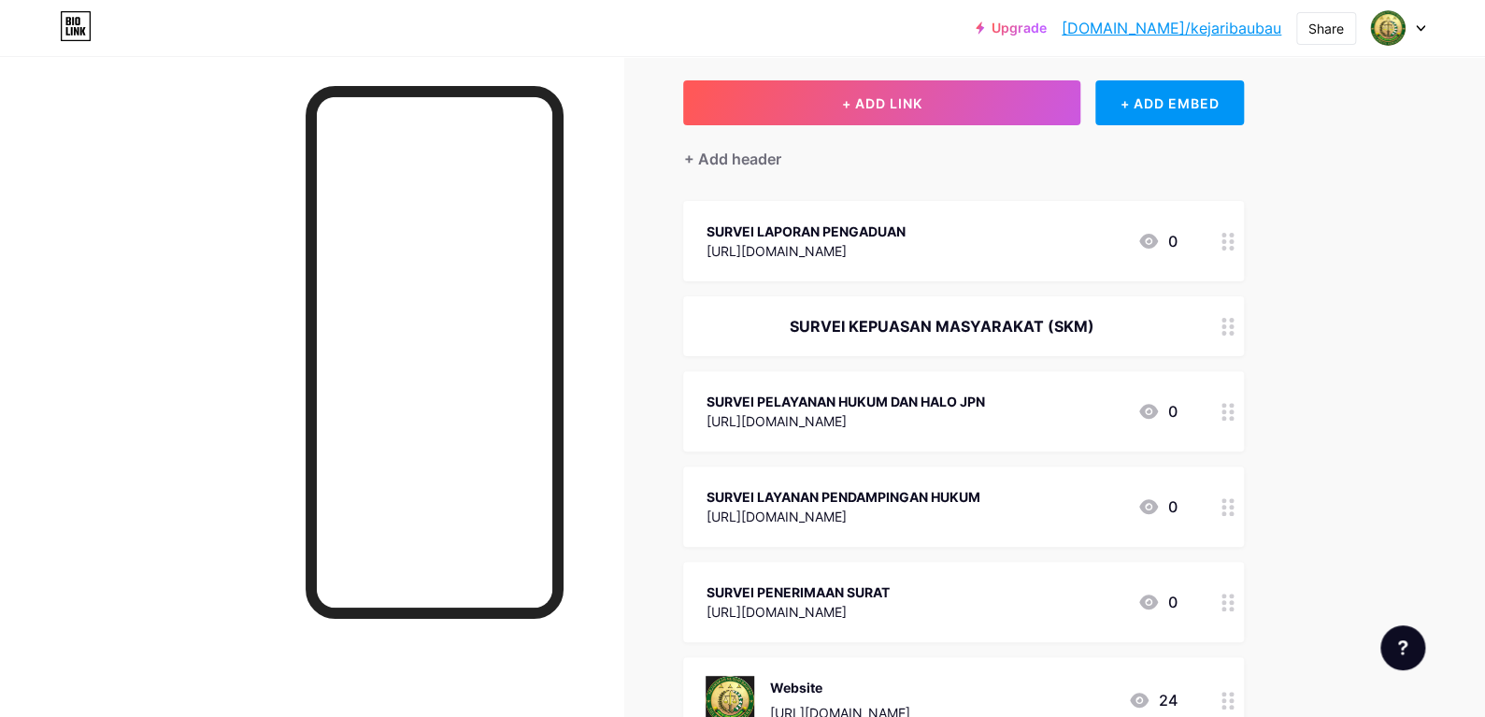
drag, startPoint x: 925, startPoint y: 327, endPoint x: 930, endPoint y: 199, distance: 128.1
click at [930, 201] on span "SURVEI LAPORAN PENGADUAN [URL][DOMAIN_NAME] 0 SURVEI KEPUASAN MASYARAKAT (SKM) …" at bounding box center [963, 529] width 561 height 657
click at [1323, 357] on div "Links Posts Design Subscribers Stats Settings + ADD LINK + ADD EMBED + Add head…" at bounding box center [661, 632] width 1323 height 1338
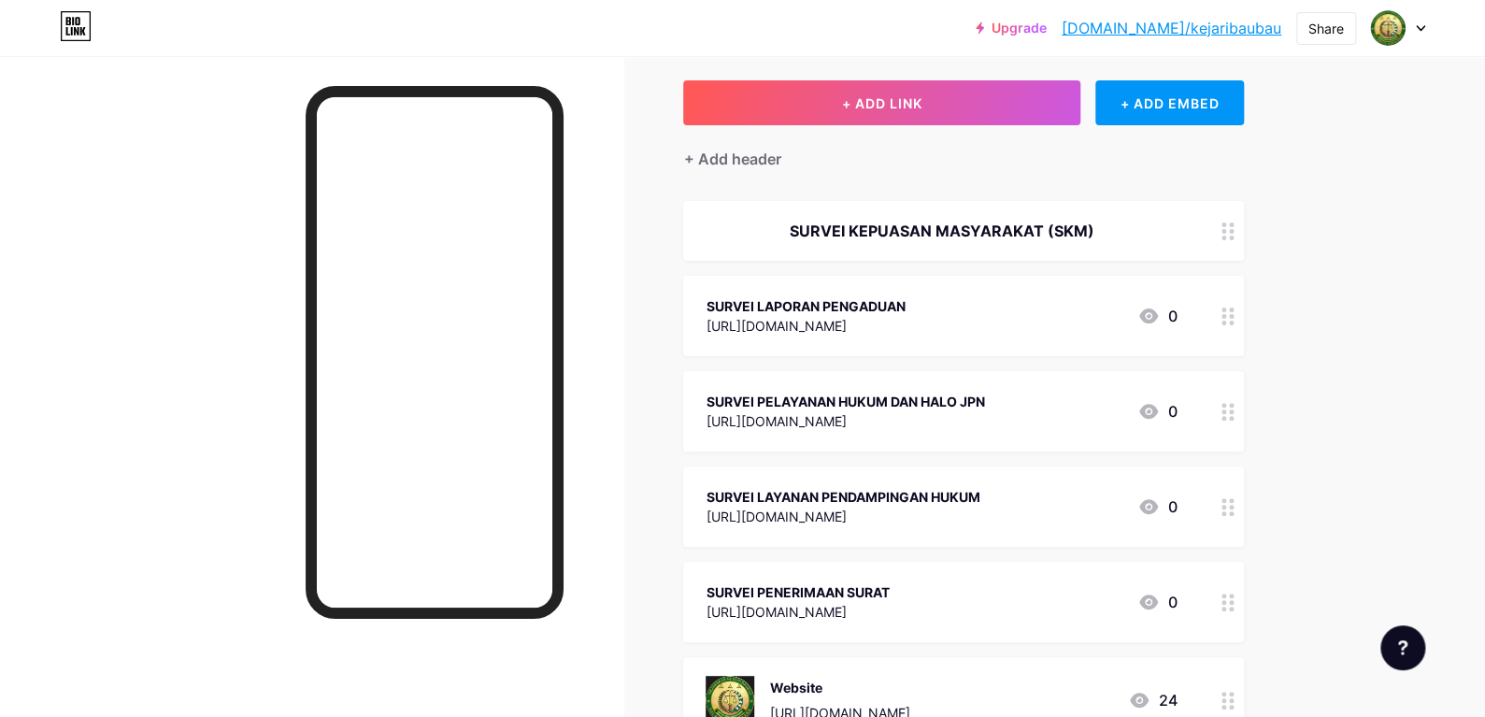
click at [1299, 278] on div "Links Posts Design Subscribers Stats Settings + ADD LINK + ADD EMBED + Add head…" at bounding box center [661, 632] width 1323 height 1338
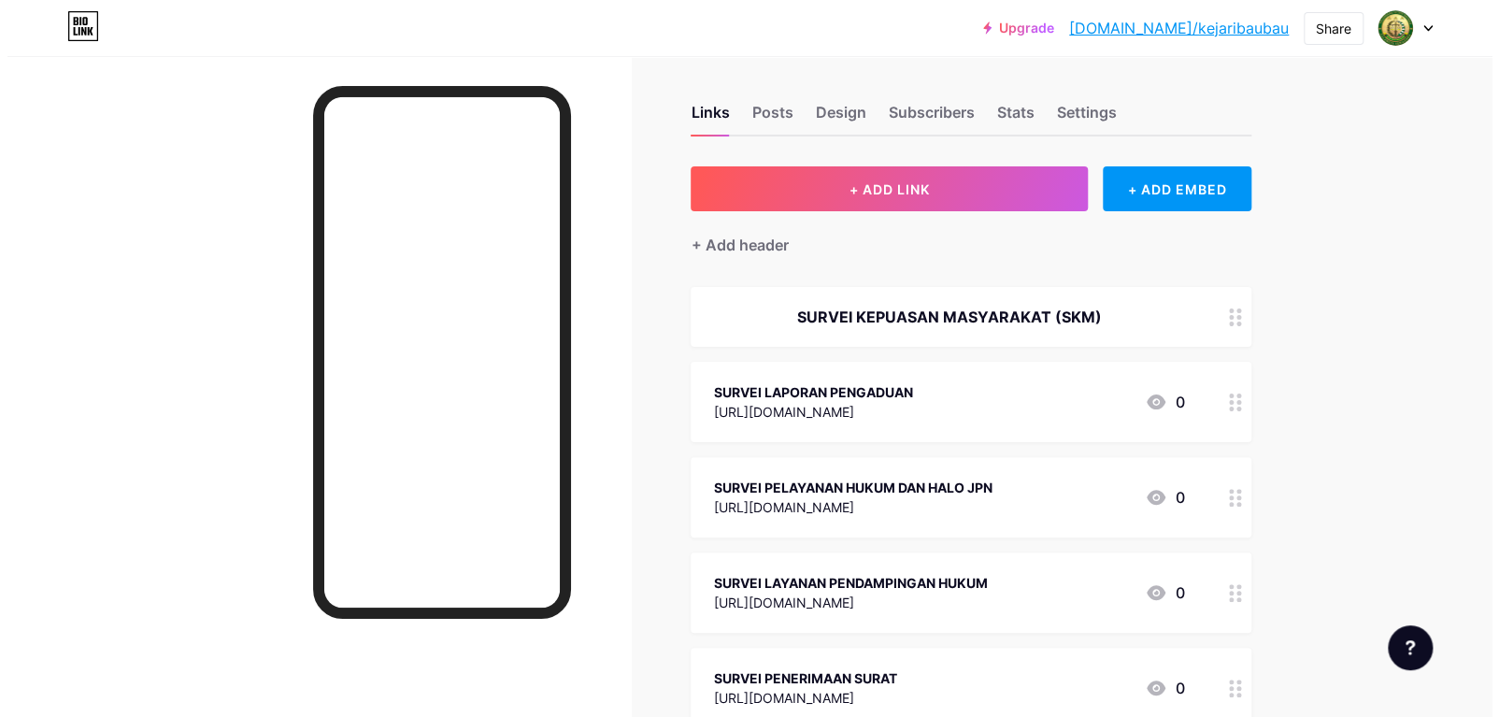
scroll to position [0, 0]
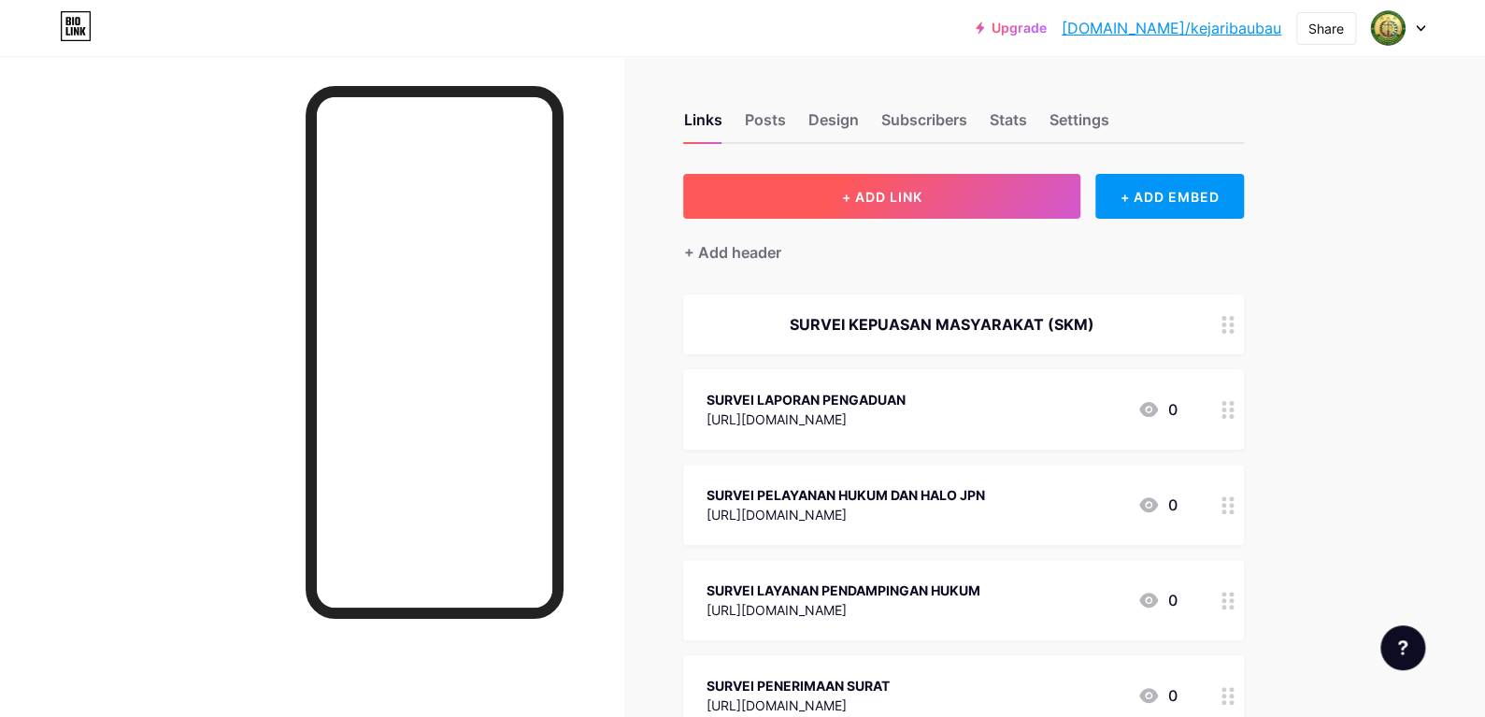
click at [986, 202] on button "+ ADD LINK" at bounding box center [881, 196] width 397 height 45
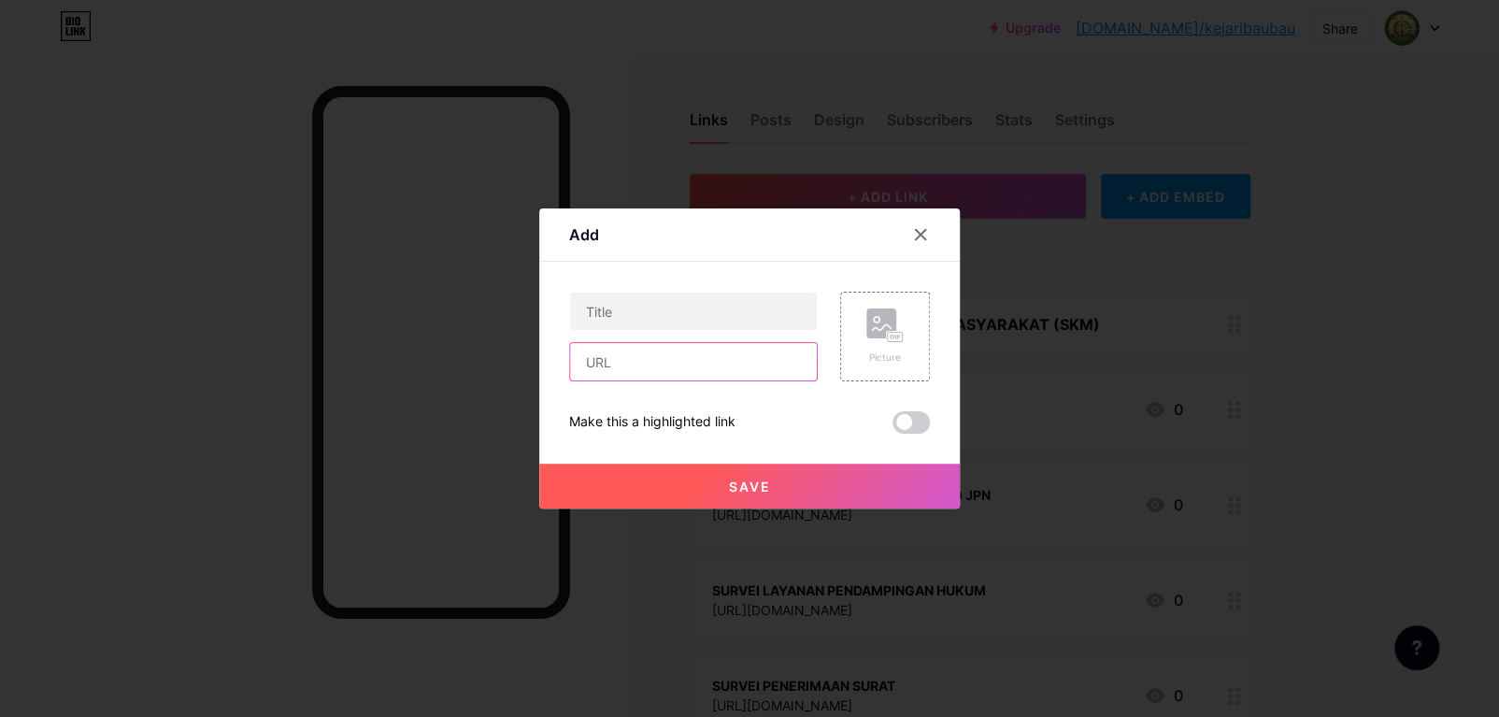
click at [751, 360] on input "text" at bounding box center [693, 361] width 247 height 37
paste input "[URL][DOMAIN_NAME]"
type input "[URL][DOMAIN_NAME]"
click at [766, 324] on input "text" at bounding box center [693, 311] width 247 height 37
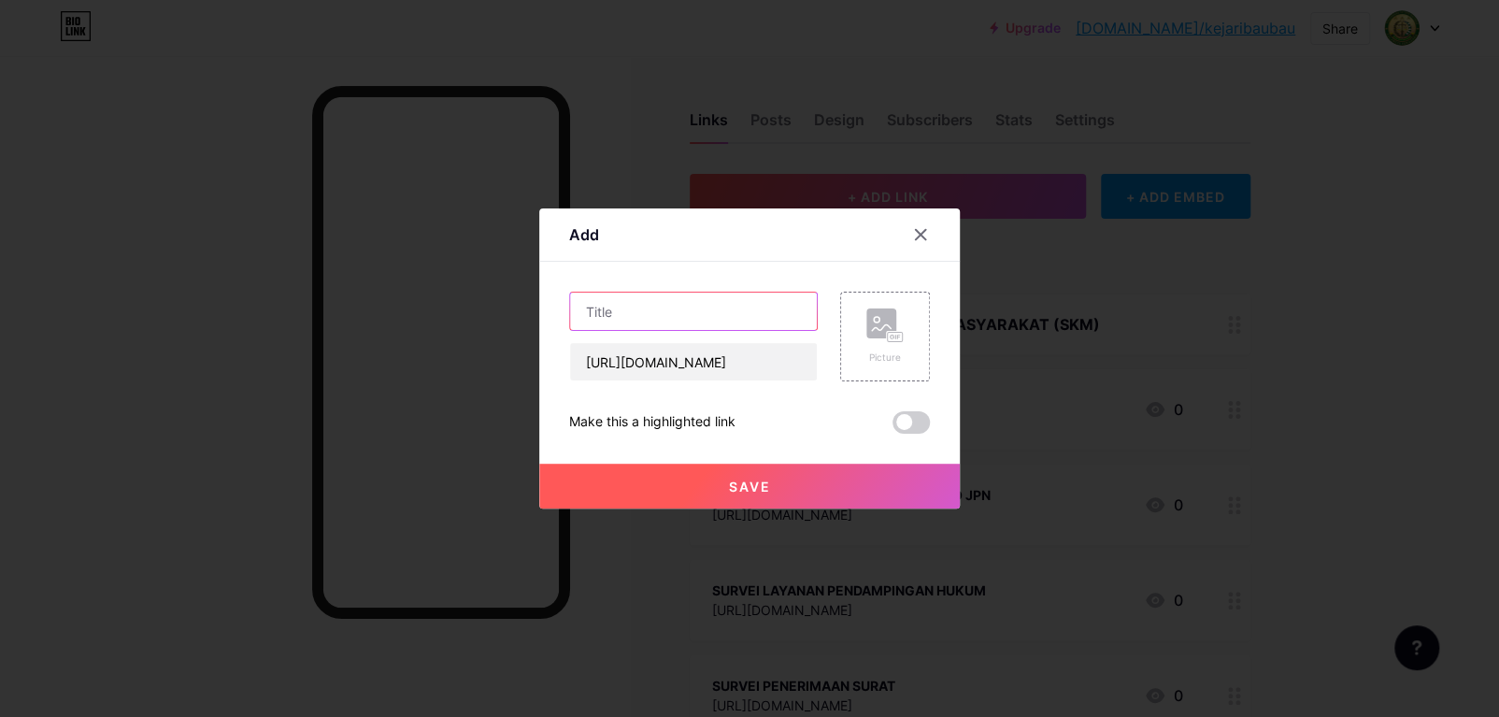
scroll to position [0, 0]
paste input "Form Pengaduan Pegawai Kejaksaan [PERSON_NAME]"
type input "Form Pengaduan Pegawai Kejaksaan [PERSON_NAME]"
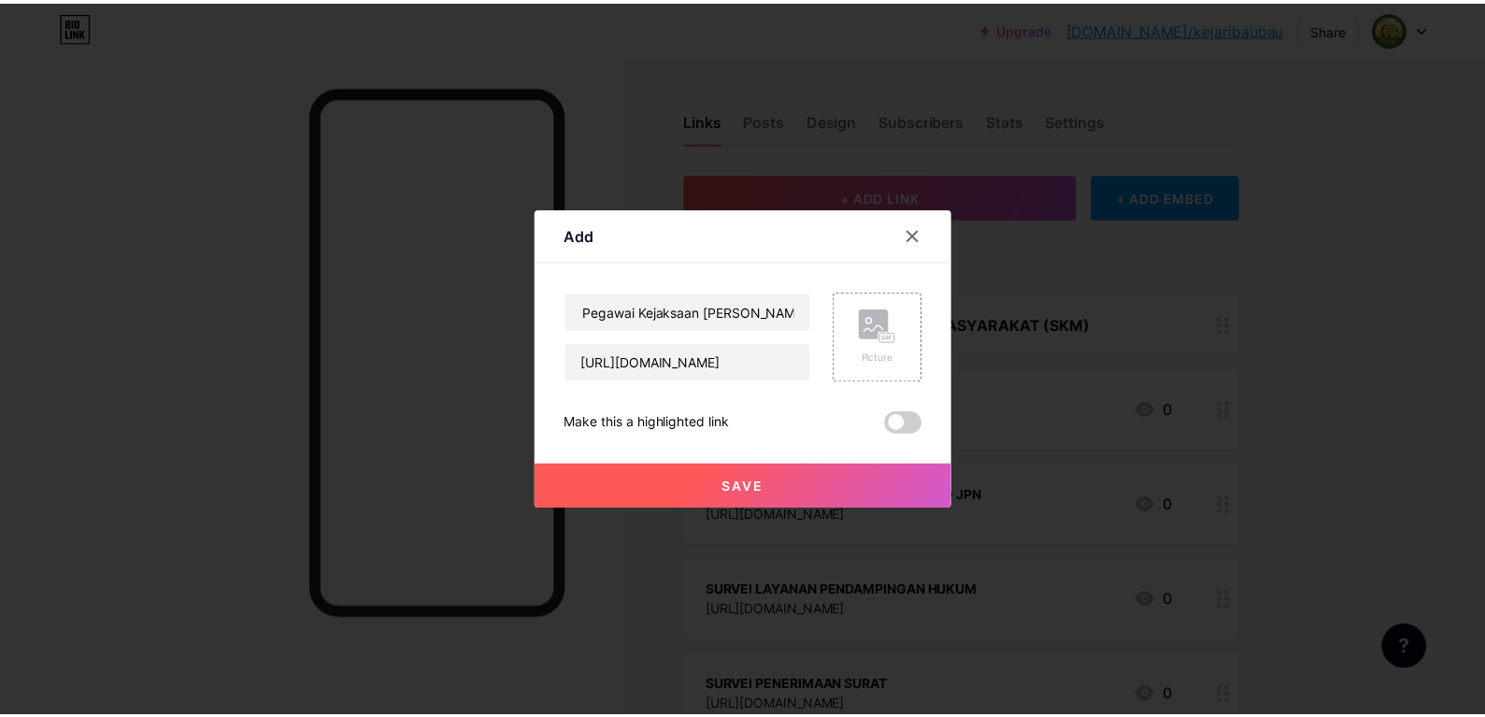
scroll to position [0, 0]
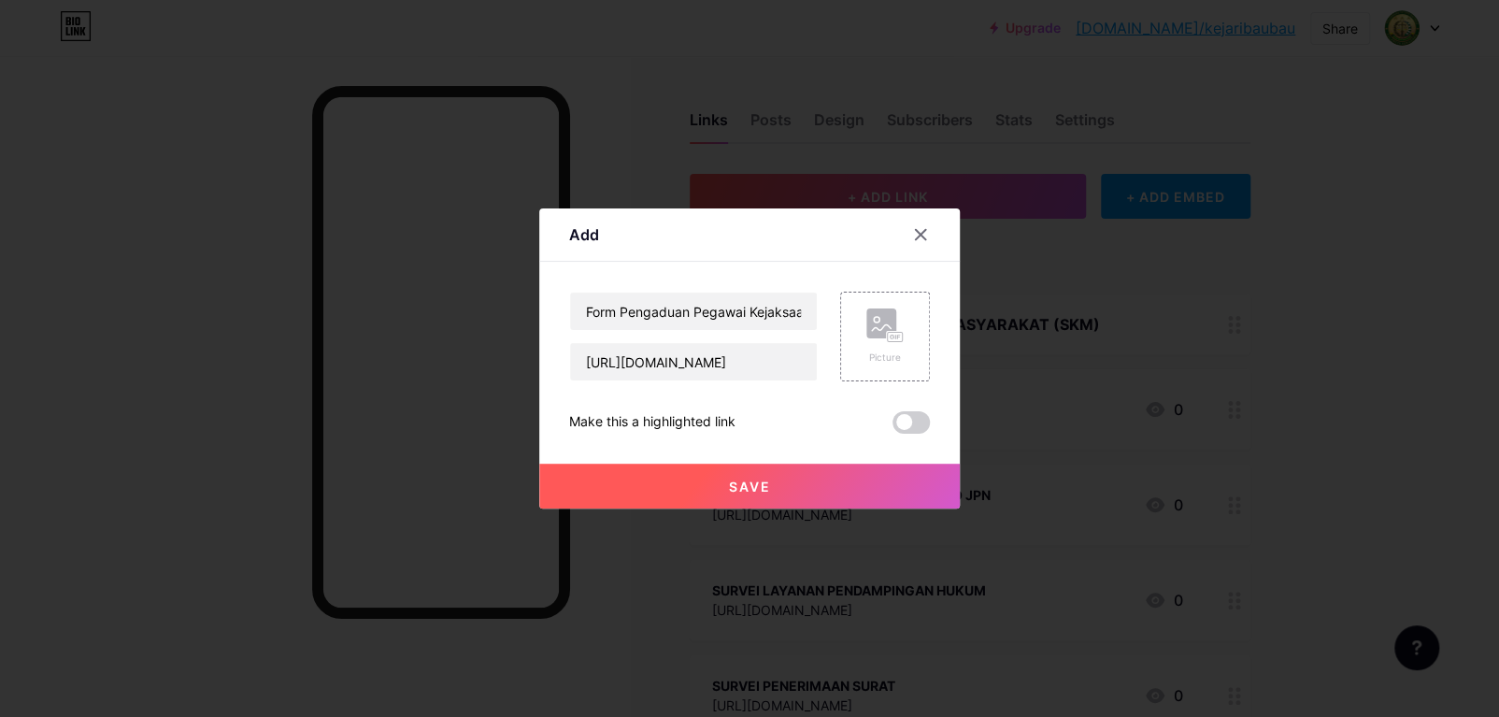
click at [825, 486] on button "Save" at bounding box center [749, 486] width 421 height 45
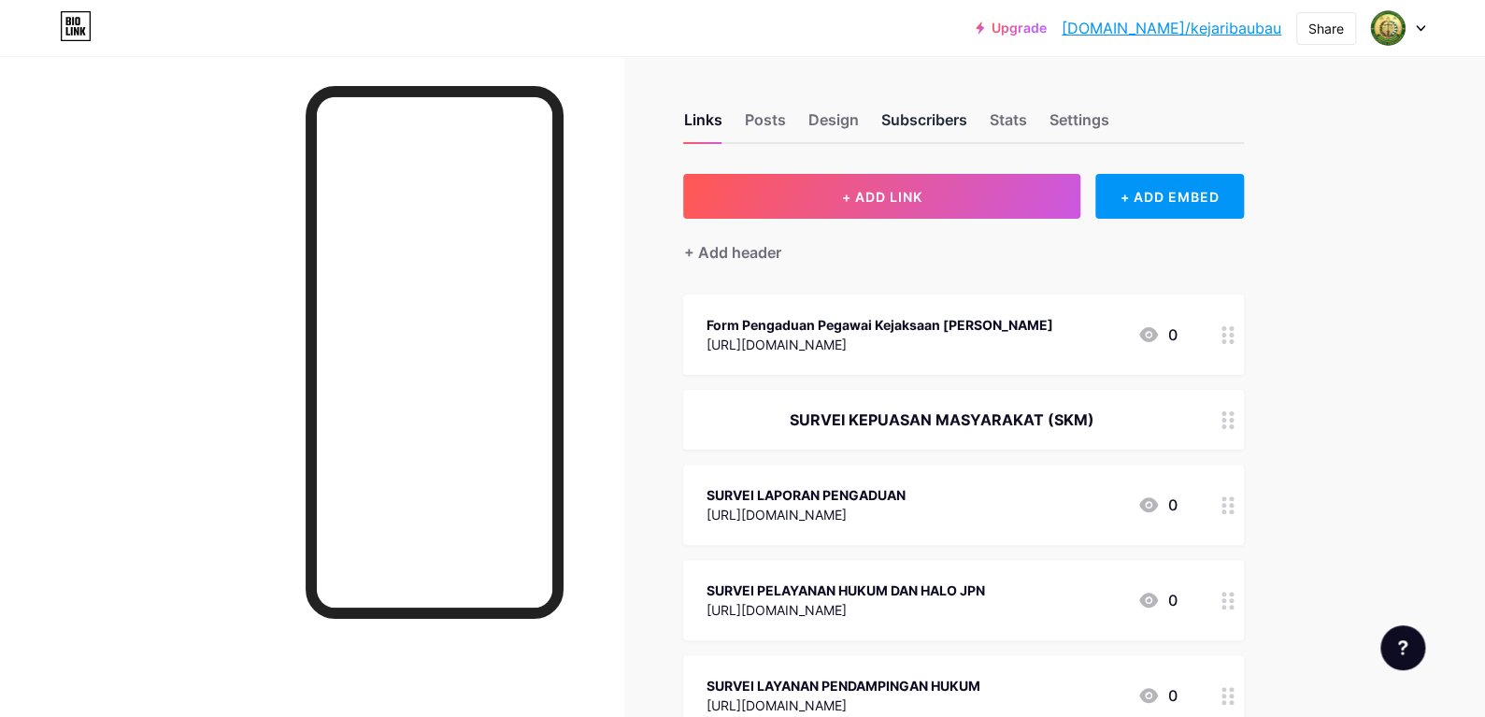
drag, startPoint x: 964, startPoint y: 118, endPoint x: 953, endPoint y: 118, distance: 10.3
click at [964, 118] on div "Subscribers" at bounding box center [924, 125] width 86 height 34
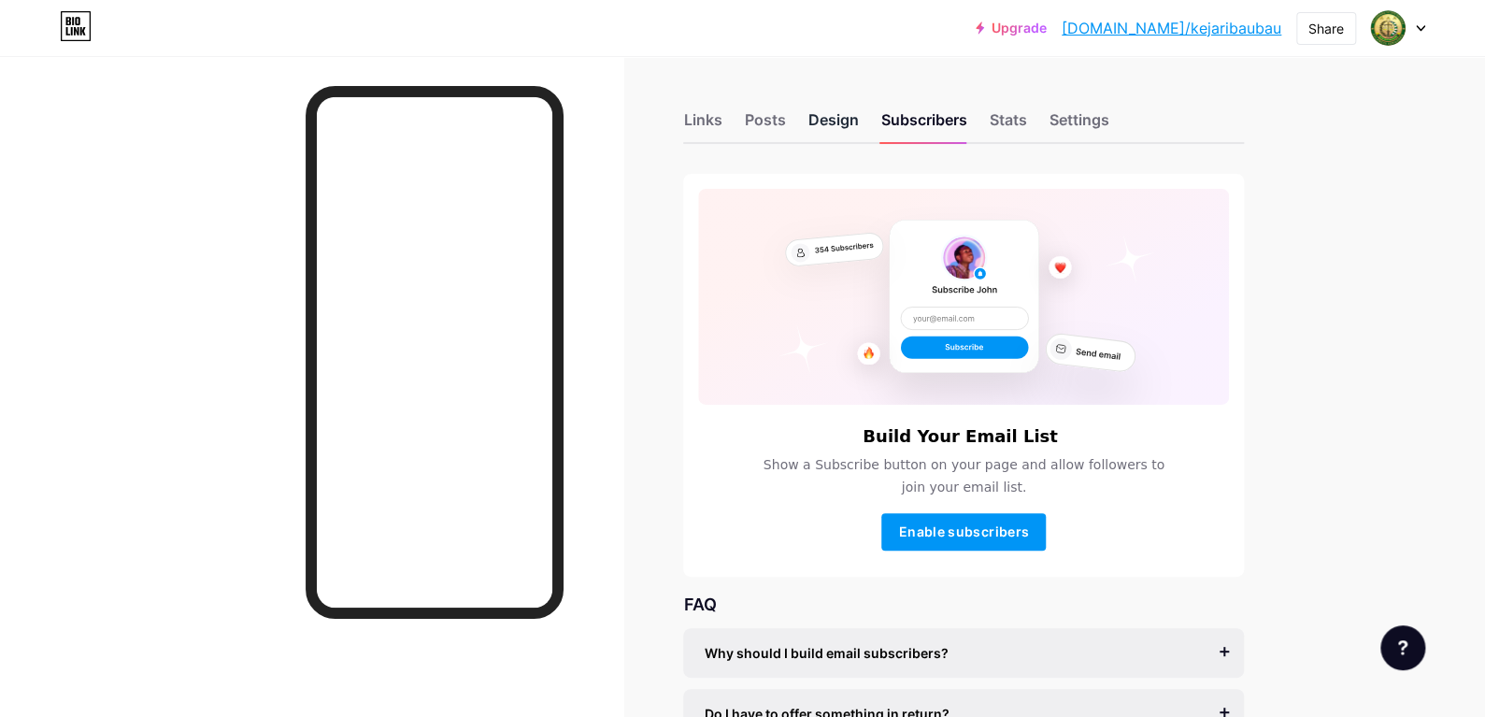
click at [850, 116] on div "Design" at bounding box center [833, 125] width 50 height 34
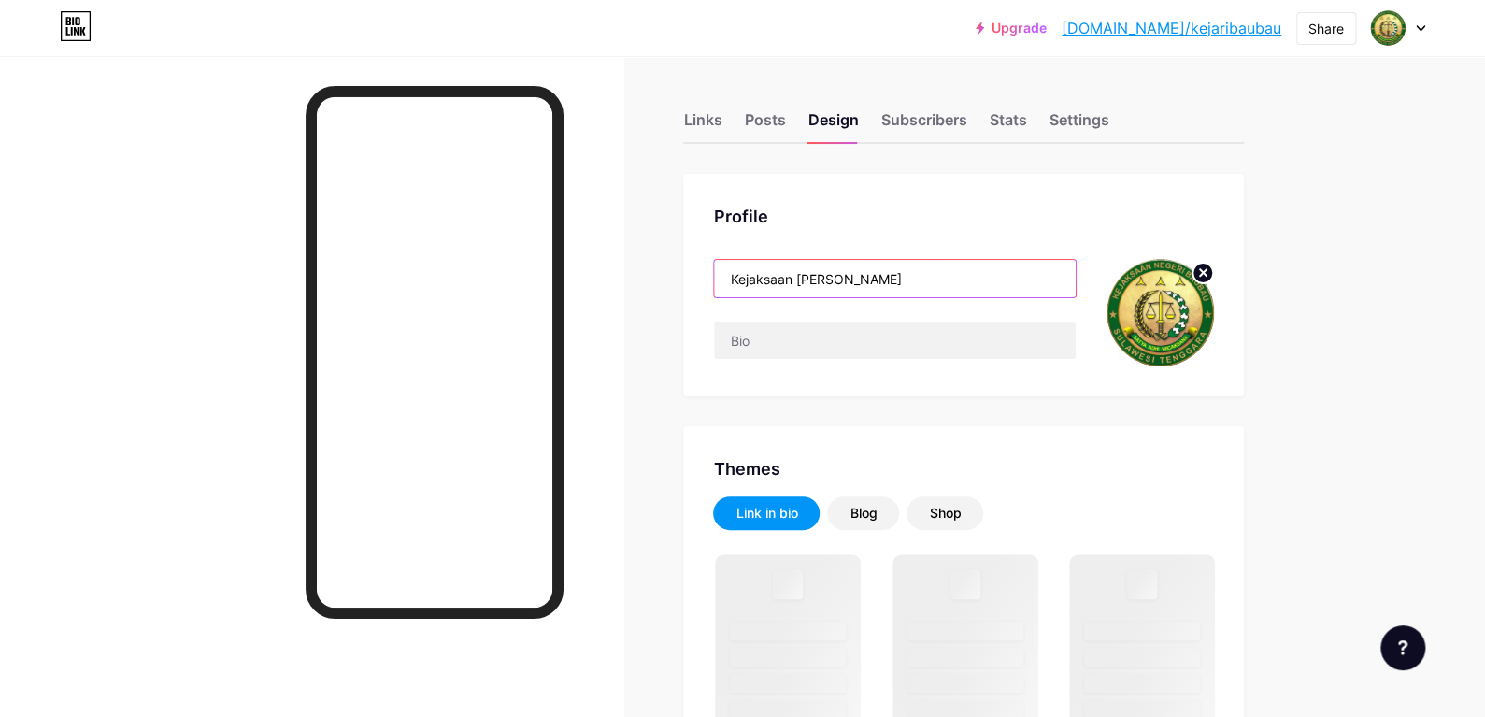
drag, startPoint x: 902, startPoint y: 267, endPoint x: 641, endPoint y: 263, distance: 260.8
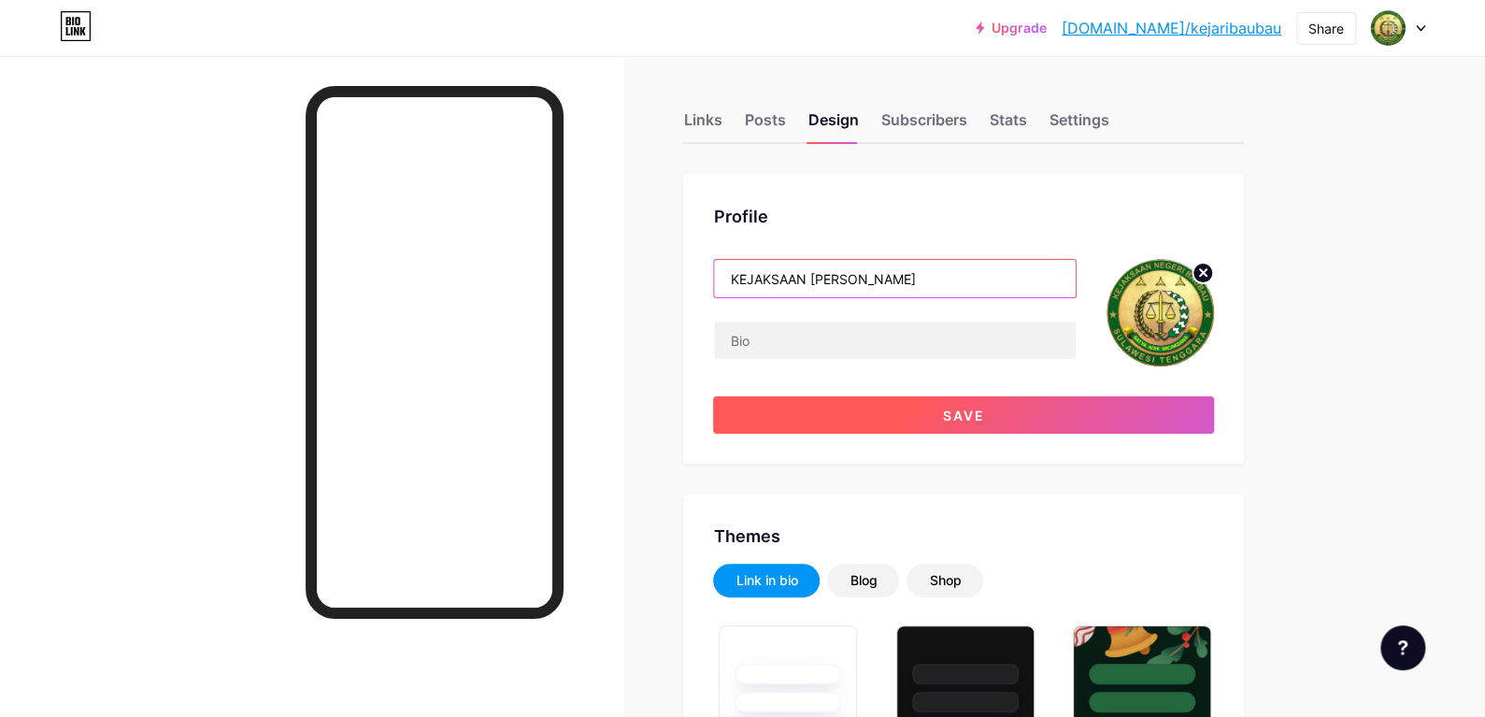
type input "KEJAKSAAN [PERSON_NAME]"
click at [971, 410] on span "Save" at bounding box center [964, 416] width 42 height 16
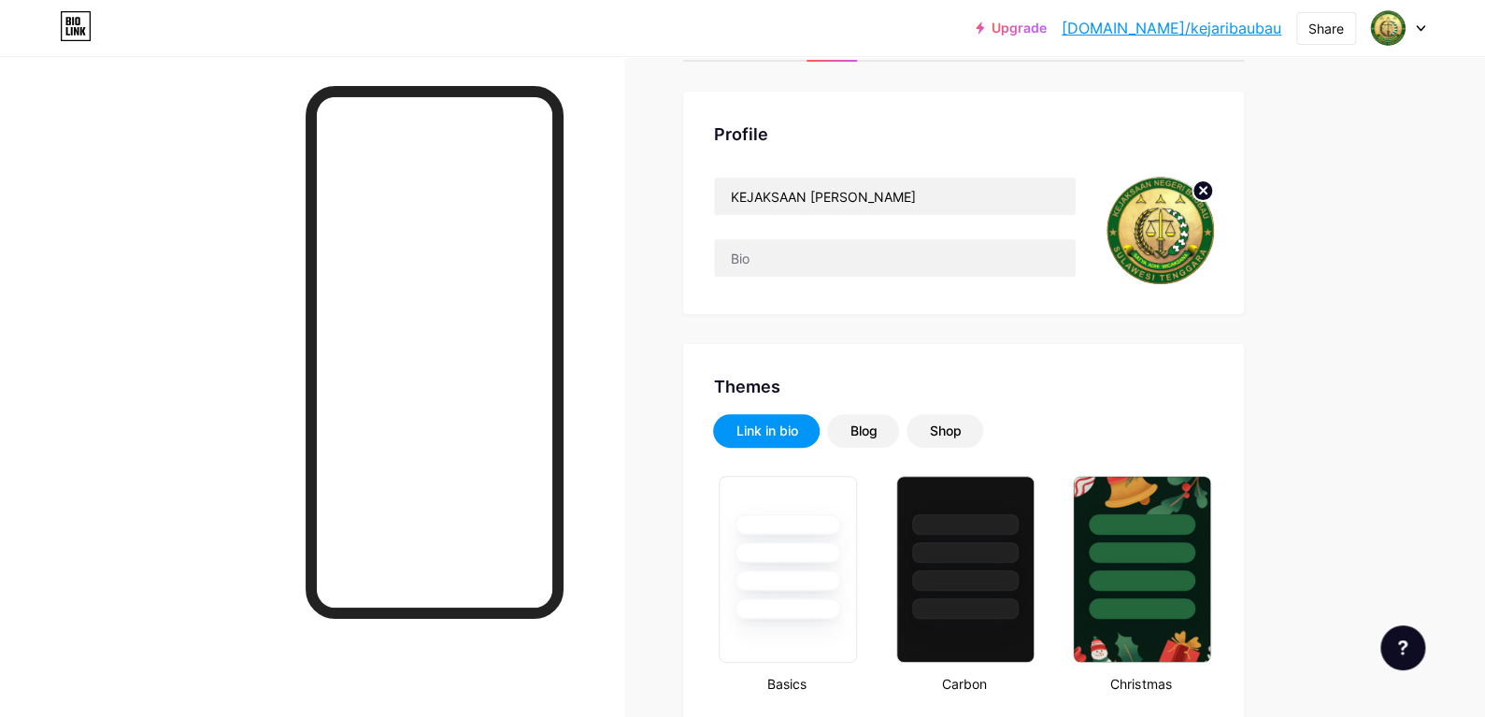
scroll to position [93, 0]
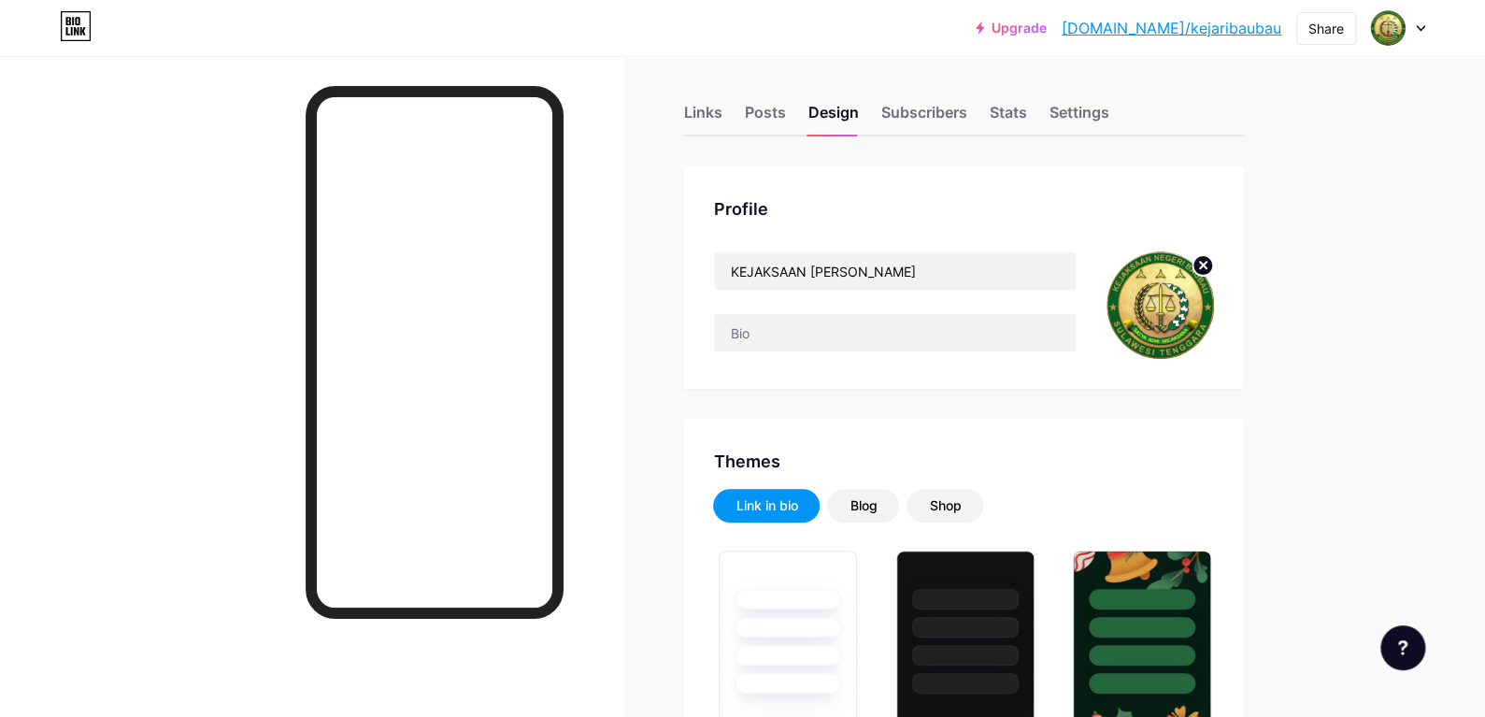
scroll to position [0, 0]
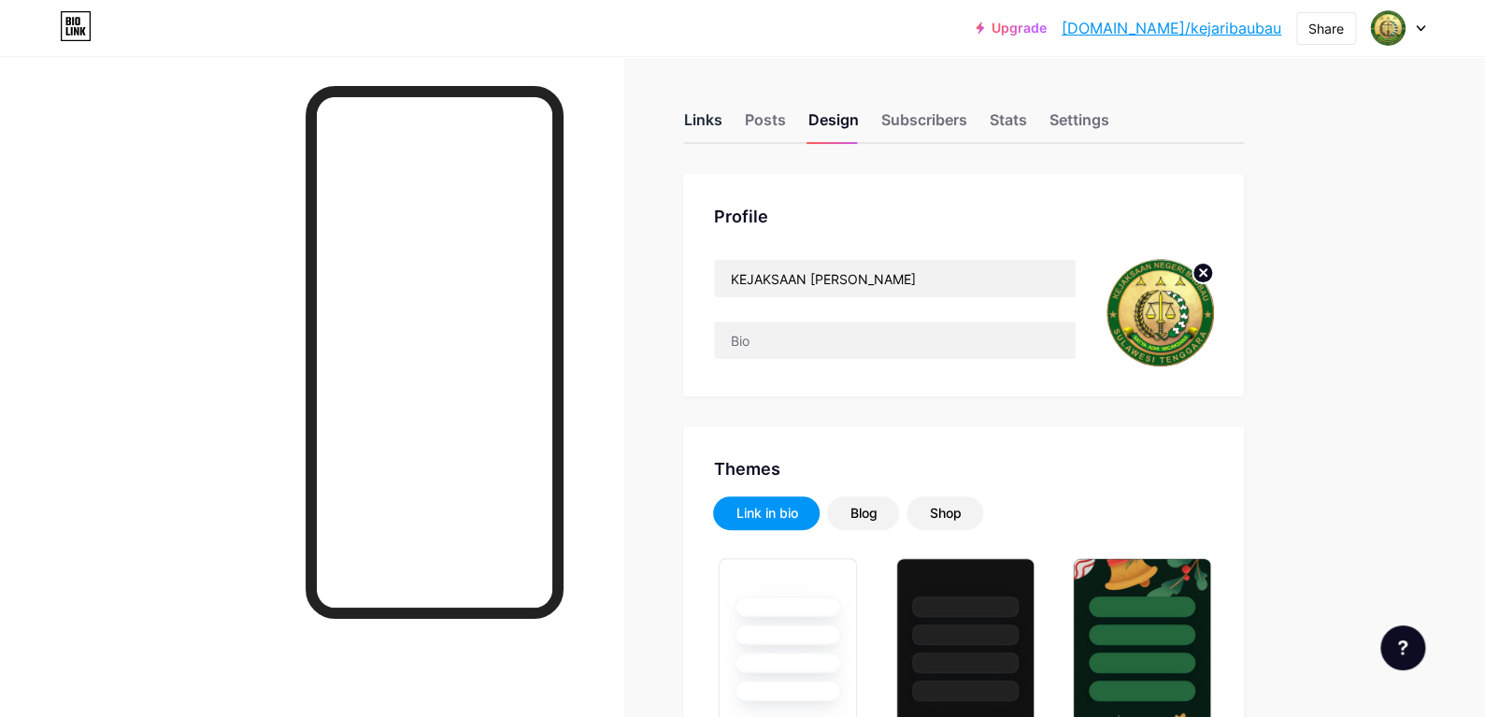
click at [722, 120] on div "Links" at bounding box center [702, 125] width 38 height 34
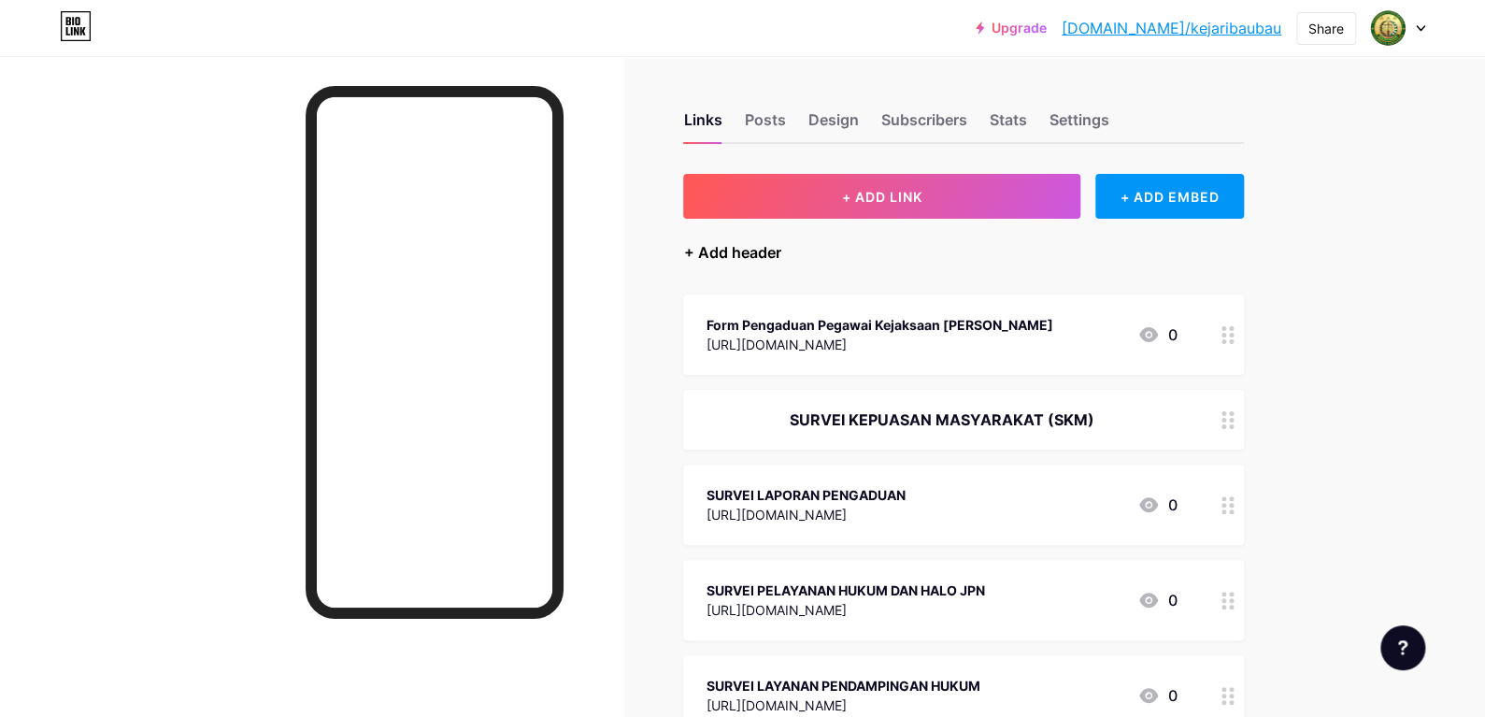
click at [751, 259] on div "+ Add header" at bounding box center [731, 252] width 97 height 22
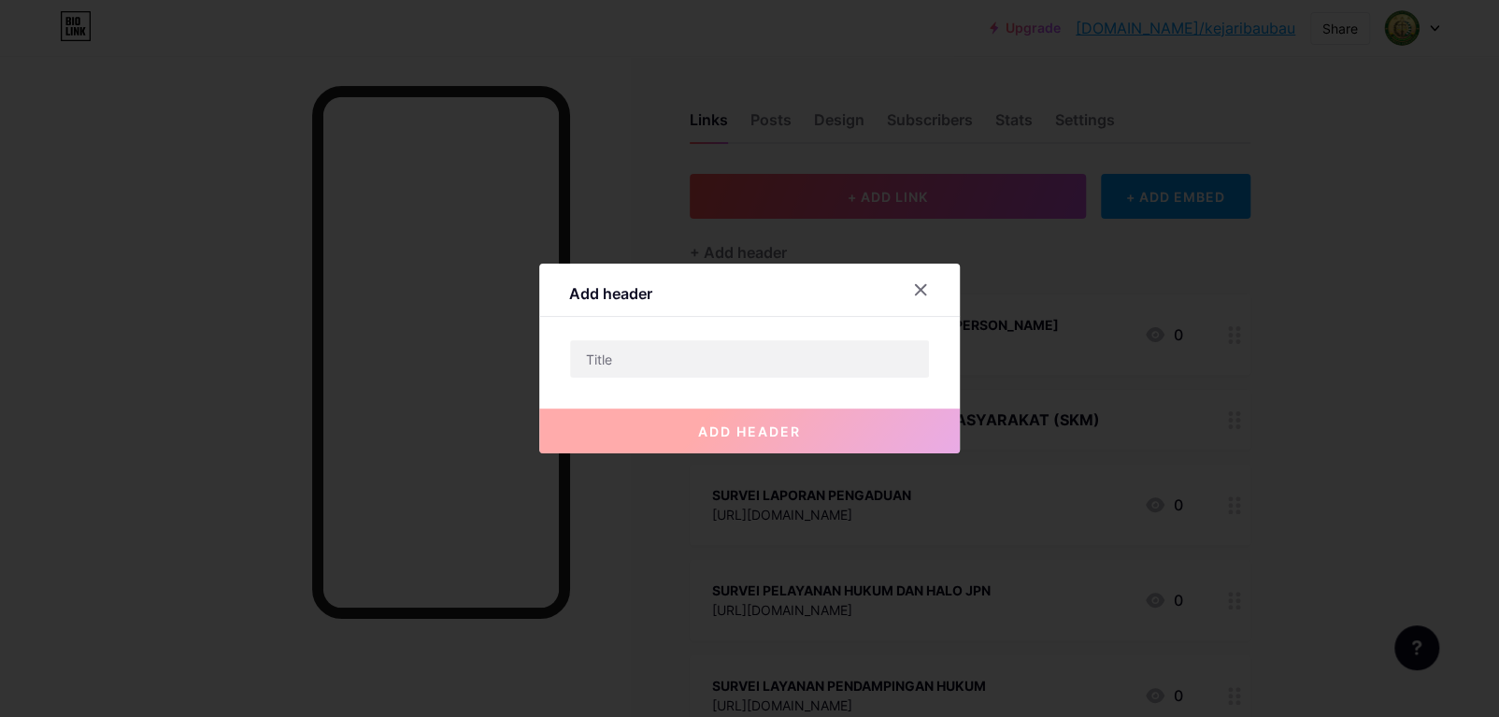
drag, startPoint x: 792, startPoint y: 337, endPoint x: 792, endPoint y: 362, distance: 24.3
click at [792, 340] on div "Add header add header" at bounding box center [749, 359] width 421 height 190
click at [792, 362] on input "text" at bounding box center [749, 358] width 359 height 37
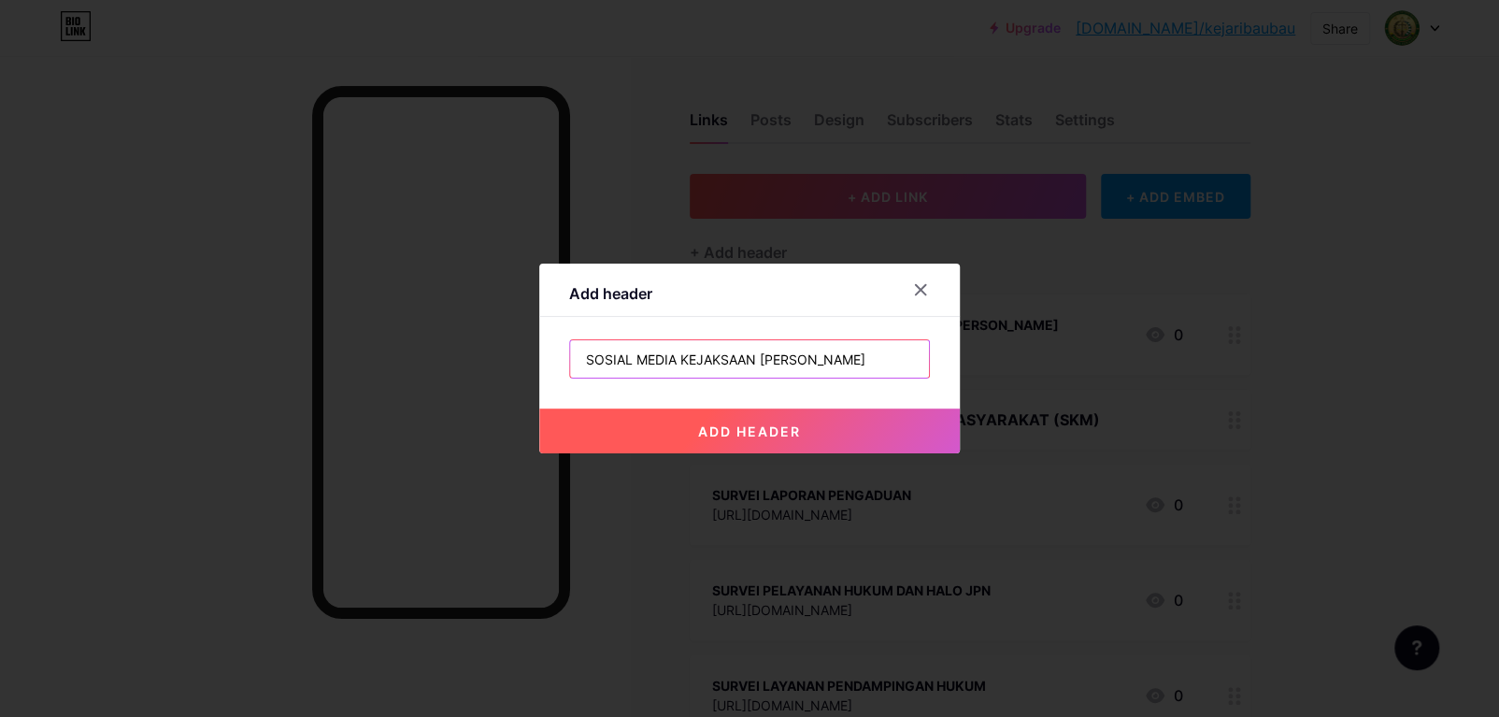
type input "SOSIAL MEDIA KEJAKSAAN [PERSON_NAME]"
click at [845, 451] on button "add header" at bounding box center [749, 430] width 421 height 45
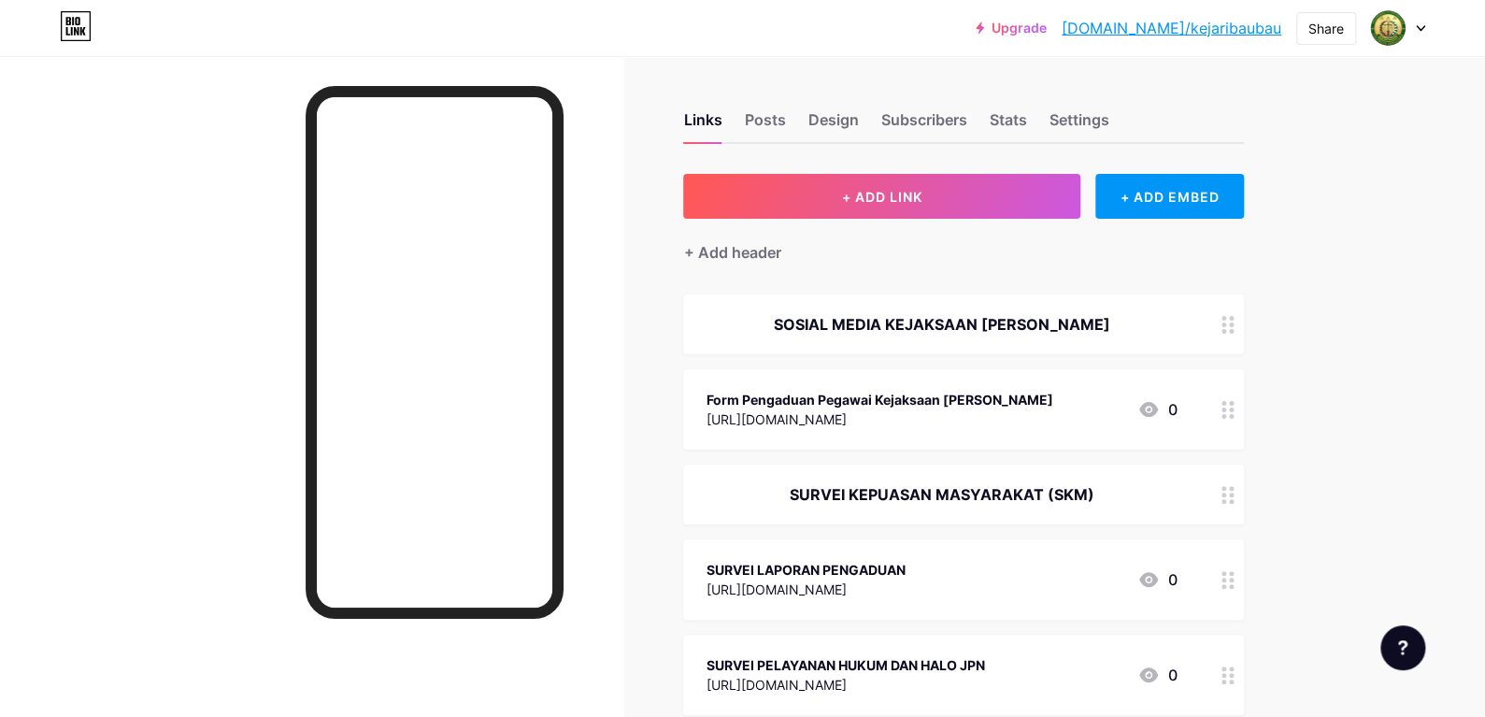
drag, startPoint x: 933, startPoint y: 314, endPoint x: 943, endPoint y: 445, distance: 131.3
click at [943, 445] on span "SOSIAL MEDIA KEJAKSAAN [PERSON_NAME] Form Pengaduan Pegawai Kejaksaan [PERSON_N…" at bounding box center [963, 707] width 561 height 827
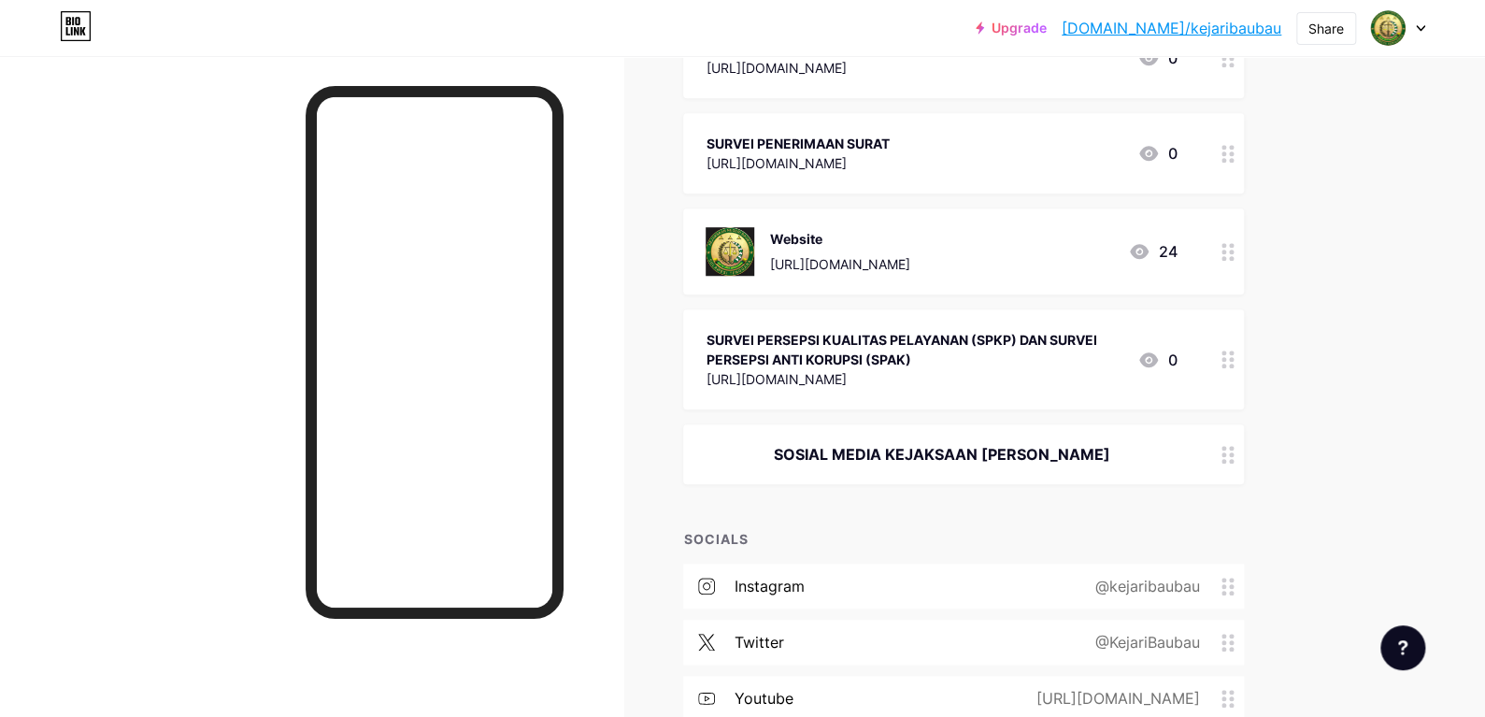
scroll to position [656, 0]
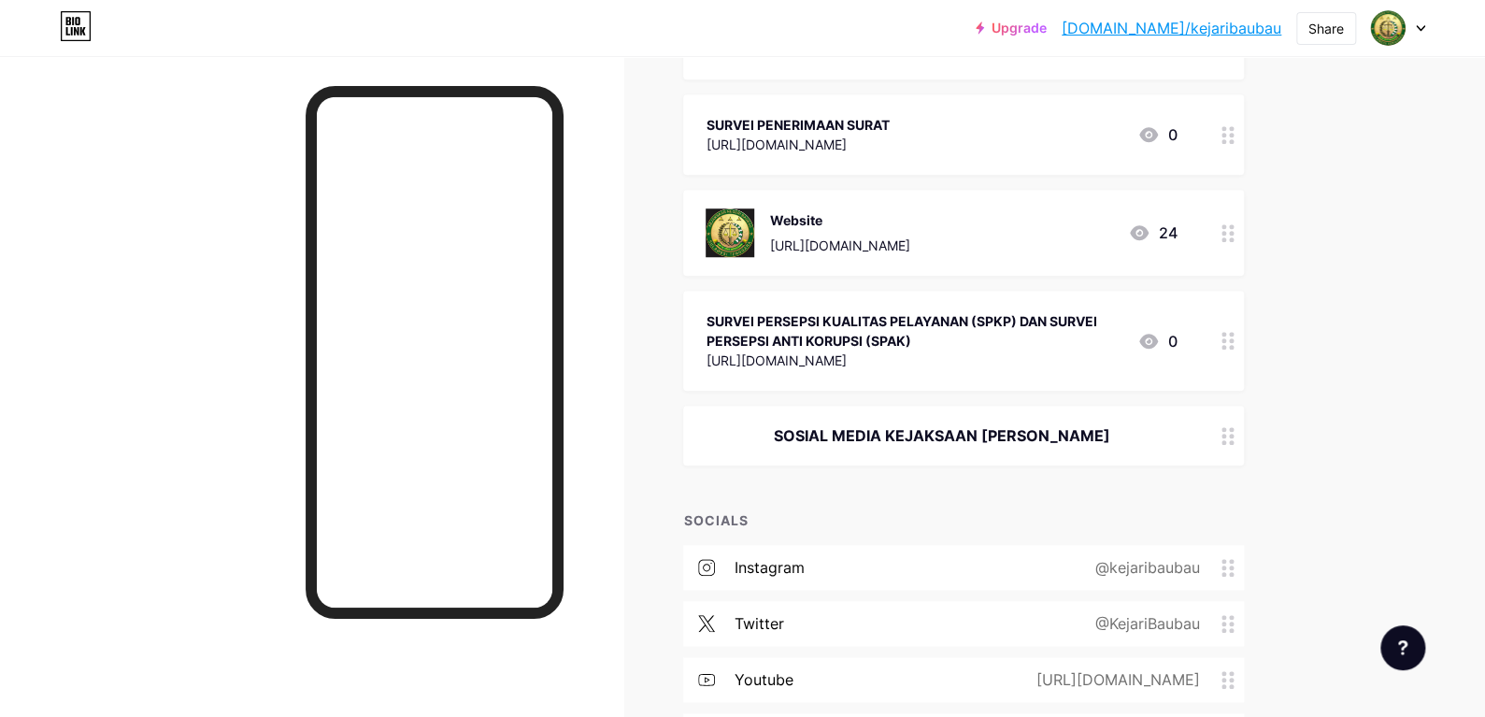
click at [873, 431] on div "SOSIAL MEDIA KEJAKSAAN [PERSON_NAME]" at bounding box center [941, 435] width 471 height 22
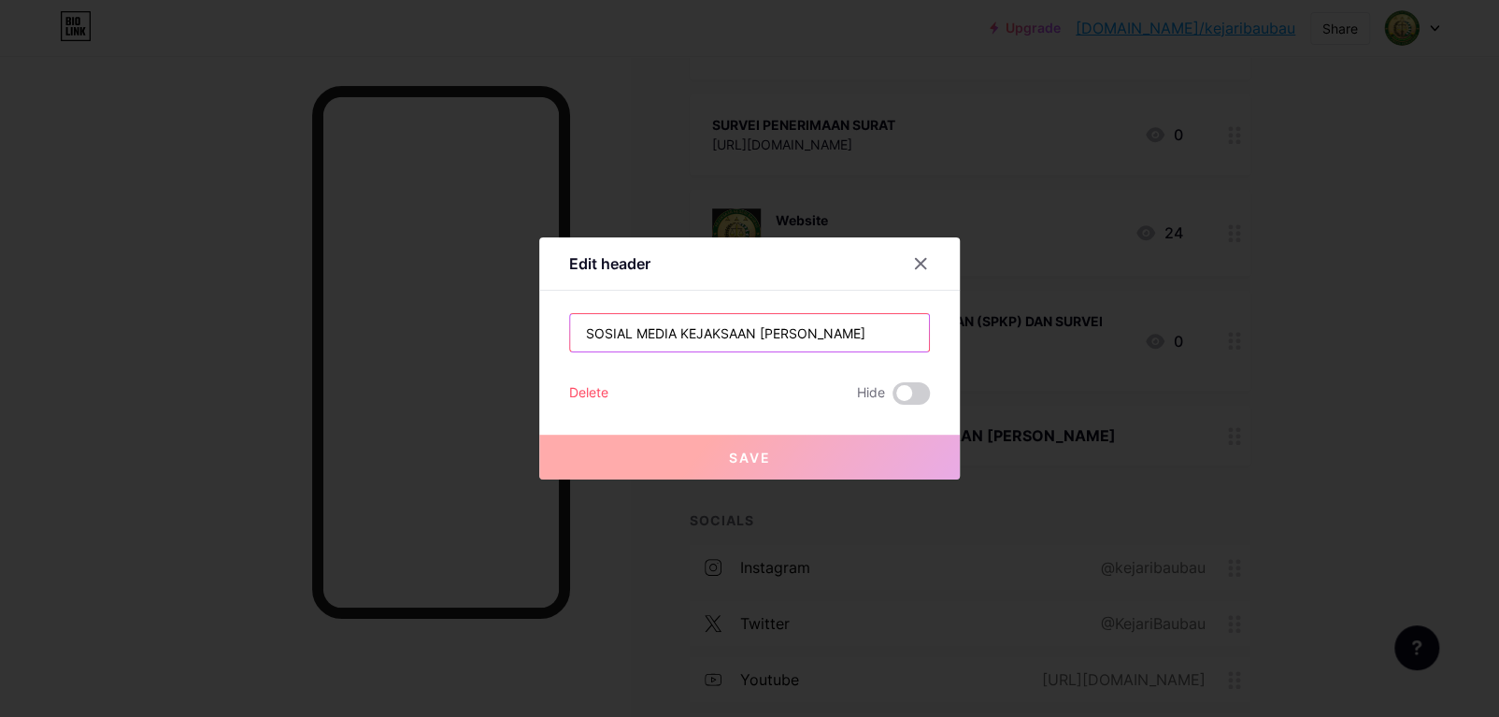
click at [889, 338] on input "SOSIAL MEDIA KEJAKSAAN [PERSON_NAME]" at bounding box center [749, 332] width 359 height 37
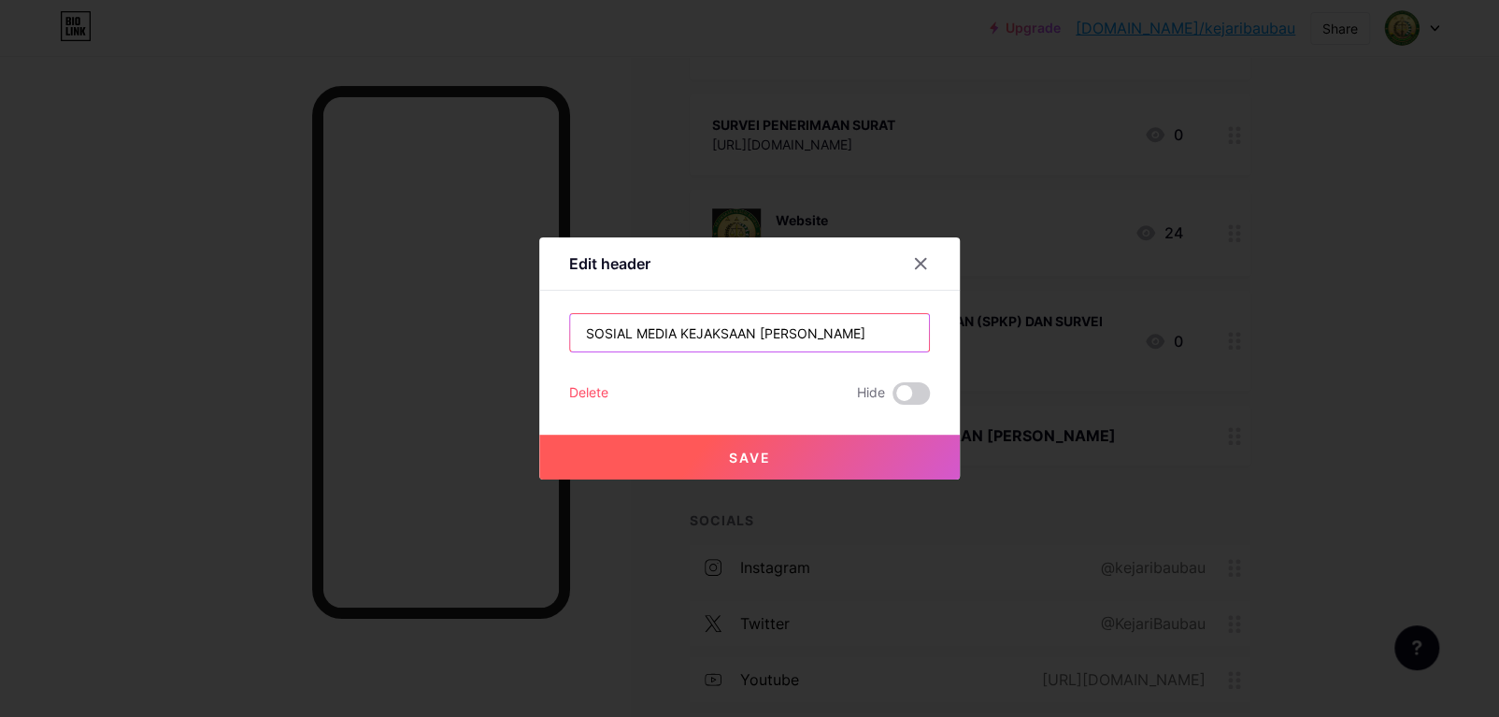
paste input "👇🏻"
type input "SOSIAL MEDIA KEJAKSAAN [PERSON_NAME] 👇🏻"
click at [832, 451] on button "Save" at bounding box center [749, 457] width 421 height 45
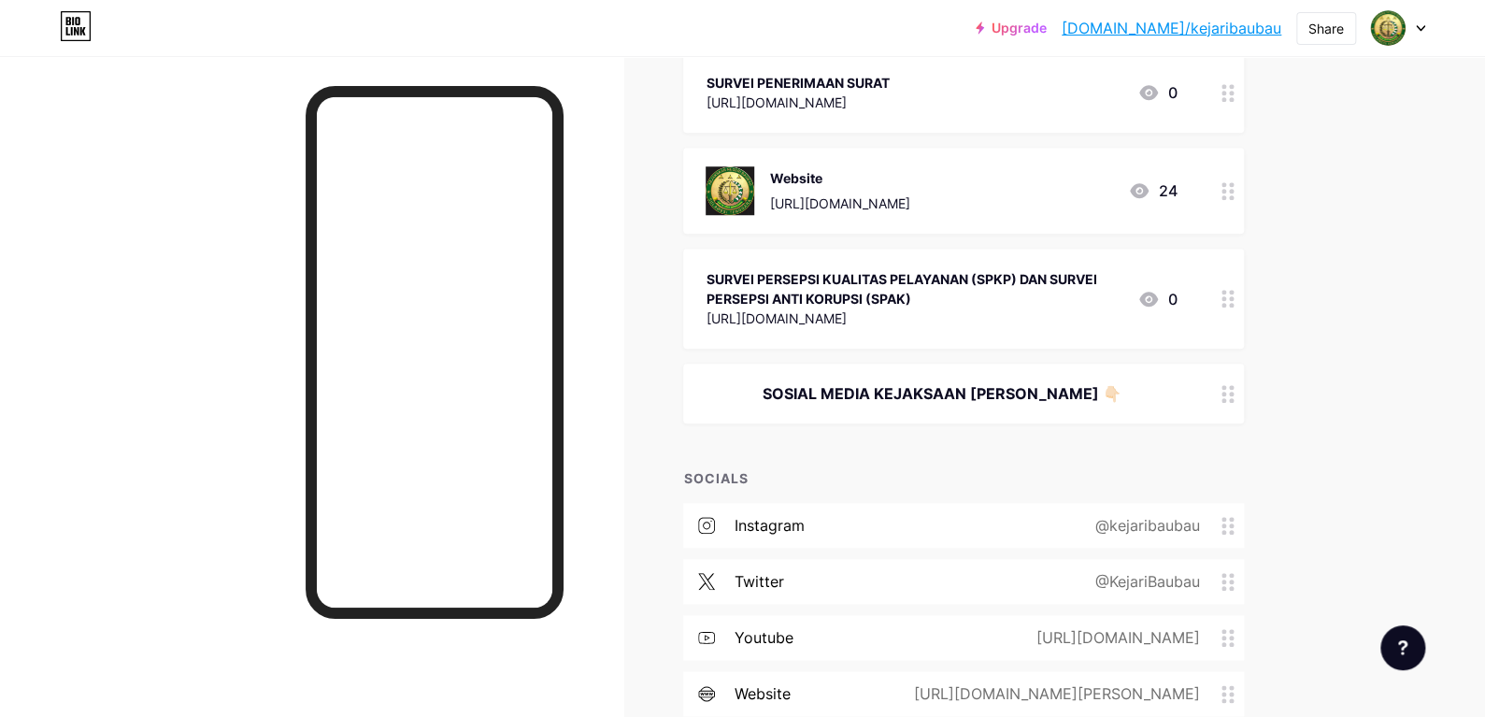
scroll to position [842, 0]
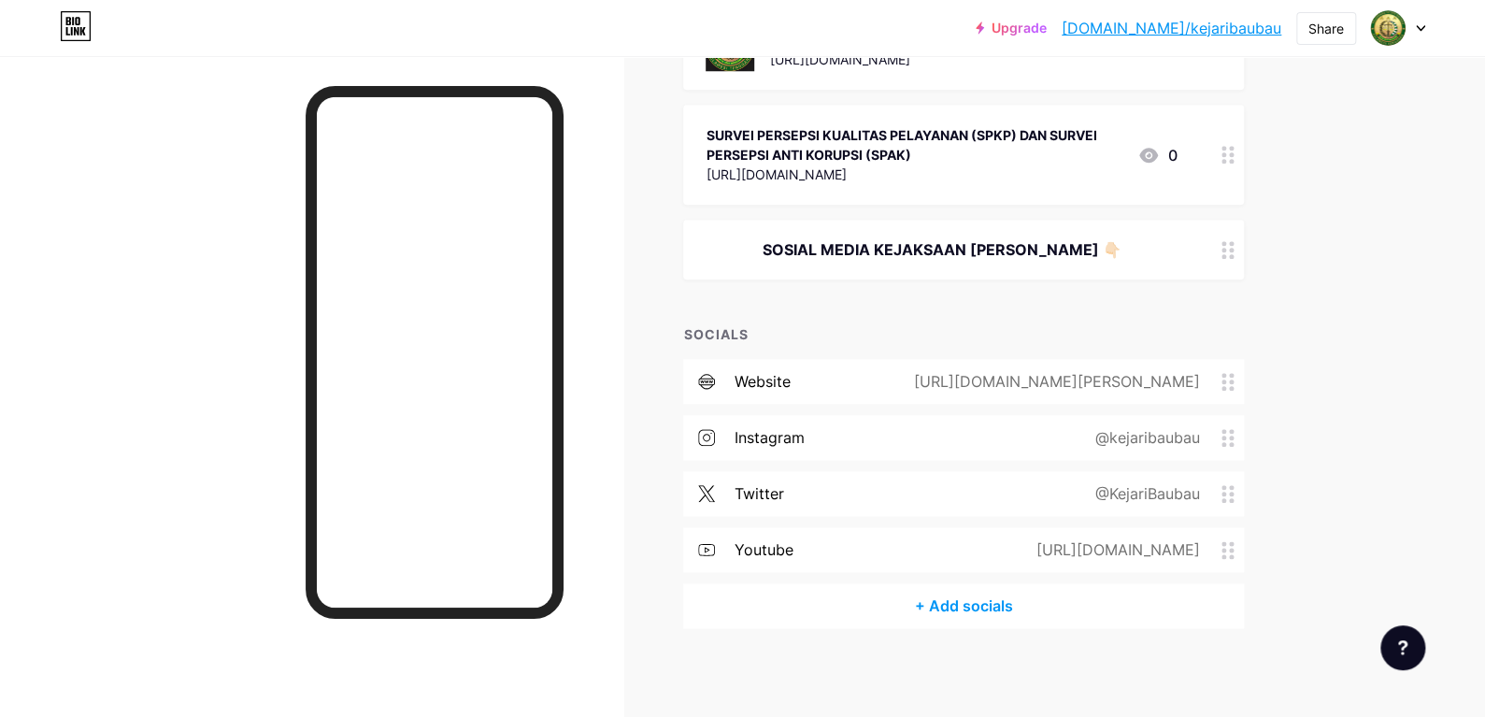
click at [1244, 380] on span at bounding box center [1233, 382] width 22 height 18
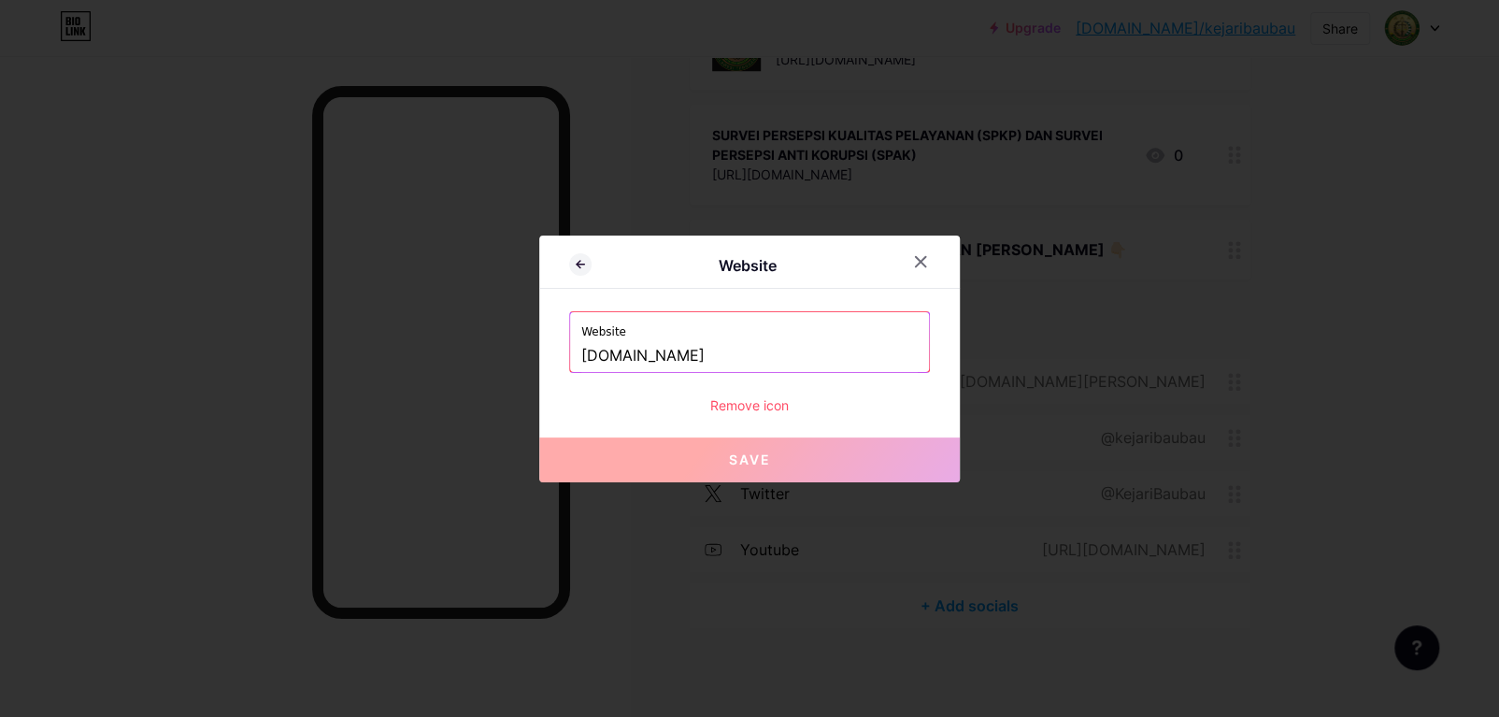
click at [633, 328] on label "Website" at bounding box center [749, 326] width 336 height 28
click at [915, 267] on icon at bounding box center [920, 261] width 15 height 15
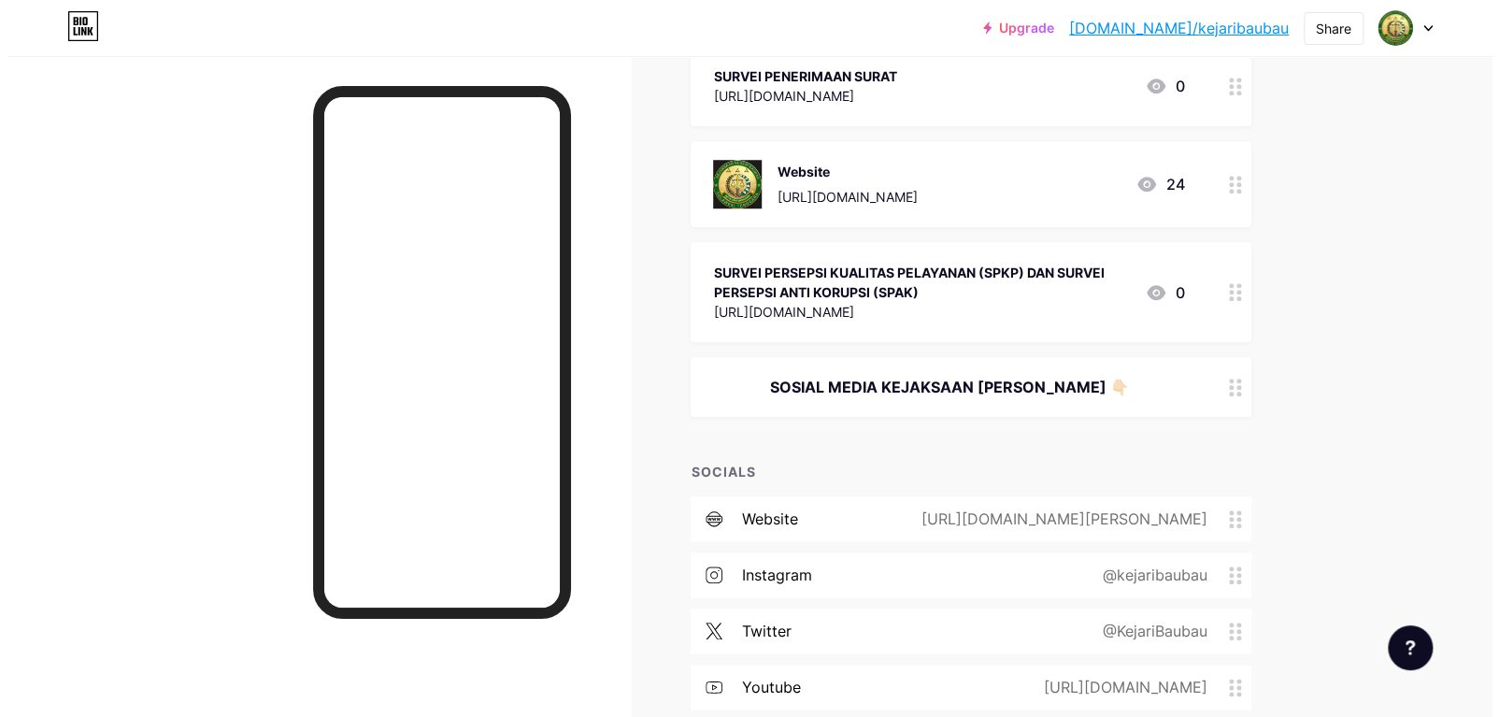
scroll to position [845, 0]
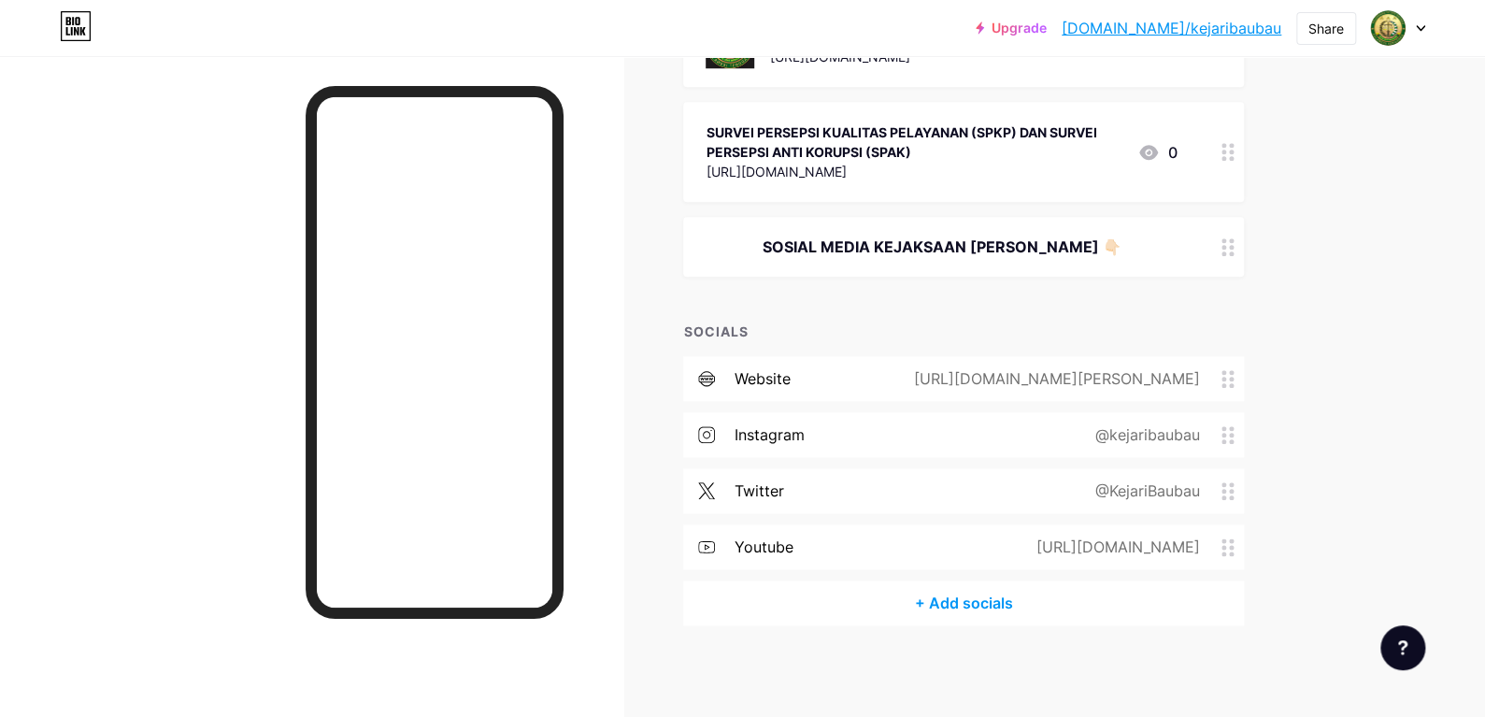
click at [995, 613] on div "+ Add socials" at bounding box center [963, 602] width 561 height 45
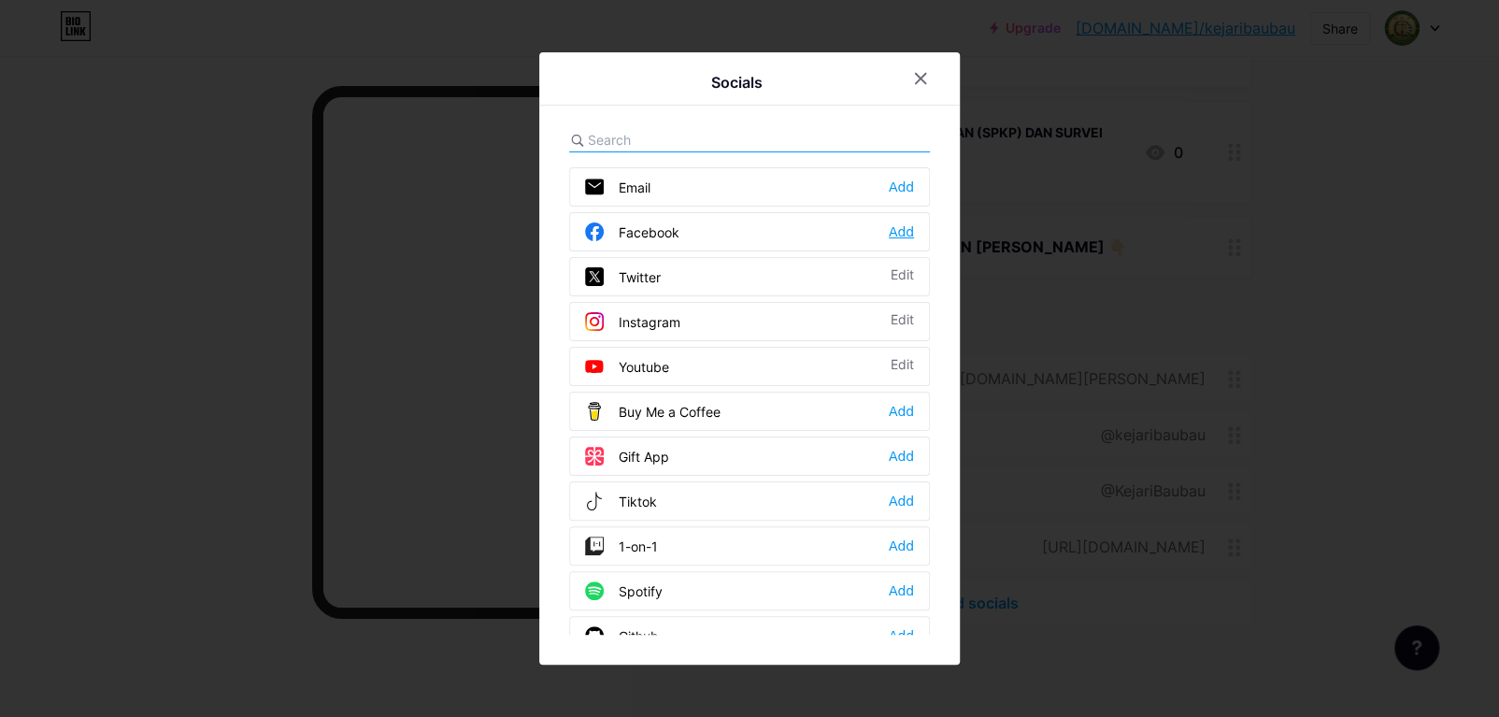
click at [909, 236] on div "Add" at bounding box center [901, 231] width 25 height 19
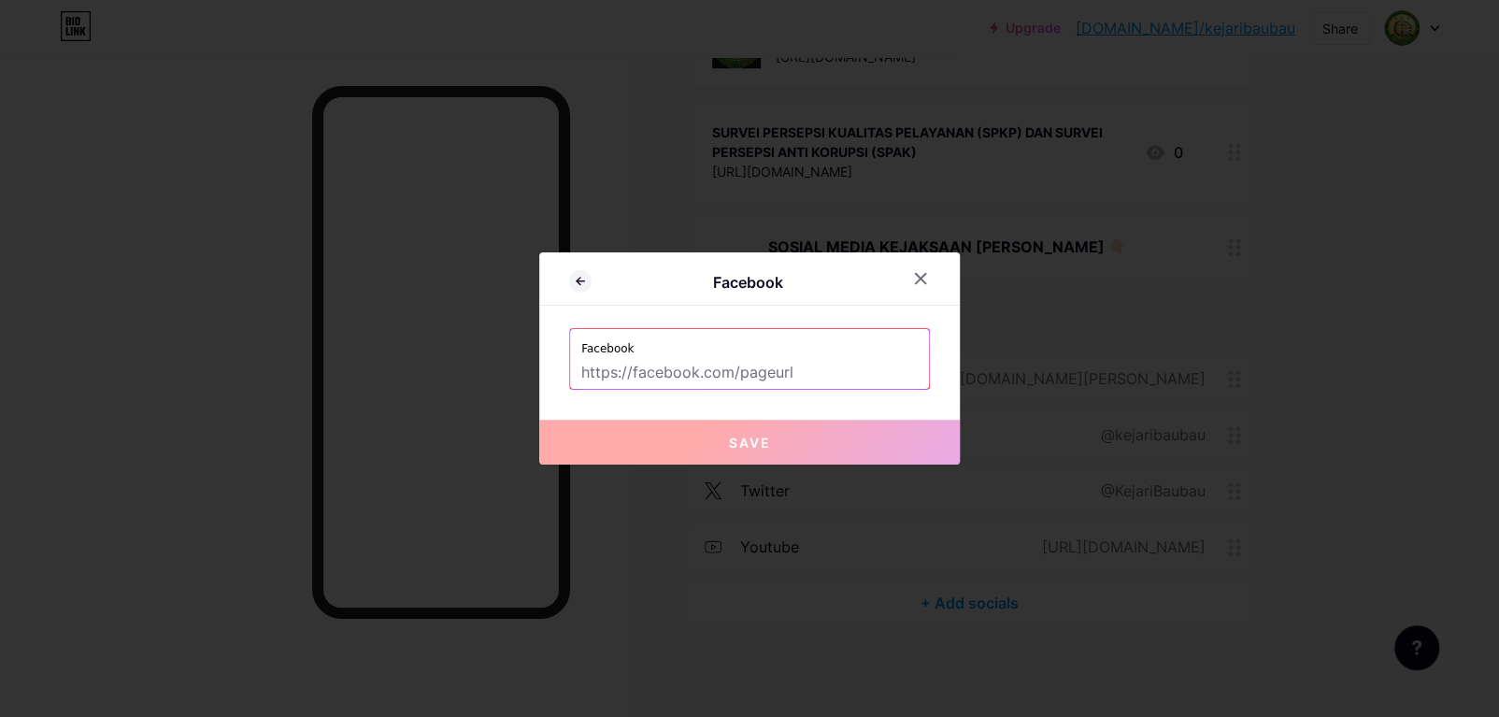
click at [788, 368] on input "text" at bounding box center [749, 373] width 336 height 32
paste input "[URL][DOMAIN_NAME]"
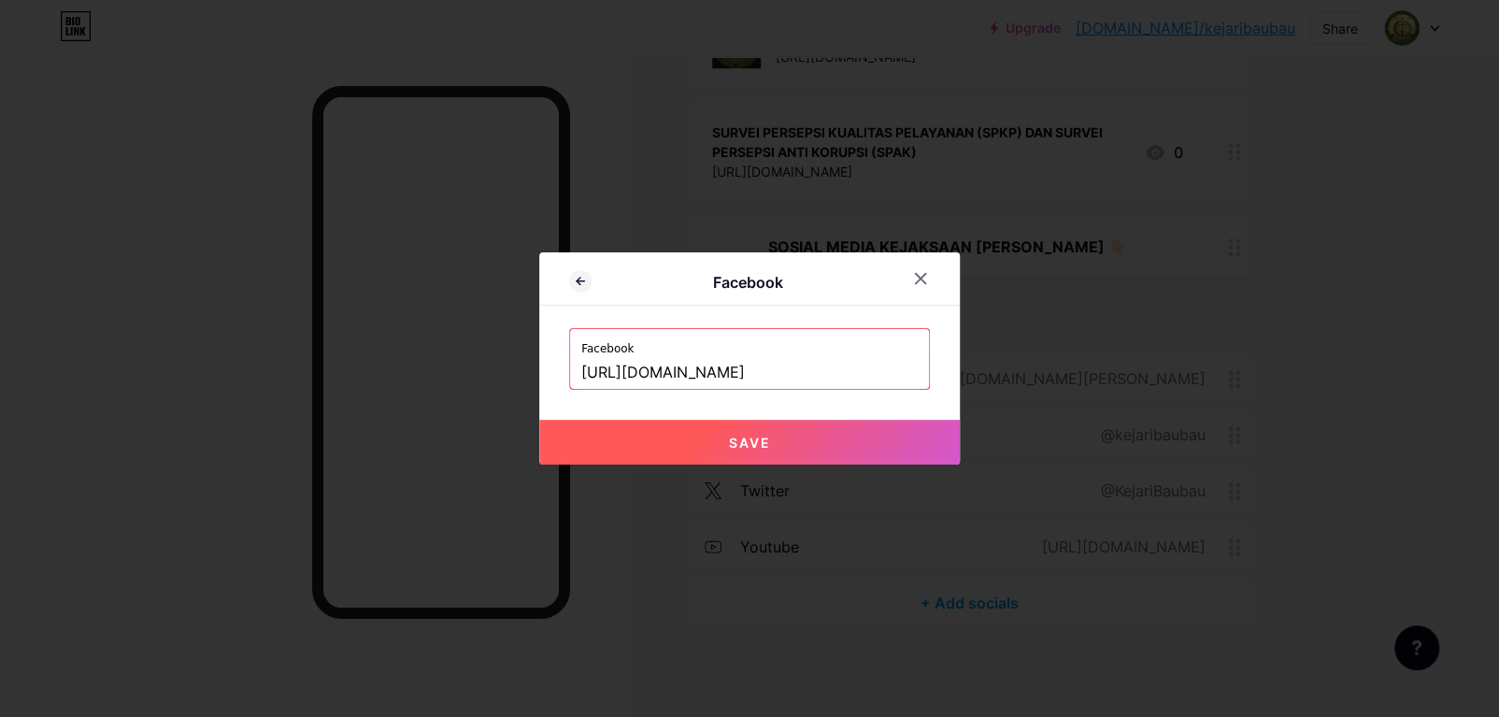
type input "[URL][DOMAIN_NAME]"
click at [826, 455] on button "Save" at bounding box center [749, 442] width 421 height 45
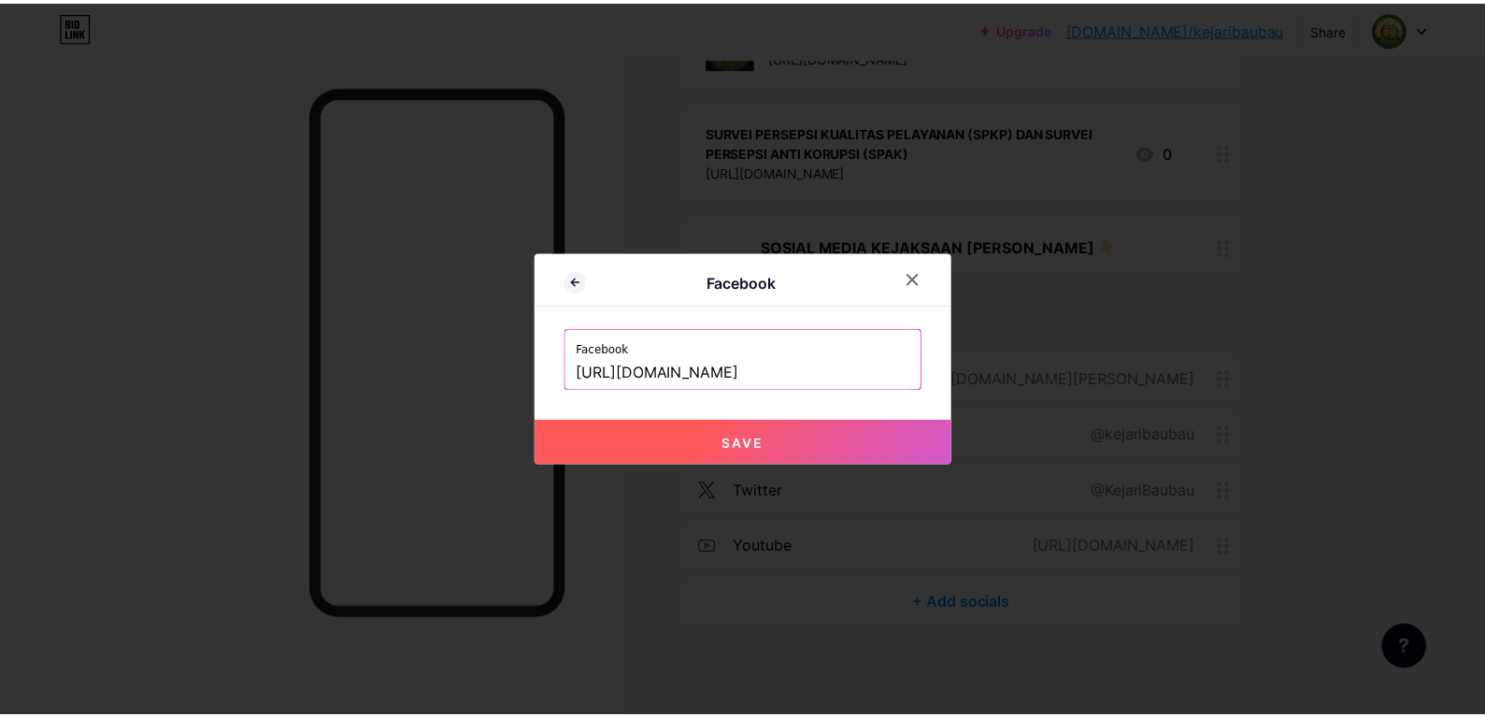
scroll to position [0, 0]
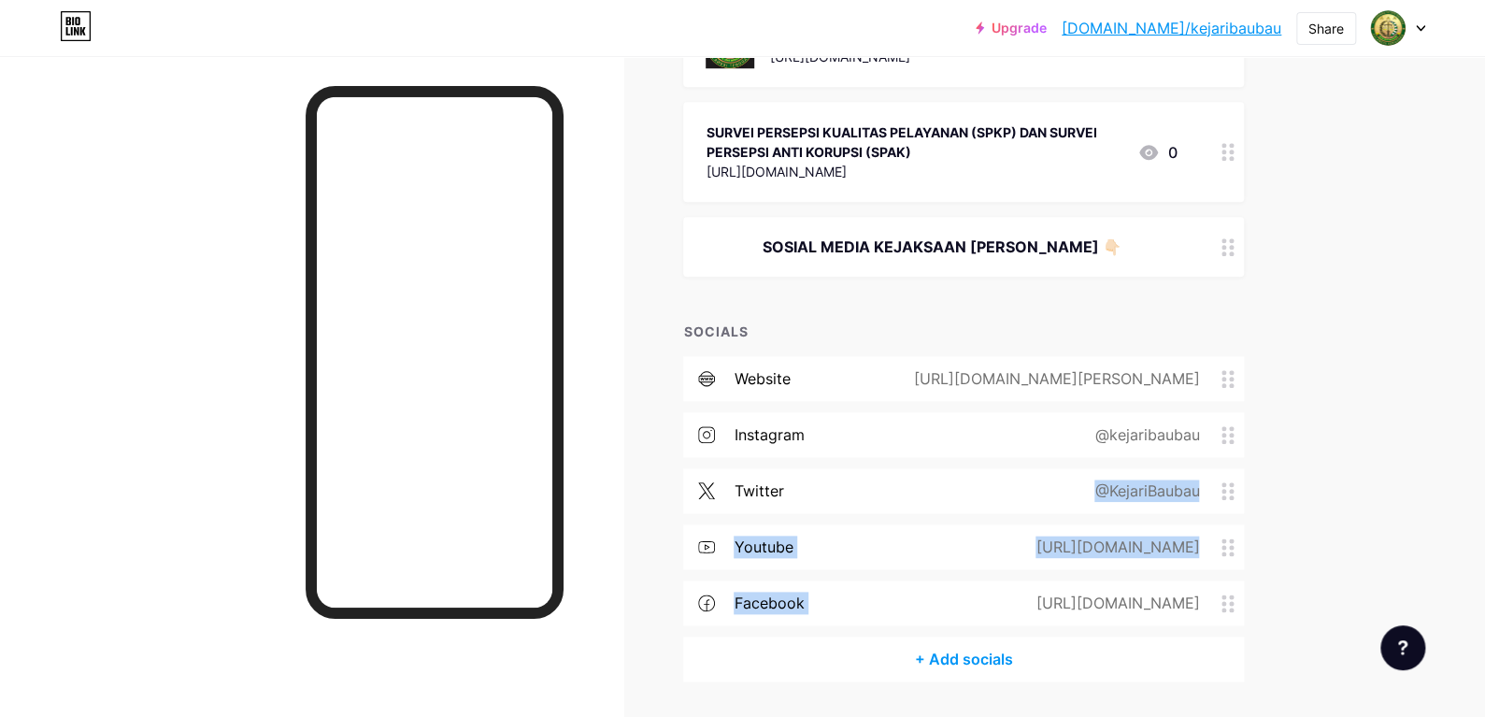
drag, startPoint x: 838, startPoint y: 598, endPoint x: 830, endPoint y: 480, distance: 118.9
click at [830, 480] on div "website [URL][DOMAIN_NAME] instagram @kejaribaubau twitter @KejariBaubau youtub…" at bounding box center [963, 496] width 561 height 280
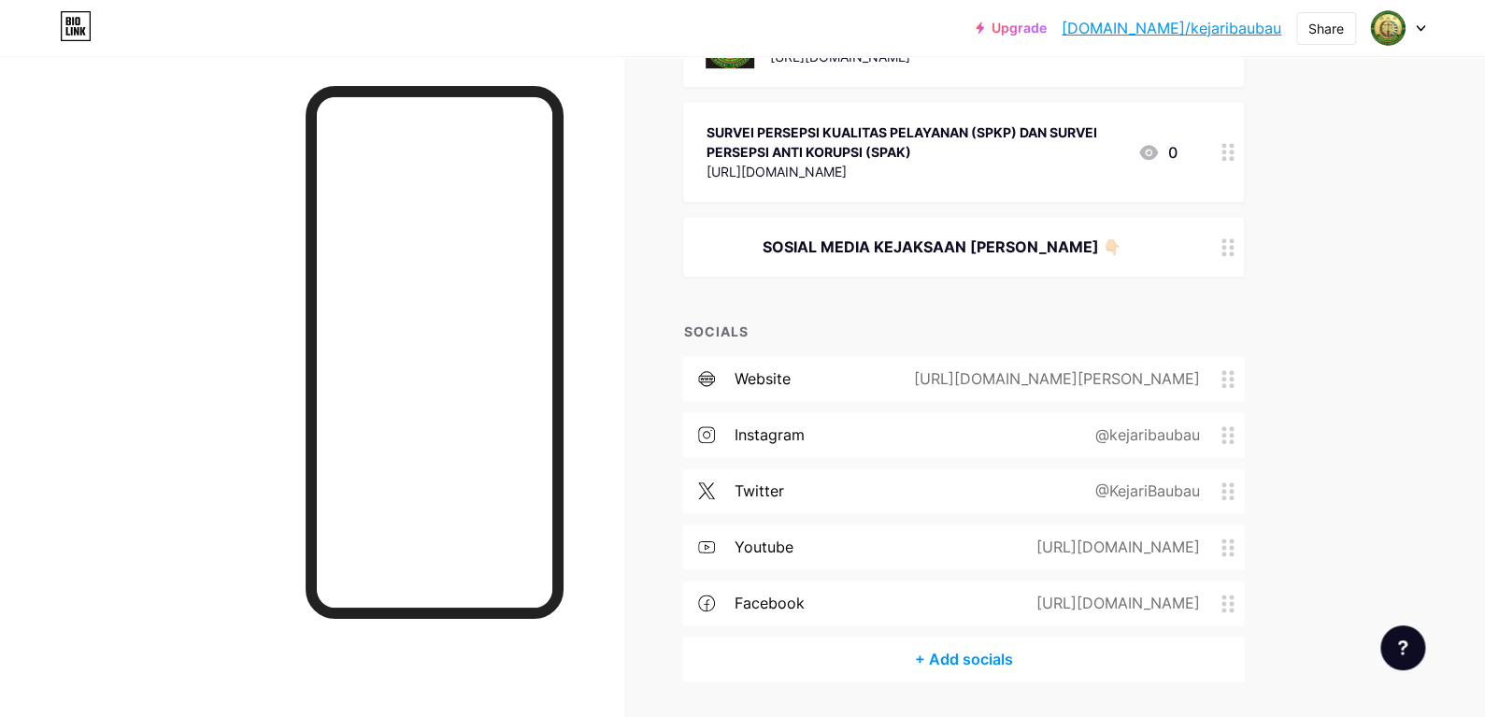
drag, startPoint x: 1320, startPoint y: 579, endPoint x: 1310, endPoint y: 586, distance: 12.7
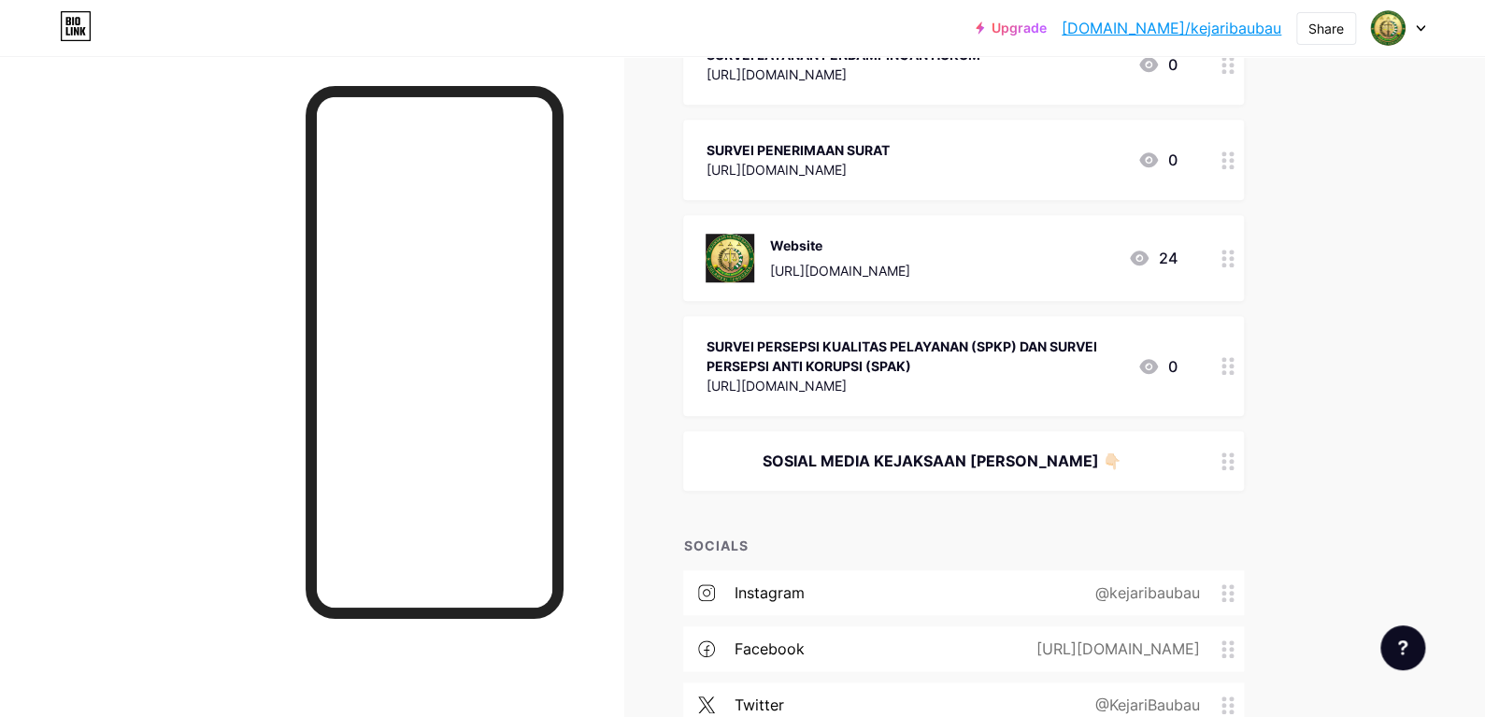
scroll to position [621, 0]
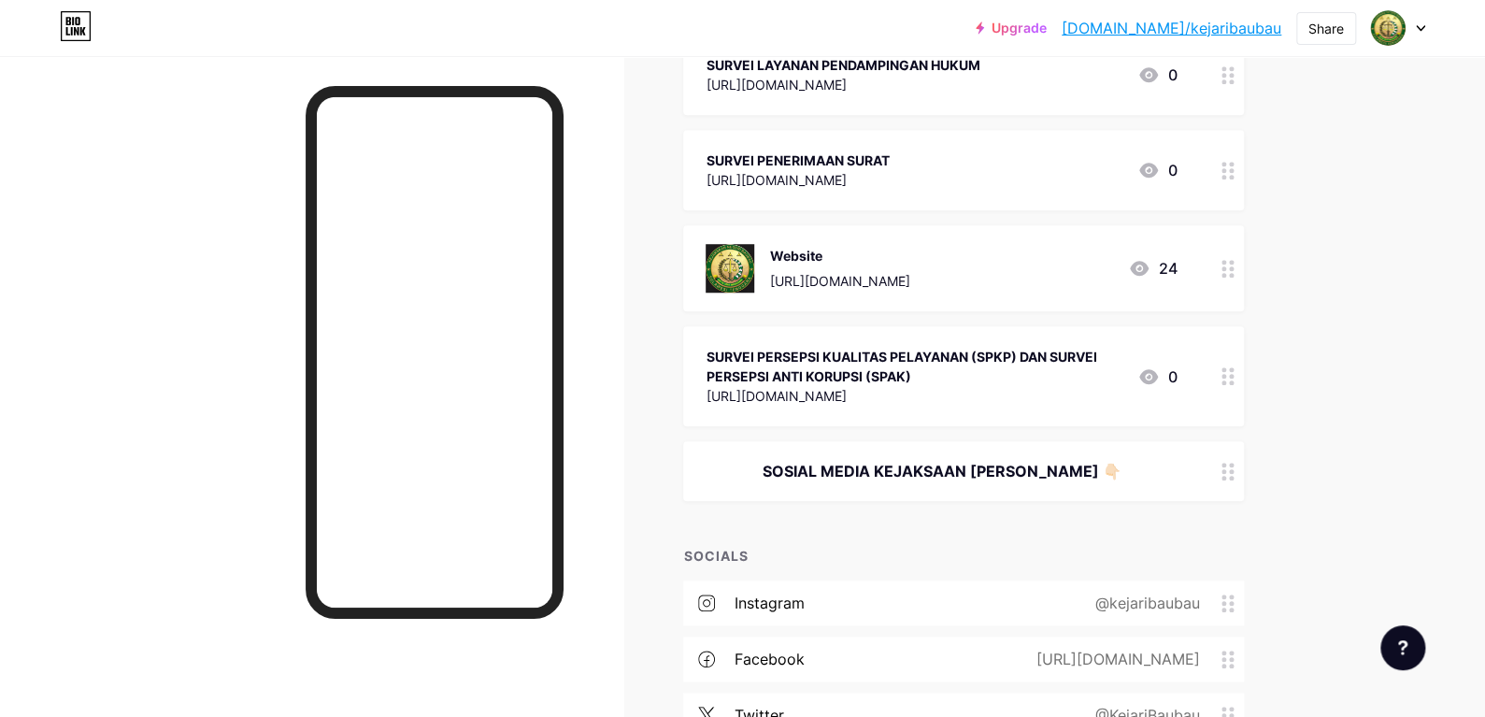
click at [1224, 478] on div at bounding box center [1228, 471] width 32 height 60
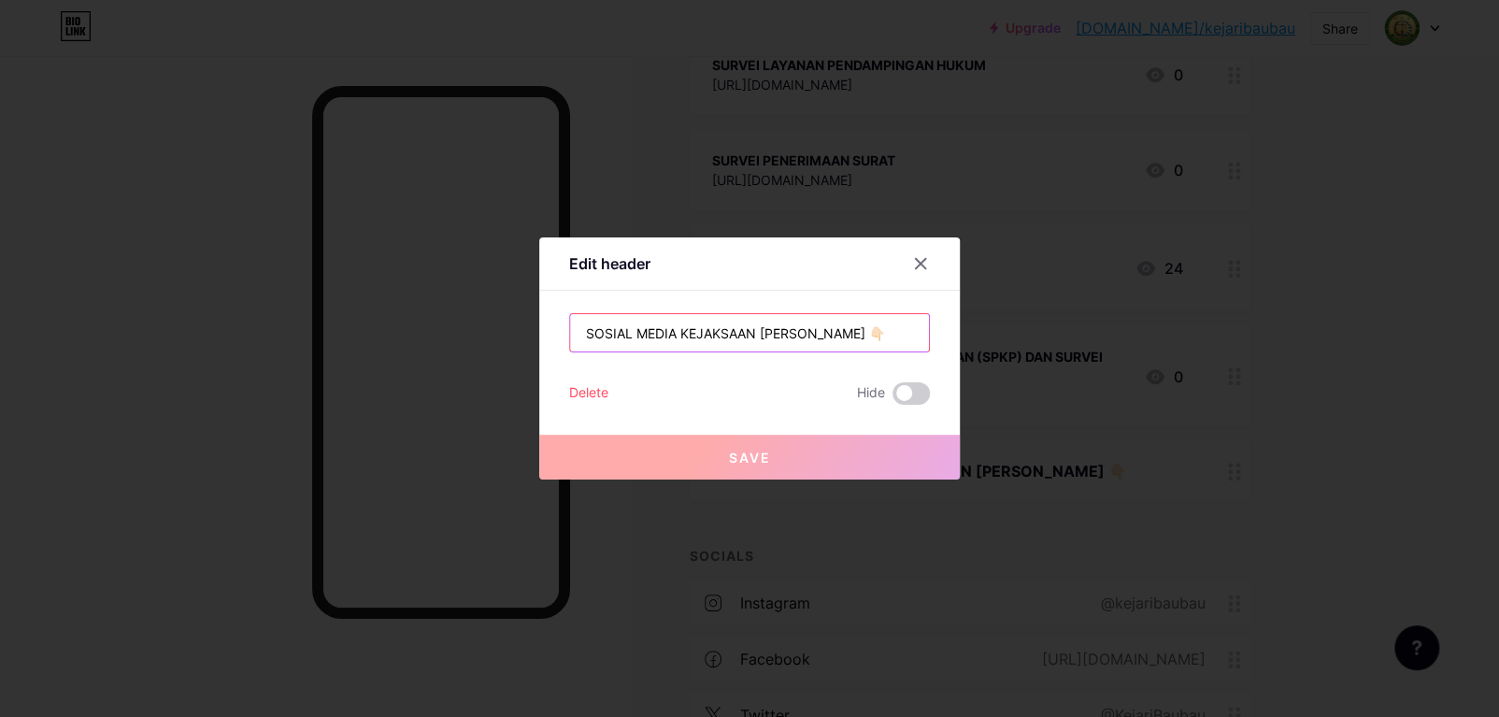
click at [895, 335] on input "SOSIAL MEDIA KEJAKSAAN [PERSON_NAME] 👇🏻" at bounding box center [749, 332] width 359 height 37
drag, startPoint x: 878, startPoint y: 336, endPoint x: 909, endPoint y: 355, distance: 36.9
click at [878, 336] on input "SOSIAL MEDIA KEJAKSAAN [PERSON_NAME] 👇🏻" at bounding box center [749, 332] width 359 height 37
click at [911, 267] on div at bounding box center [921, 264] width 34 height 34
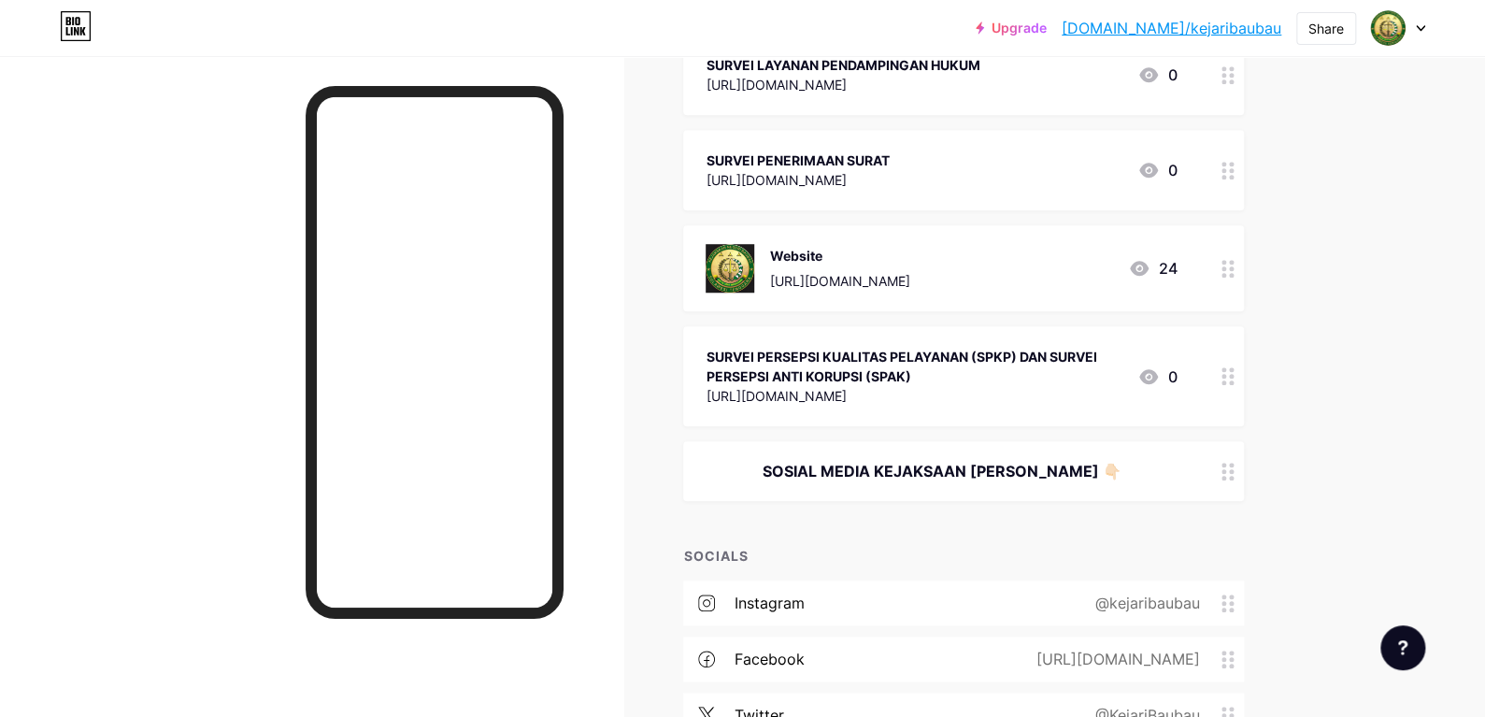
scroll to position [901, 0]
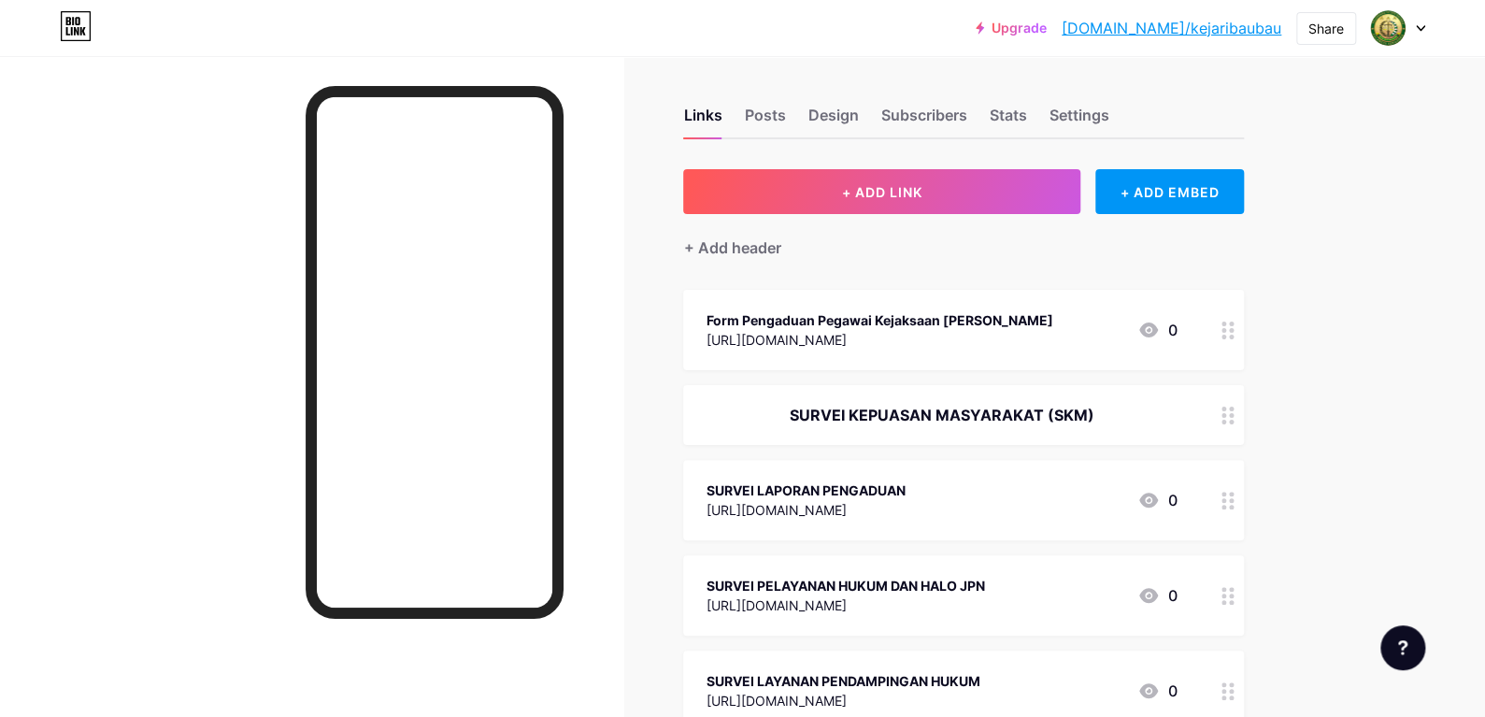
scroll to position [0, 0]
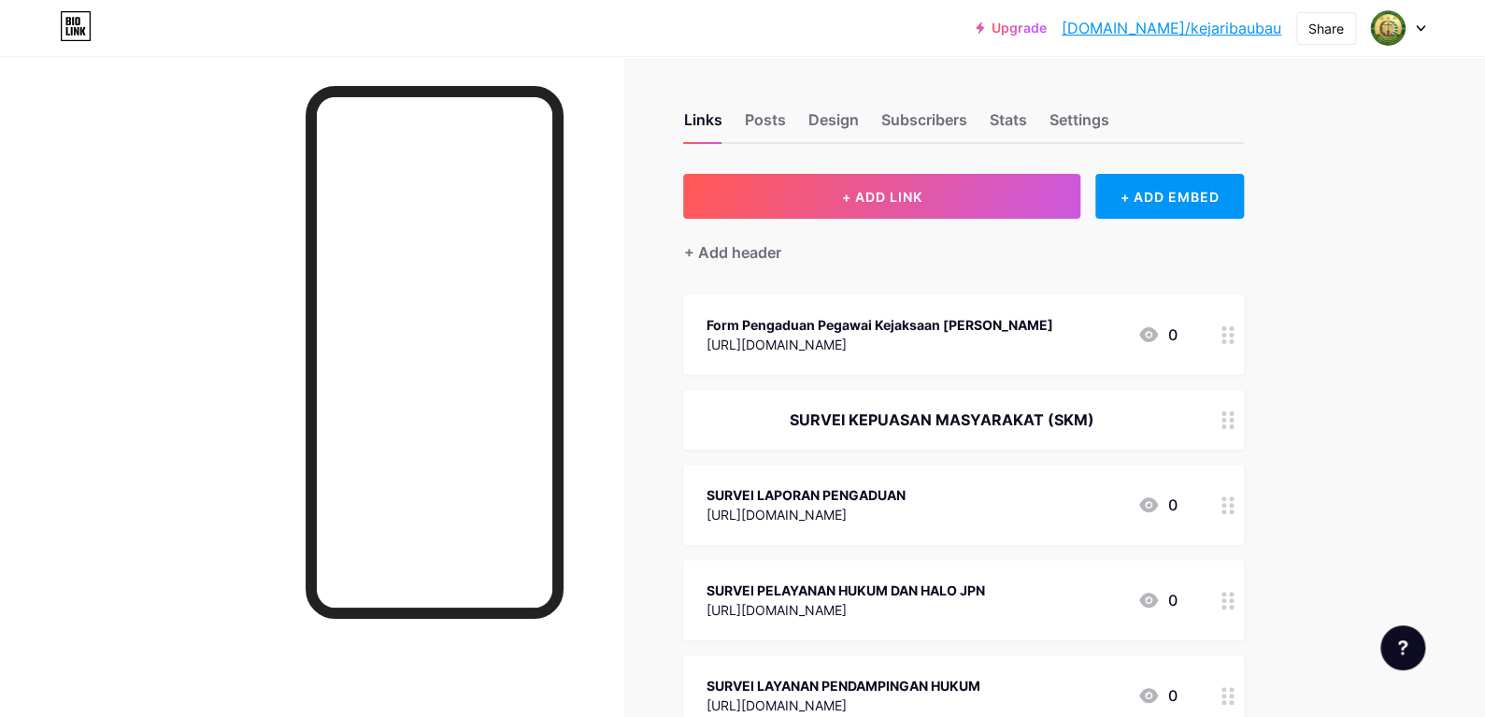
click at [251, 82] on div at bounding box center [311, 414] width 623 height 717
